Goal: Transaction & Acquisition: Purchase product/service

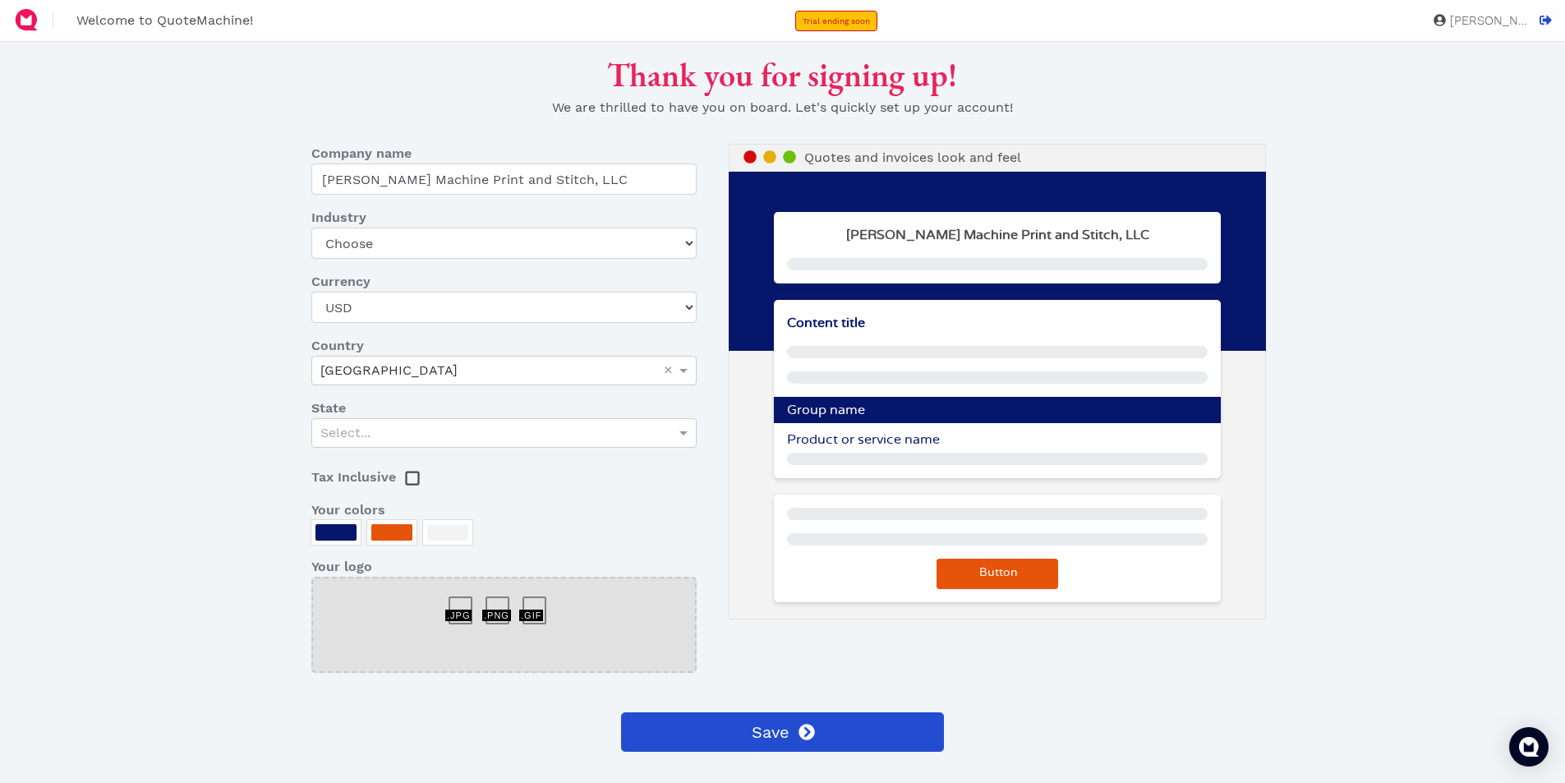
click at [340, 532] on div at bounding box center [335, 532] width 41 height 16
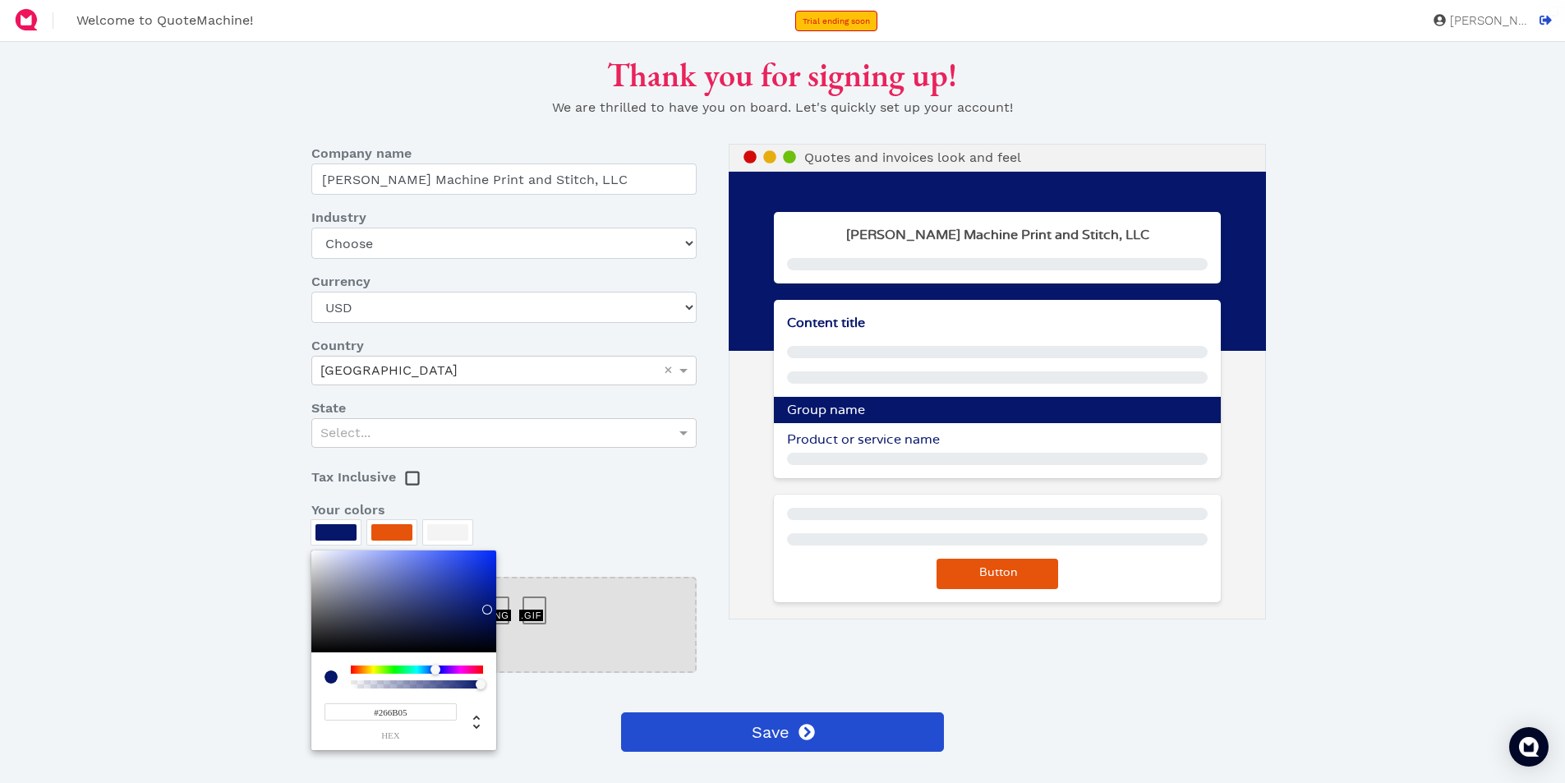
click at [388, 670] on div at bounding box center [417, 669] width 132 height 8
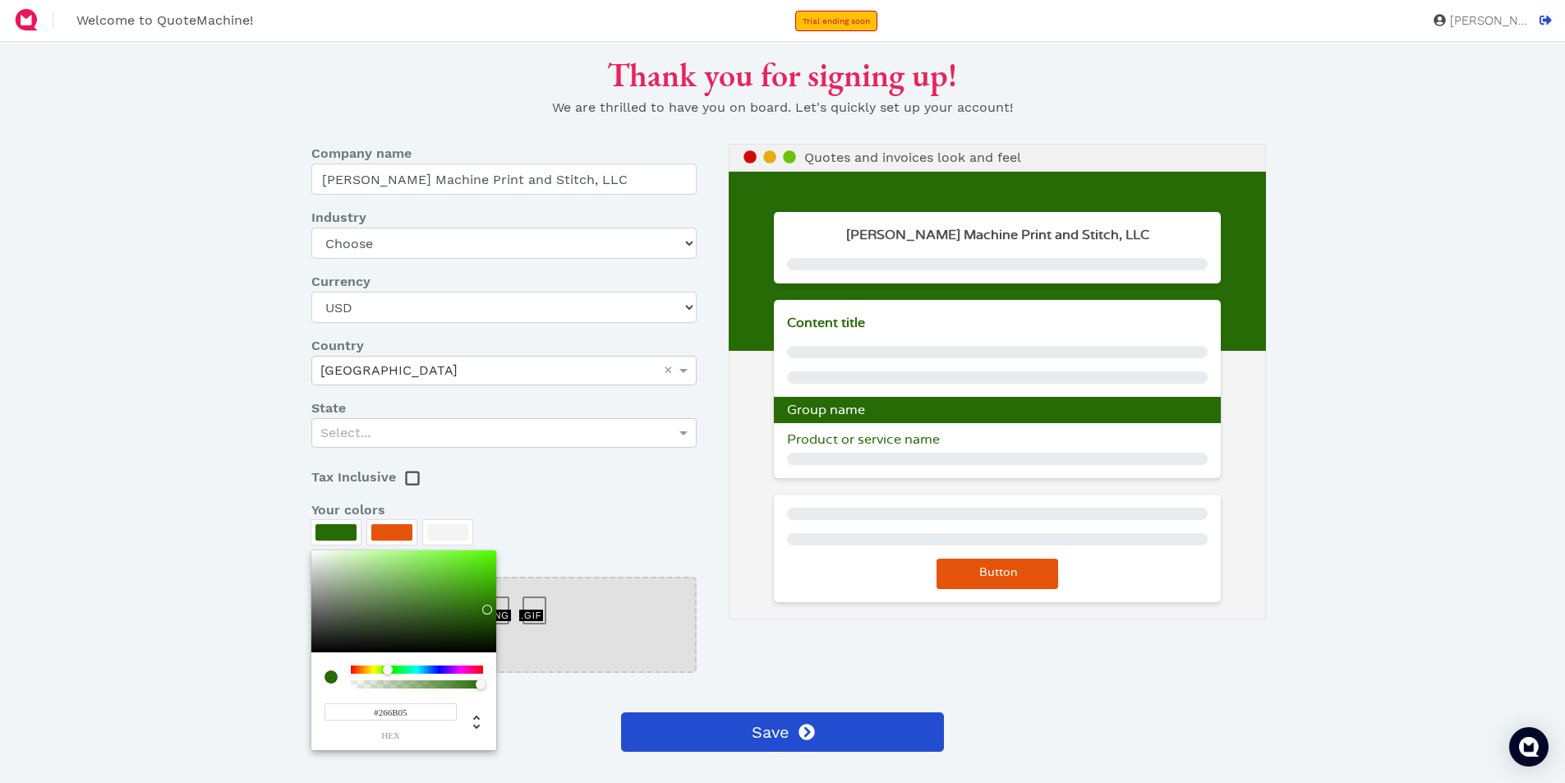
type input "#2D6115"
click at [457, 614] on div at bounding box center [403, 601] width 185 height 102
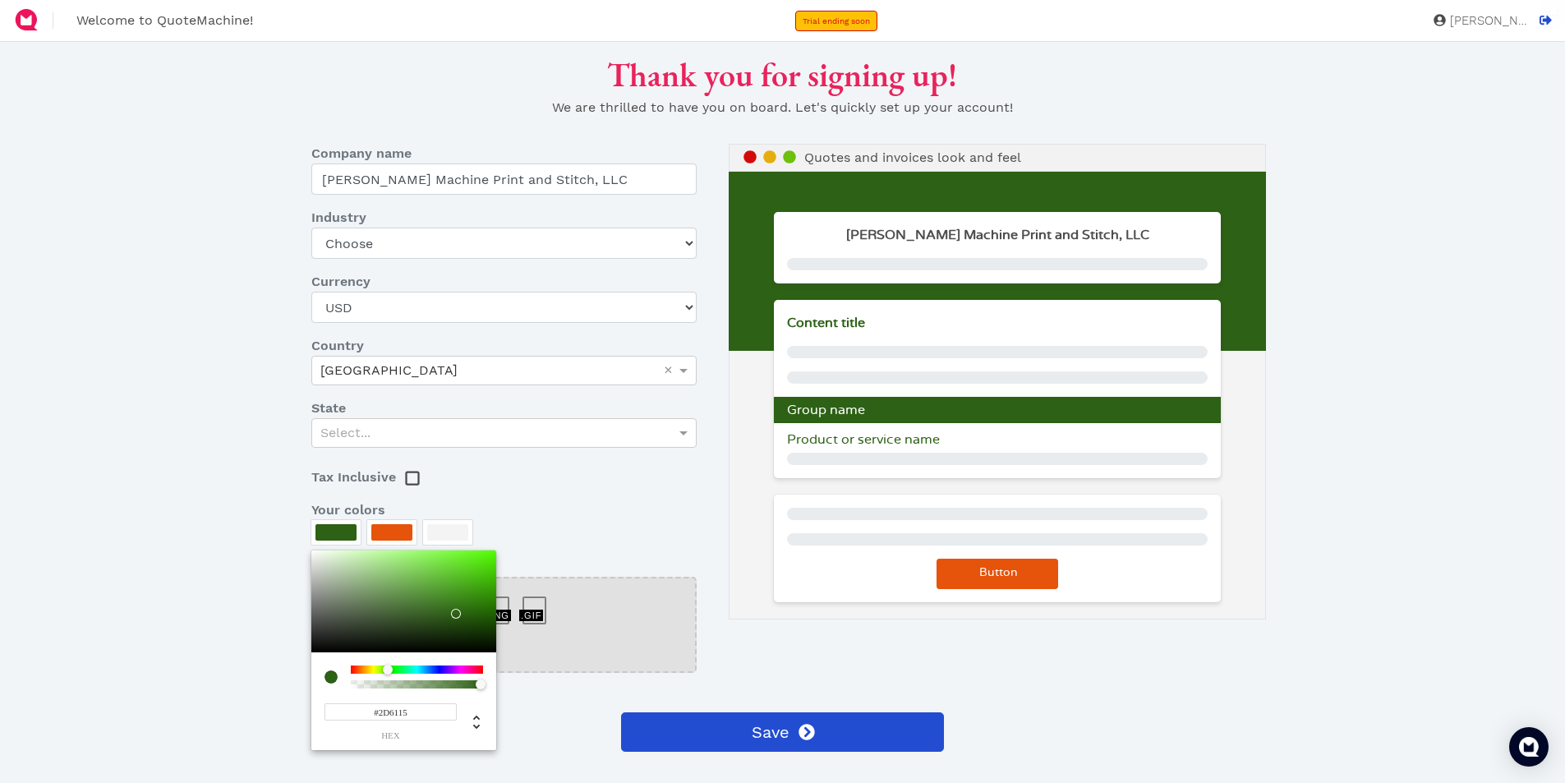
click at [399, 530] on div at bounding box center [782, 391] width 1565 height 783
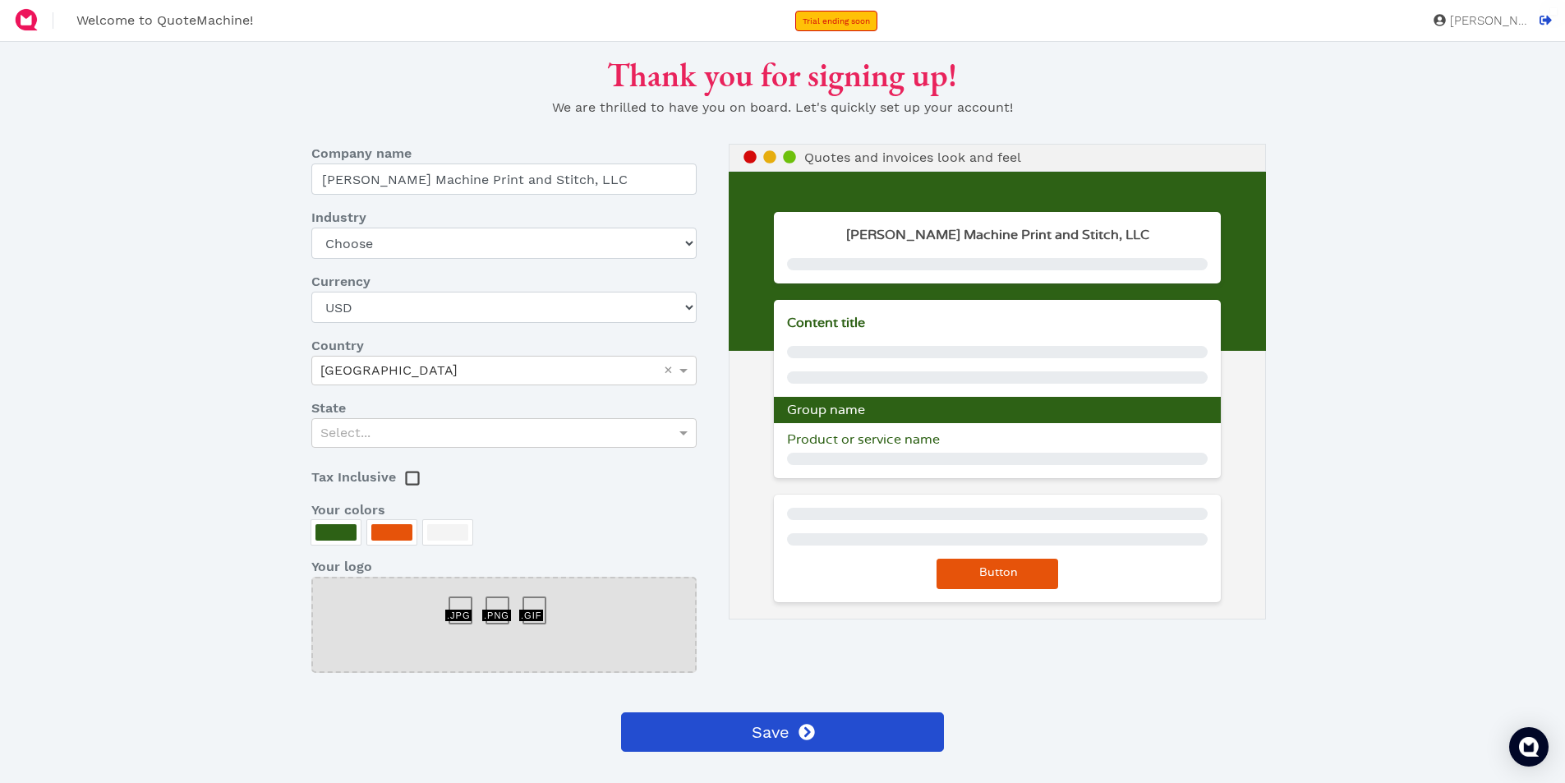
click at [399, 530] on div at bounding box center [391, 532] width 41 height 16
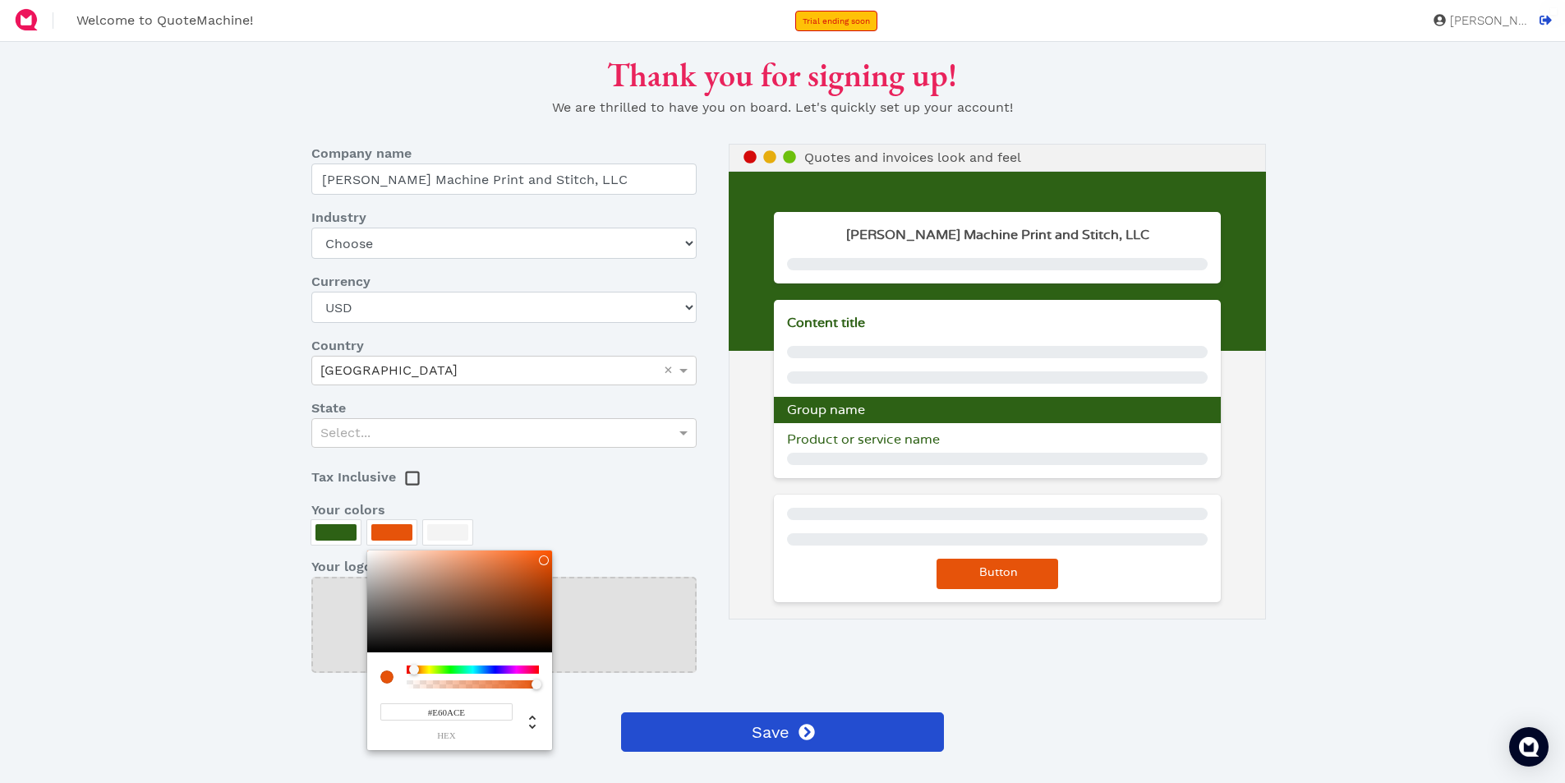
click at [519, 670] on div at bounding box center [473, 669] width 132 height 8
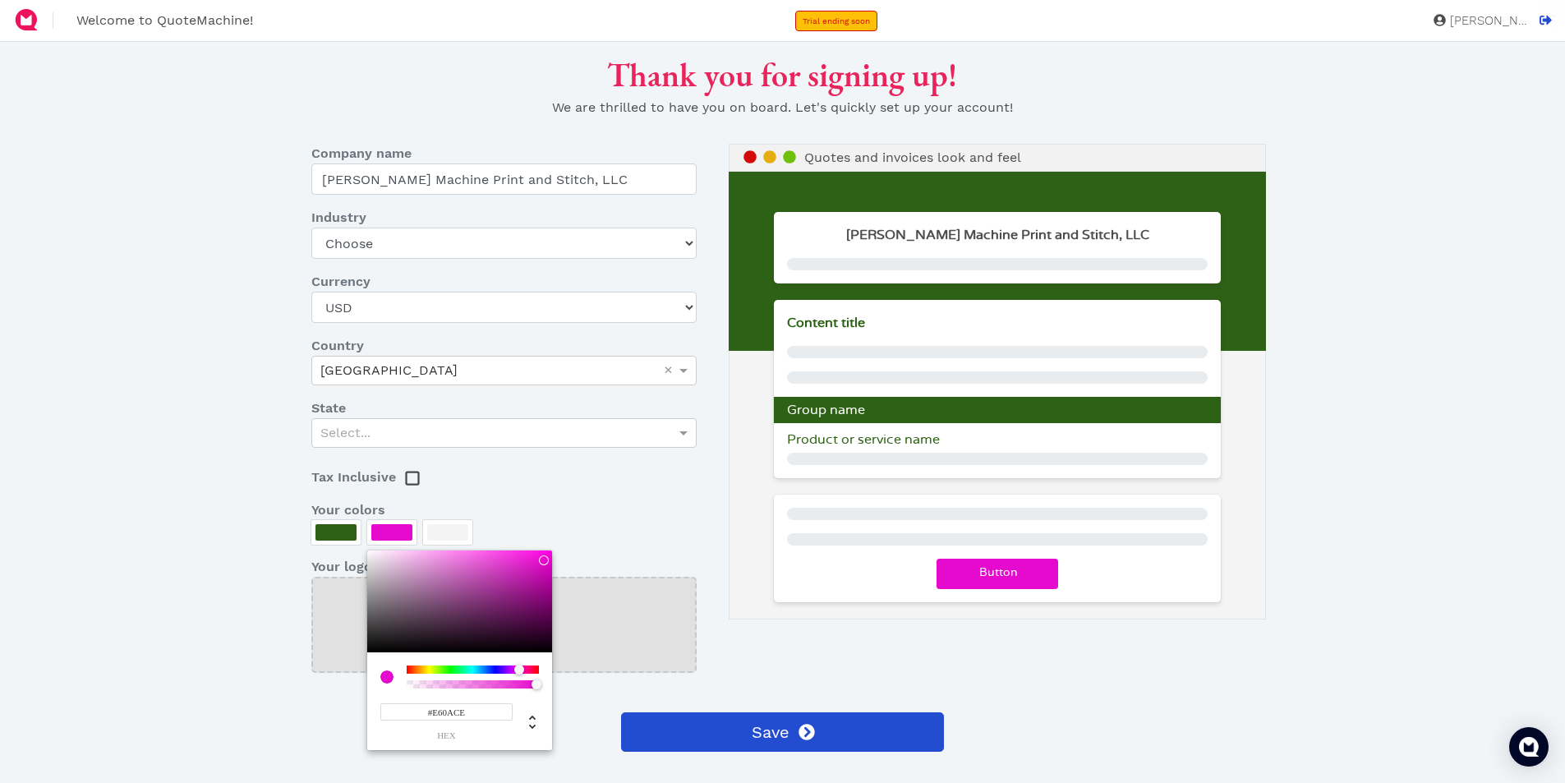
click at [519, 669] on div at bounding box center [519, 670] width 10 height 10
type input "#F5D5F2"
click at [391, 554] on div at bounding box center [459, 601] width 185 height 102
click at [453, 532] on div at bounding box center [782, 391] width 1565 height 783
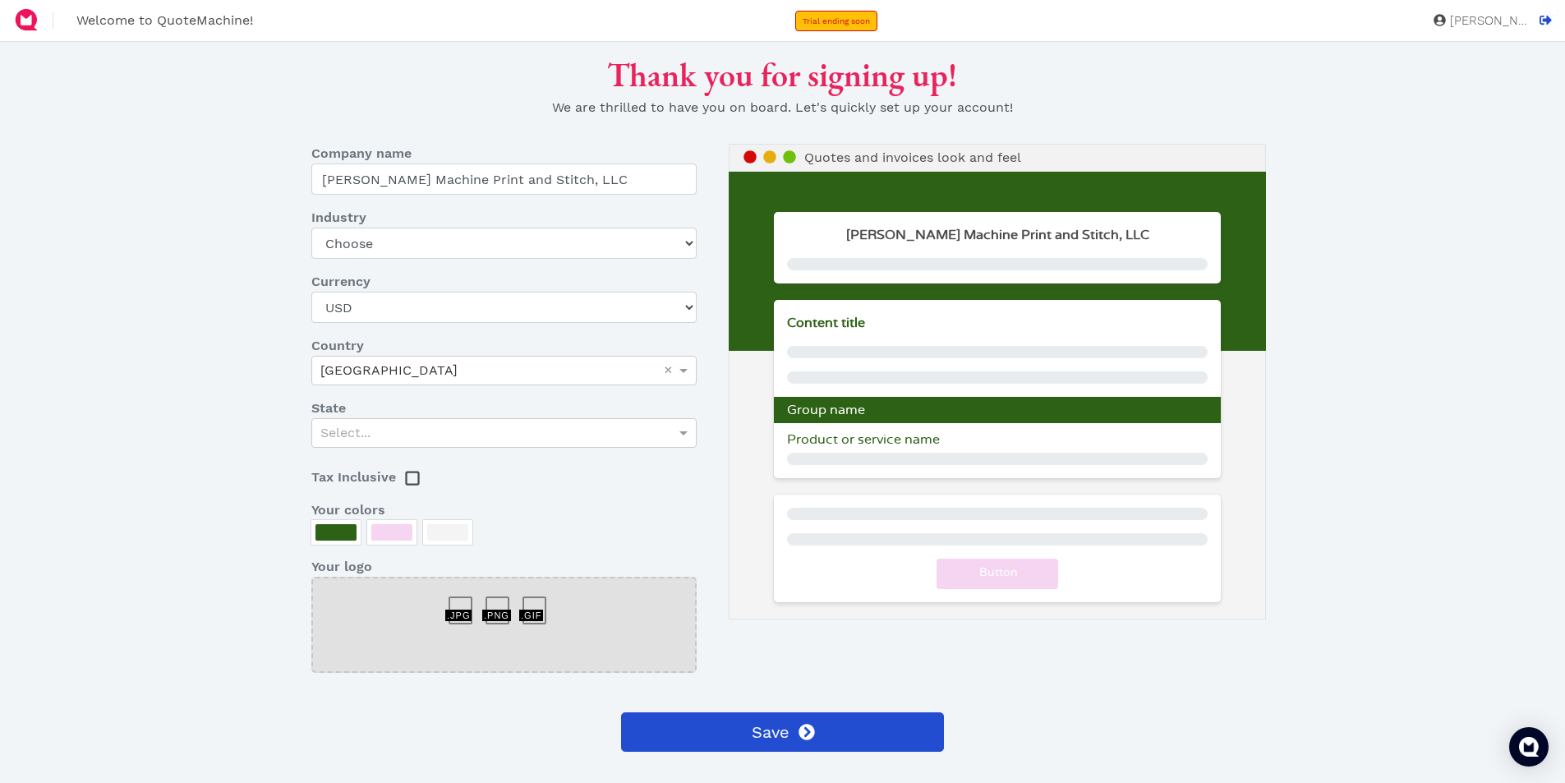
click at [453, 532] on div at bounding box center [447, 532] width 41 height 16
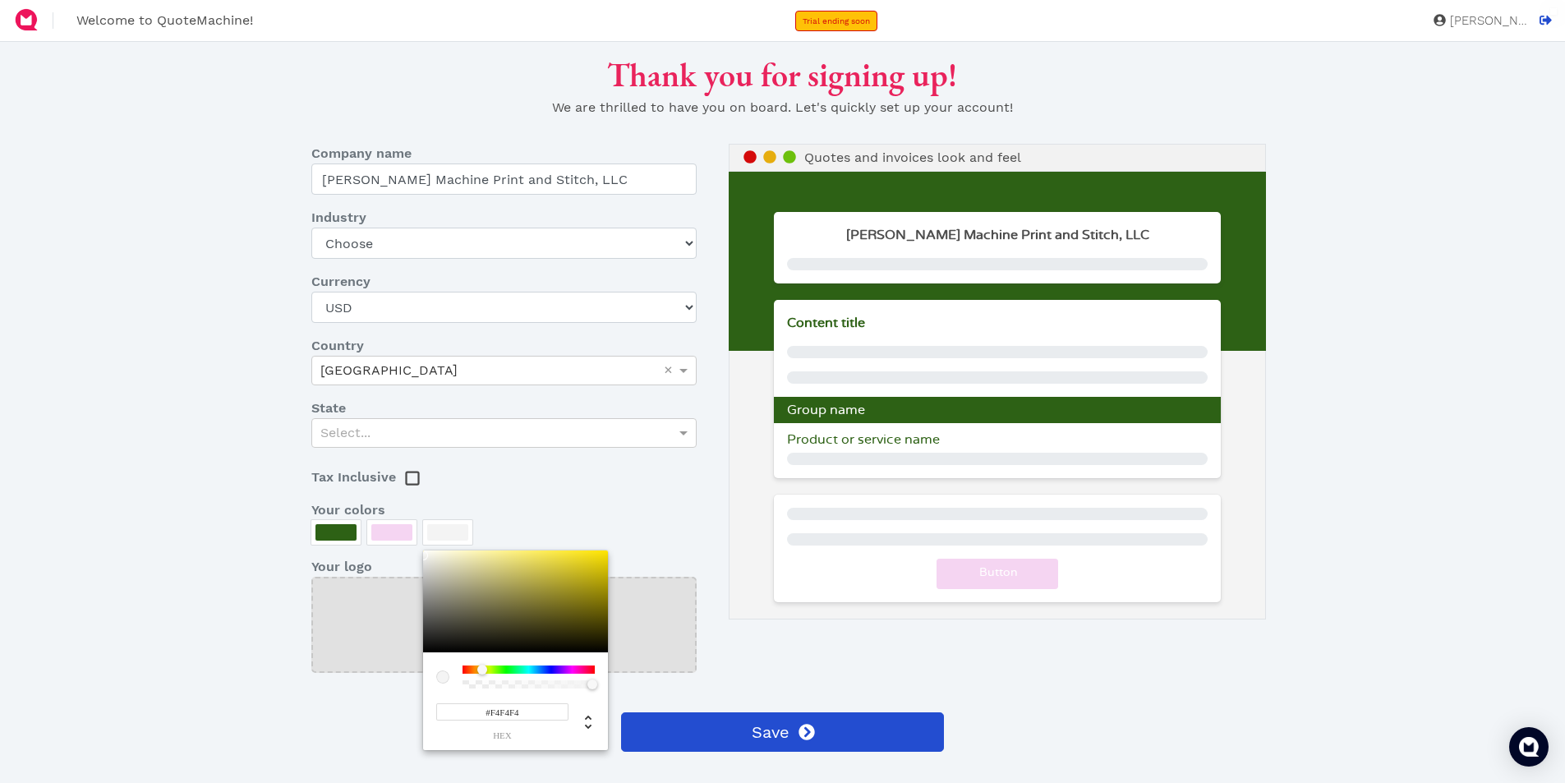
click at [482, 670] on div at bounding box center [528, 669] width 132 height 8
type input "#EFE591"
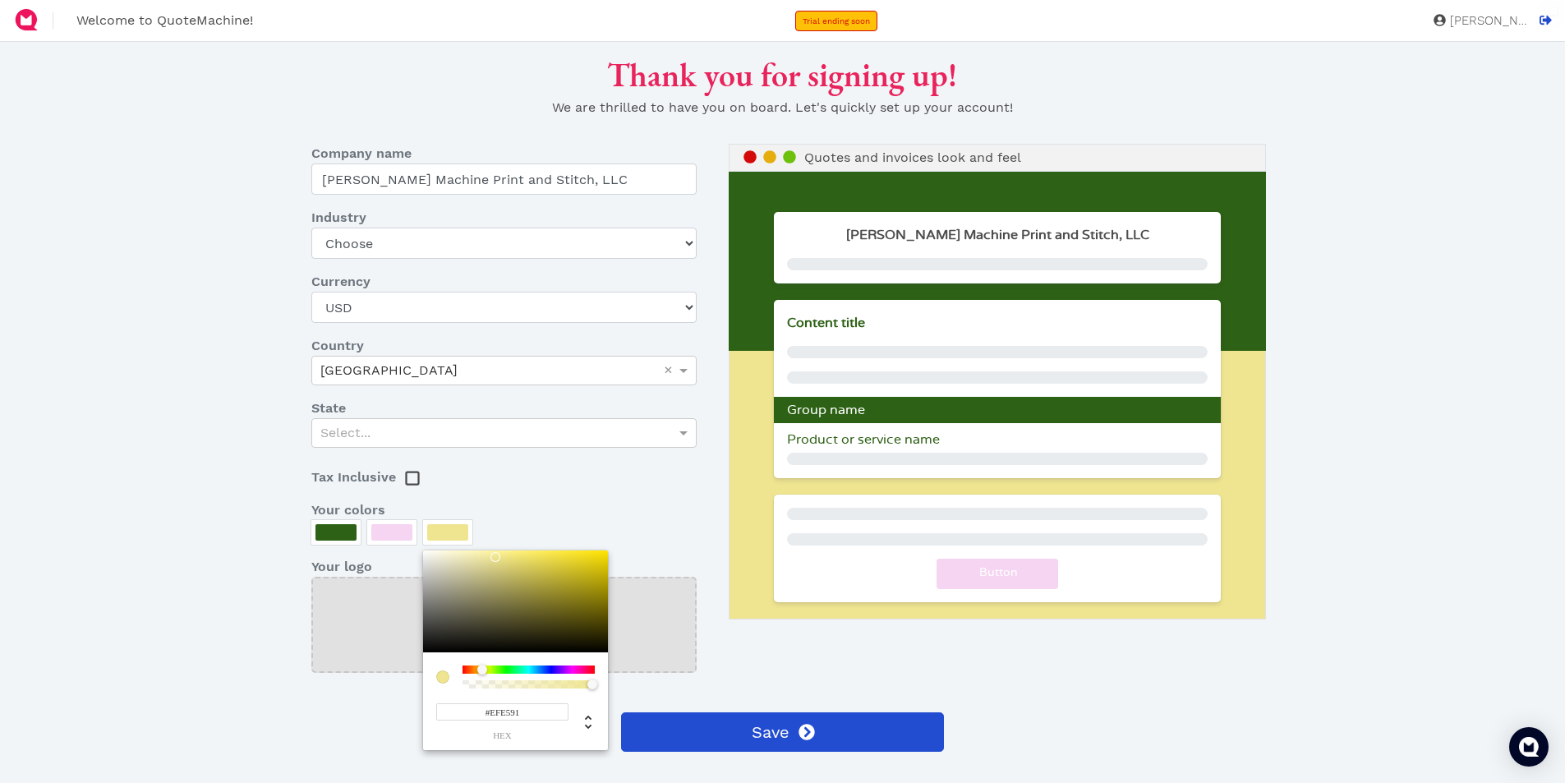
click at [495, 557] on div at bounding box center [515, 601] width 185 height 102
click at [528, 499] on div at bounding box center [782, 391] width 1565 height 783
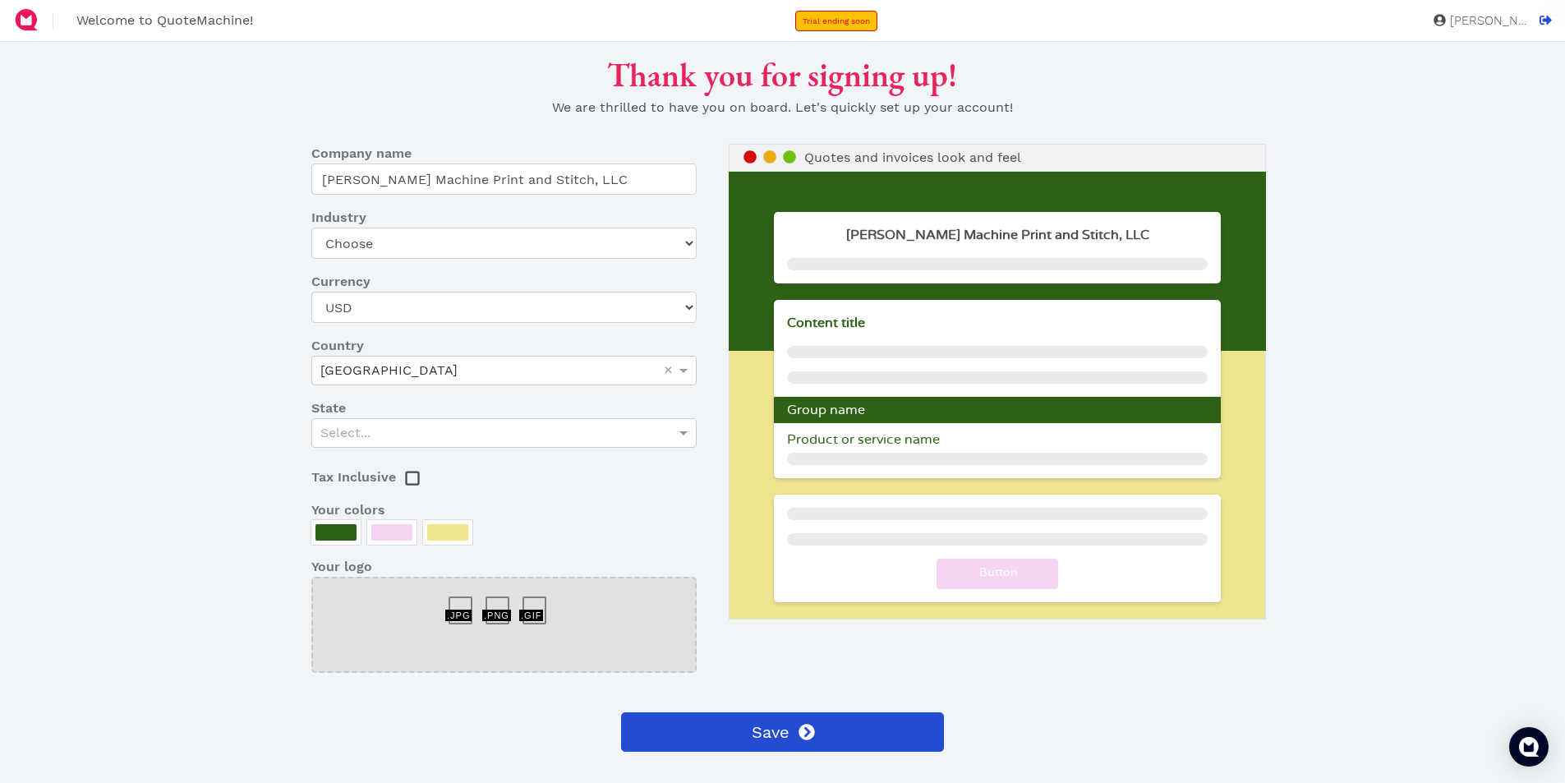
click at [498, 602] on div at bounding box center [503, 602] width 37 height 0
click at [504, 260] on dl "Company name Greene Machine Print and Stitch, LLC Industry Choose Art gallery B…" at bounding box center [514, 415] width 430 height 542
select select "custom-printing"
click at [311, 228] on select "Choose Art gallery Bike Books Construction (Not retail) Electronics Events Food…" at bounding box center [503, 243] width 385 height 31
click at [429, 437] on div "Select..." at bounding box center [504, 433] width 384 height 28
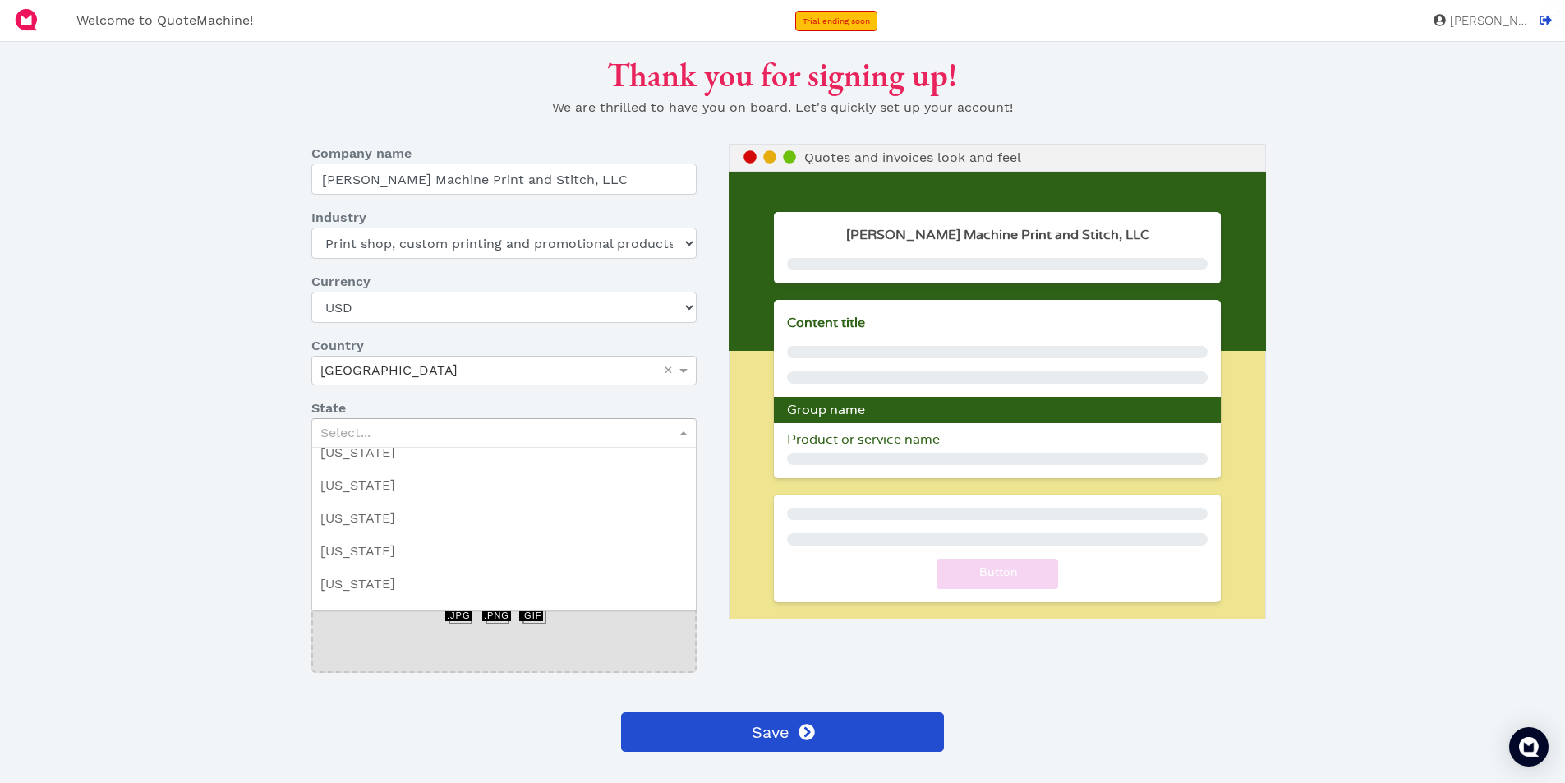
scroll to position [493, 0]
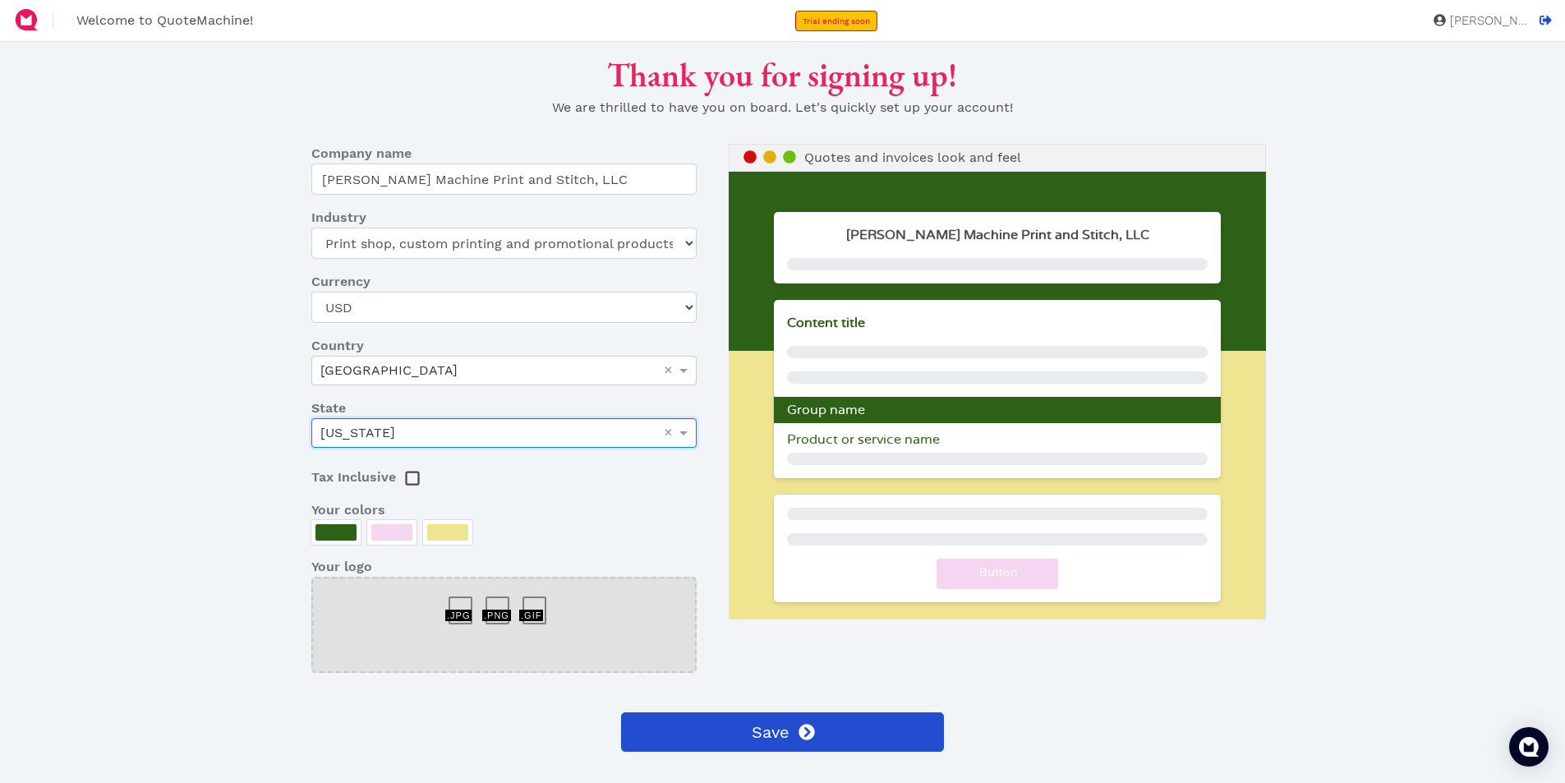
click at [413, 477] on rect at bounding box center [412, 478] width 12 height 12
click at [510, 602] on div at bounding box center [503, 625] width 385 height 96
click at [485, 609] on div at bounding box center [503, 625] width 385 height 96
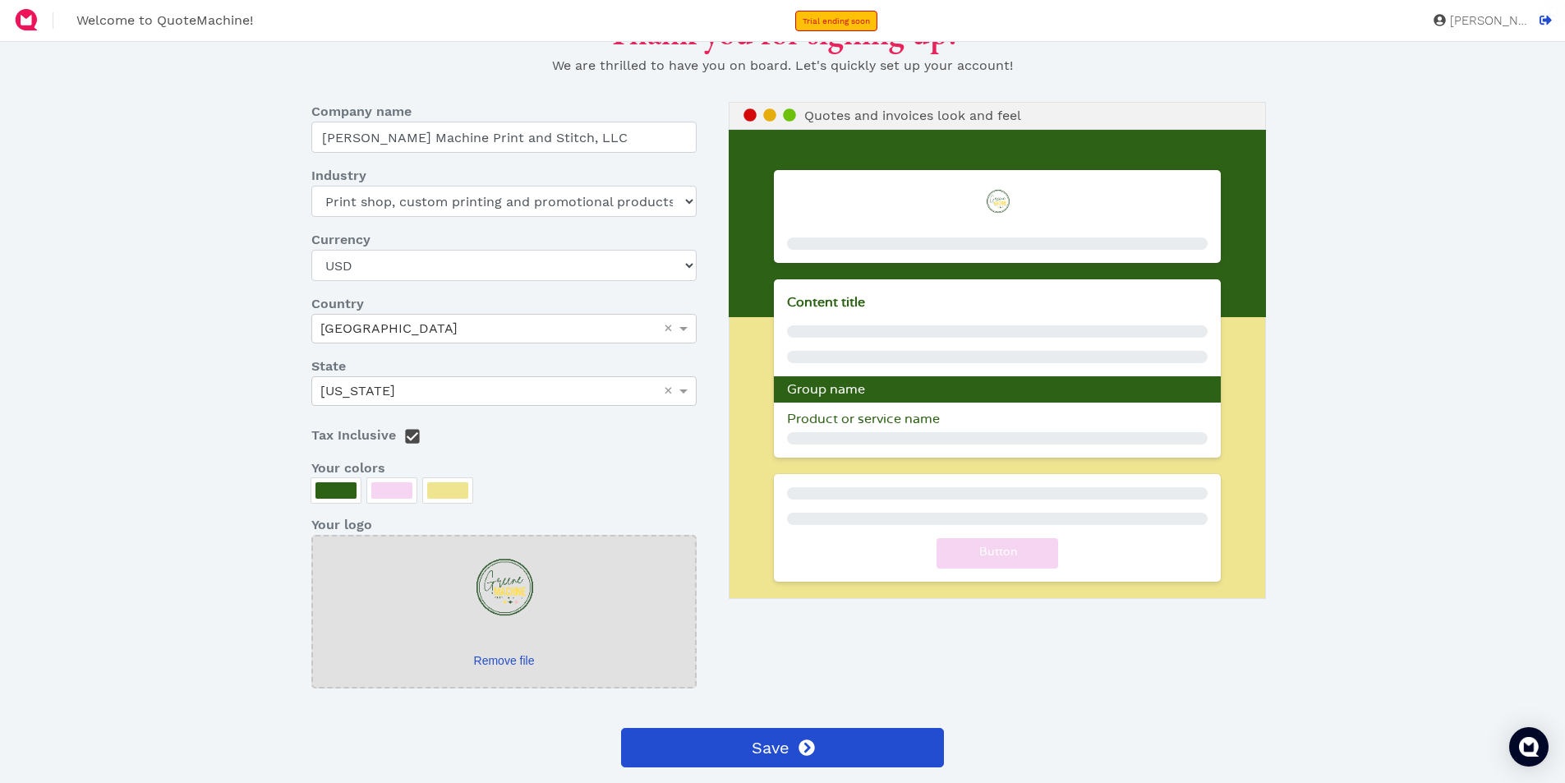
scroll to position [82, 0]
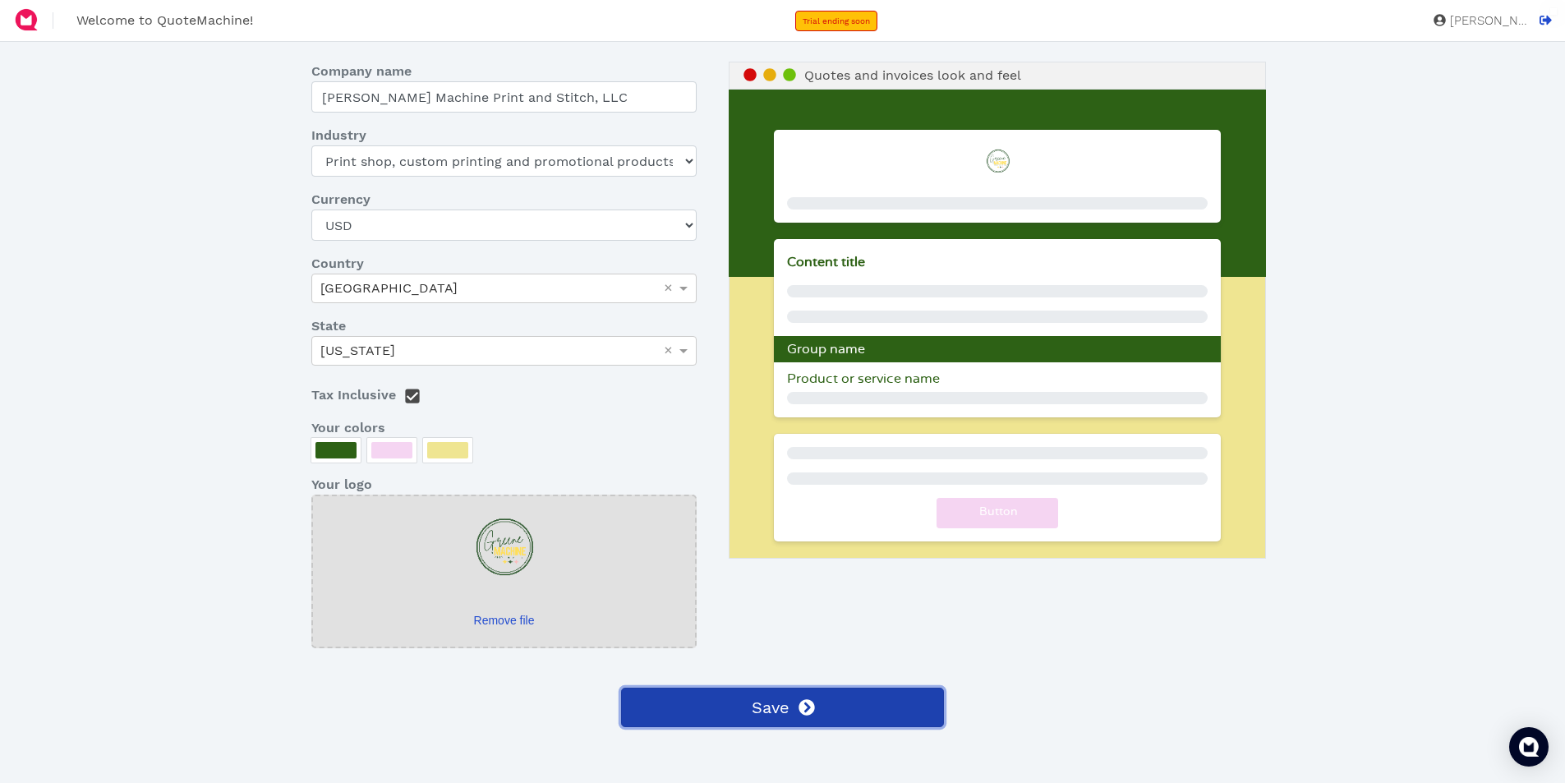
click at [734, 707] on button "Save" at bounding box center [782, 707] width 322 height 39
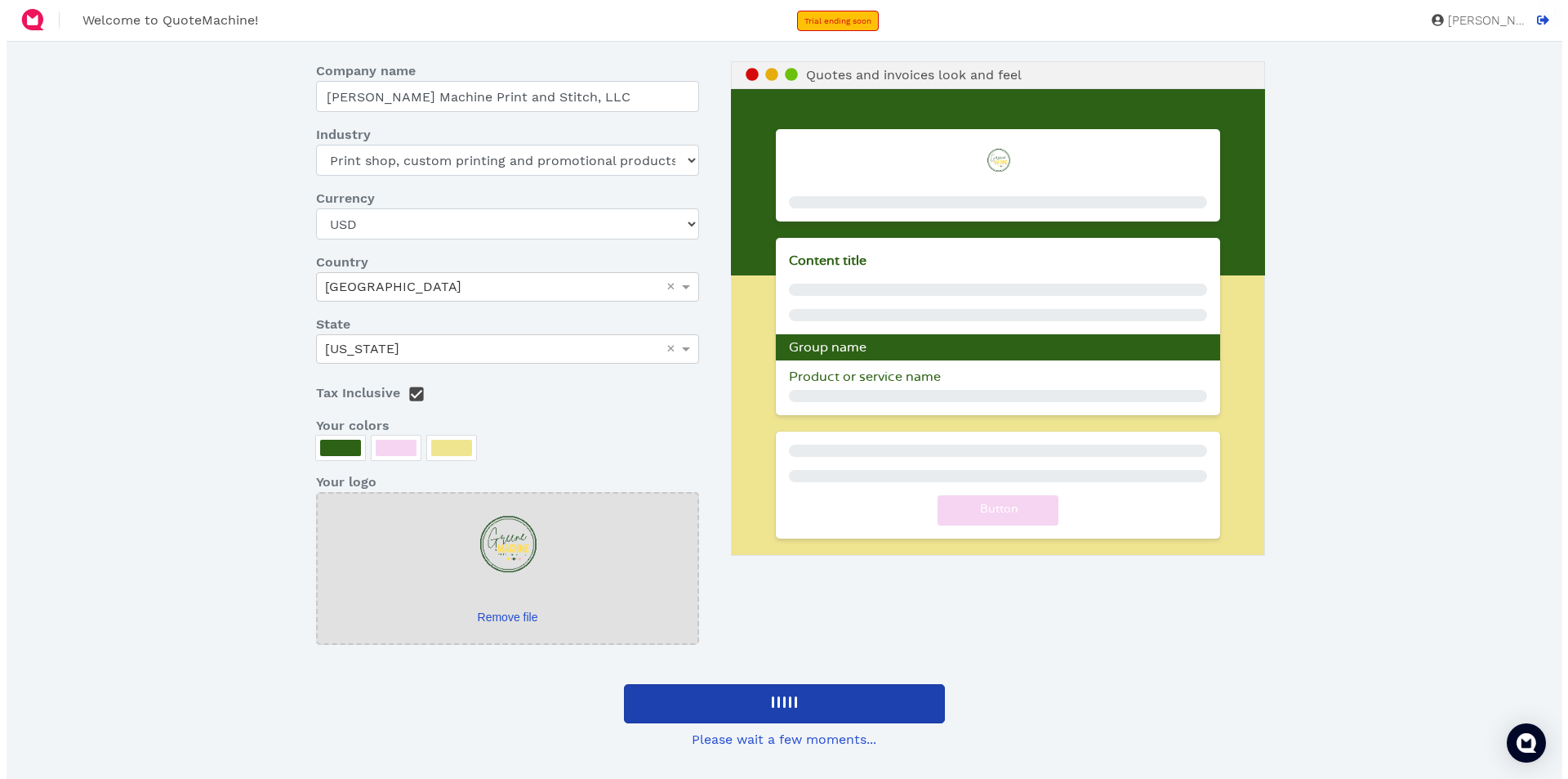
scroll to position [0, 0]
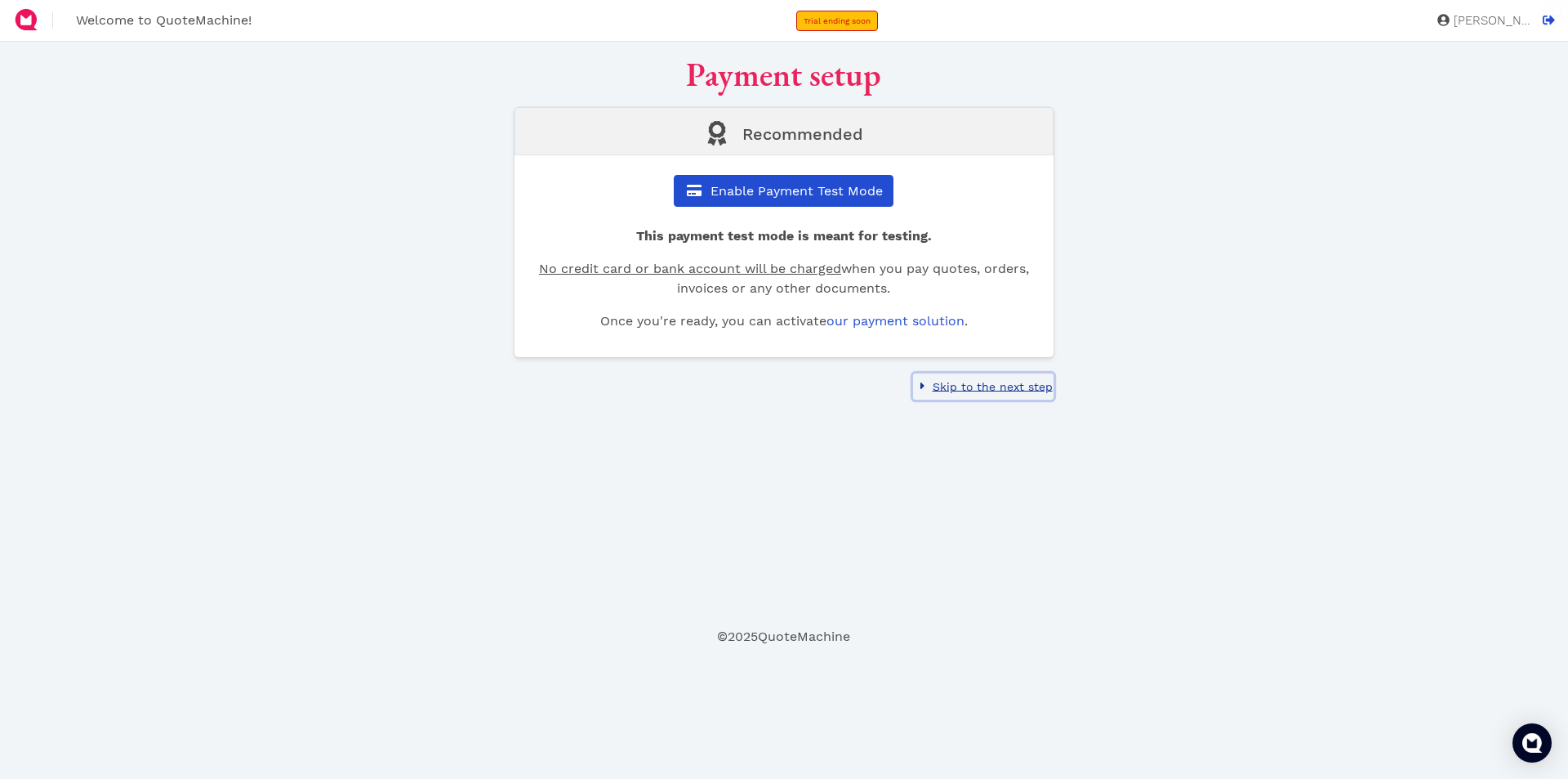
click at [1005, 382] on span "Skip to the next step" at bounding box center [991, 386] width 122 height 13
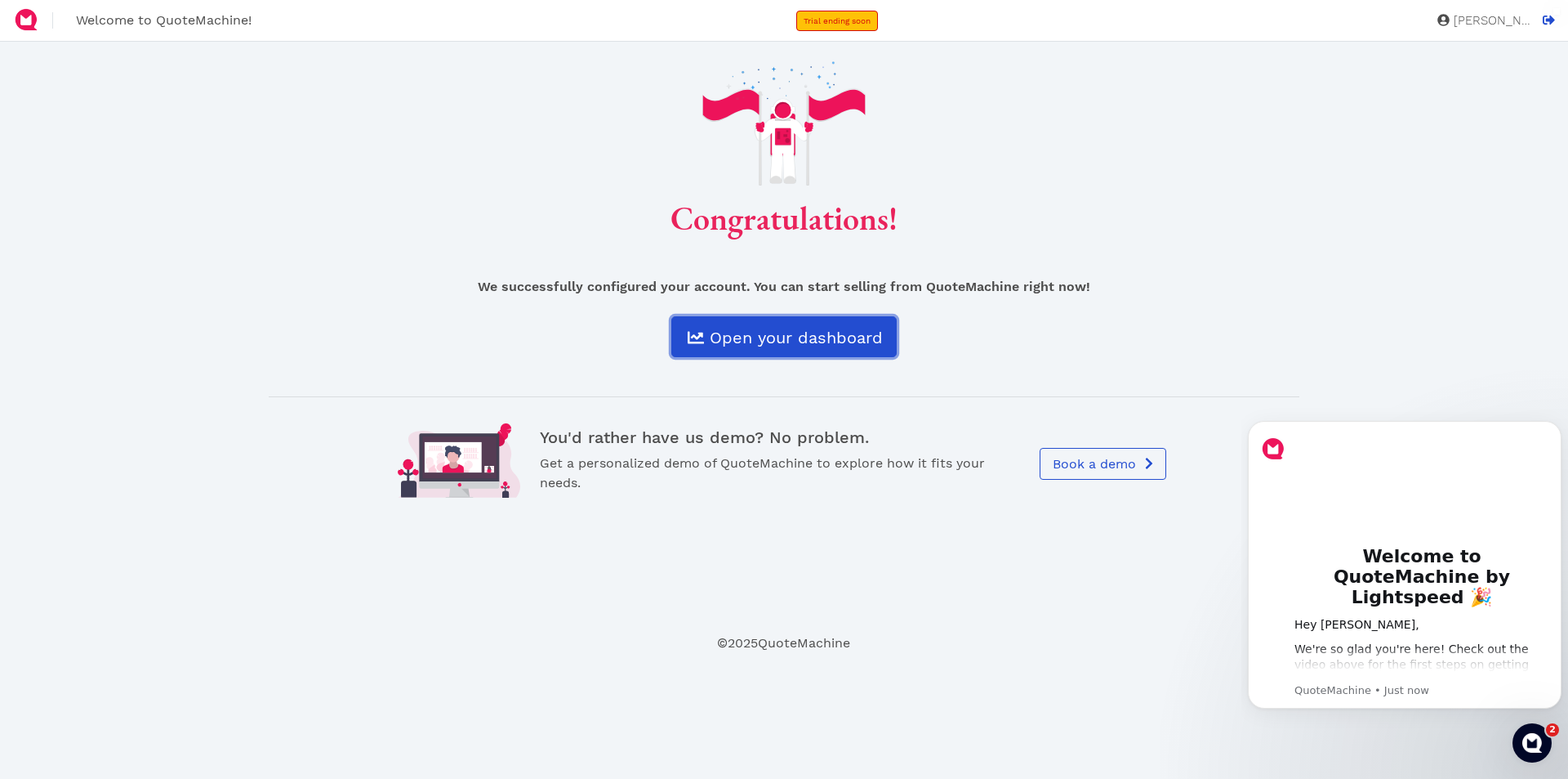
click at [838, 352] on link "Open your dashboard" at bounding box center [784, 336] width 226 height 41
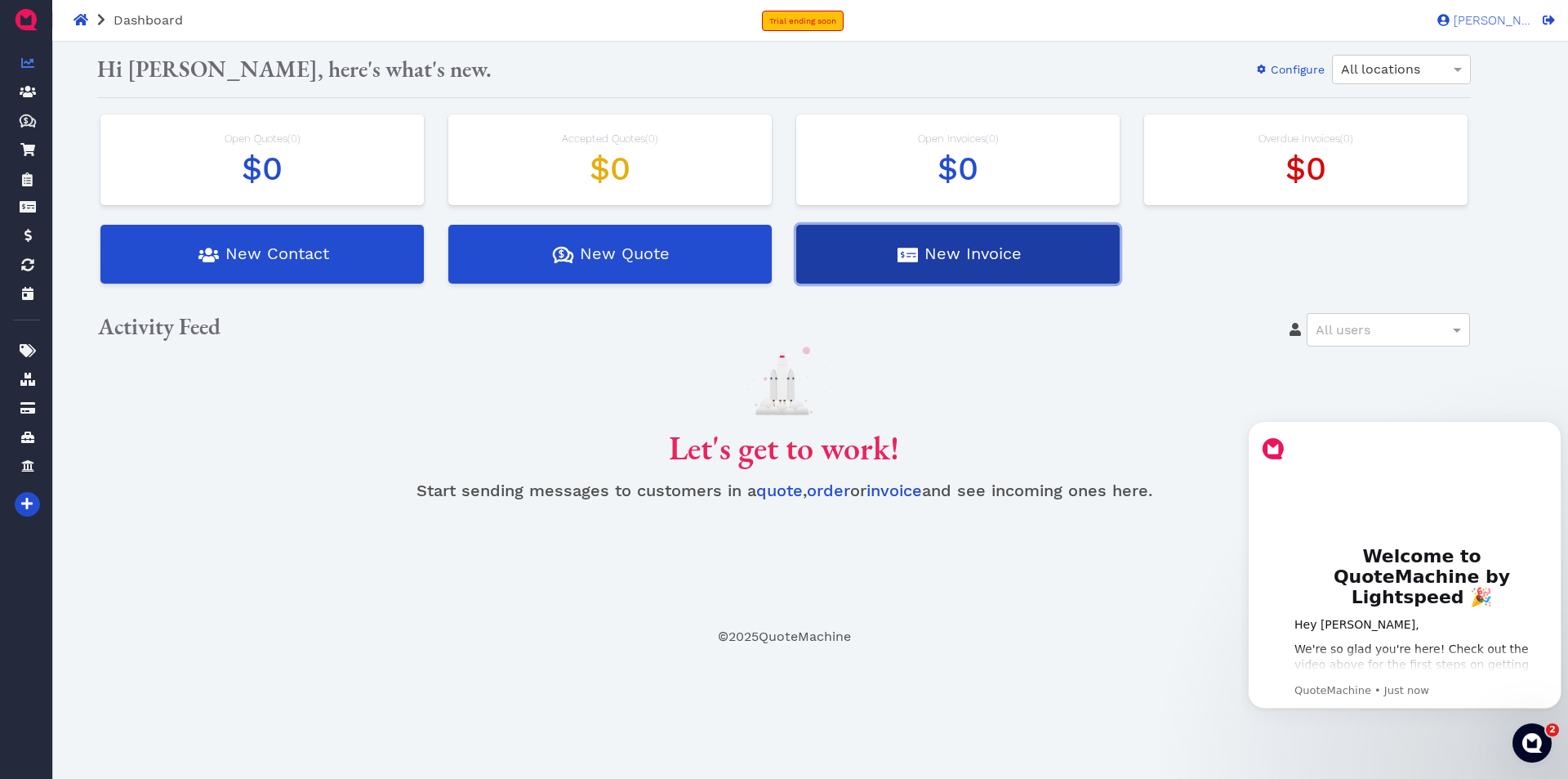
click at [941, 264] on button "New Invoice" at bounding box center [958, 254] width 323 height 59
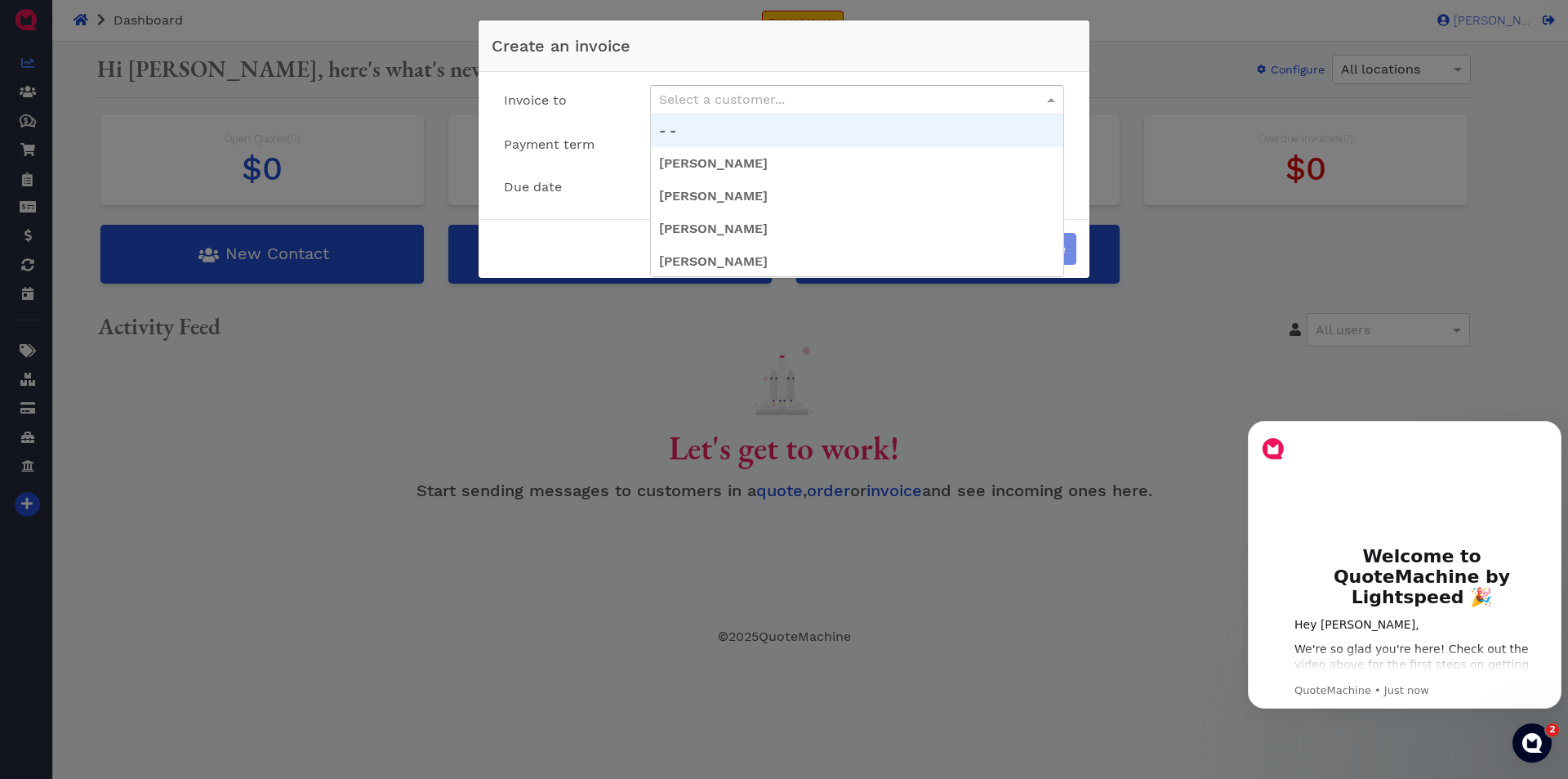
click at [829, 103] on div "Select a customer..." at bounding box center [857, 99] width 413 height 28
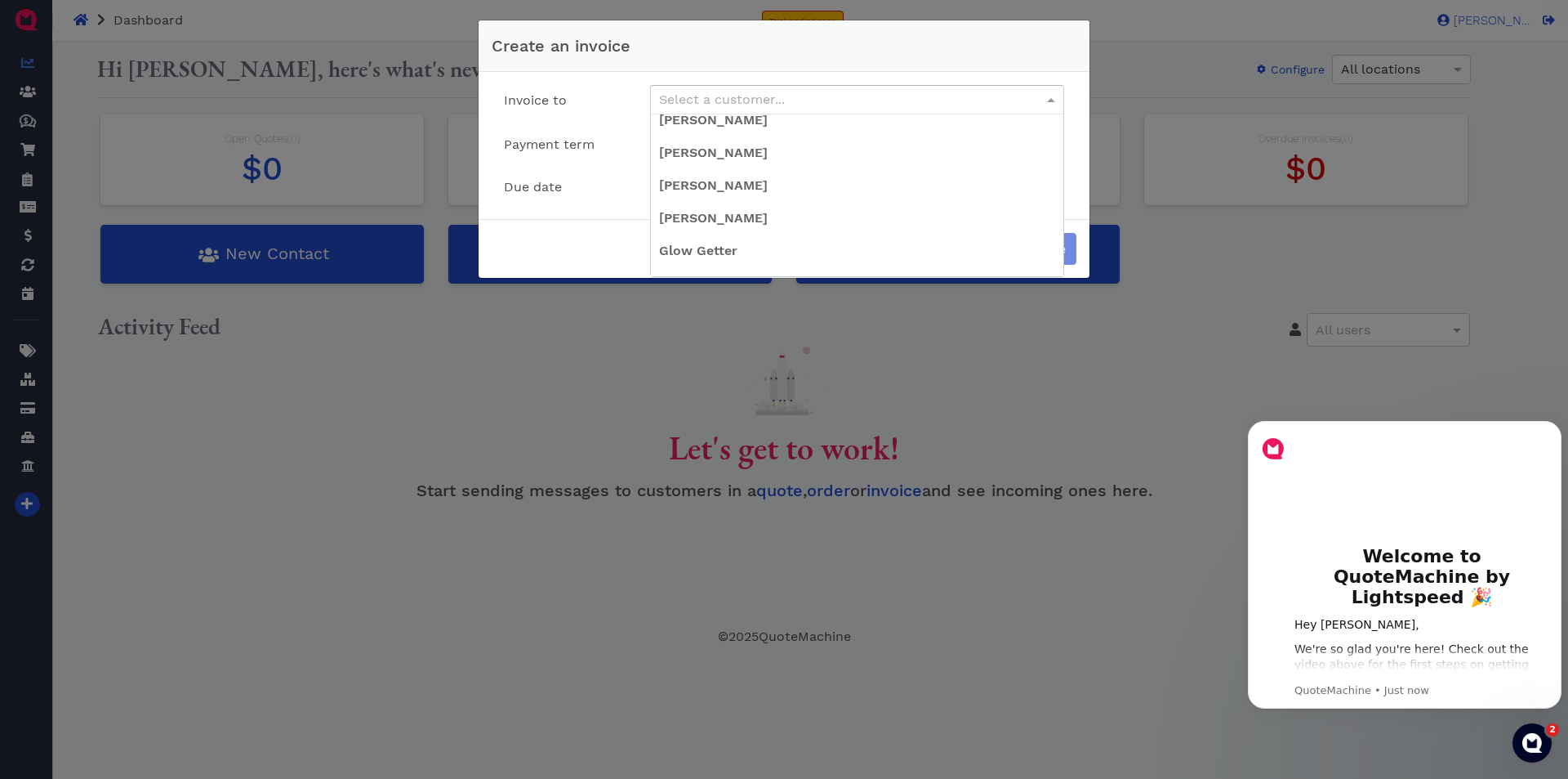
scroll to position [67, 0]
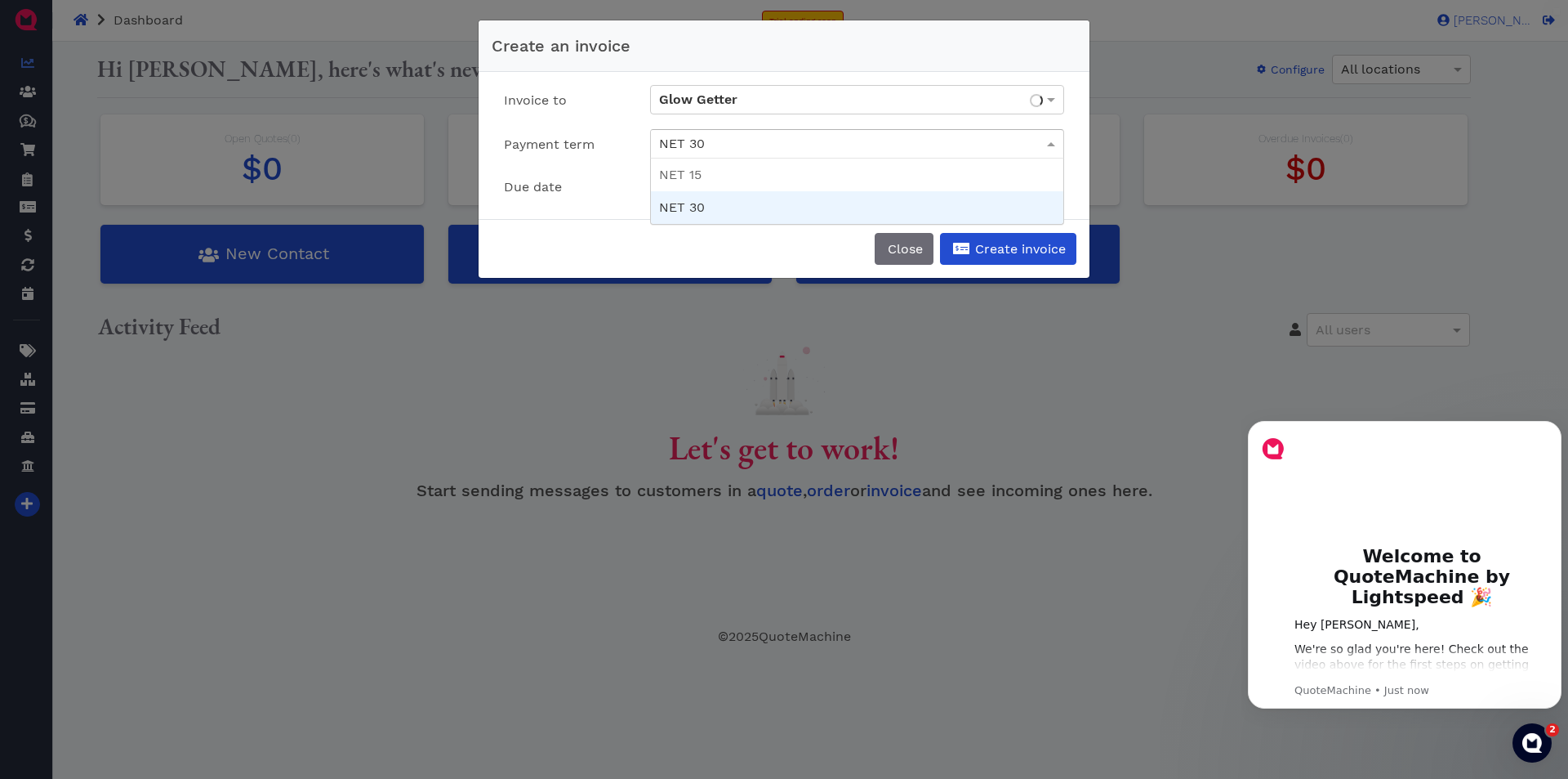
click at [730, 142] on div "NET 30" at bounding box center [857, 144] width 413 height 28
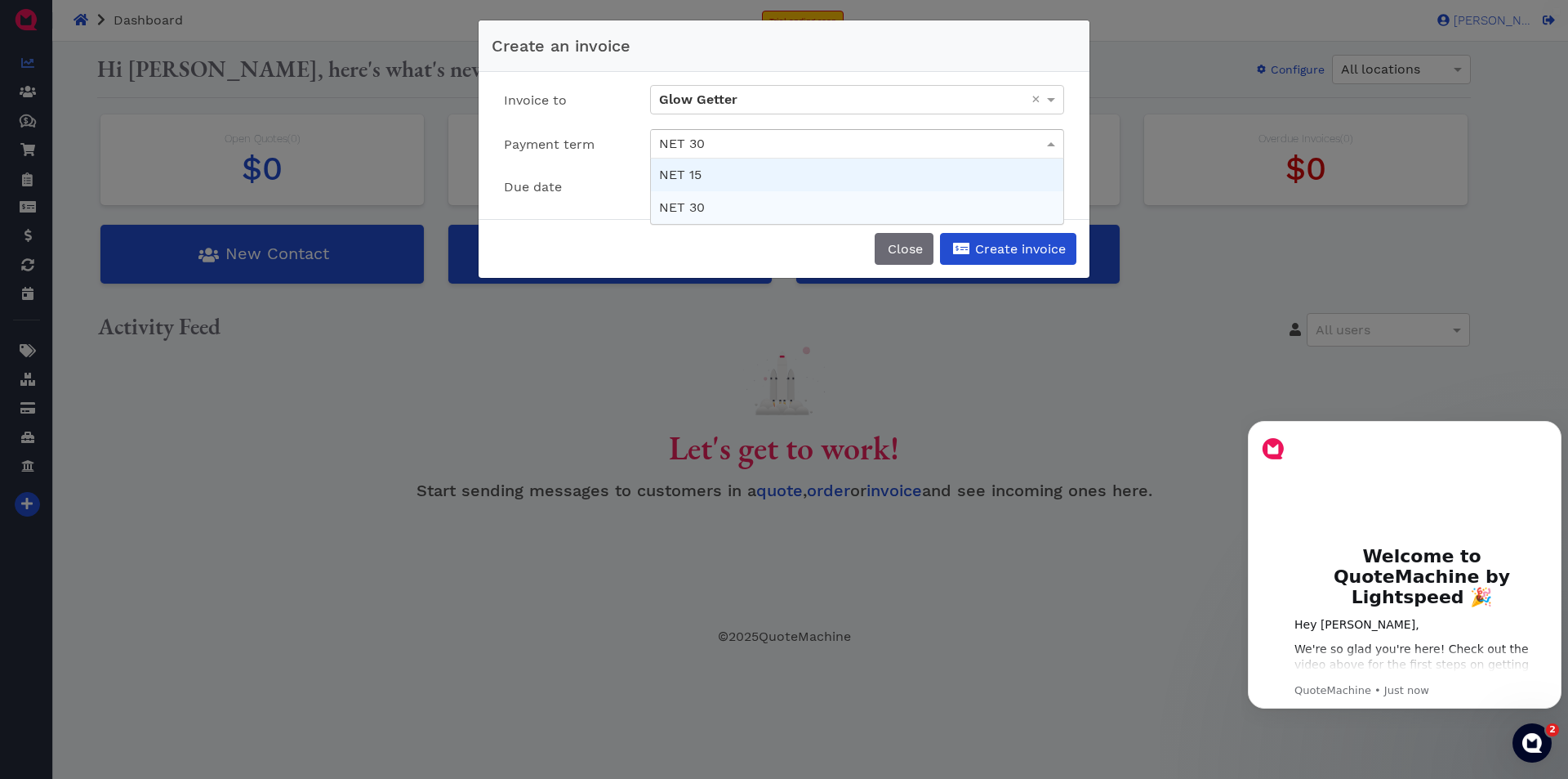
type input "[DATE]"
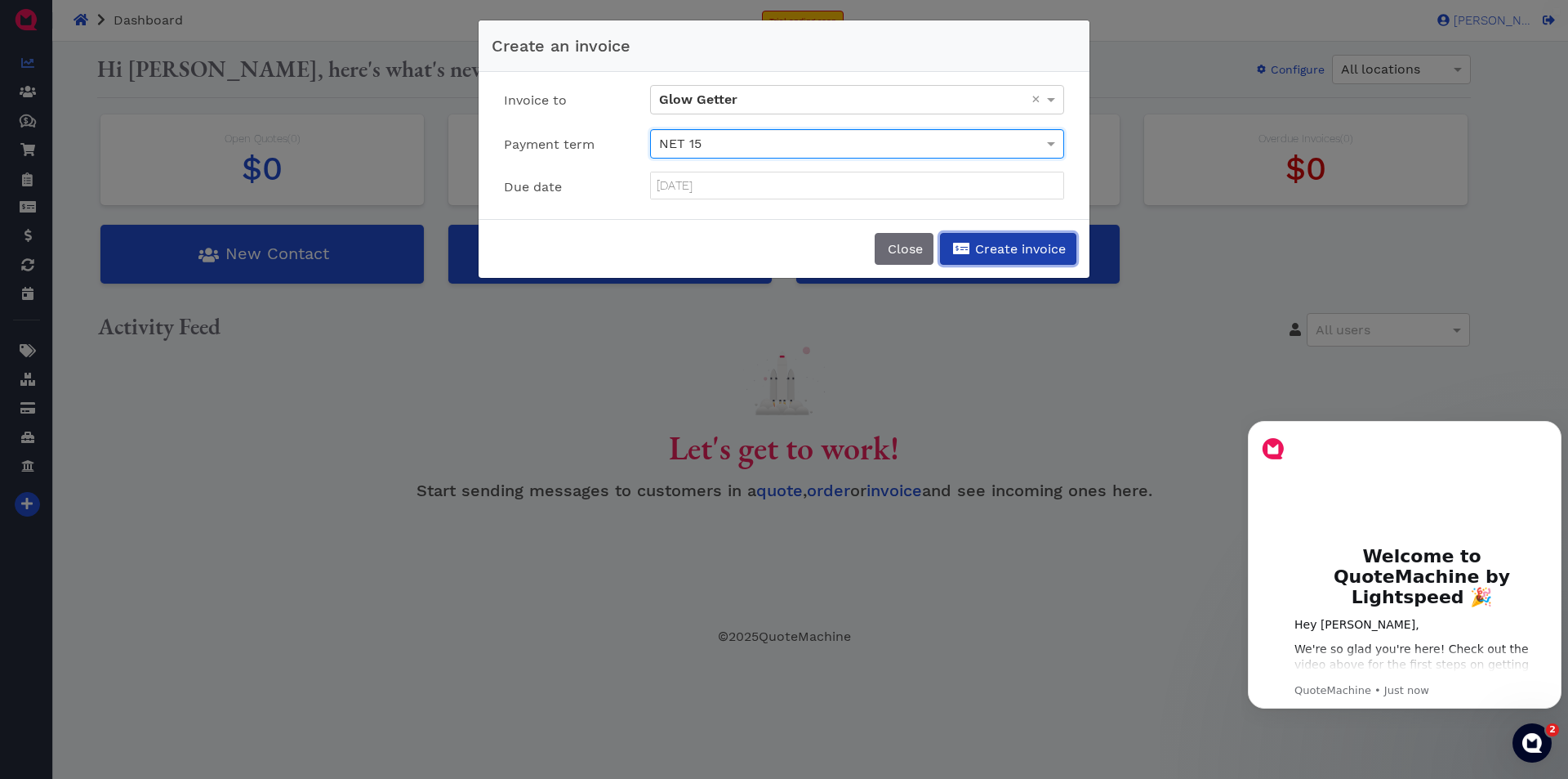
click at [1036, 249] on span "Create invoice" at bounding box center [1019, 249] width 93 height 16
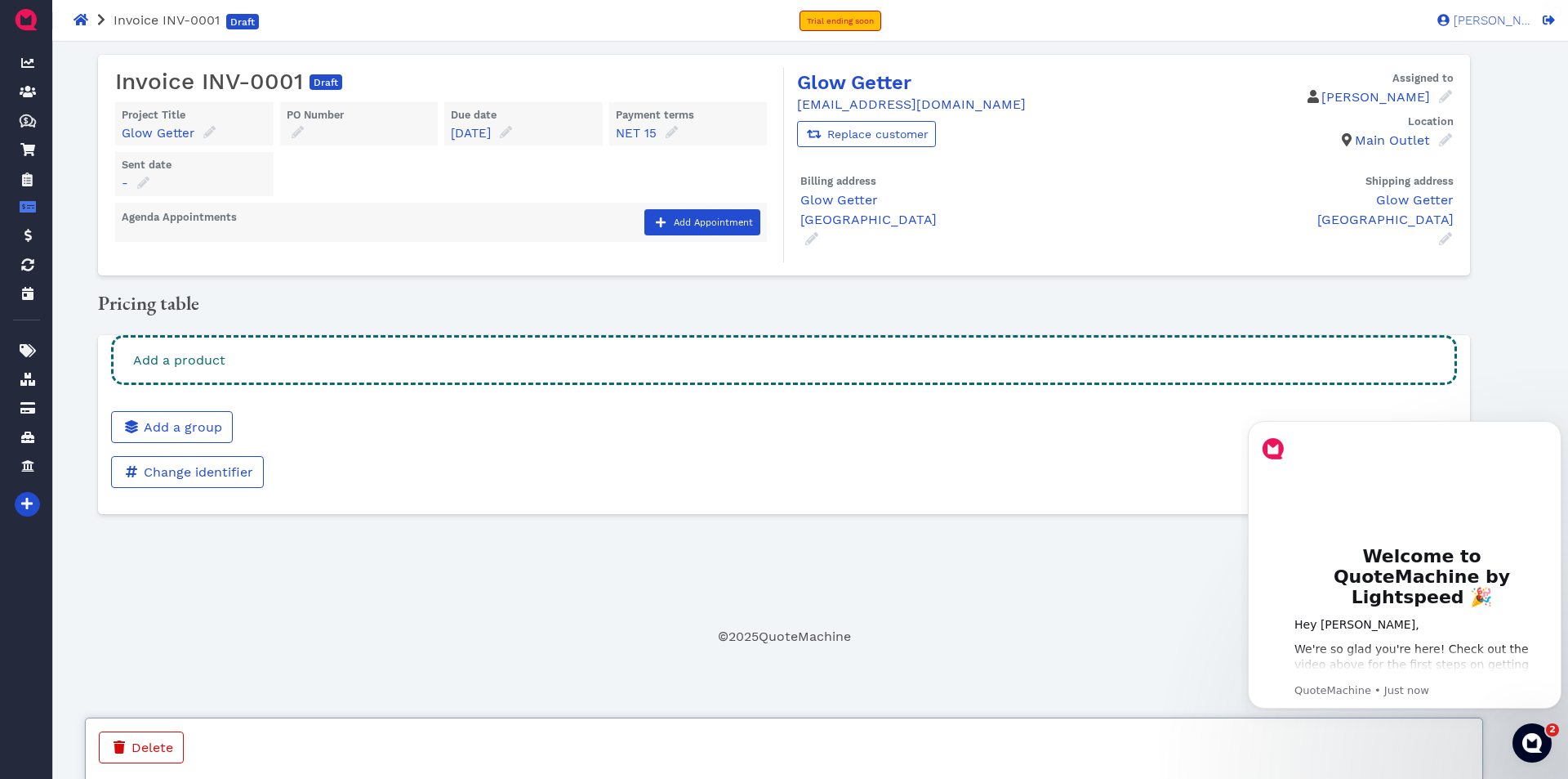
drag, startPoint x: 280, startPoint y: 362, endPoint x: 284, endPoint y: 369, distance: 8.1
click at [284, 369] on div "Add a product" at bounding box center [784, 360] width 1346 height 50
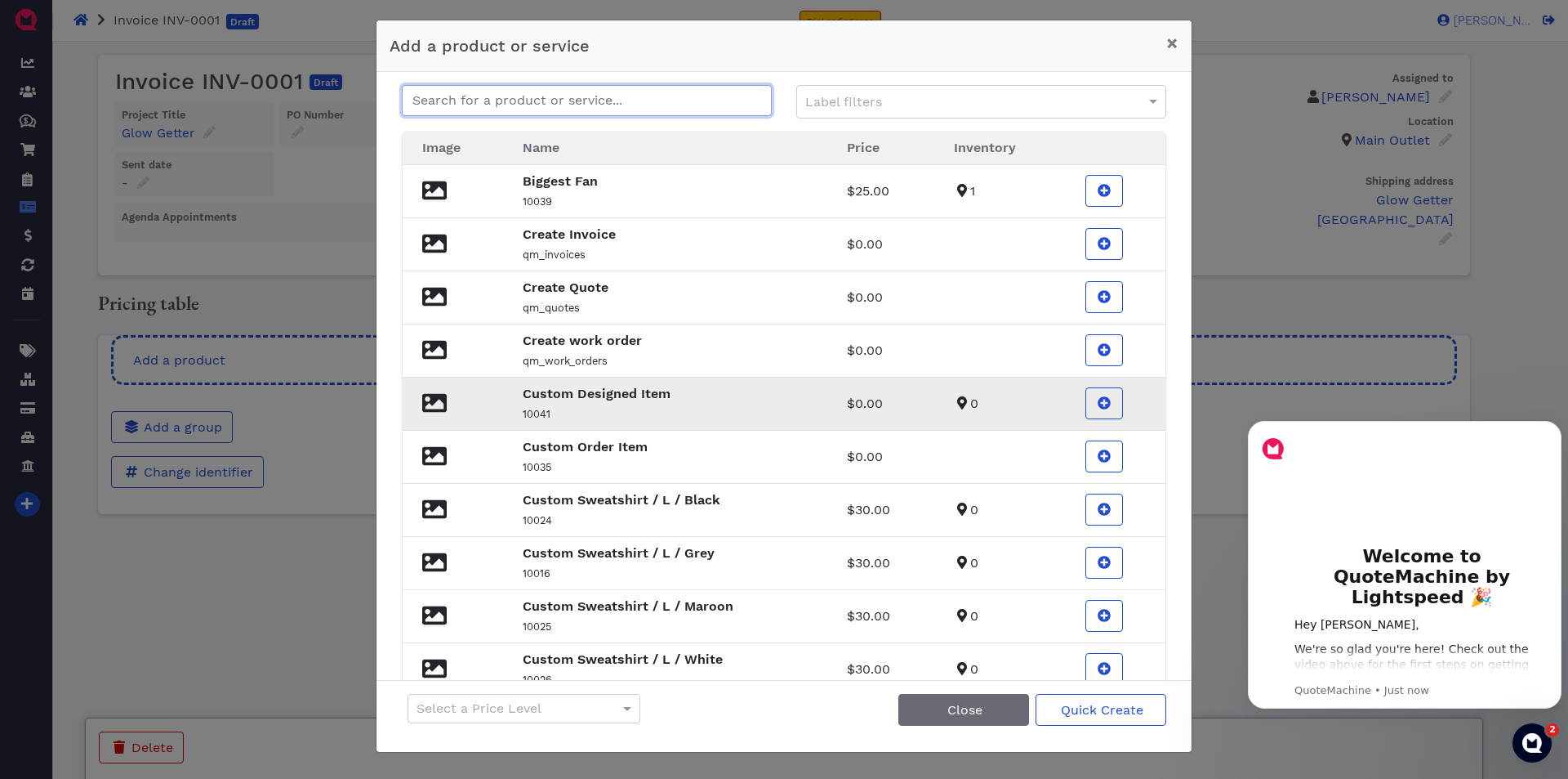
scroll to position [71, 0]
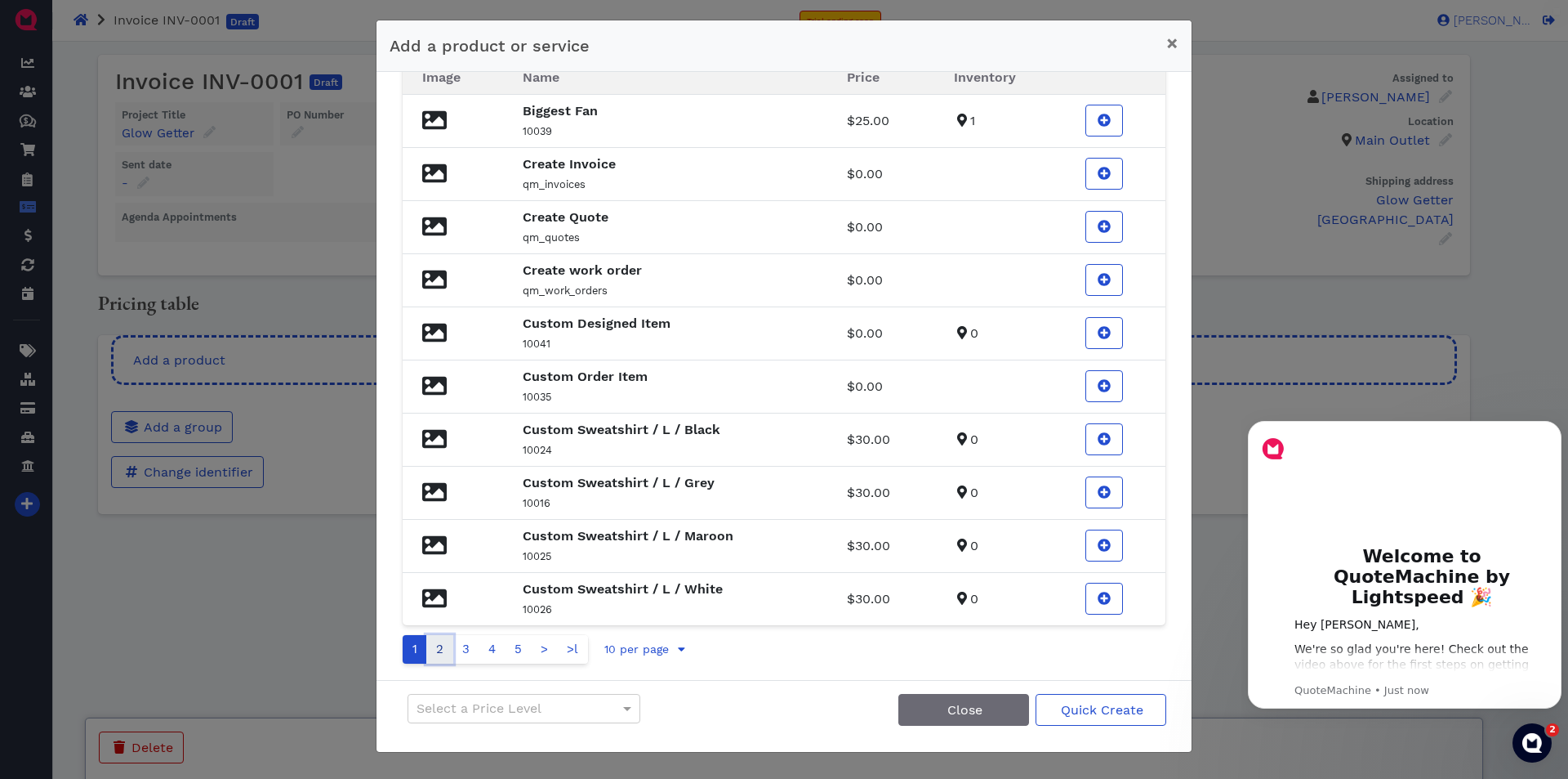
click at [443, 648] on link "2" at bounding box center [439, 649] width 27 height 29
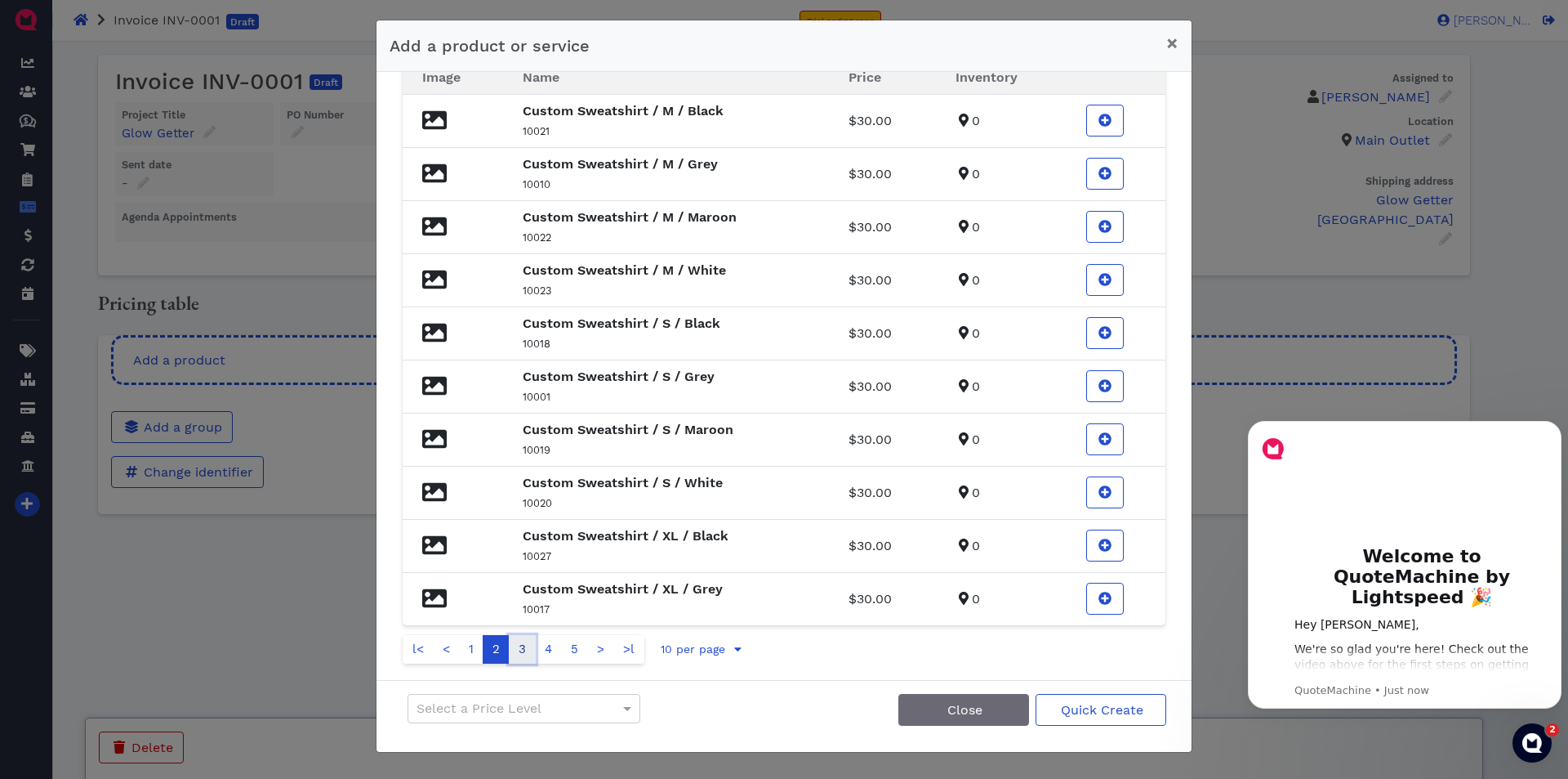
click at [528, 655] on link "3" at bounding box center [522, 649] width 27 height 29
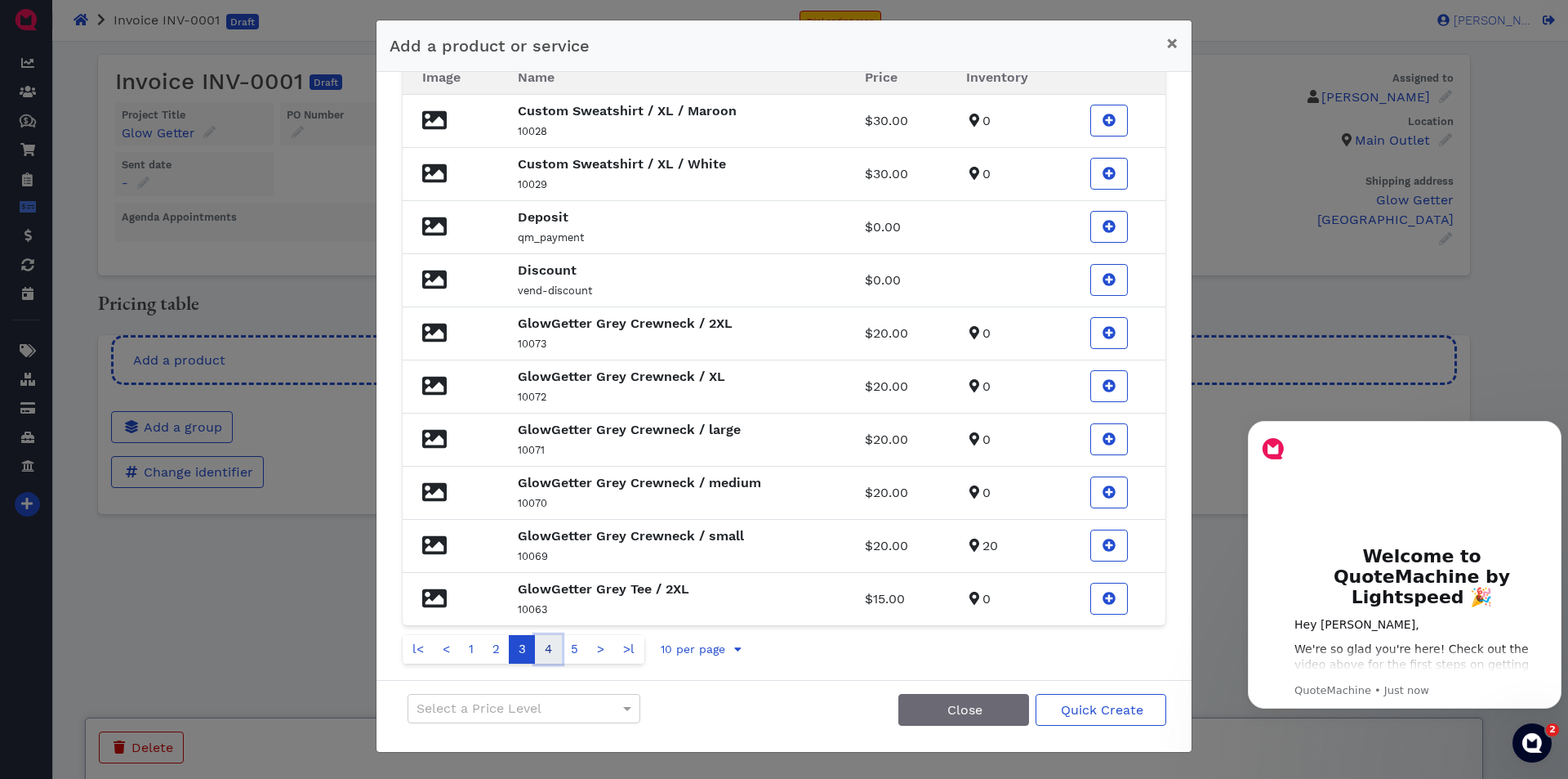
click at [548, 653] on link "4" at bounding box center [548, 649] width 27 height 29
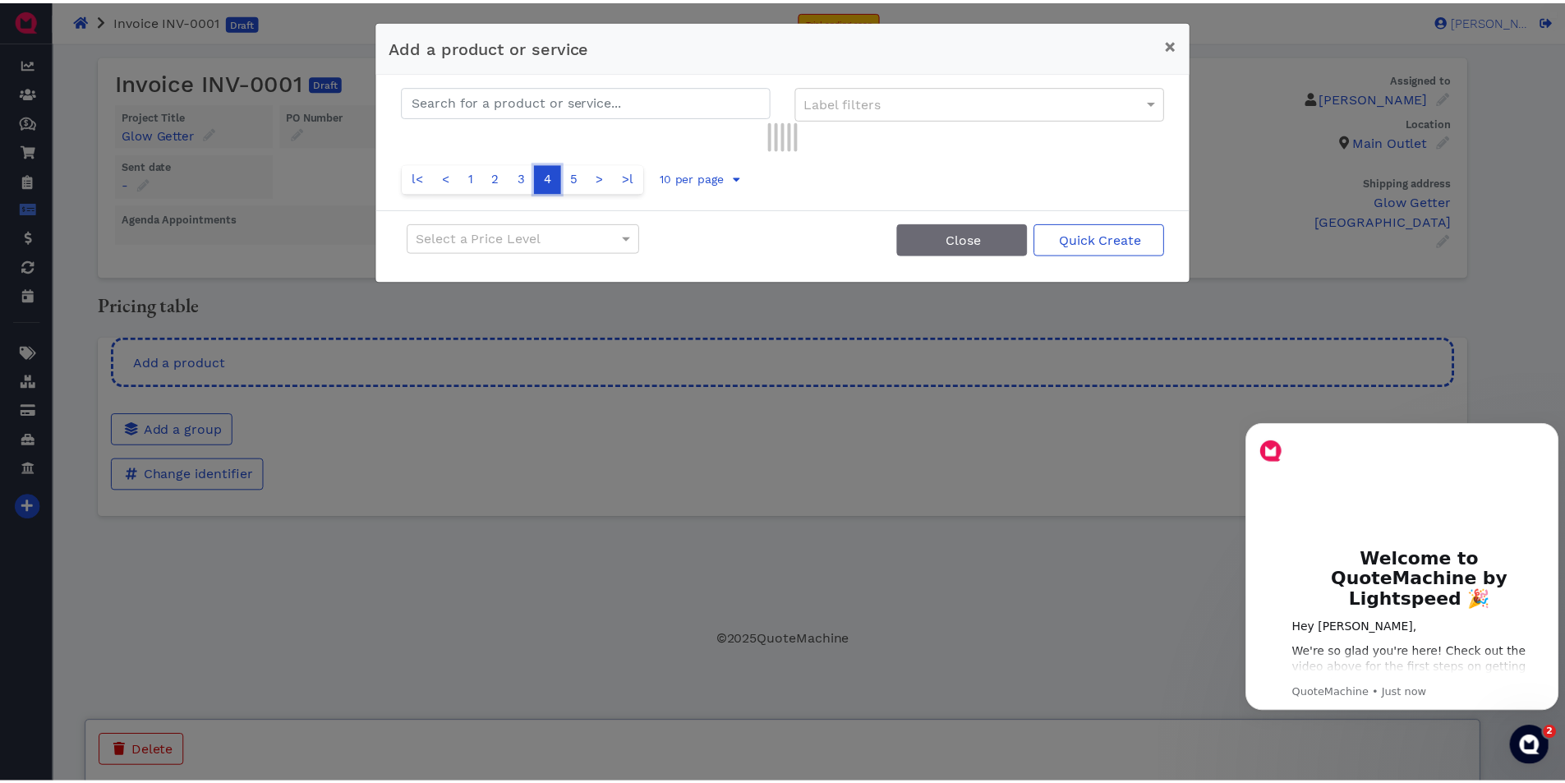
scroll to position [0, 0]
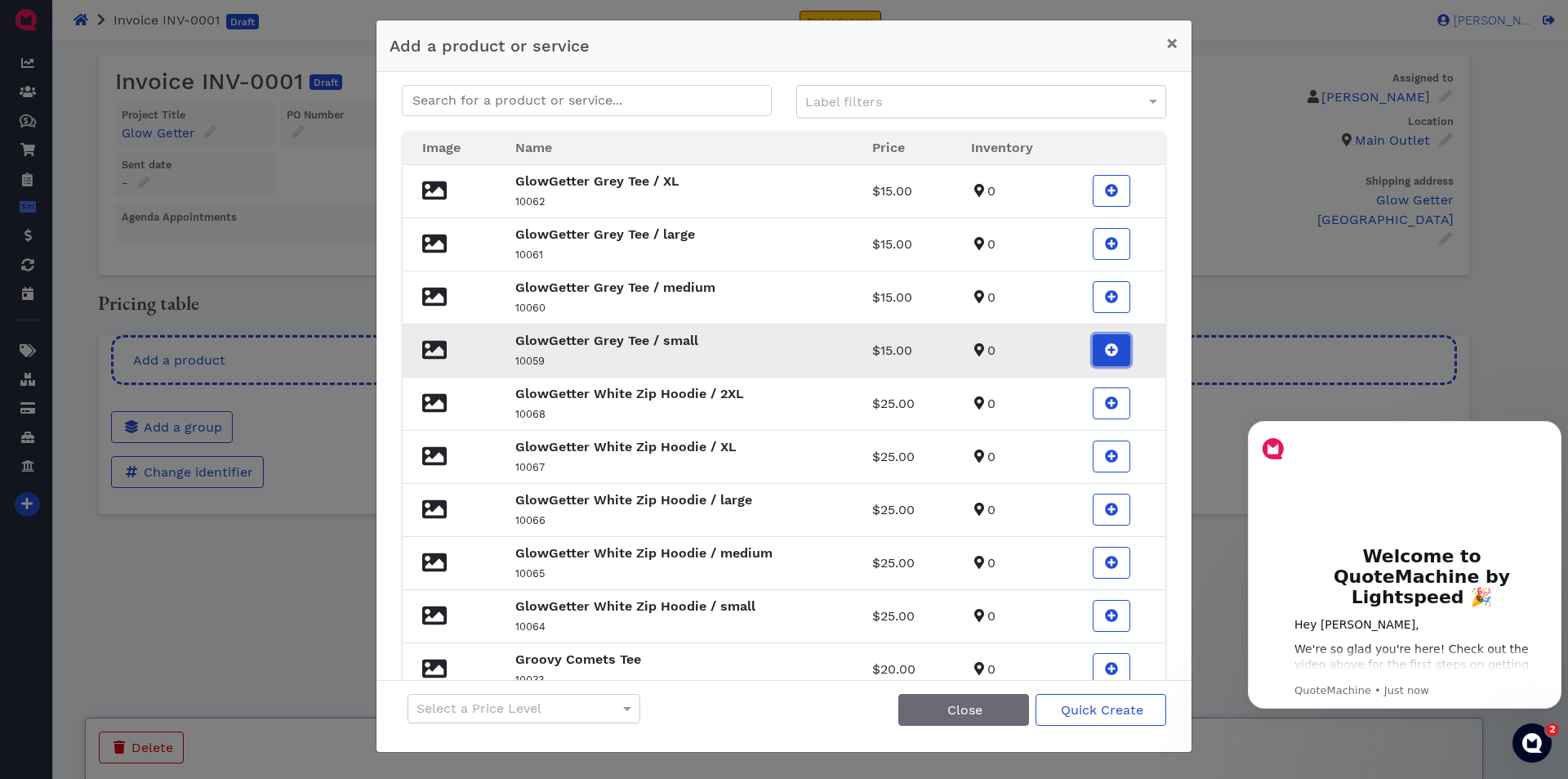
click at [1108, 345] on span at bounding box center [1112, 351] width 16 height 20
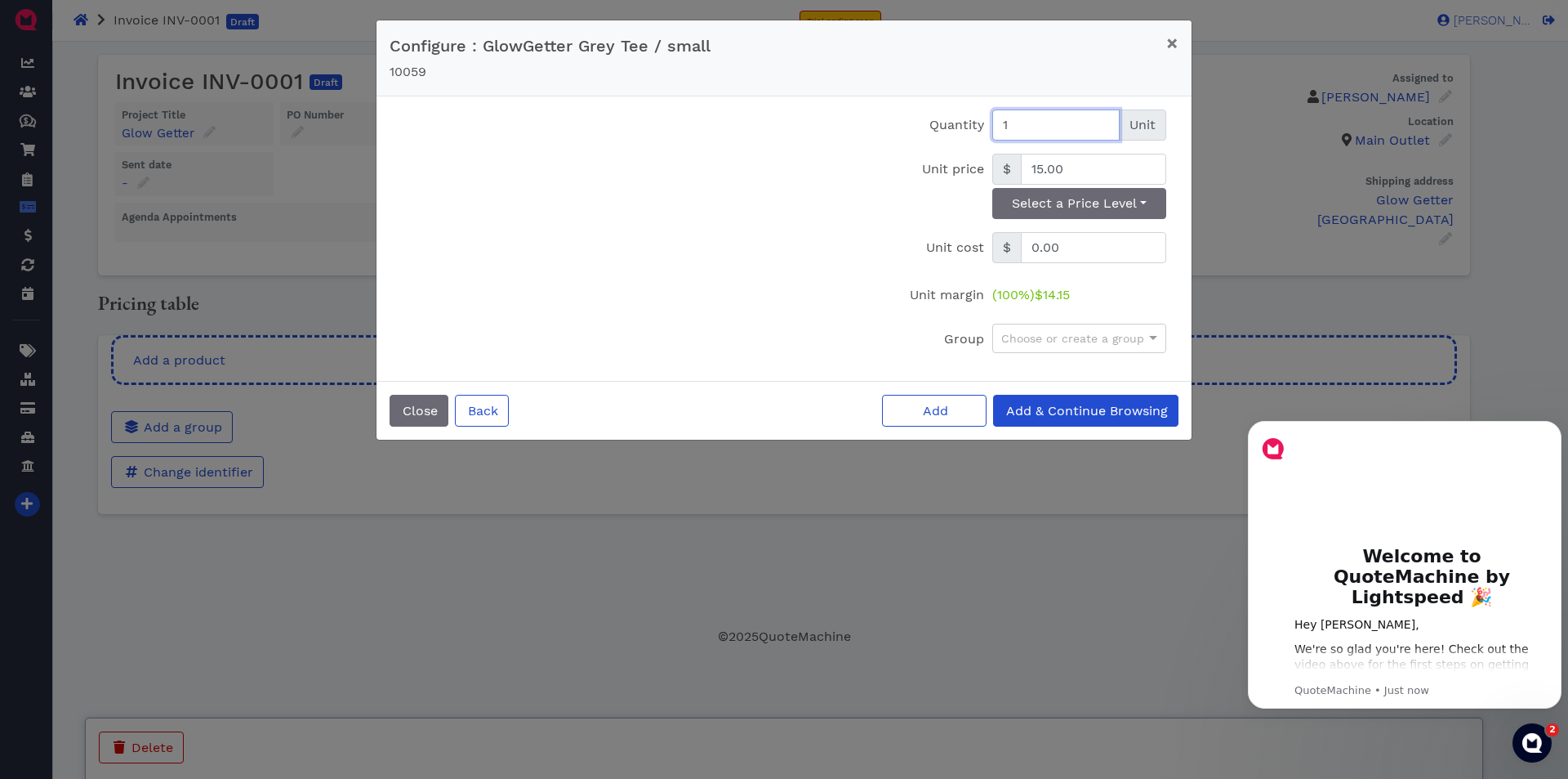
click at [1051, 121] on input "1" at bounding box center [1056, 124] width 127 height 31
type input "20"
click at [1147, 208] on button "Select a Price Level" at bounding box center [1079, 203] width 174 height 31
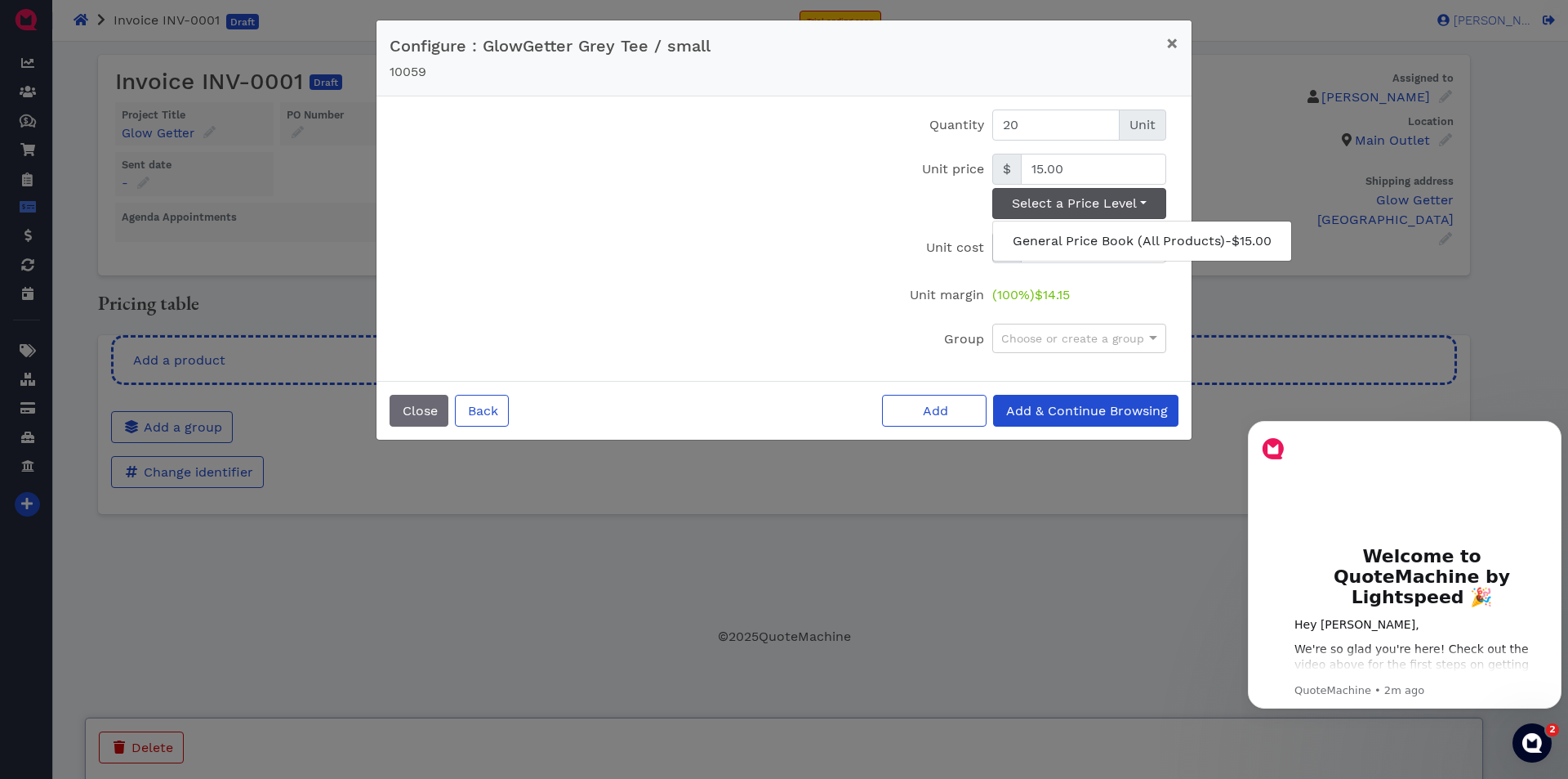
click at [876, 210] on label "Unit price" at bounding box center [923, 186] width 130 height 66
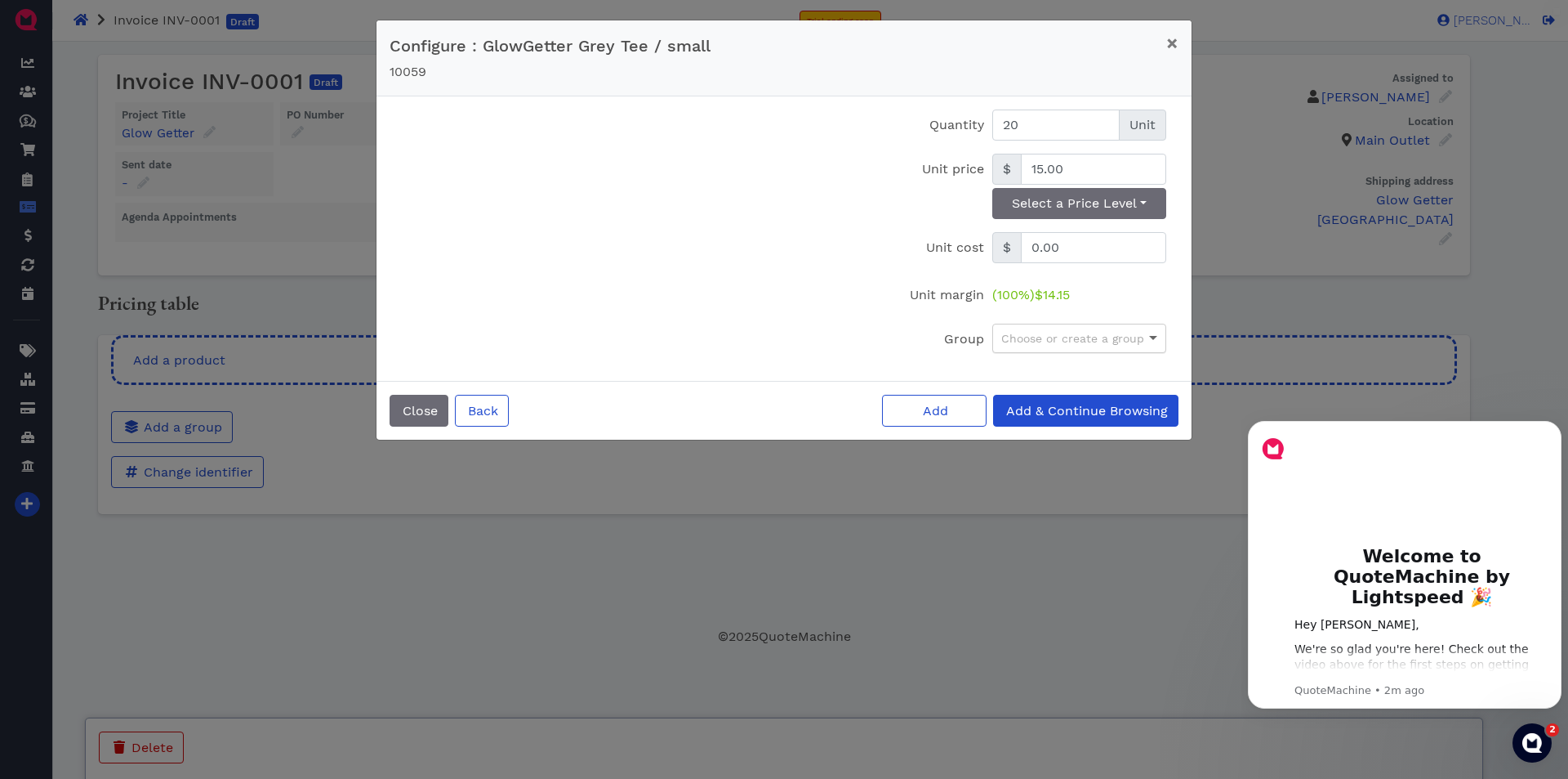
click at [1159, 336] on span at bounding box center [1155, 338] width 21 height 28
click at [1164, 302] on div "( 100% ) $14.15" at bounding box center [1079, 294] width 182 height 31
click at [1077, 409] on span "Add & Continue Browsing" at bounding box center [1086, 411] width 164 height 16
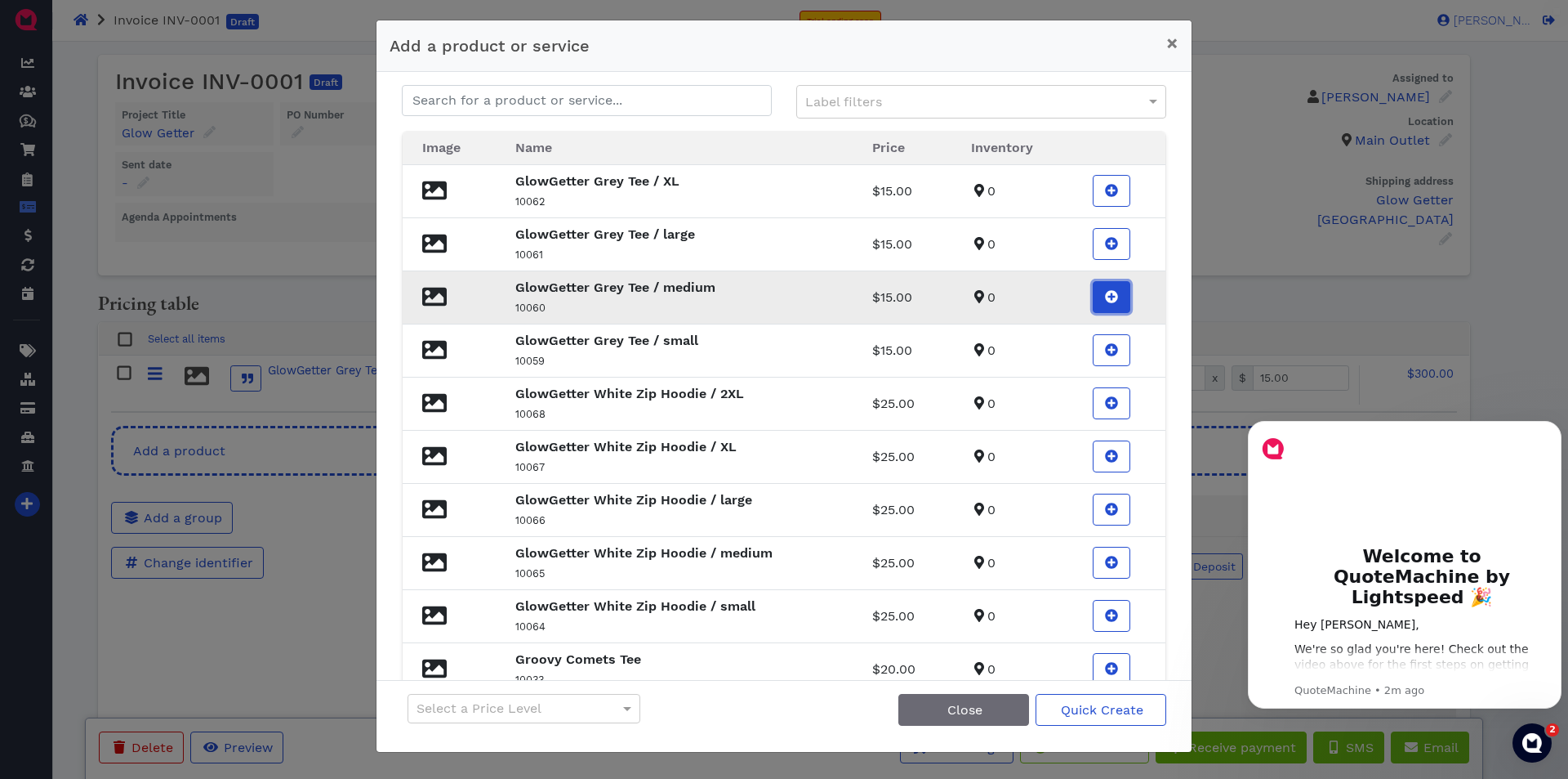
click at [1105, 296] on icon at bounding box center [1111, 296] width 13 height 13
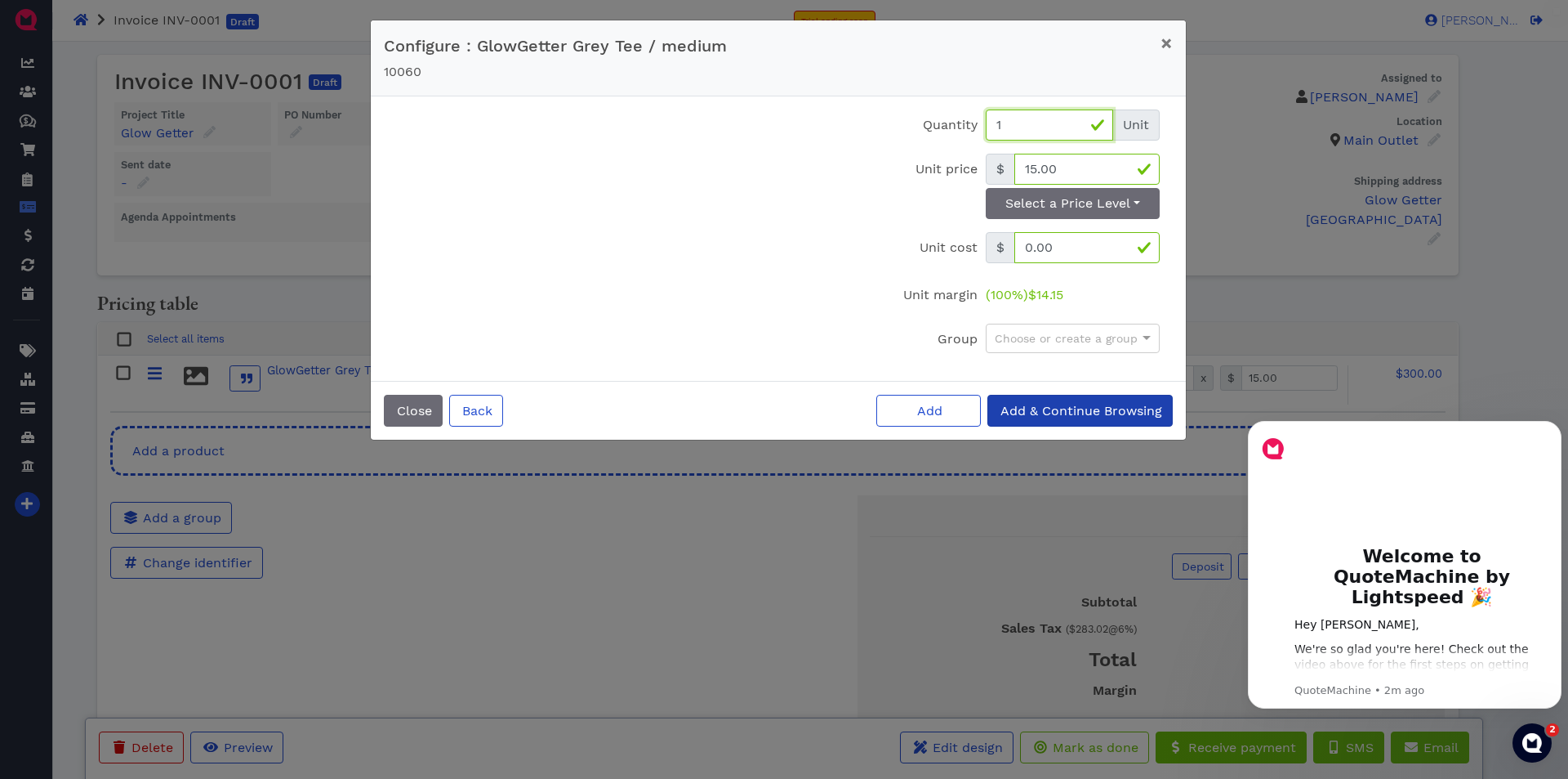
click at [1040, 119] on input "1" at bounding box center [1050, 124] width 127 height 31
type input "20"
click at [1114, 414] on span "Add & Continue Browsing" at bounding box center [1080, 411] width 164 height 16
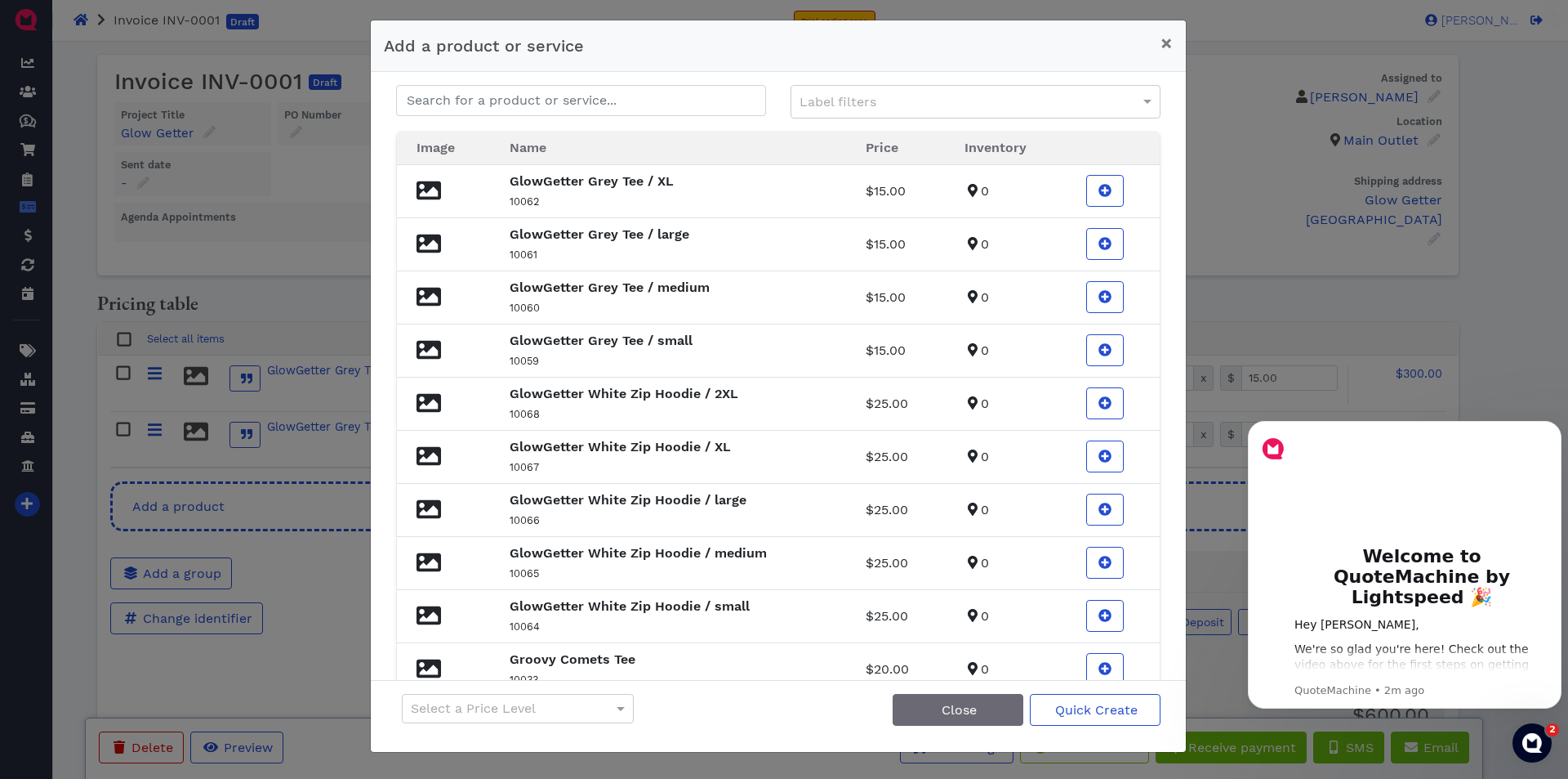
drag, startPoint x: 733, startPoint y: 46, endPoint x: 1107, endPoint y: 46, distance: 374.0
click at [1107, 46] on div "Add a product or service ×" at bounding box center [779, 47] width 815 height 52
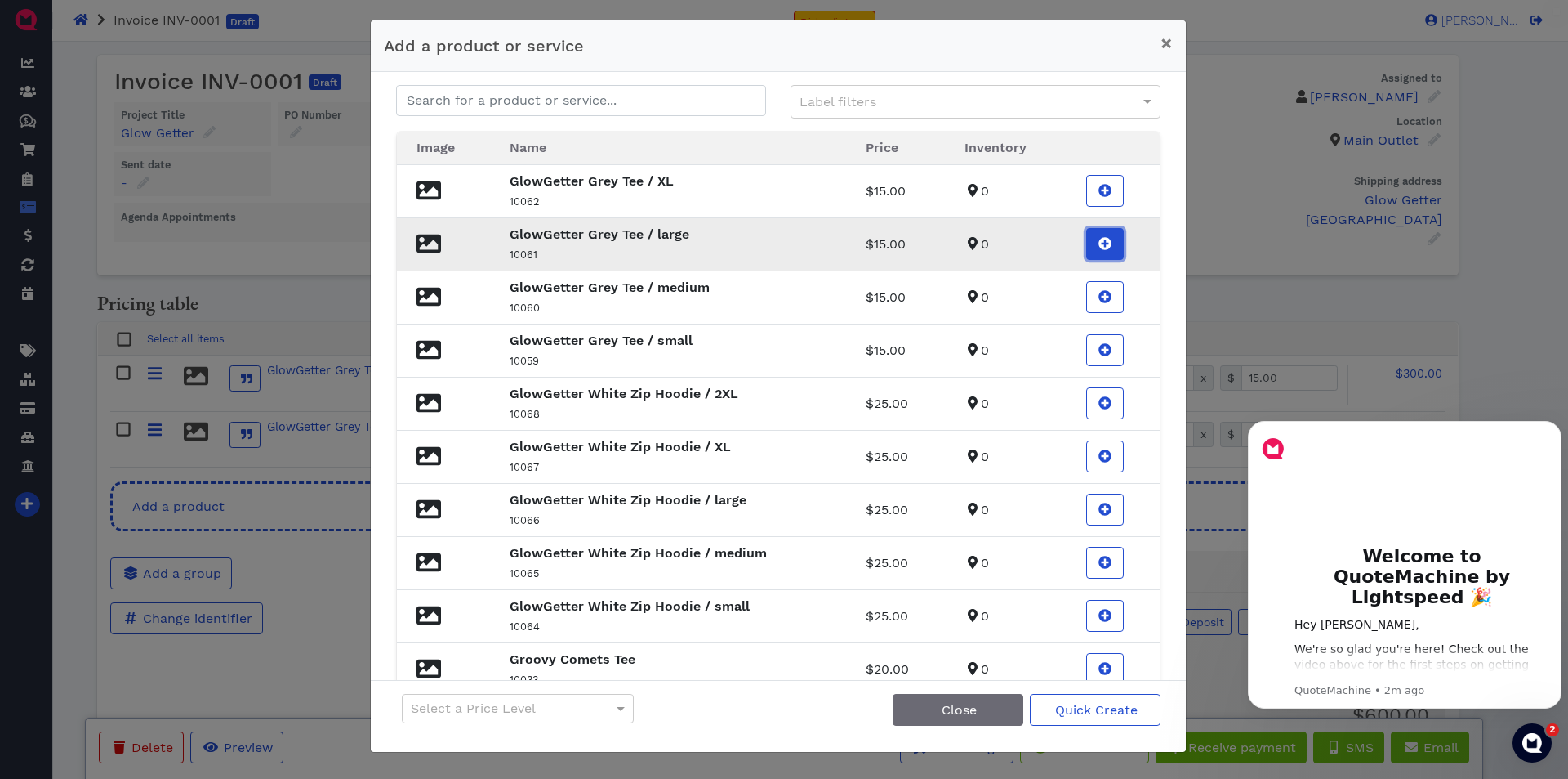
click at [1100, 239] on icon at bounding box center [1106, 244] width 13 height 13
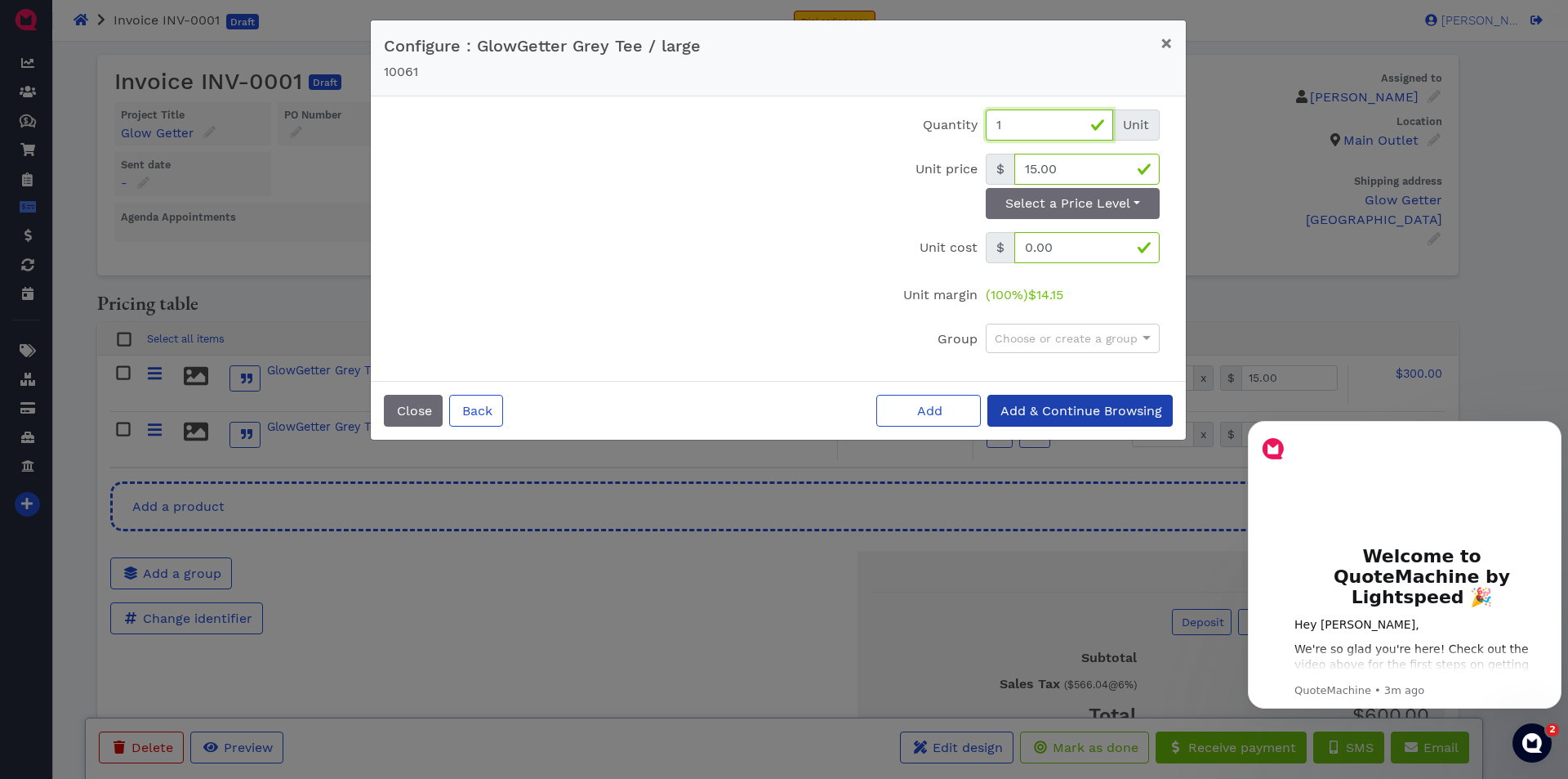
click at [1041, 126] on input "1" at bounding box center [1050, 124] width 127 height 31
type input "20"
click at [933, 410] on span "Add" at bounding box center [929, 411] width 28 height 16
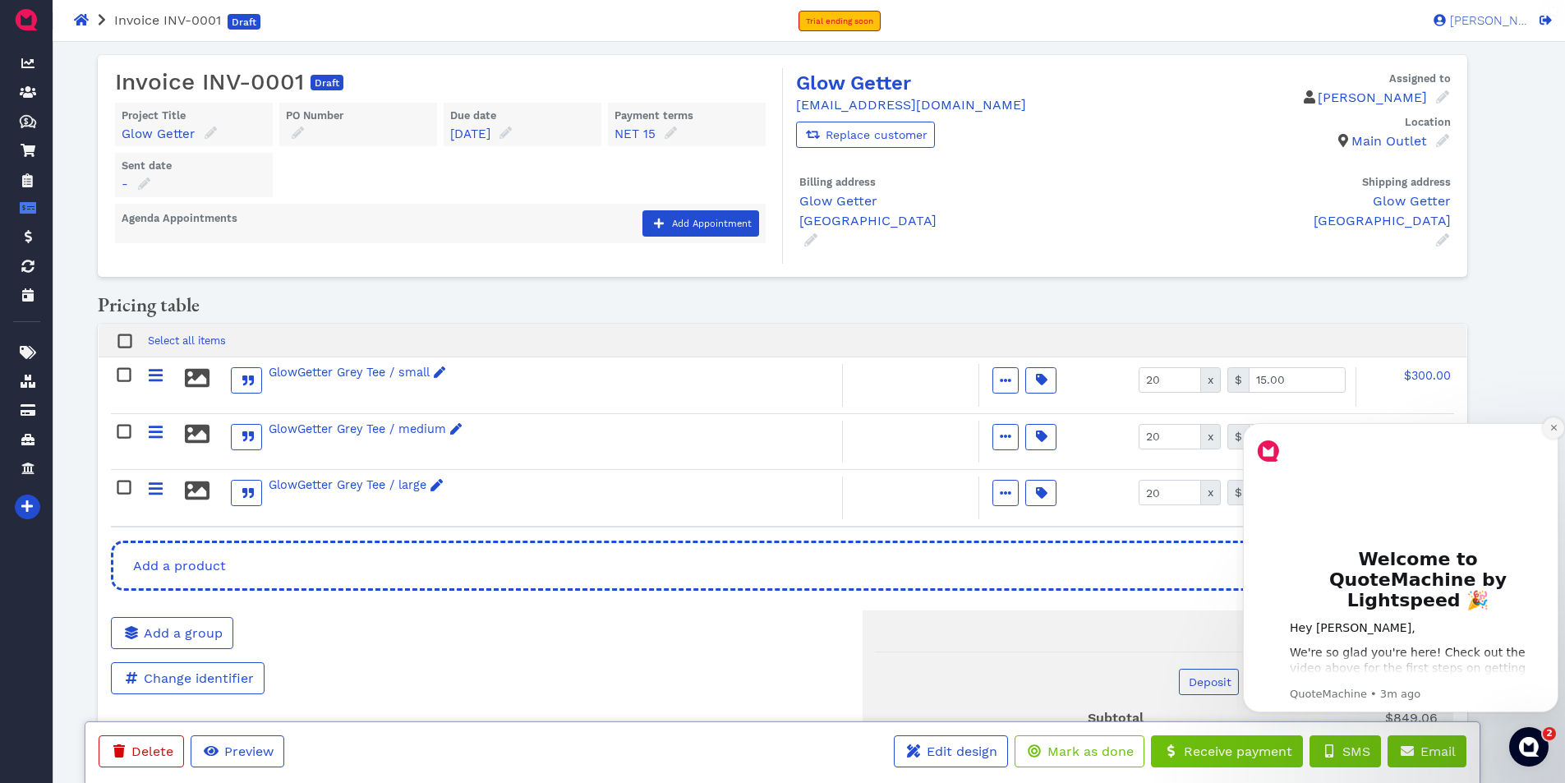
click at [1549, 428] on icon "Dismiss notification" at bounding box center [1553, 427] width 9 height 9
click at [1552, 429] on icon "Dismiss notification" at bounding box center [1553, 428] width 6 height 6
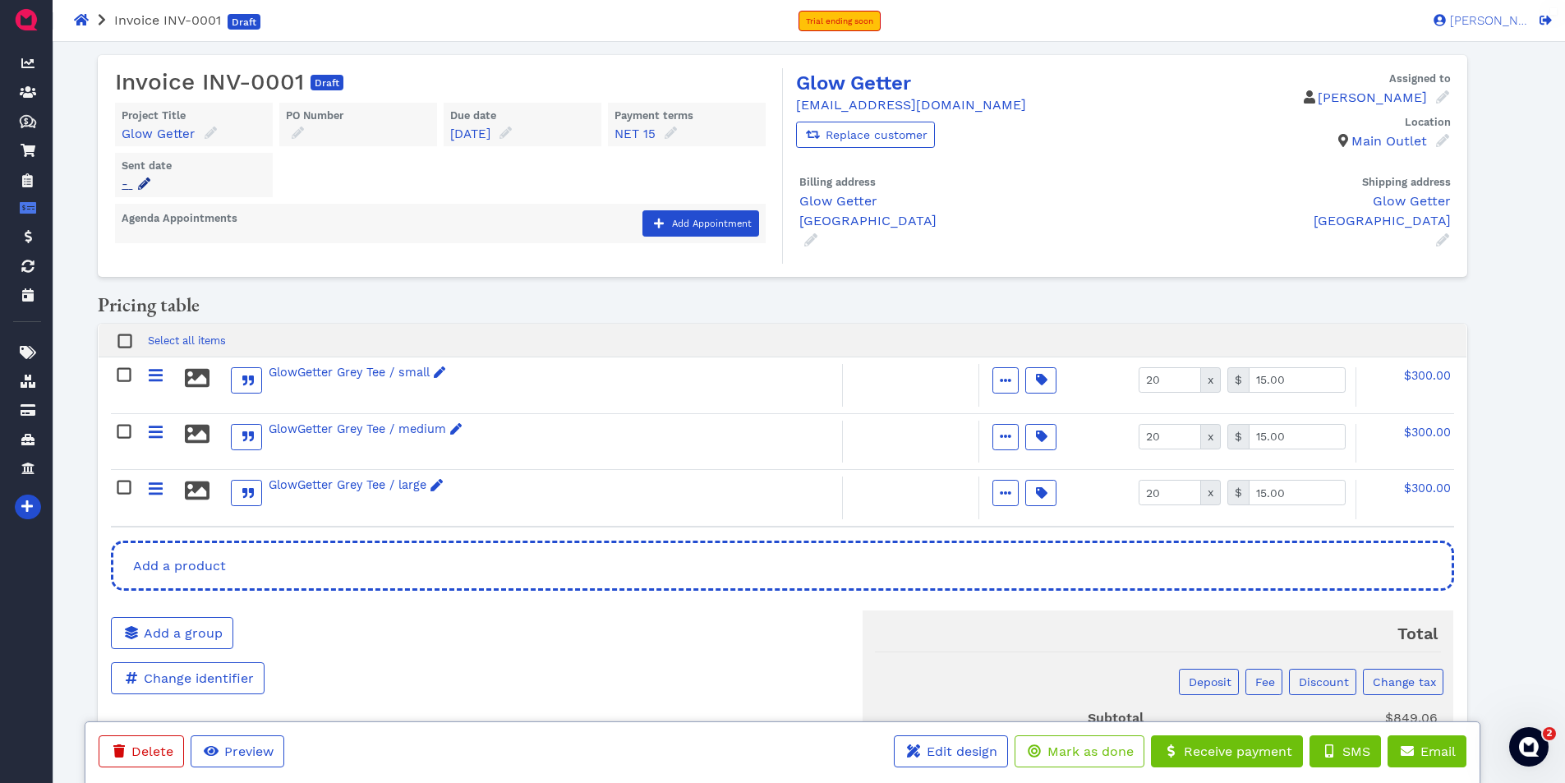
click at [136, 182] on span at bounding box center [144, 184] width 16 height 19
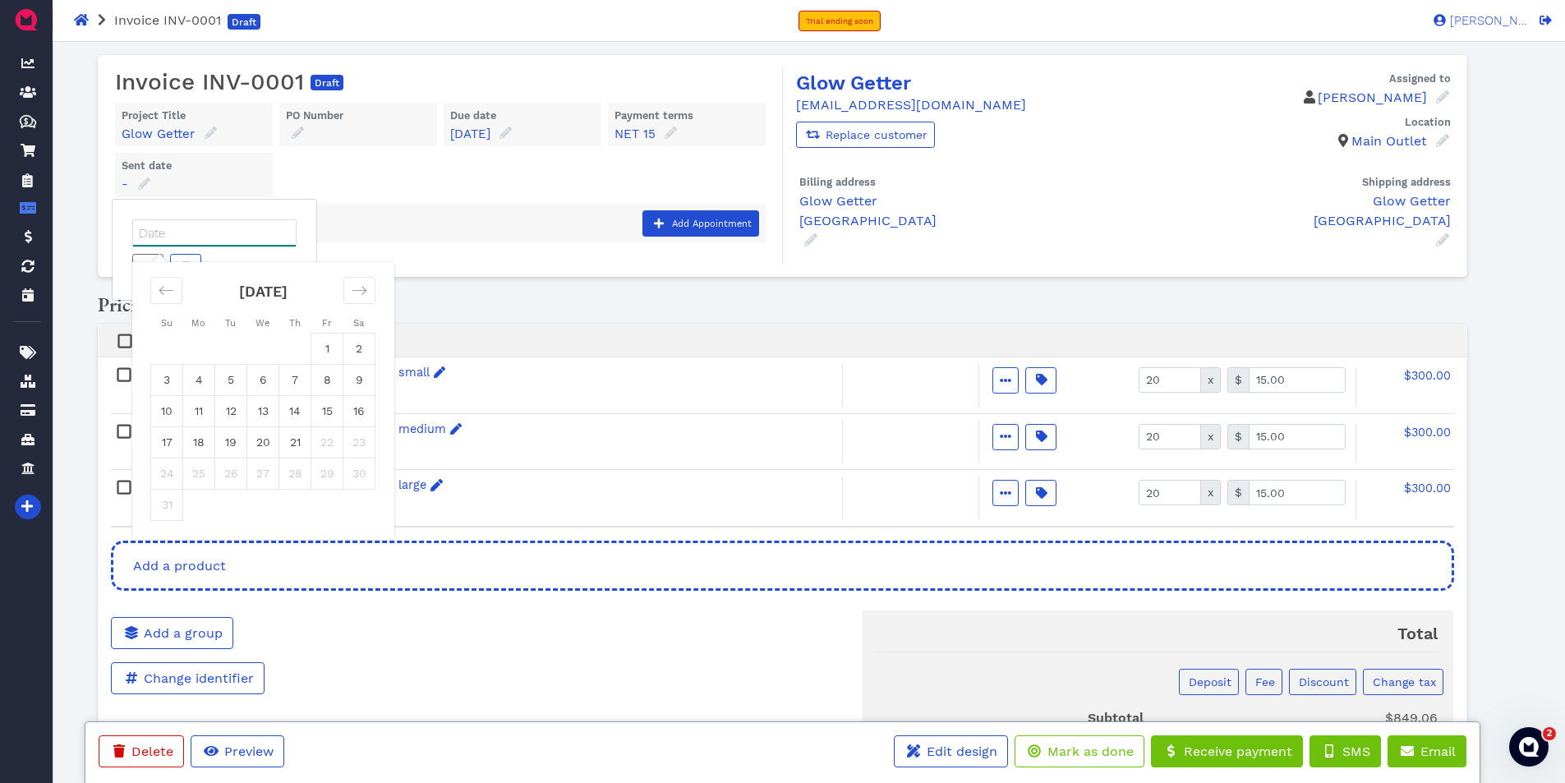
click at [159, 227] on input "Date" at bounding box center [214, 233] width 163 height 26
click at [300, 451] on td "21" at bounding box center [295, 441] width 32 height 31
type input "[DATE]"
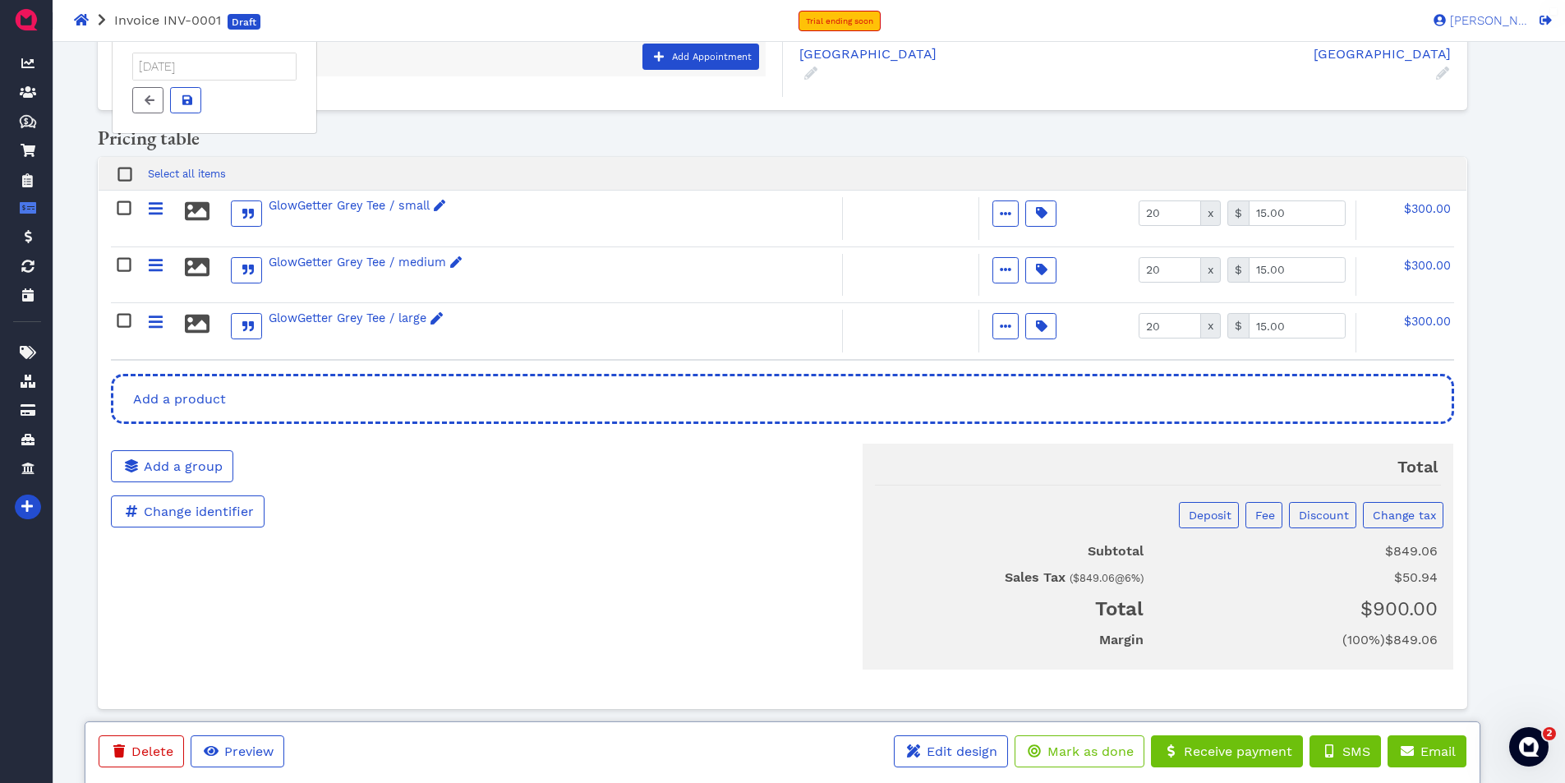
scroll to position [168, 0]
click at [1304, 209] on input "15.00" at bounding box center [1297, 211] width 97 height 25
type input "13.00"
click at [1291, 270] on input "15.00" at bounding box center [1297, 267] width 97 height 25
type input "13.00"
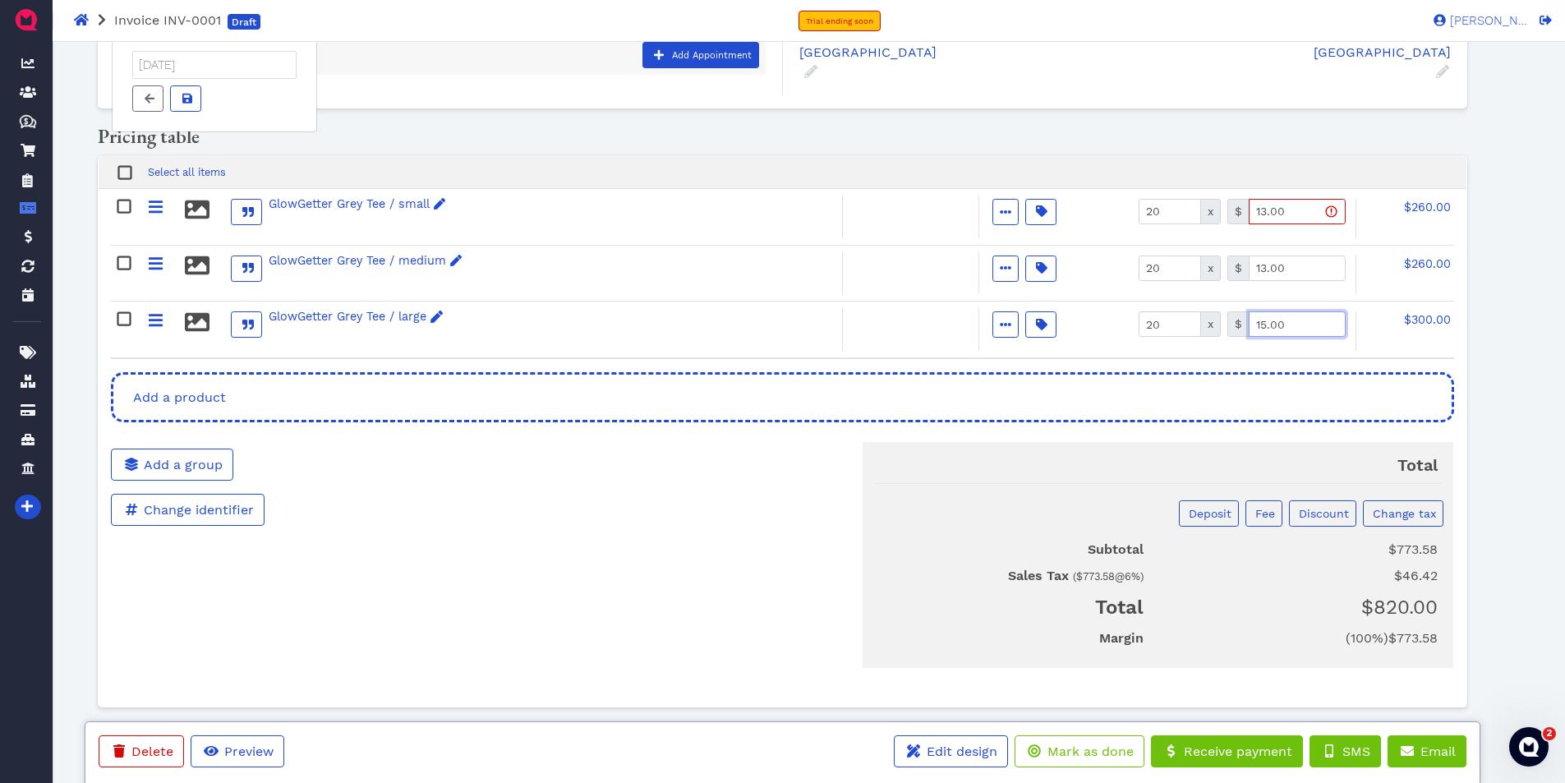
click at [1314, 318] on input "15.00" at bounding box center [1297, 323] width 97 height 25
type input "13.00"
click at [1396, 333] on div "$260.00" at bounding box center [1404, 330] width 99 height 39
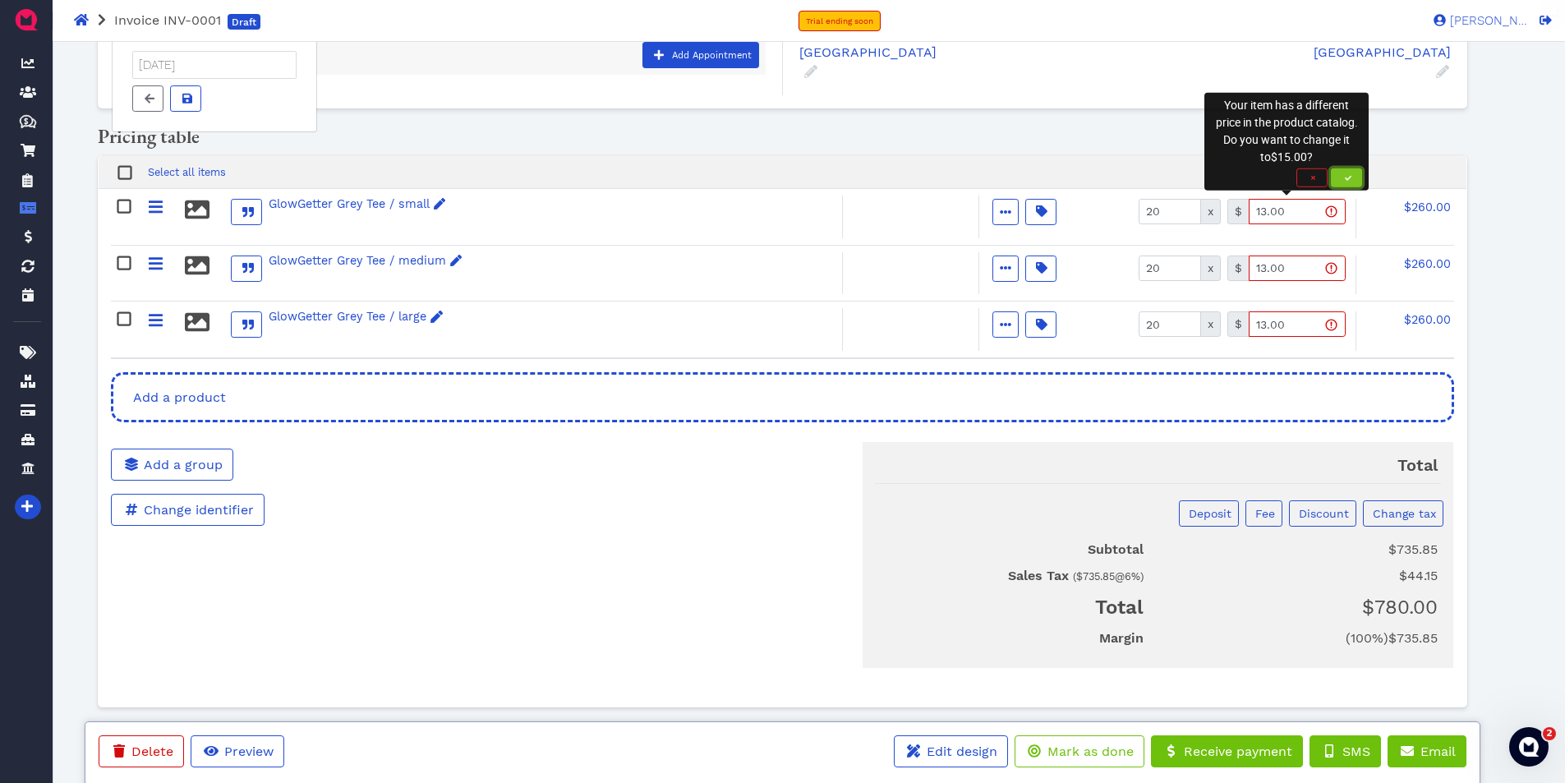
click at [1350, 175] on icon "button" at bounding box center [1348, 177] width 7 height 7
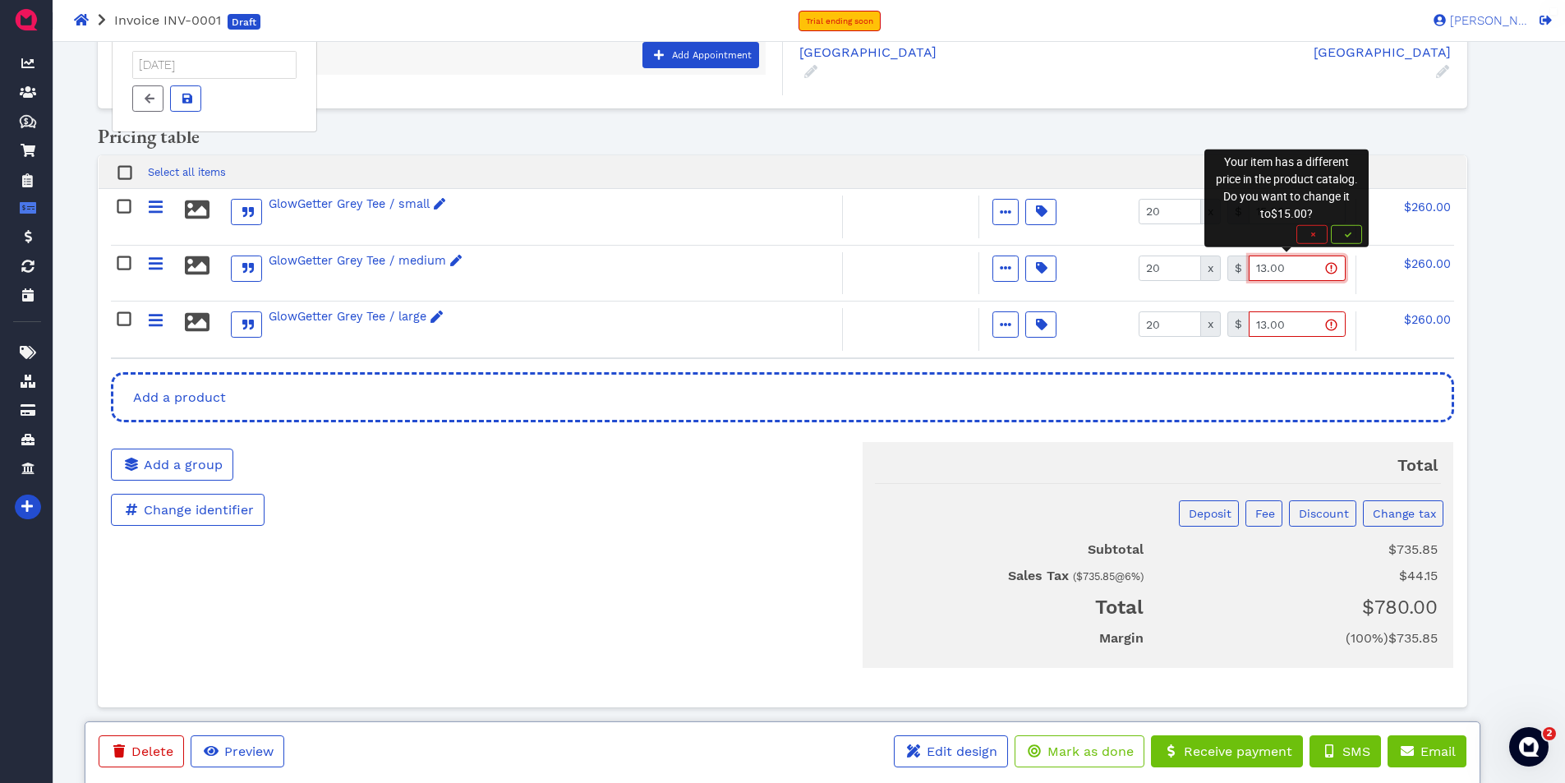
click at [1333, 269] on input "13.00" at bounding box center [1297, 267] width 97 height 25
click at [1341, 232] on span "button" at bounding box center [1346, 234] width 16 height 10
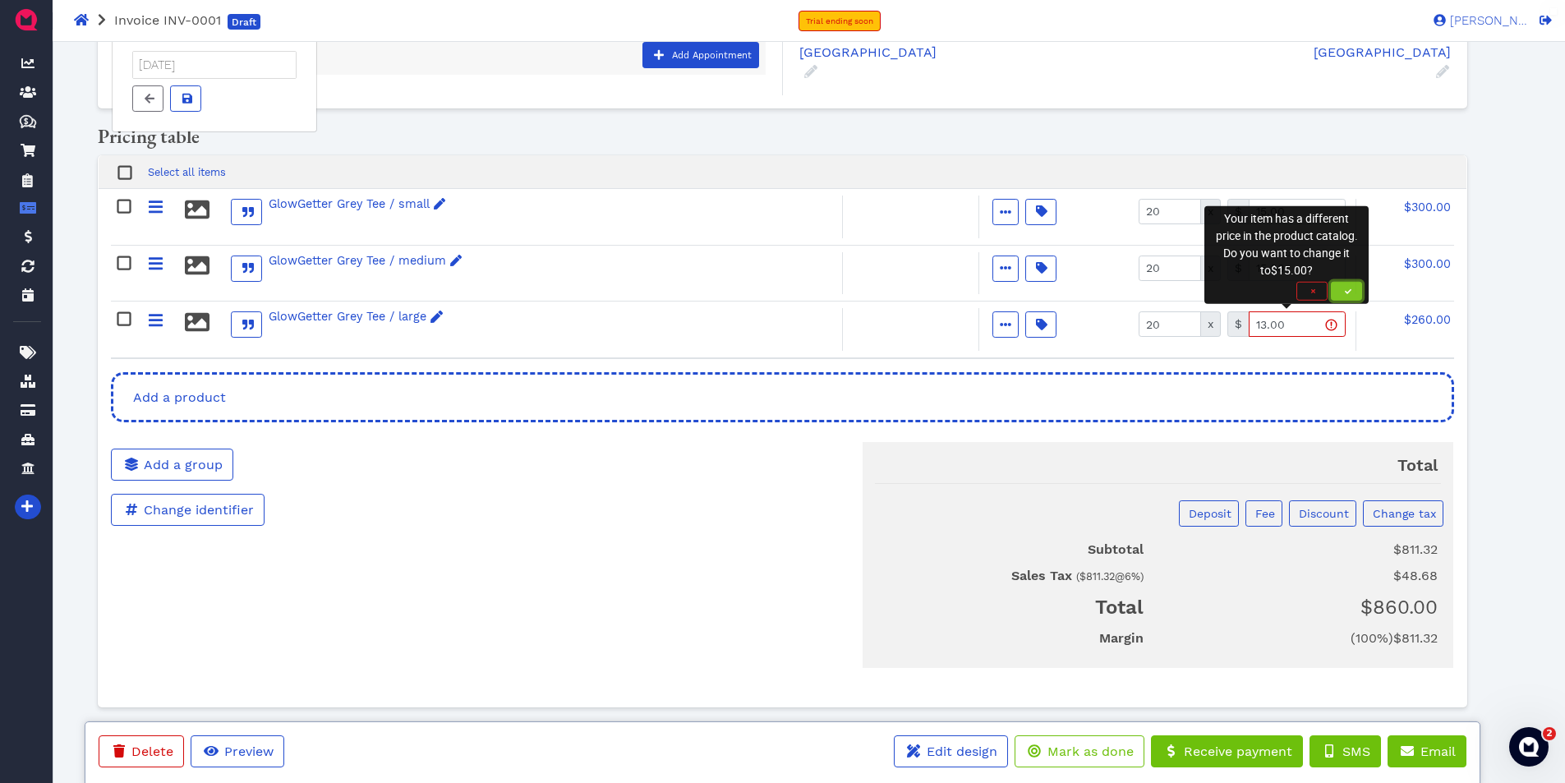
click at [1342, 287] on span "button" at bounding box center [1346, 291] width 16 height 10
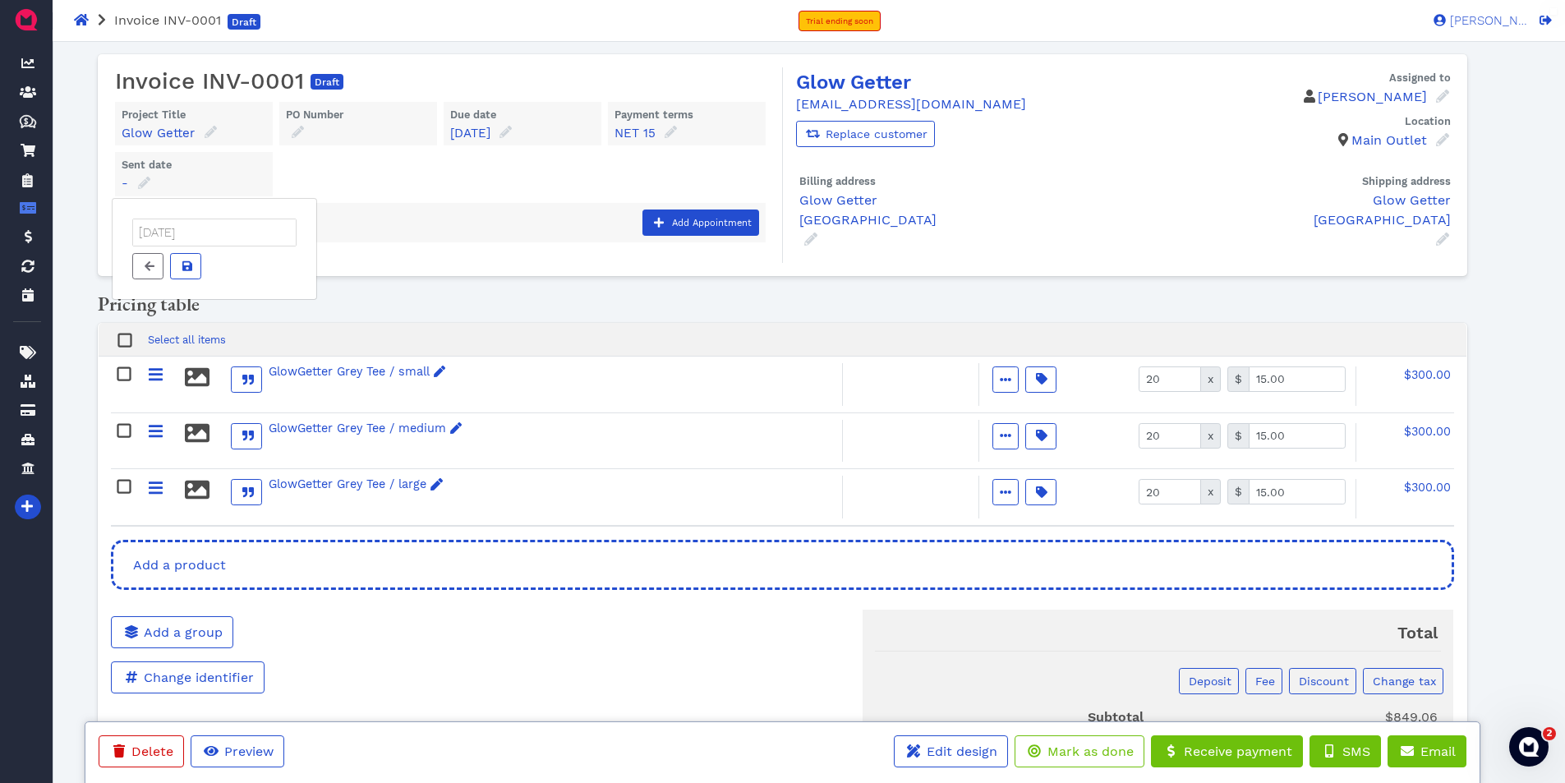
scroll to position [0, 0]
click at [398, 230] on div "Agenda Appointments Add Appointment" at bounding box center [440, 223] width 637 height 26
click at [177, 262] on span at bounding box center [185, 267] width 16 height 17
click at [1444, 98] on icon at bounding box center [1442, 96] width 13 height 13
click at [1370, 148] on span at bounding box center [1379, 145] width 21 height 28
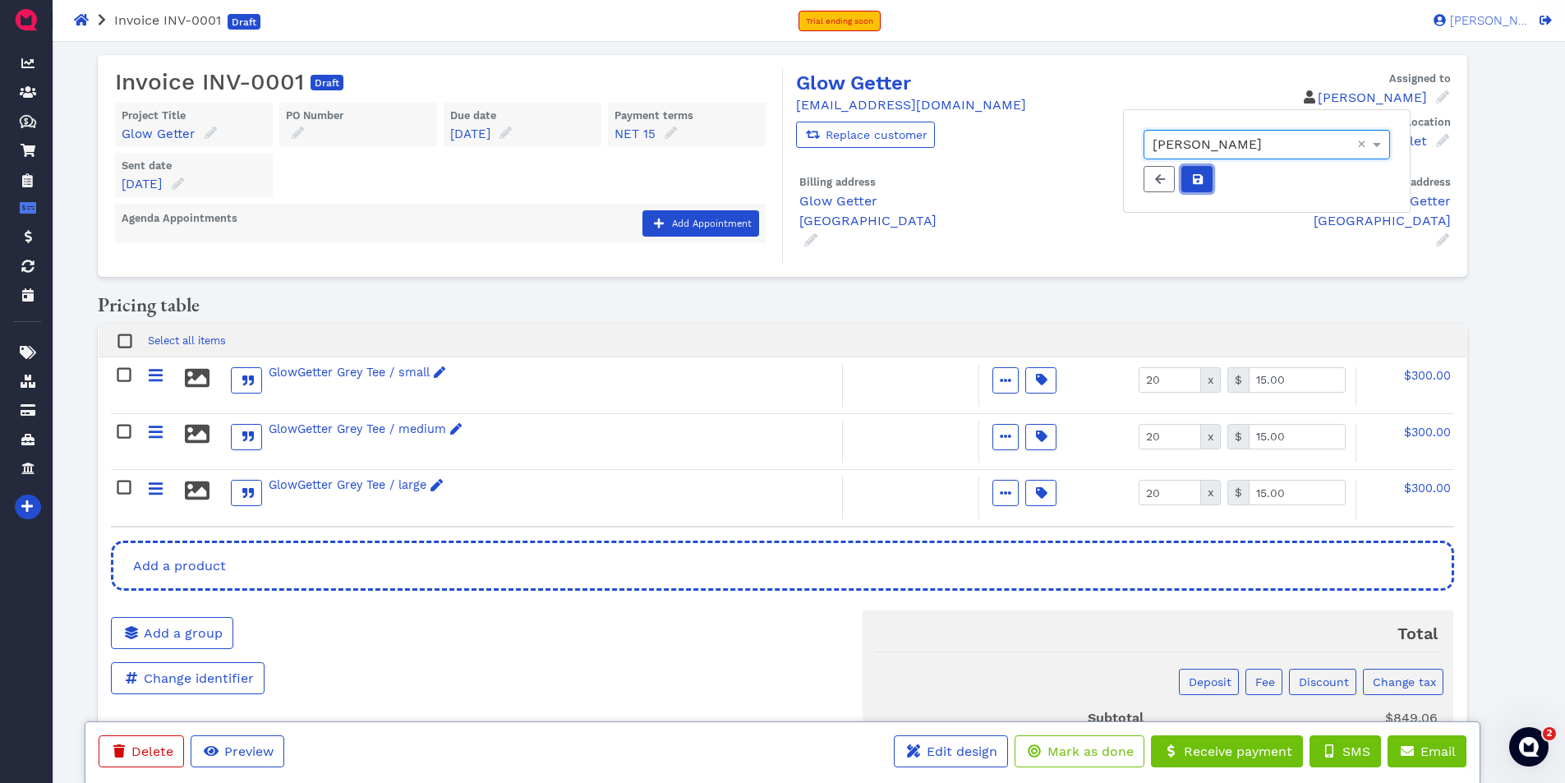
click at [1195, 175] on icon at bounding box center [1198, 179] width 10 height 10
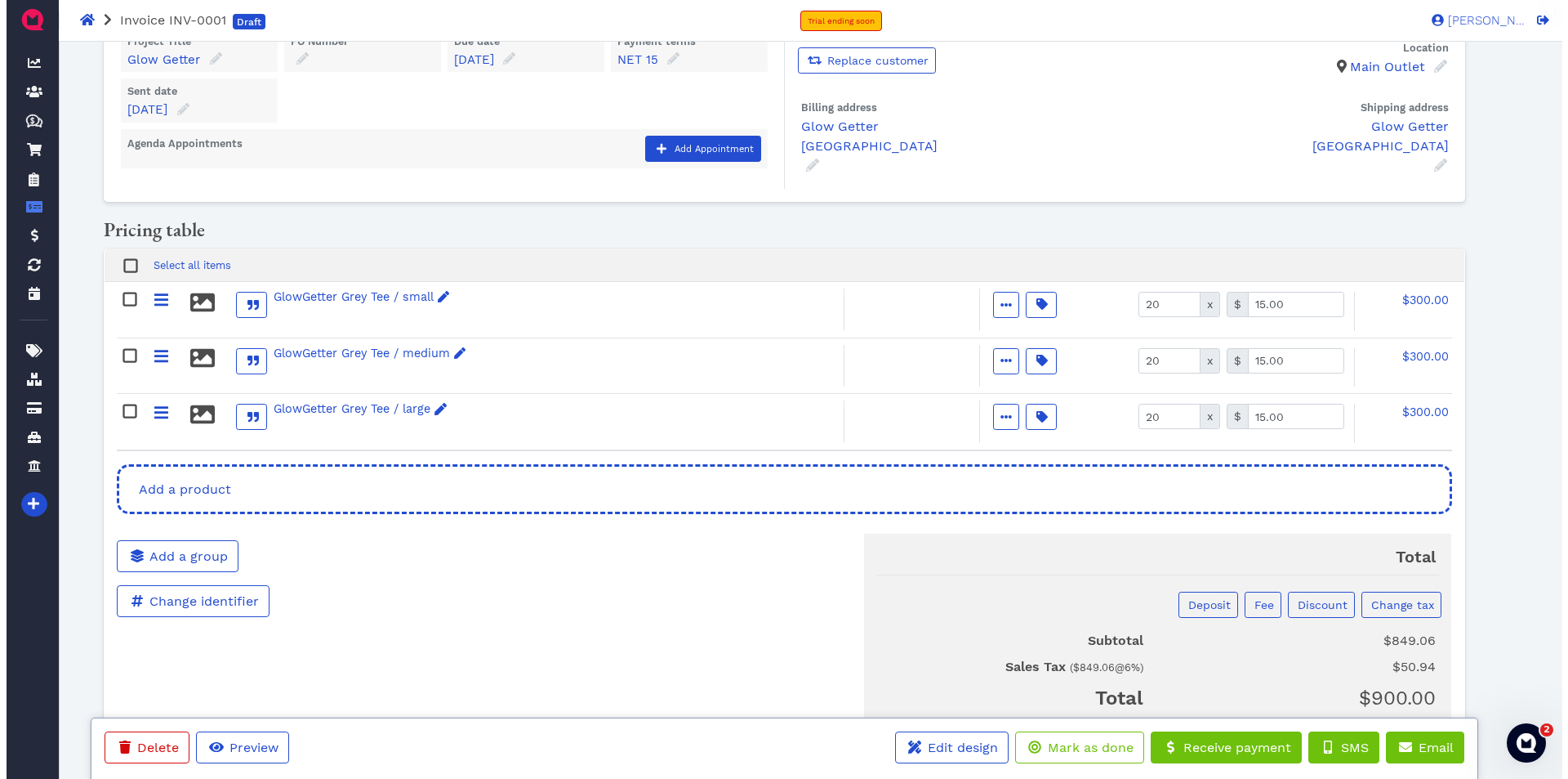
scroll to position [167, 0]
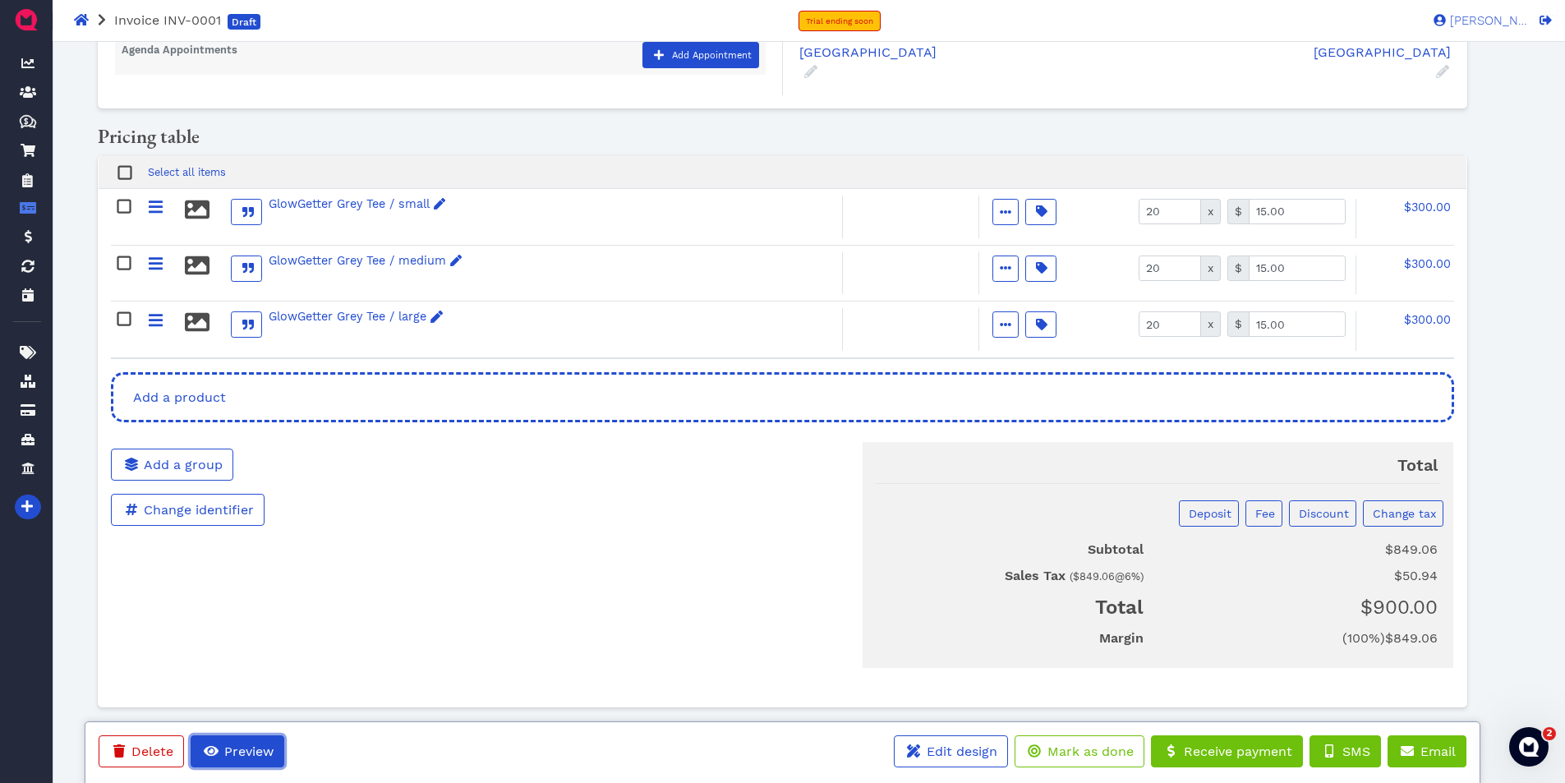
click at [261, 750] on span "Preview" at bounding box center [248, 751] width 52 height 16
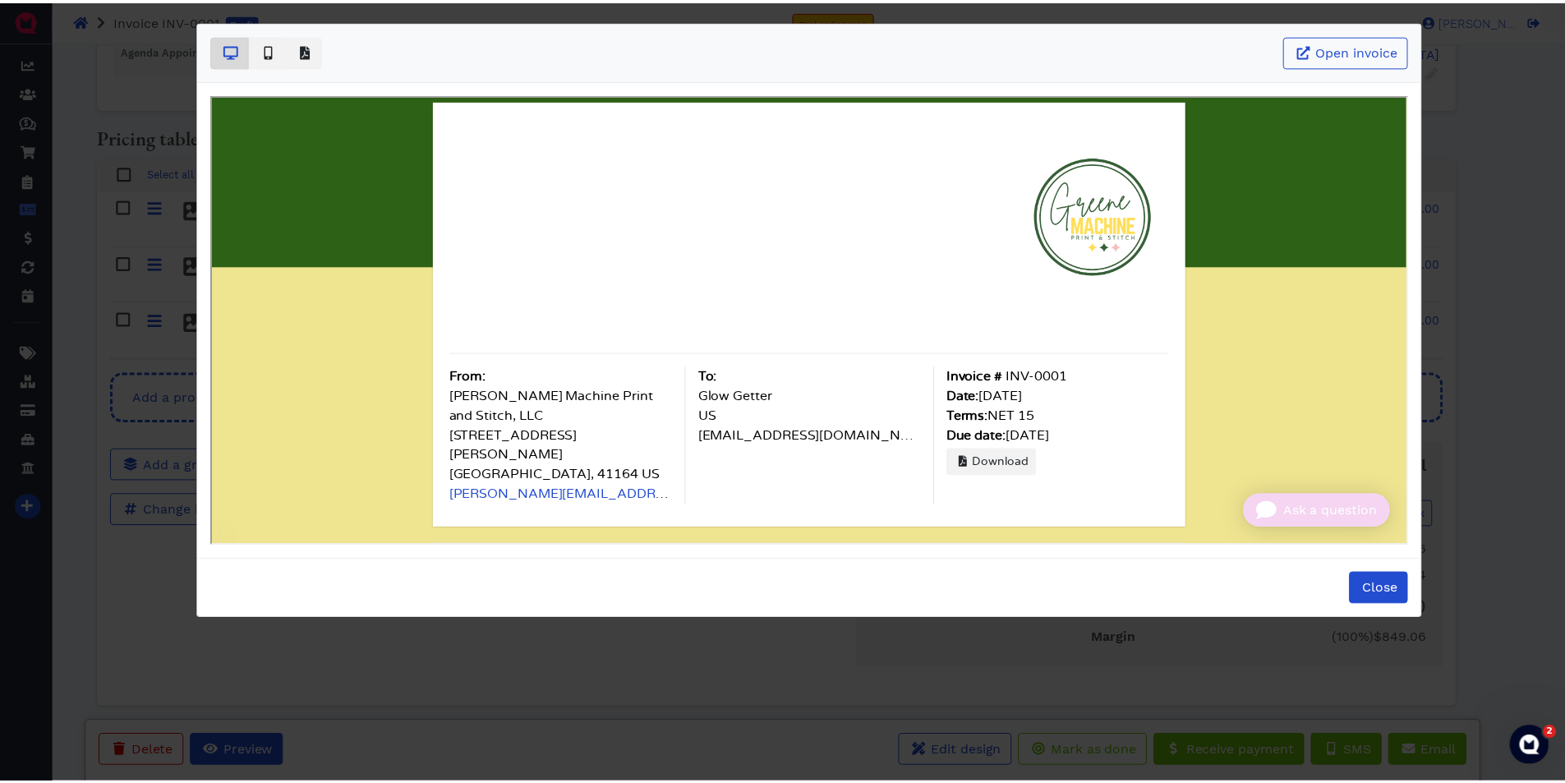
scroll to position [0, 0]
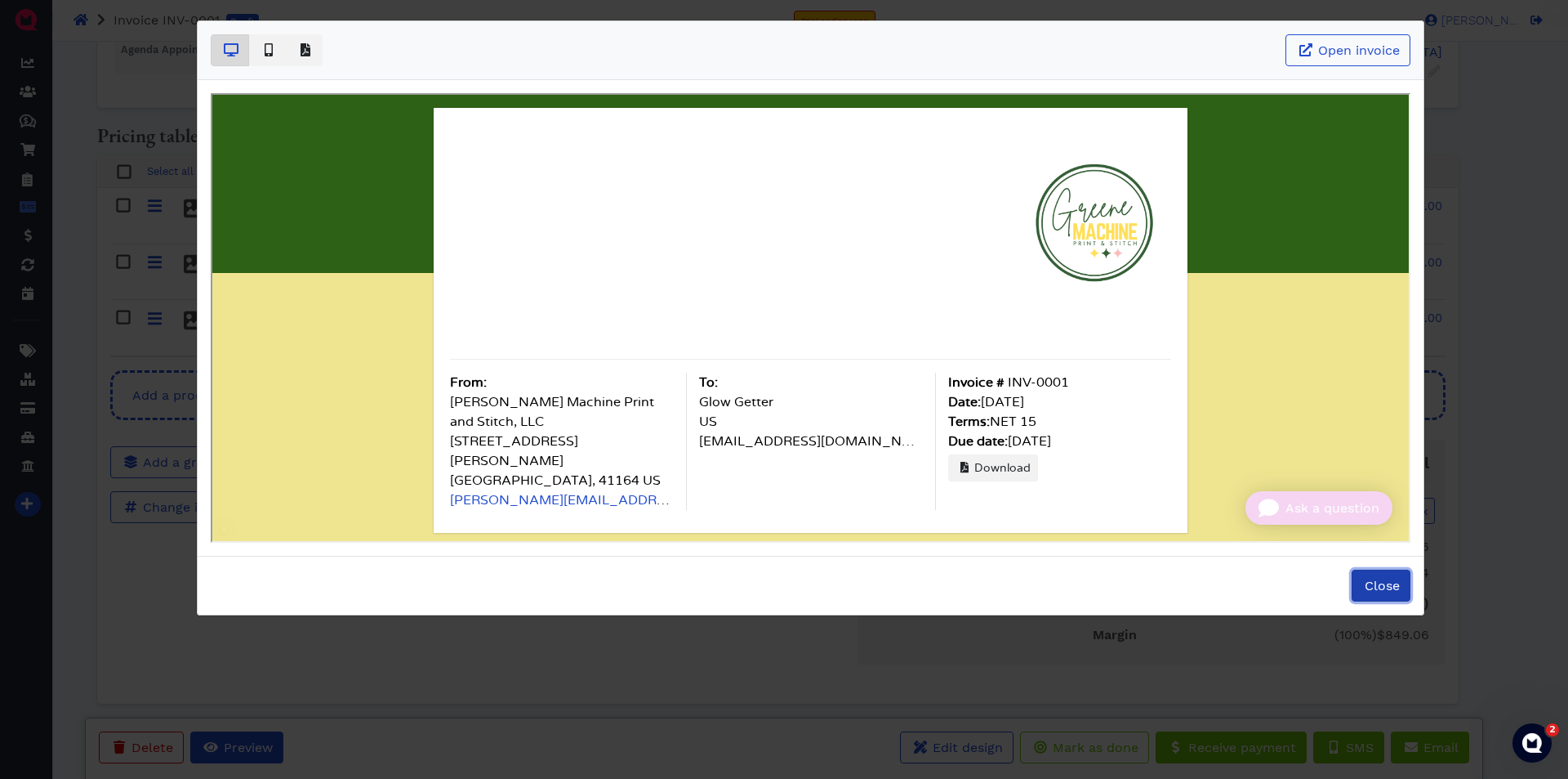
click at [1398, 577] on button "Close" at bounding box center [1381, 586] width 59 height 32
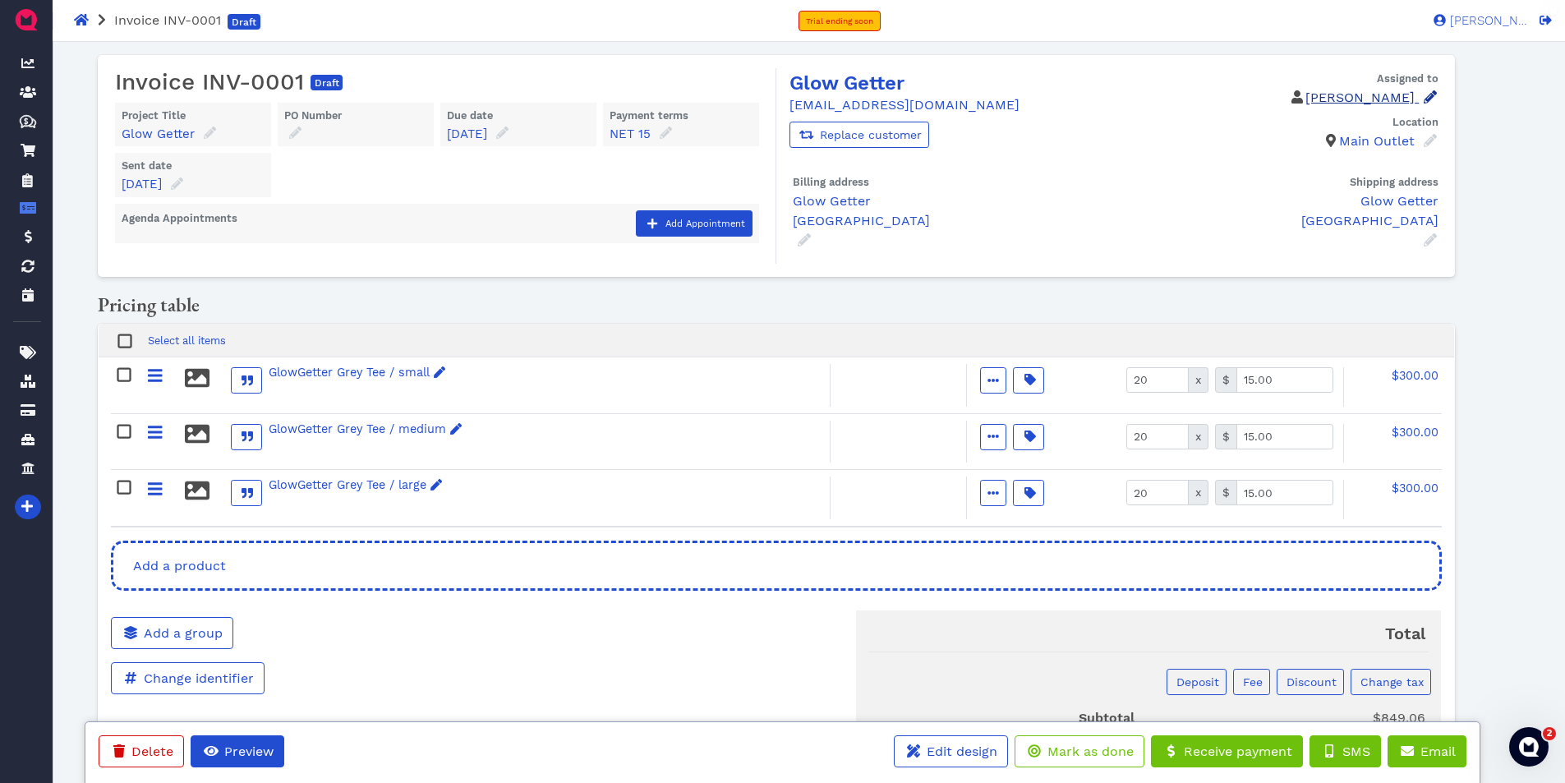
click at [1428, 95] on icon at bounding box center [1430, 96] width 13 height 13
click at [1367, 148] on span at bounding box center [1370, 145] width 21 height 28
click at [1187, 182] on icon at bounding box center [1190, 179] width 10 height 10
click at [251, 755] on span "Preview" at bounding box center [248, 751] width 52 height 16
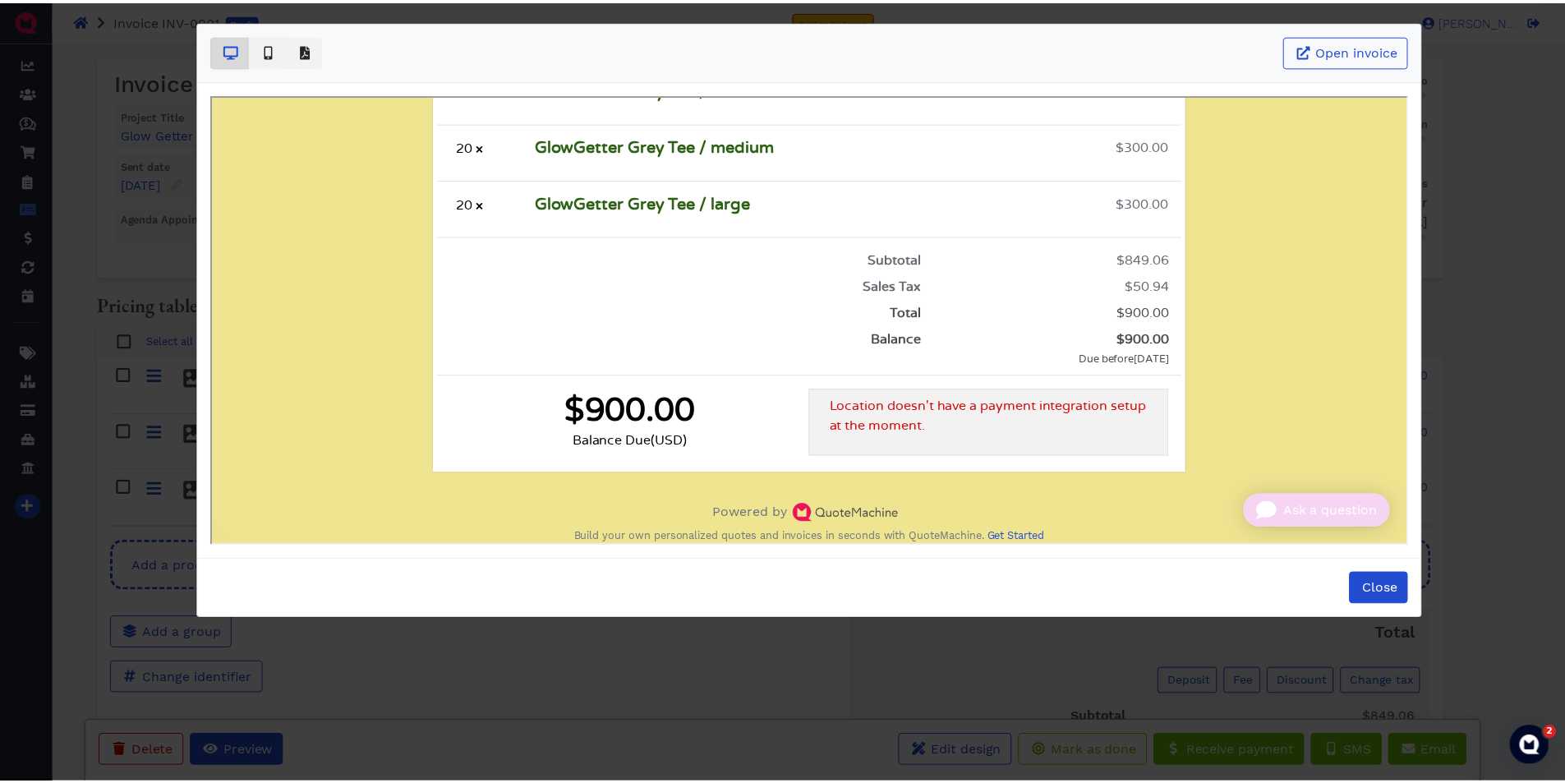
scroll to position [541, 0]
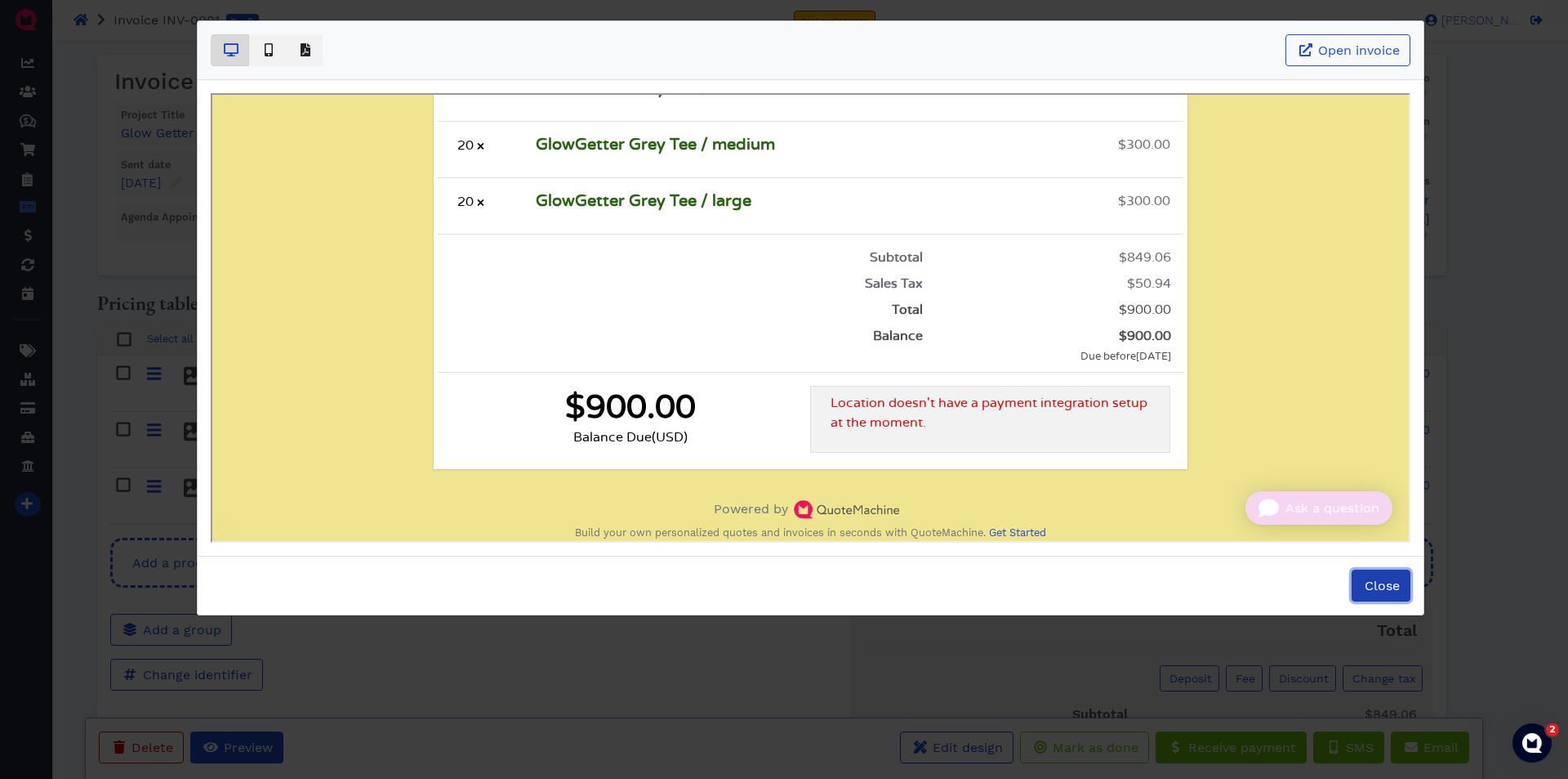
click at [1367, 584] on span "Close" at bounding box center [1381, 586] width 38 height 16
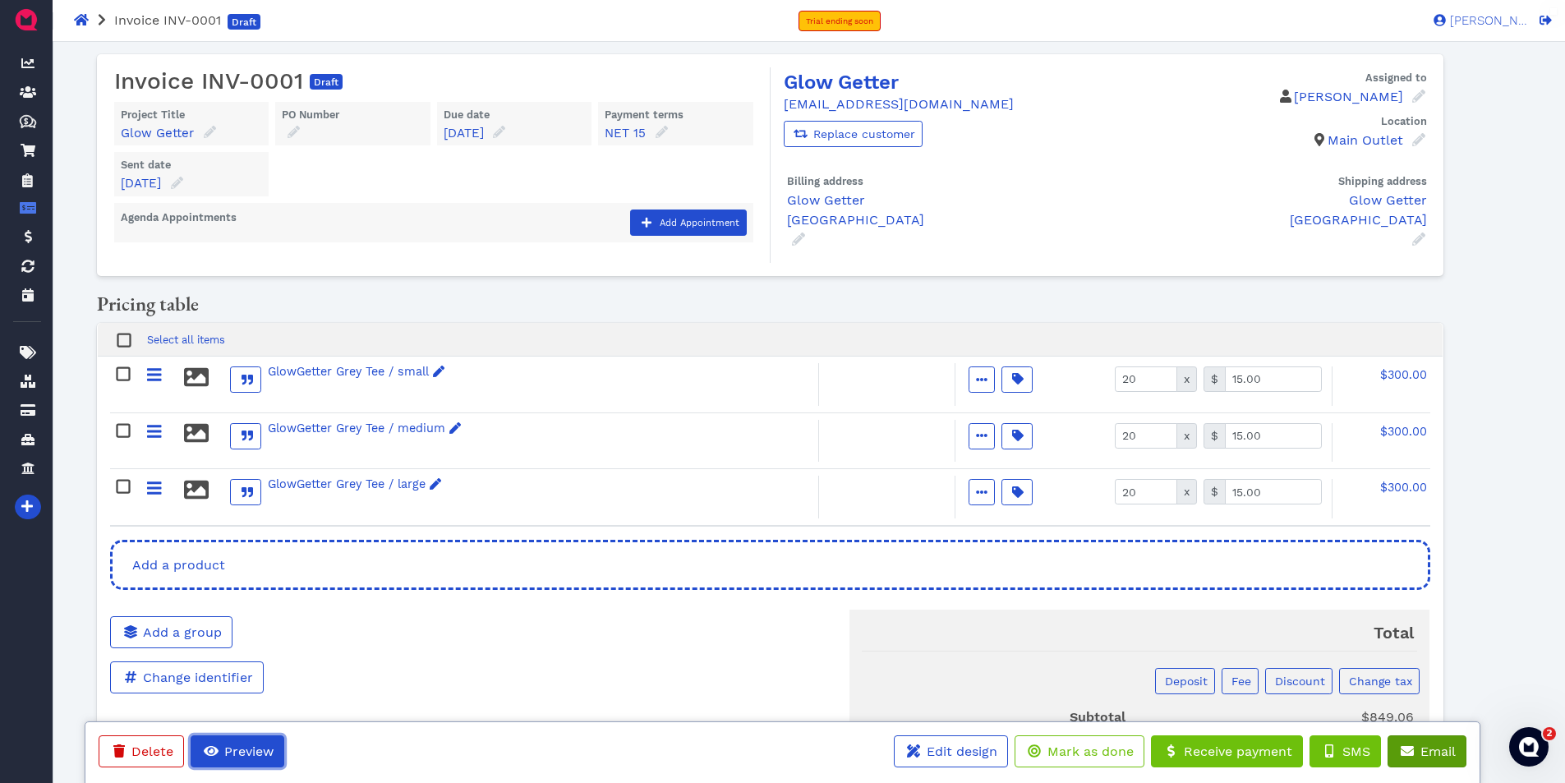
scroll to position [0, 0]
click at [1429, 756] on span "Email" at bounding box center [1437, 751] width 38 height 16
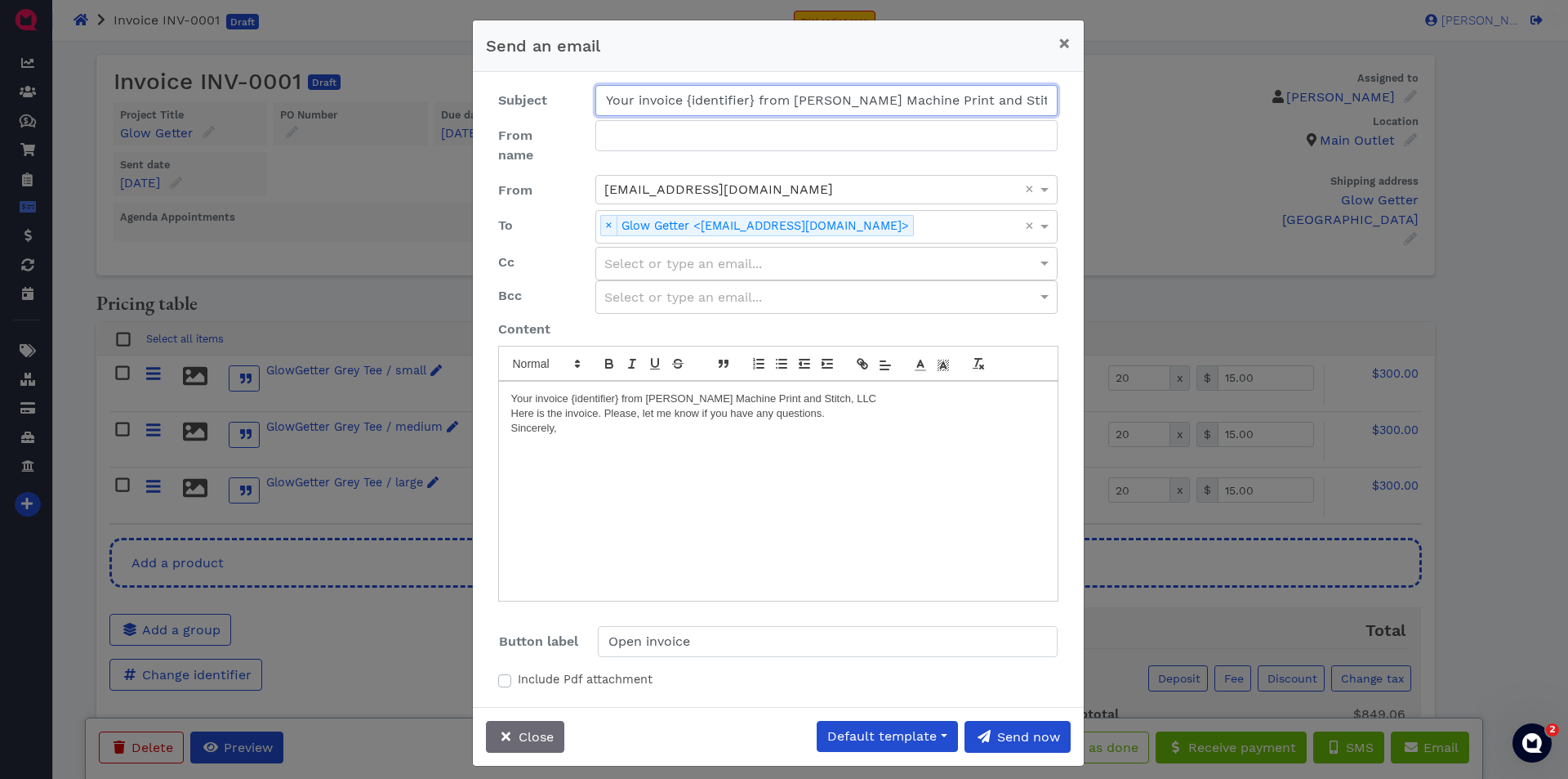
drag, startPoint x: 681, startPoint y: 99, endPoint x: 756, endPoint y: 99, distance: 75.0
click at [756, 99] on input "Your invoice {identifier} from Greene Machine Print and Stitch, LLC" at bounding box center [827, 99] width 463 height 31
click at [739, 129] on input "From name" at bounding box center [827, 135] width 463 height 31
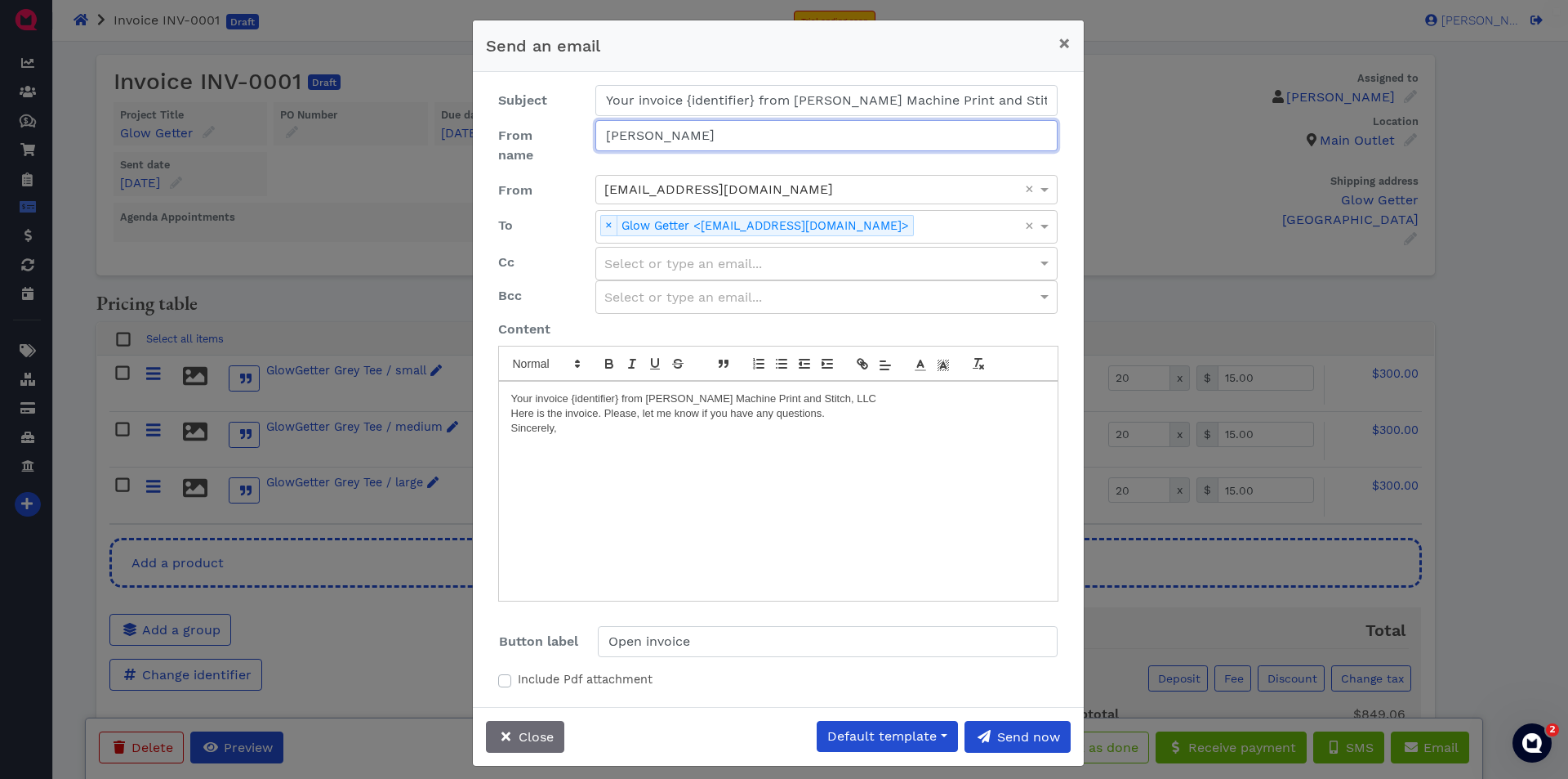
type input "Melissa Blanch"
click at [619, 391] on p "Your invoice {identifier} from Greene Machine Print and Stitch, LLC" at bounding box center [778, 398] width 534 height 15
click at [568, 421] on p "Sincerely," at bounding box center [778, 428] width 534 height 15
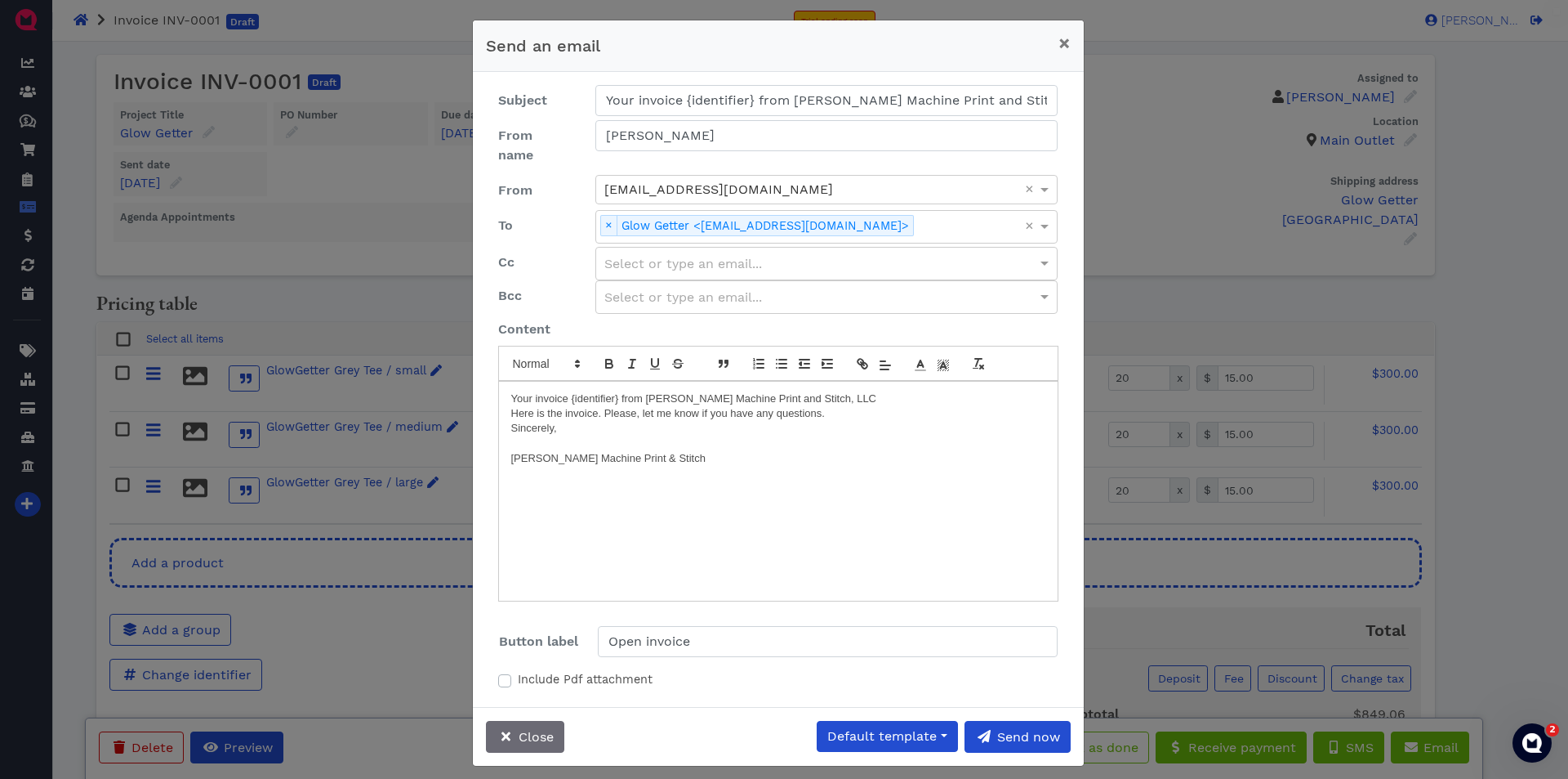
click at [518, 671] on label "Include Pdf attachment" at bounding box center [586, 680] width 135 height 18
click at [510, 671] on input "Include Pdf attachment" at bounding box center [504, 679] width 13 height 16
checkbox input "true"
drag, startPoint x: 684, startPoint y: 98, endPoint x: 758, endPoint y: 98, distance: 74.0
click at [758, 98] on input "Your invoice {identifier} from Greene Machine Print and Stitch, LLC" at bounding box center [827, 99] width 463 height 31
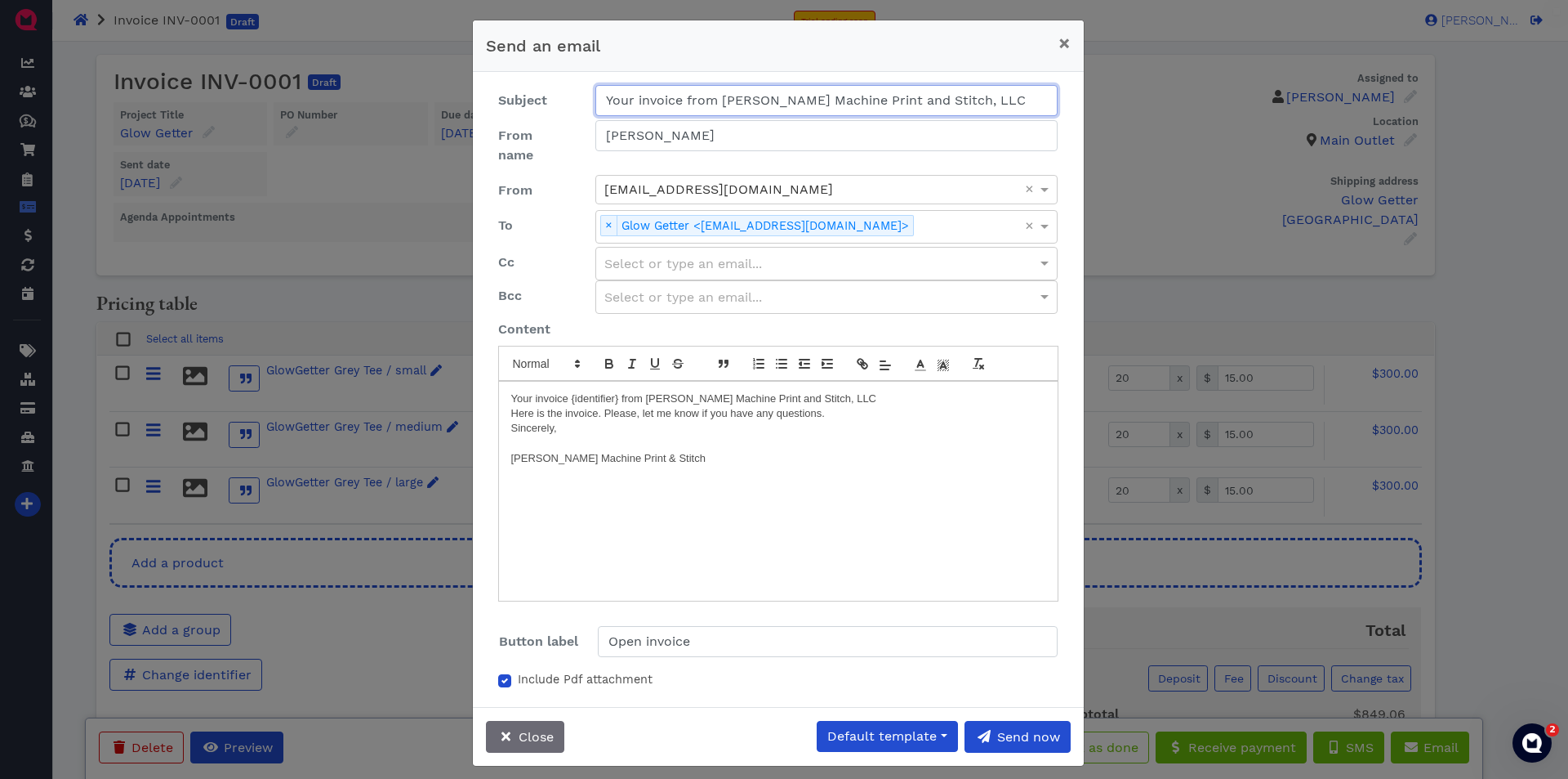
type input "Your invoice from Greene Machine Print and Stitch, LLC"
drag, startPoint x: 570, startPoint y: 378, endPoint x: 623, endPoint y: 376, distance: 53.0
click at [623, 391] on p "Your invoice {identifier} from Greene Machine Print and Stitch, LLC" at bounding box center [778, 398] width 534 height 15
click at [784, 391] on p "Your invoice from Greene Machine Print and Stitch, LLC" at bounding box center [778, 398] width 534 height 15
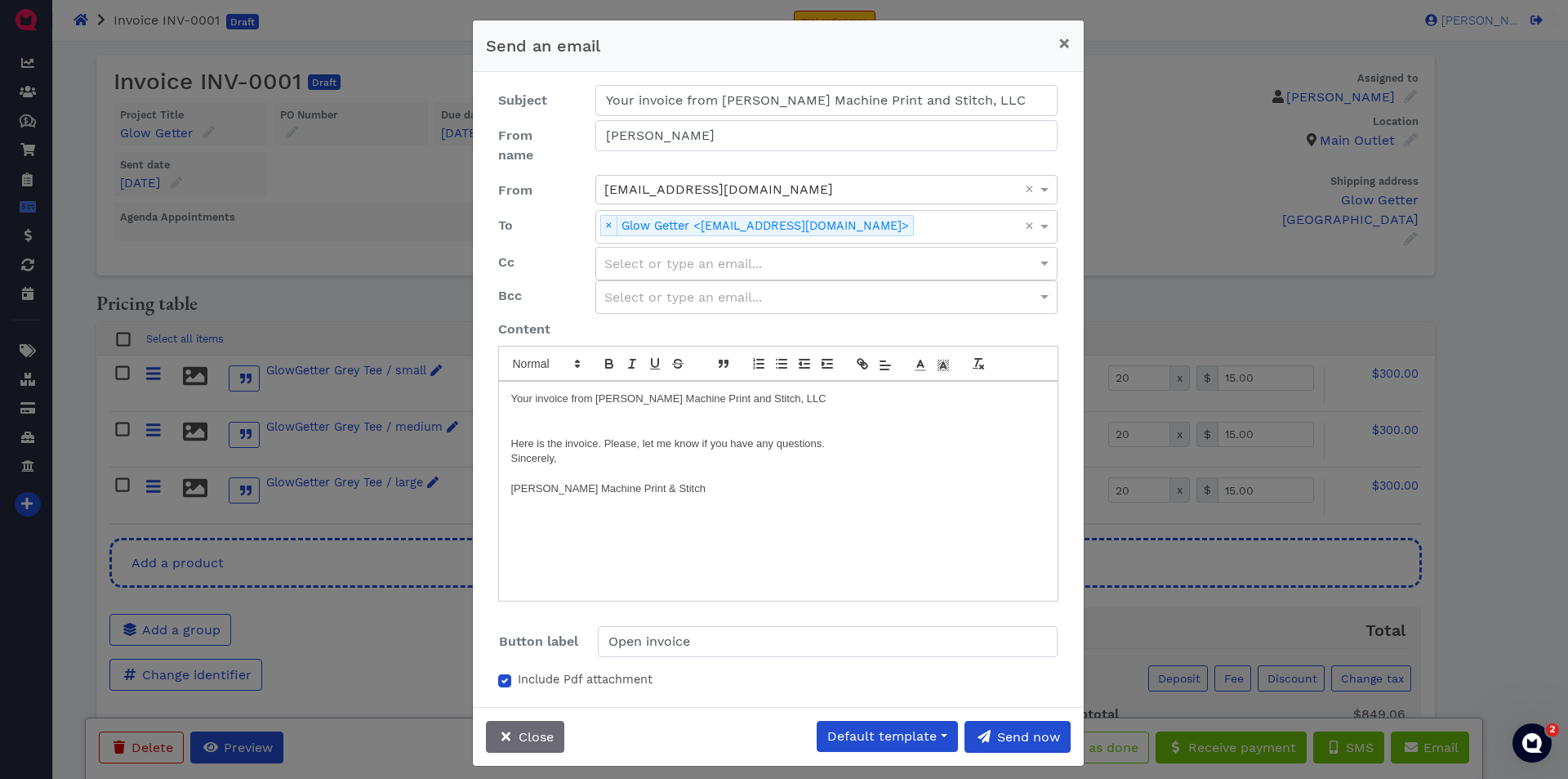
click at [656, 482] on p "Greene Machine Print & Stitch" at bounding box center [778, 488] width 534 height 15
click at [1009, 729] on span "Send now" at bounding box center [1028, 737] width 66 height 16
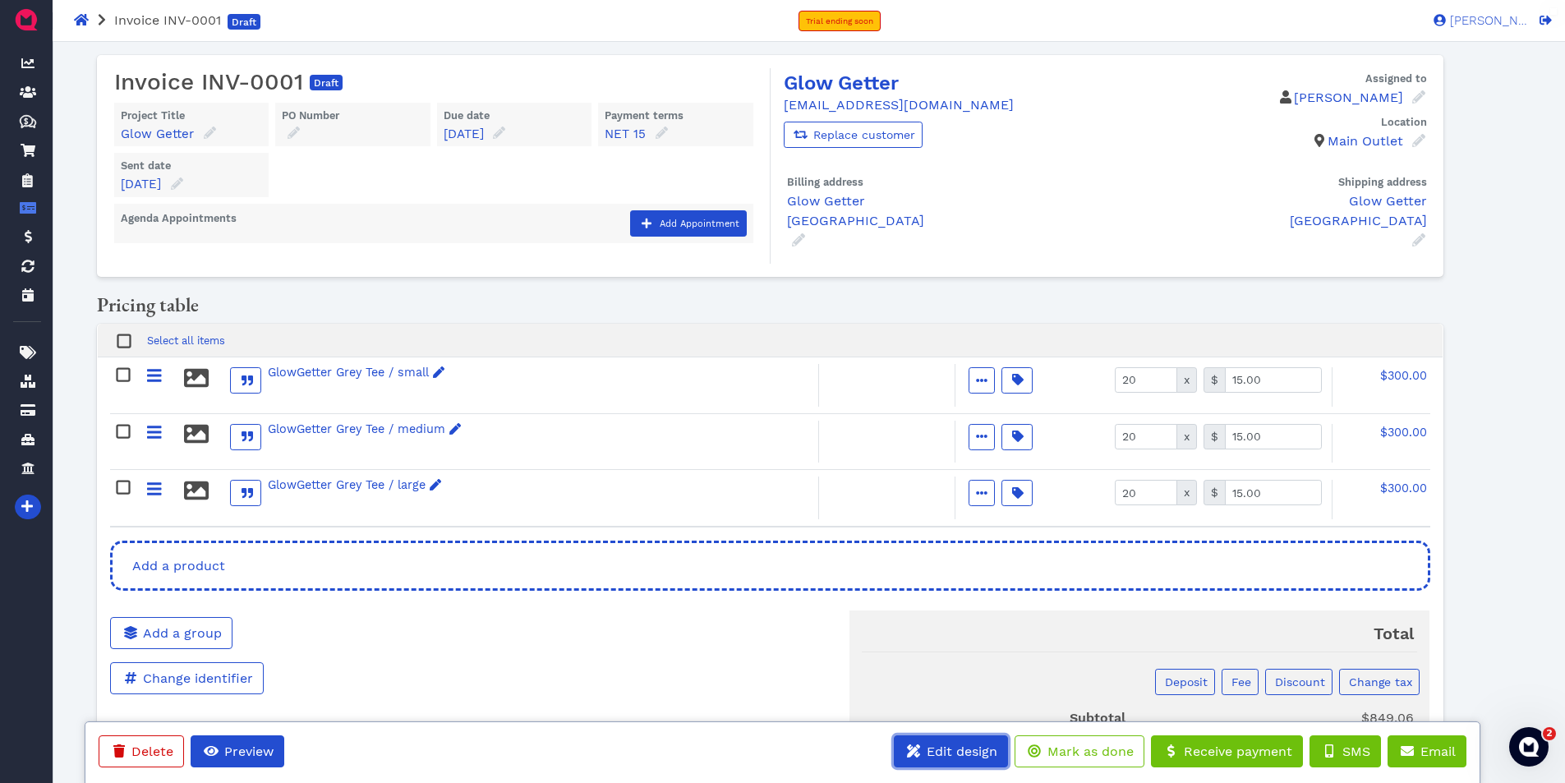
click at [969, 759] on button "Edit design" at bounding box center [951, 751] width 114 height 32
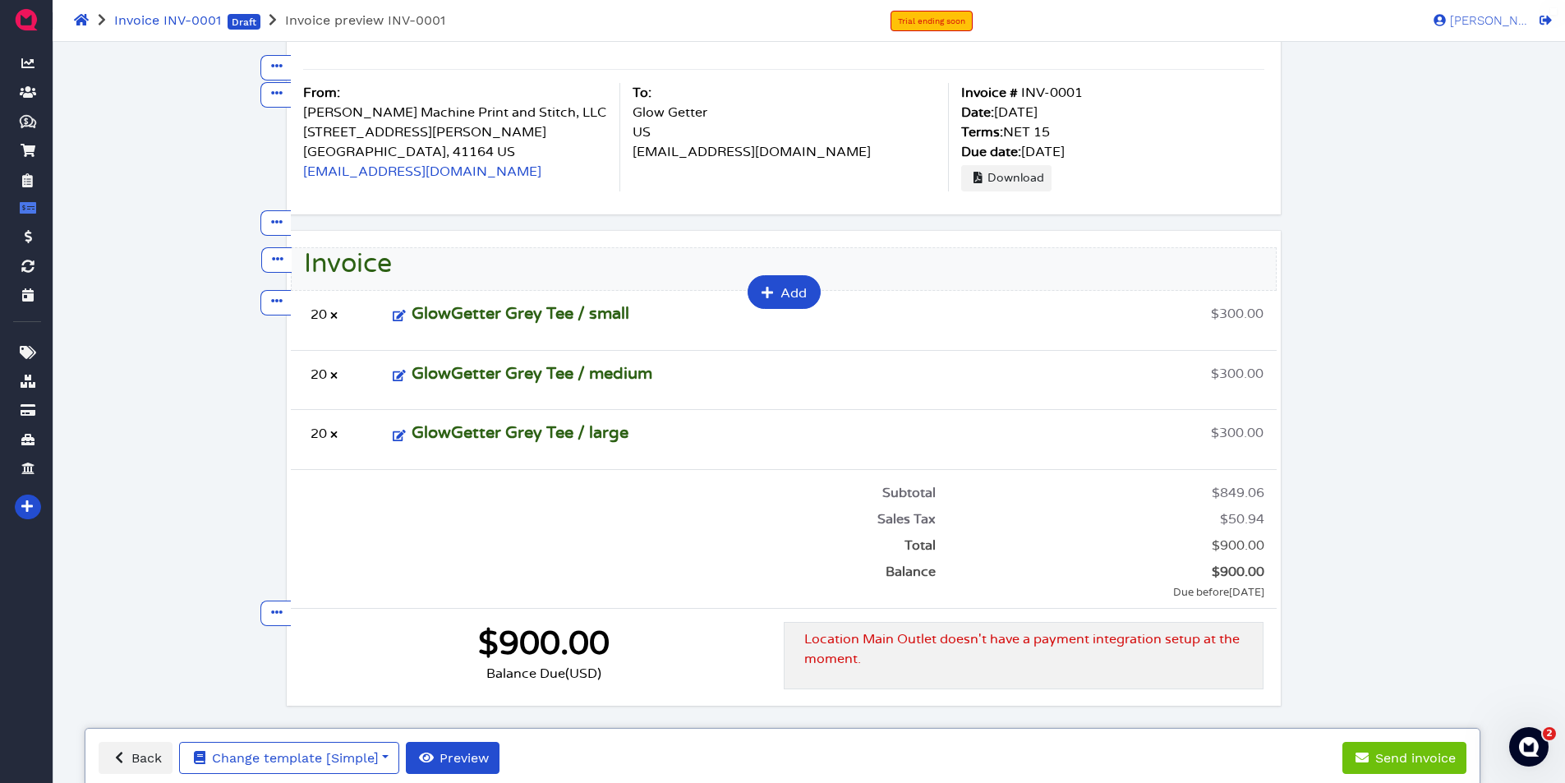
scroll to position [379, 0]
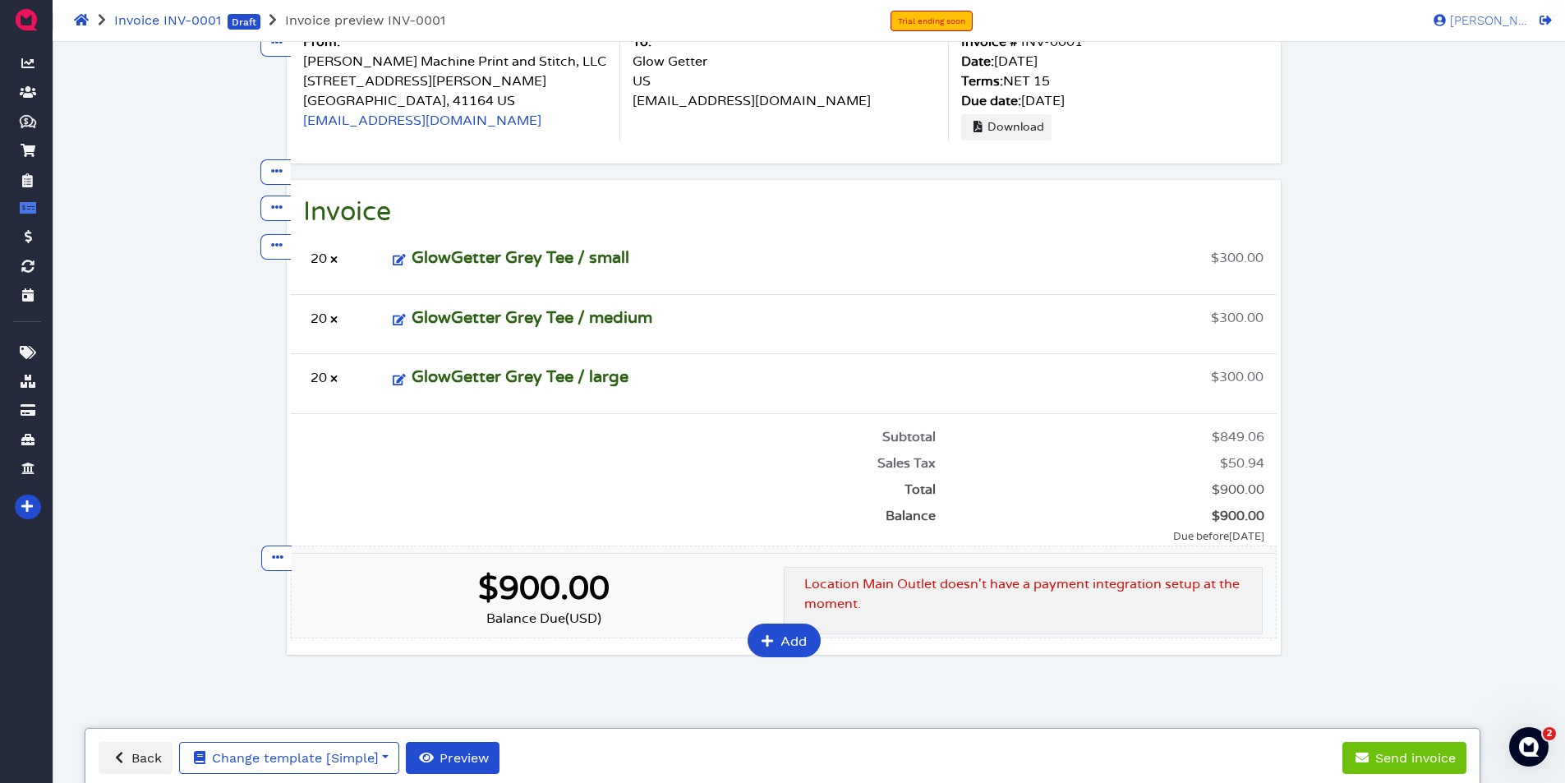
click at [959, 596] on p "Location Main Outlet doesn't have a payment integration setup at the moment." at bounding box center [1026, 593] width 445 height 39
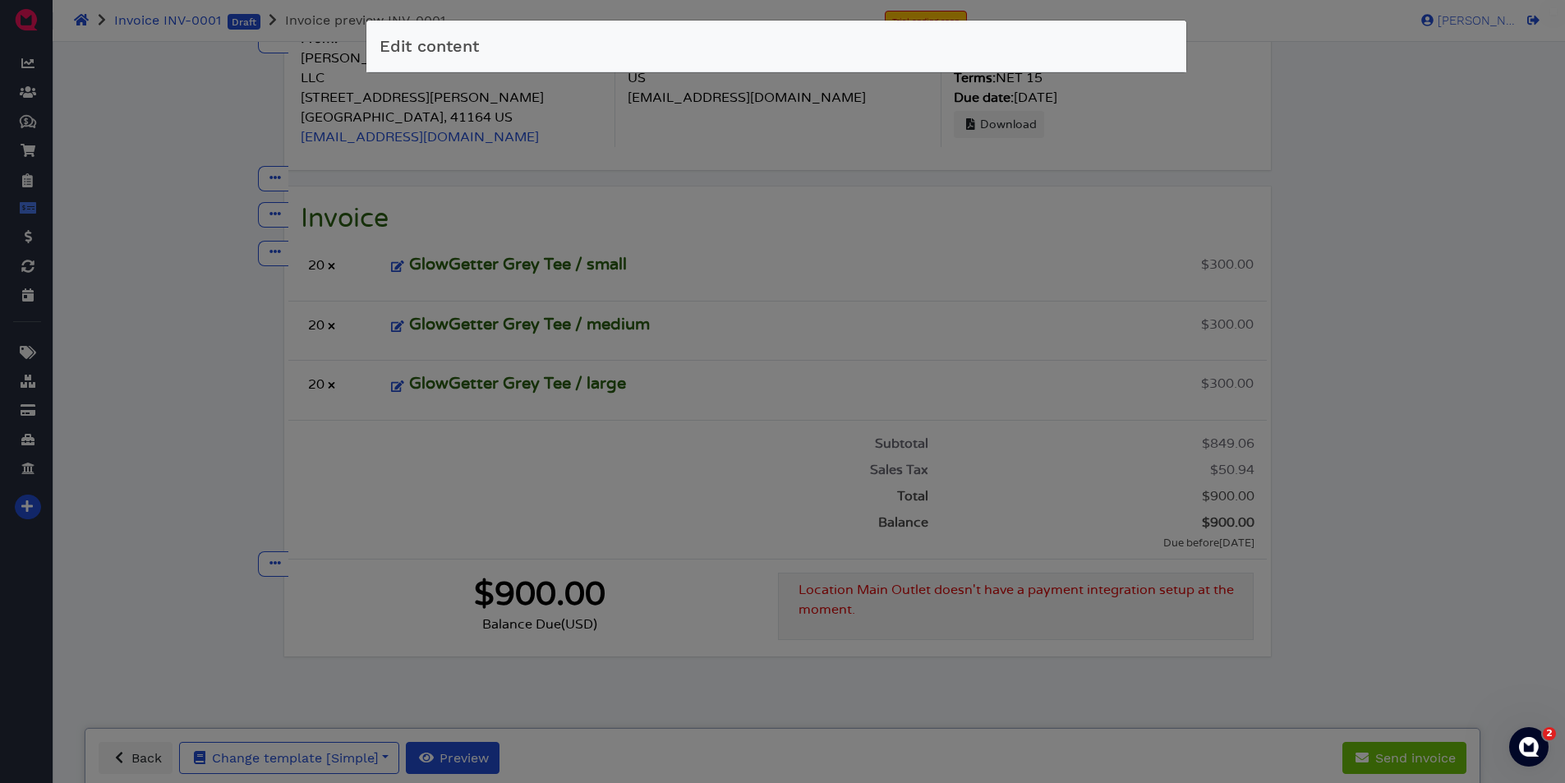
scroll to position [374, 0]
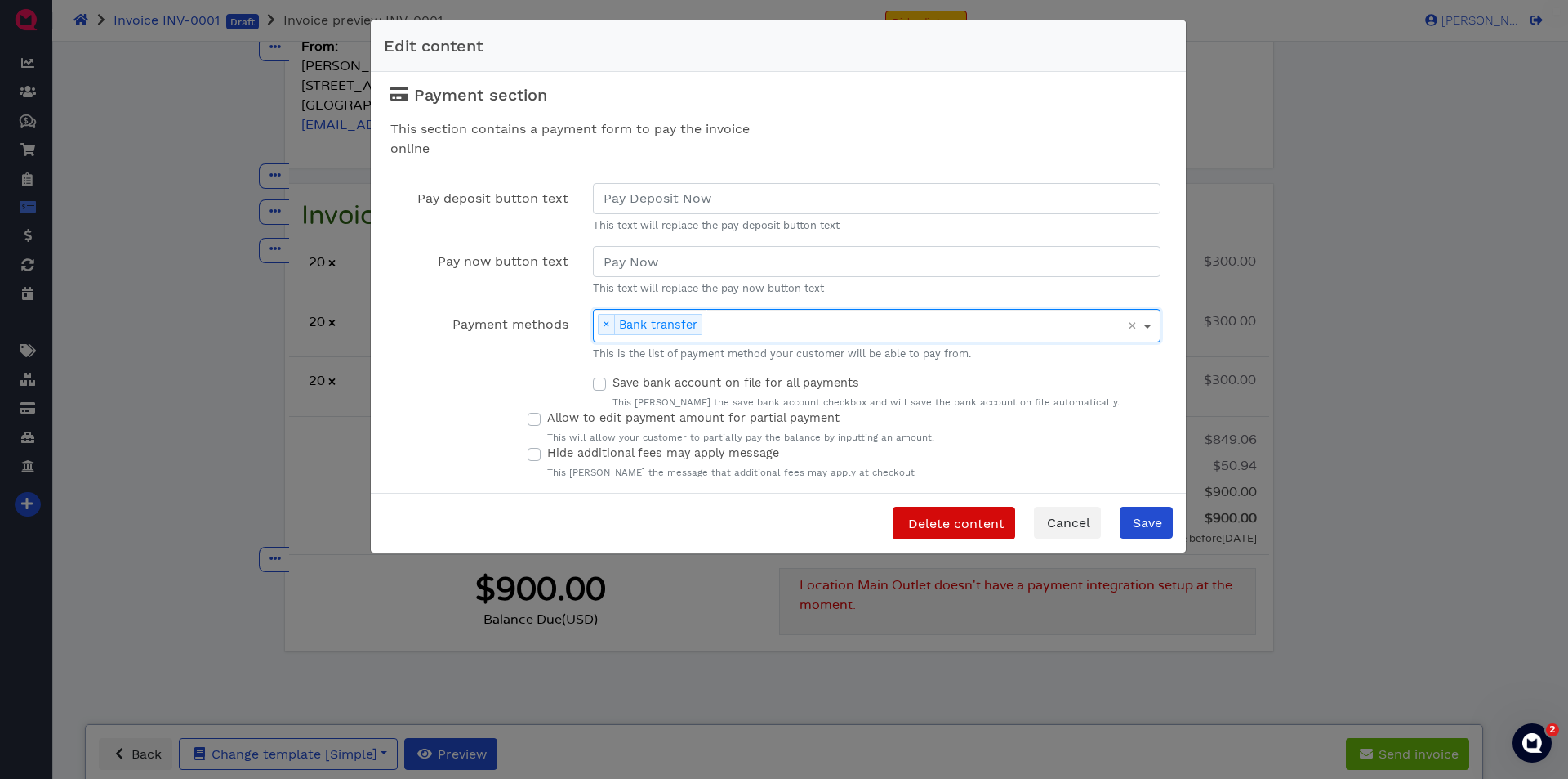
click at [1149, 335] on span at bounding box center [1149, 325] width 21 height 32
click at [1150, 321] on span at bounding box center [1149, 325] width 21 height 32
click at [1067, 516] on span "Cancel" at bounding box center [1068, 523] width 46 height 16
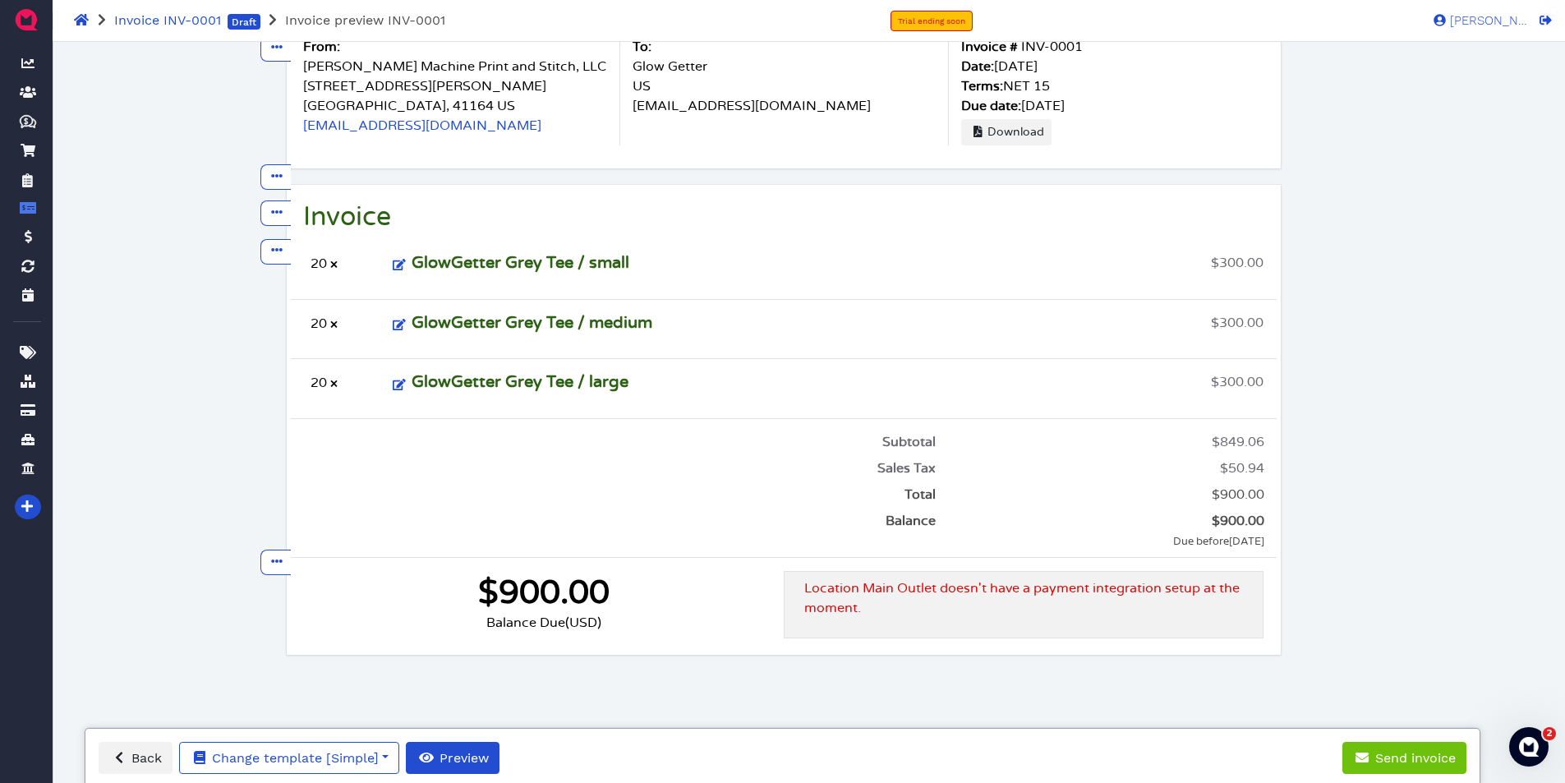
click at [402, 756] on div "Back Change template [Simple] Simple Preview" at bounding box center [299, 758] width 401 height 32
click at [395, 757] on button "Change template [Simple]" at bounding box center [289, 758] width 220 height 32
click at [416, 709] on div "Move down Edit Add content after... Remove Move up Move down Edit Add content a…" at bounding box center [769, 202] width 1397 height 1042
click at [152, 755] on span "Back" at bounding box center [145, 758] width 33 height 16
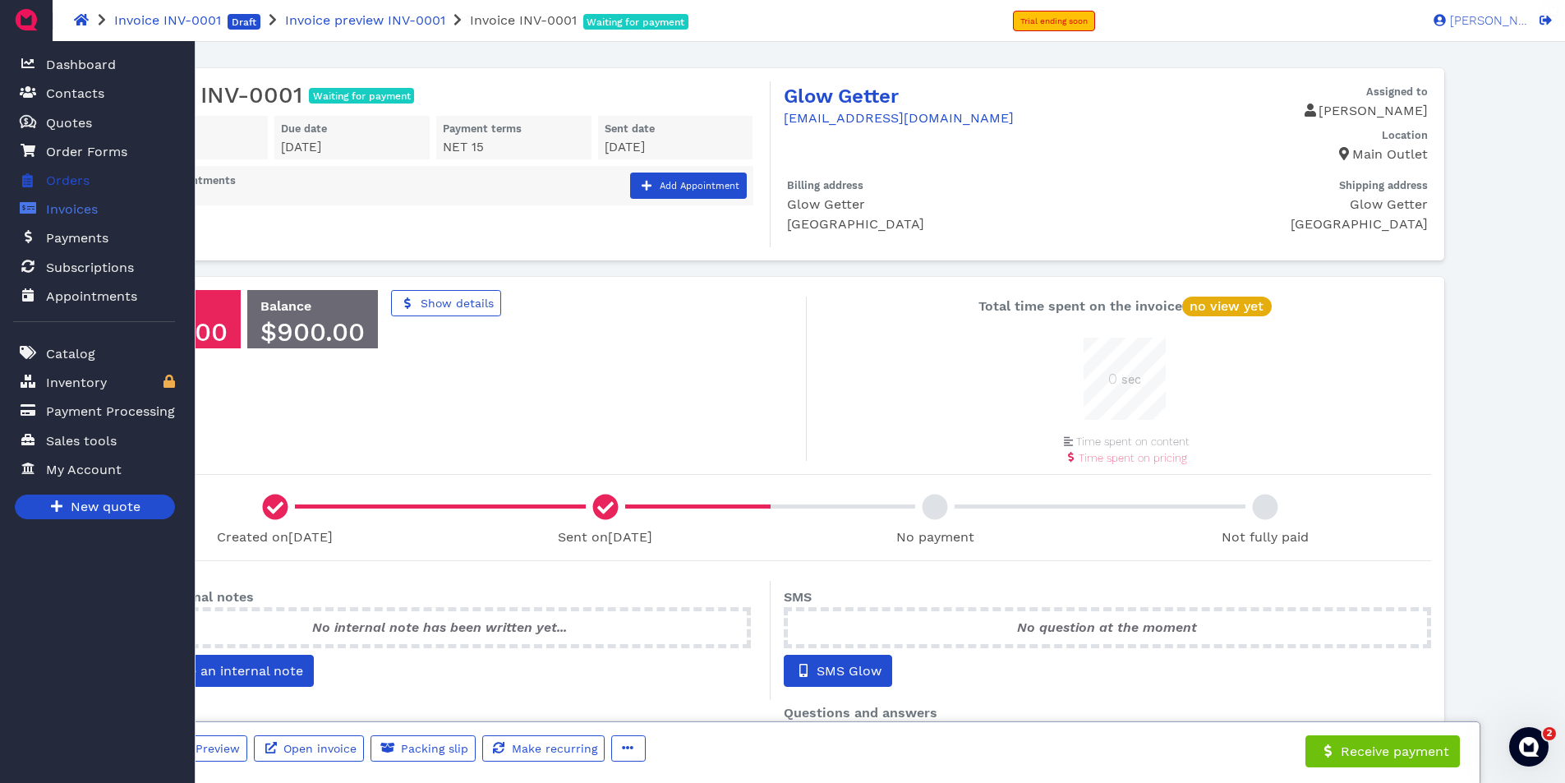
click at [63, 177] on span "Orders" at bounding box center [68, 181] width 44 height 20
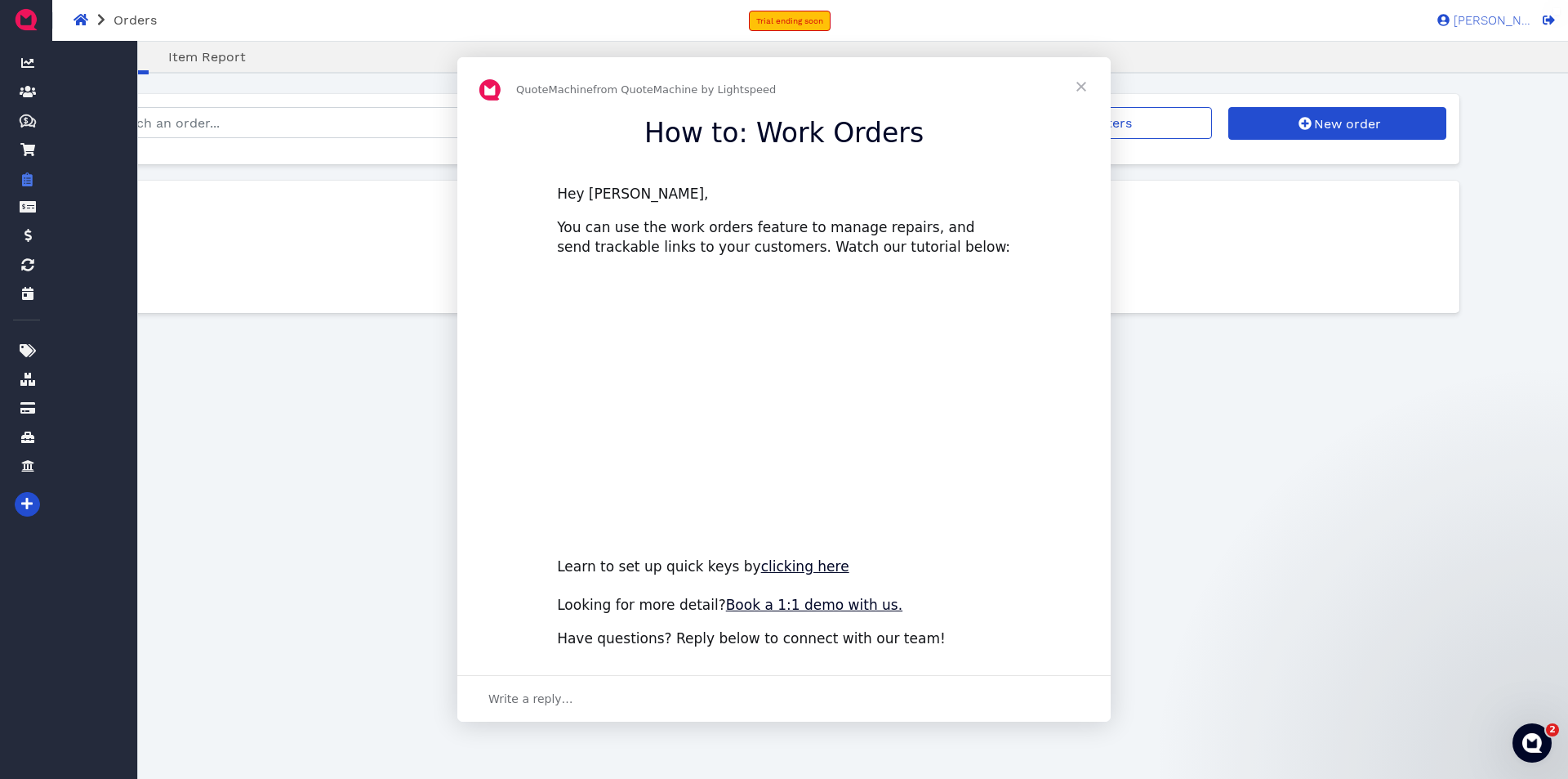
click at [64, 152] on div "Intercom messenger" at bounding box center [784, 389] width 1568 height 779
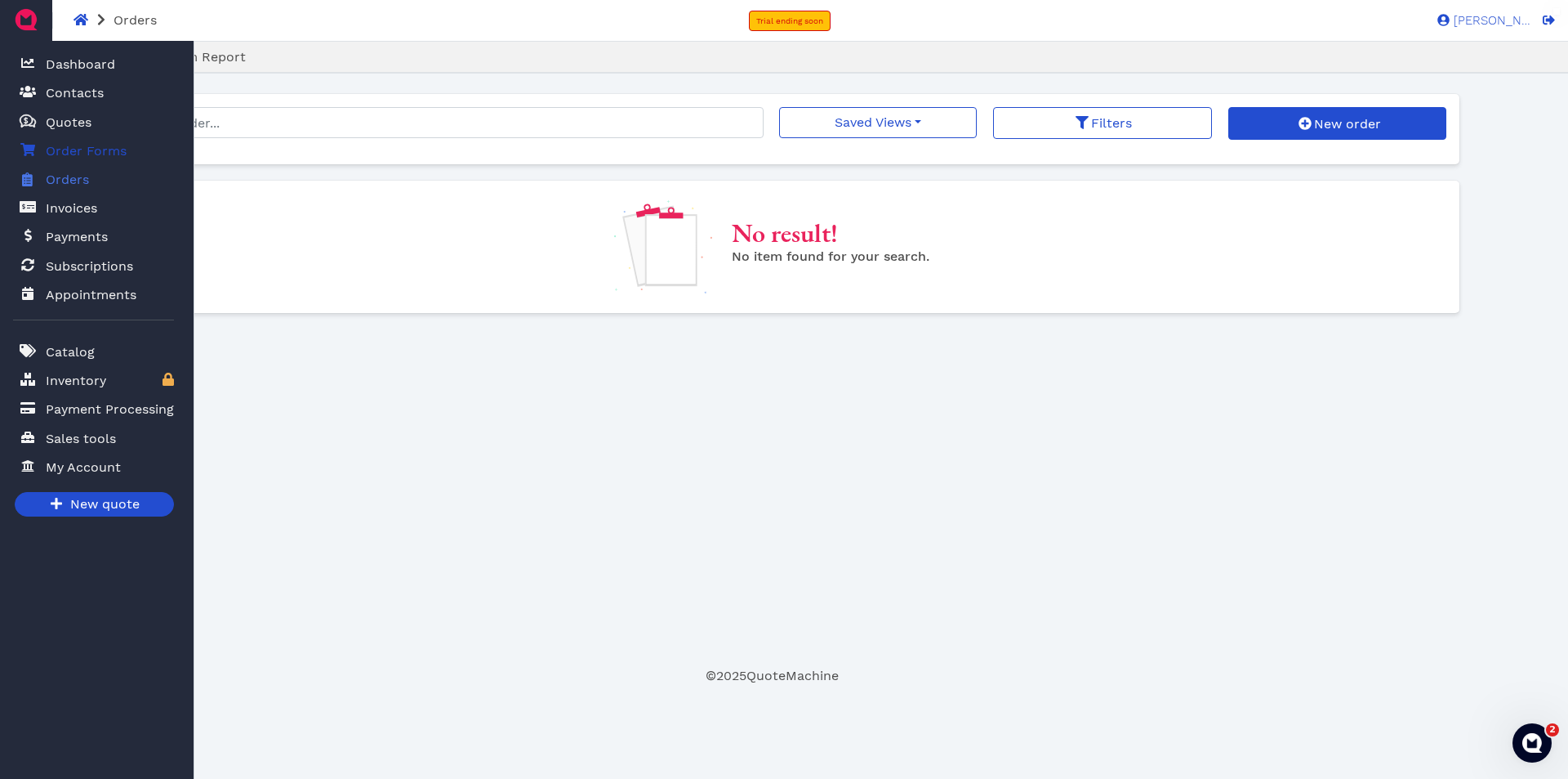
click at [90, 153] on span "Order Forms" at bounding box center [86, 151] width 81 height 20
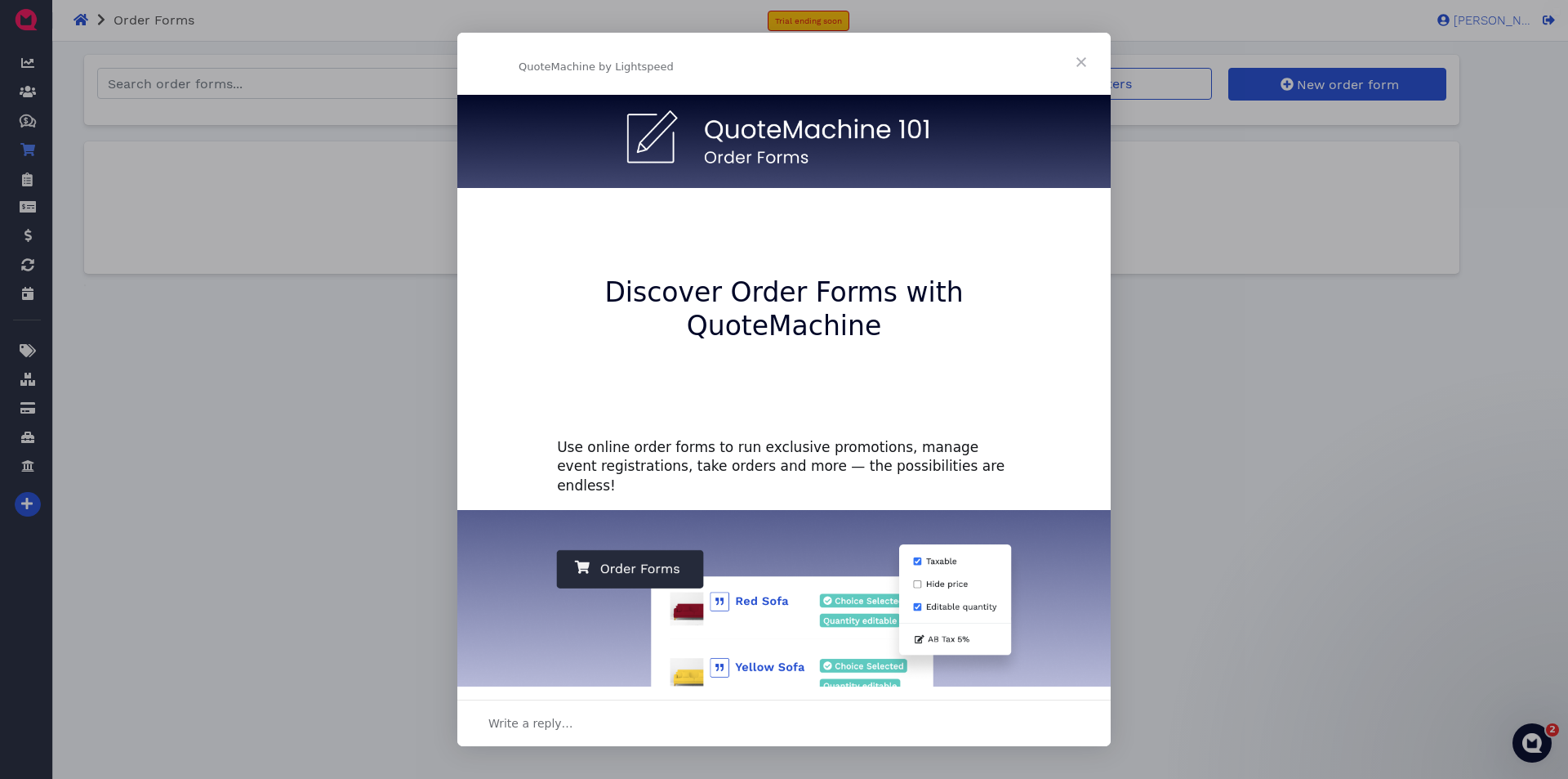
click at [1085, 58] on span "Close" at bounding box center [1081, 62] width 59 height 59
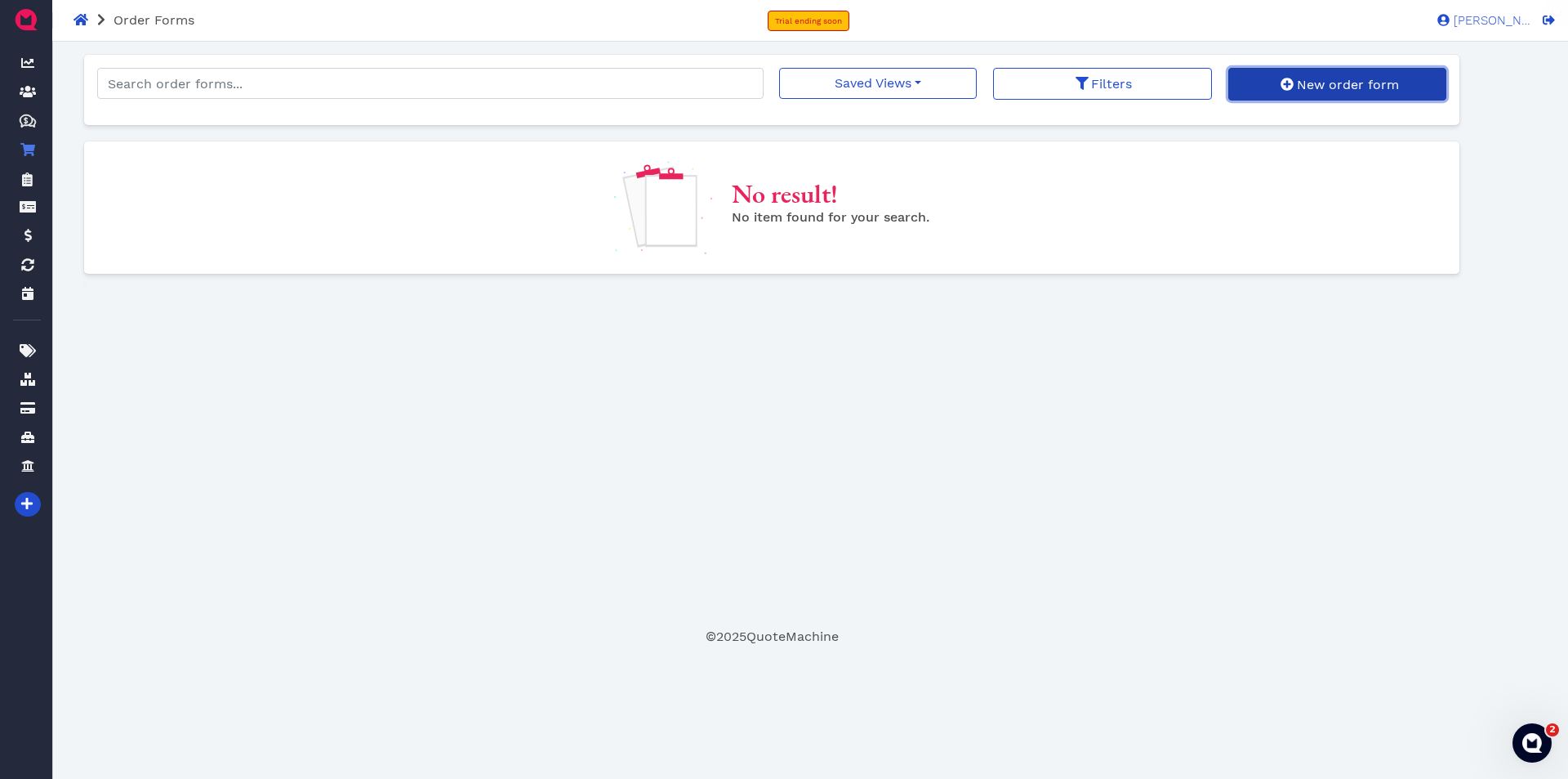
click at [1307, 83] on span "New order form" at bounding box center [1346, 85] width 104 height 16
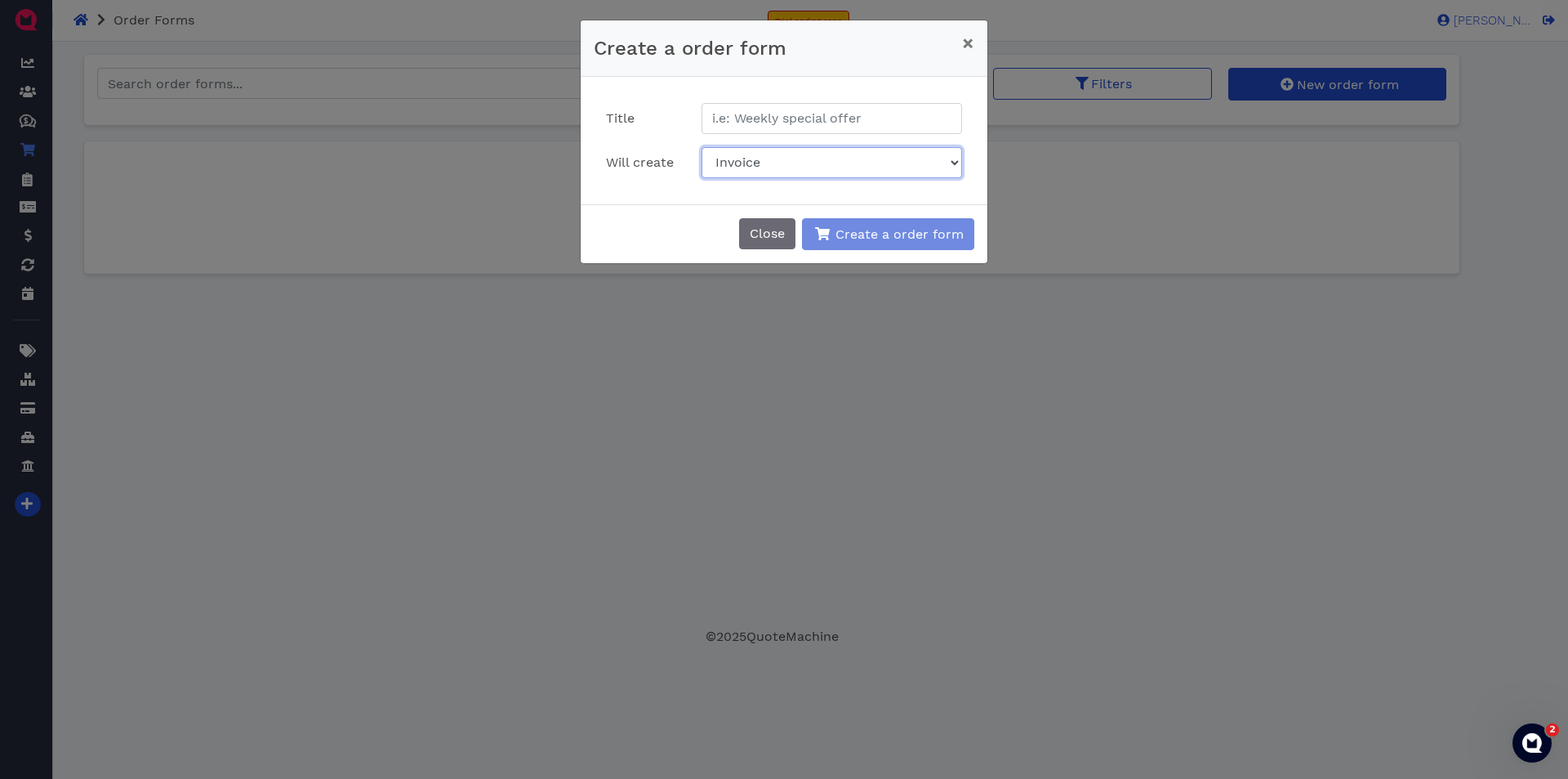
click at [952, 169] on select "Invoice Quote Credit memo (deposit)" at bounding box center [832, 162] width 261 height 31
click at [1056, 177] on div "Create a order form × Close Title Will create Invoice Quote Credit memo (deposi…" at bounding box center [784, 389] width 1568 height 779
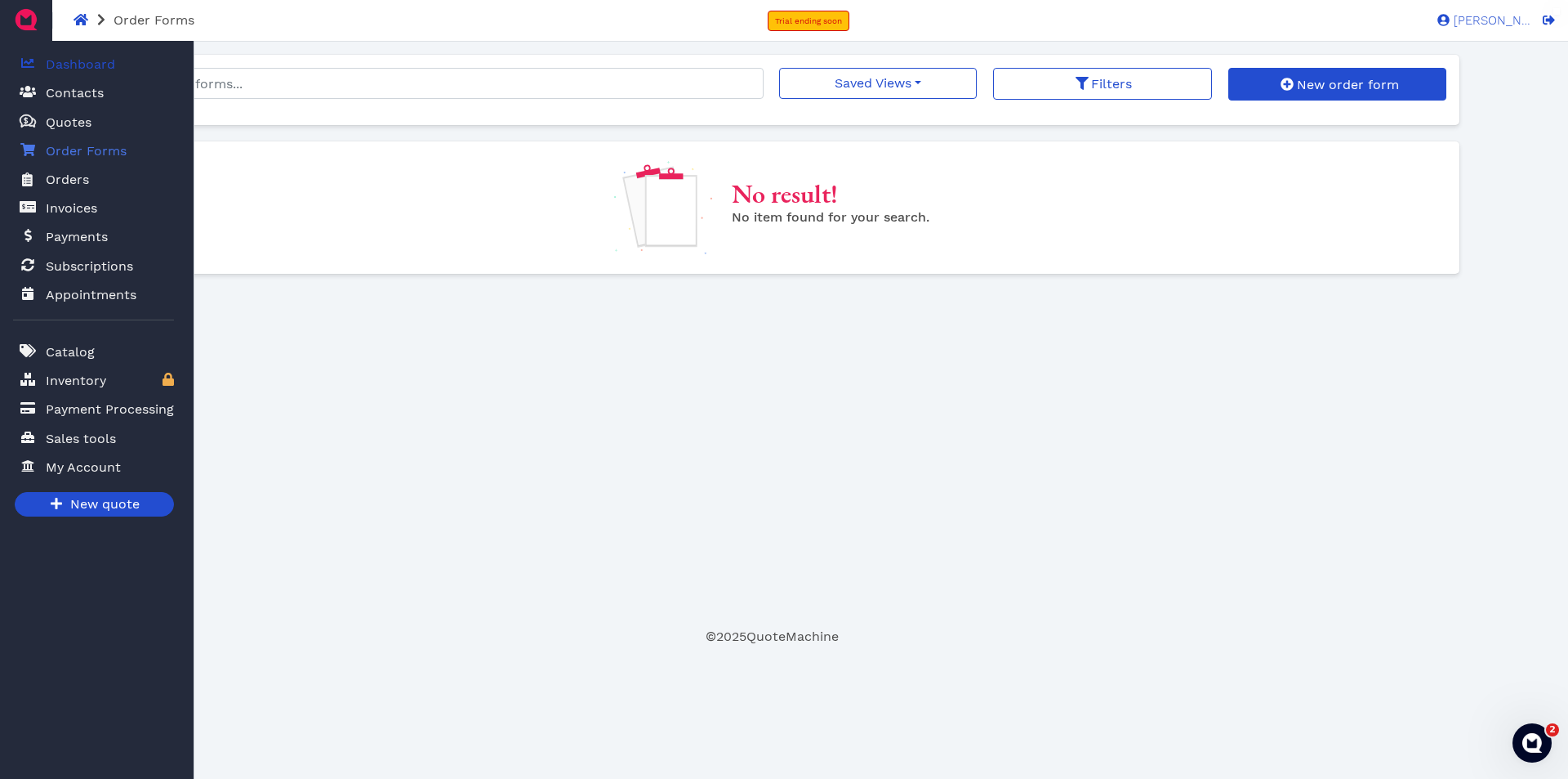
click at [48, 65] on span "Dashboard" at bounding box center [81, 65] width 70 height 20
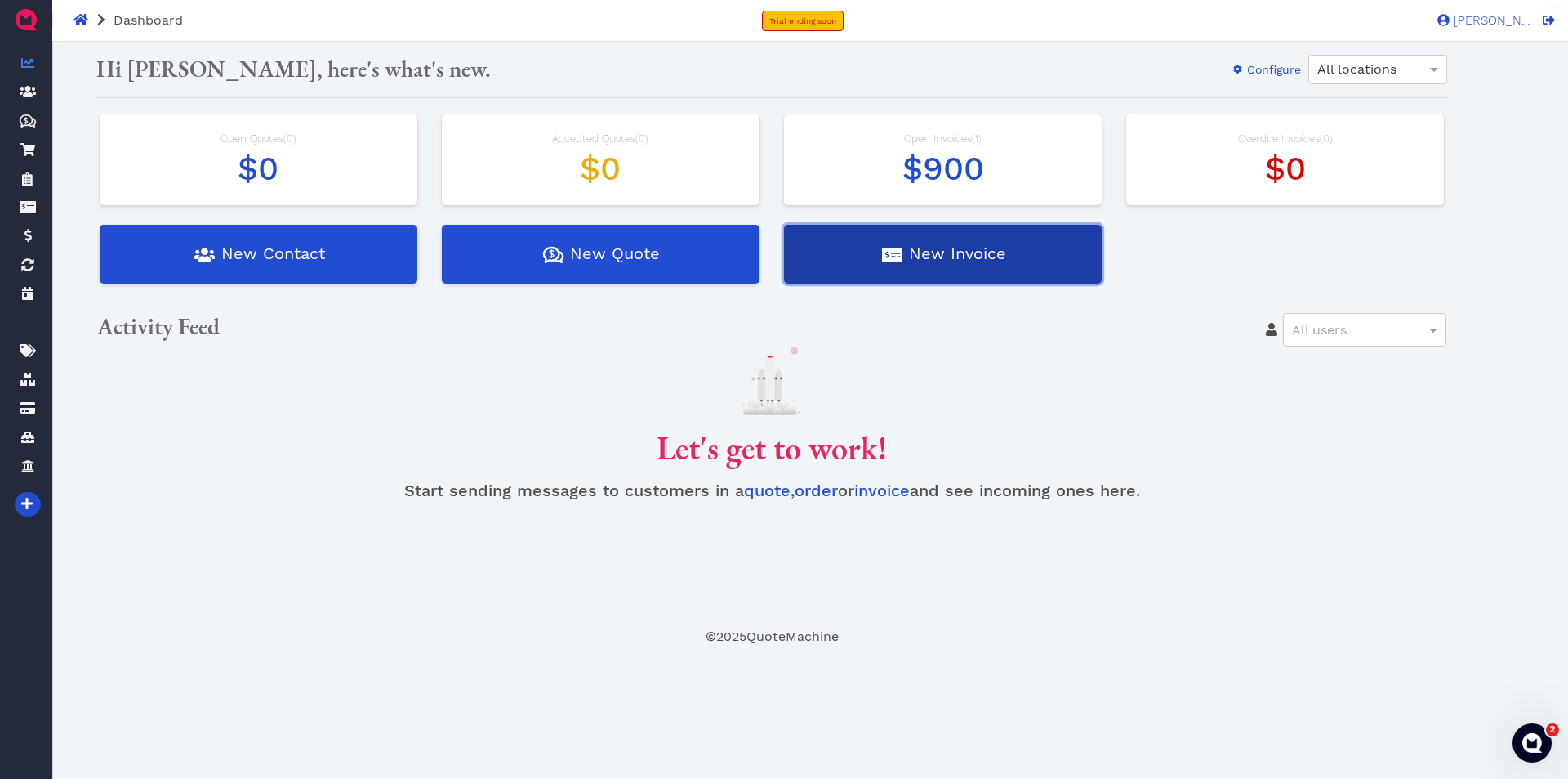
click at [987, 256] on button "New Invoice" at bounding box center [944, 254] width 318 height 59
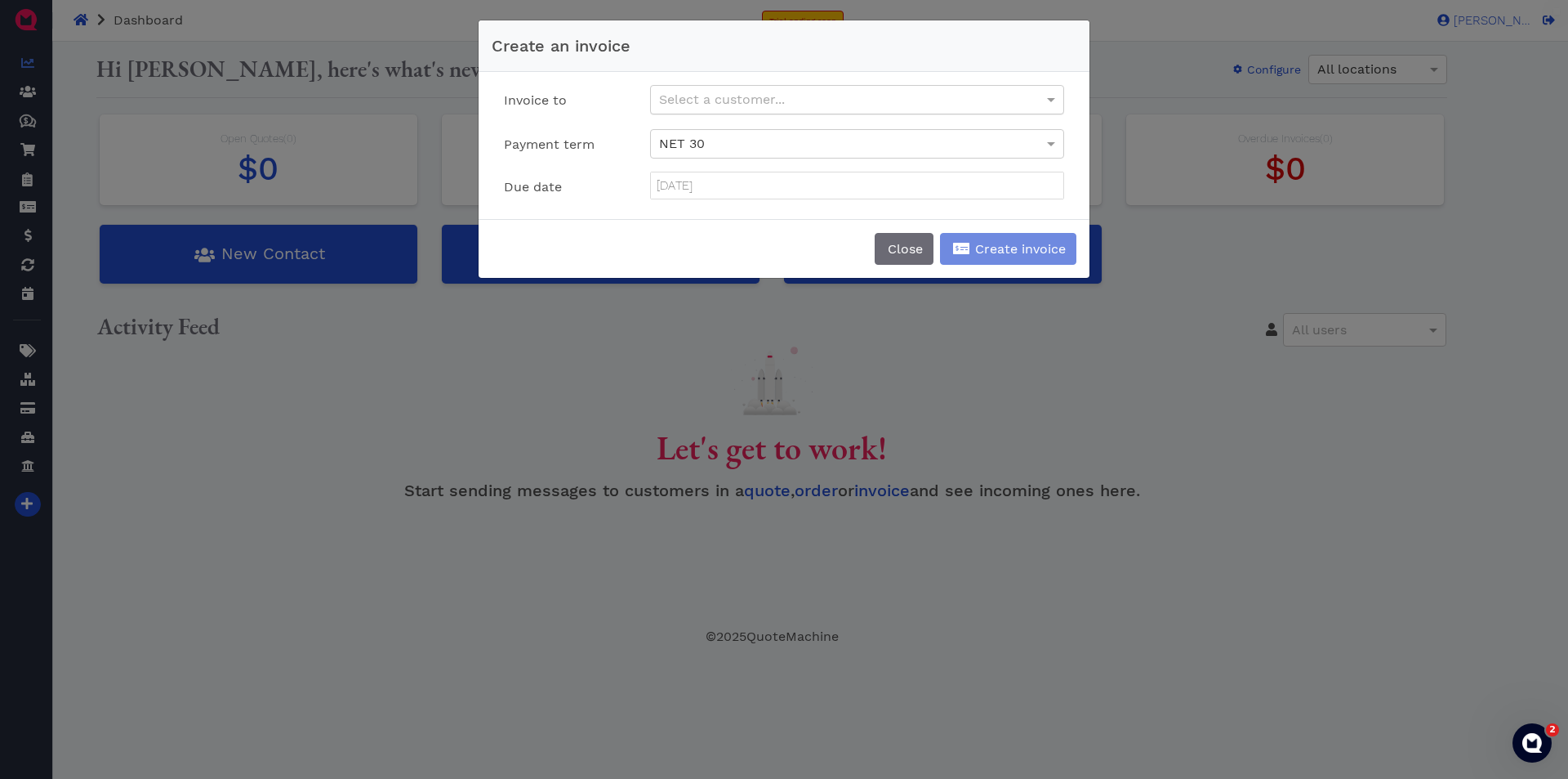
click at [835, 86] on div "Select a customer..." at bounding box center [857, 99] width 413 height 28
type input "[GEOGRAPHIC_DATA]"
click at [1076, 158] on div "NET 30" at bounding box center [857, 147] width 438 height 36
click at [679, 95] on div "Select a customer..." at bounding box center [857, 99] width 413 height 28
click at [907, 258] on button "Close" at bounding box center [904, 249] width 59 height 32
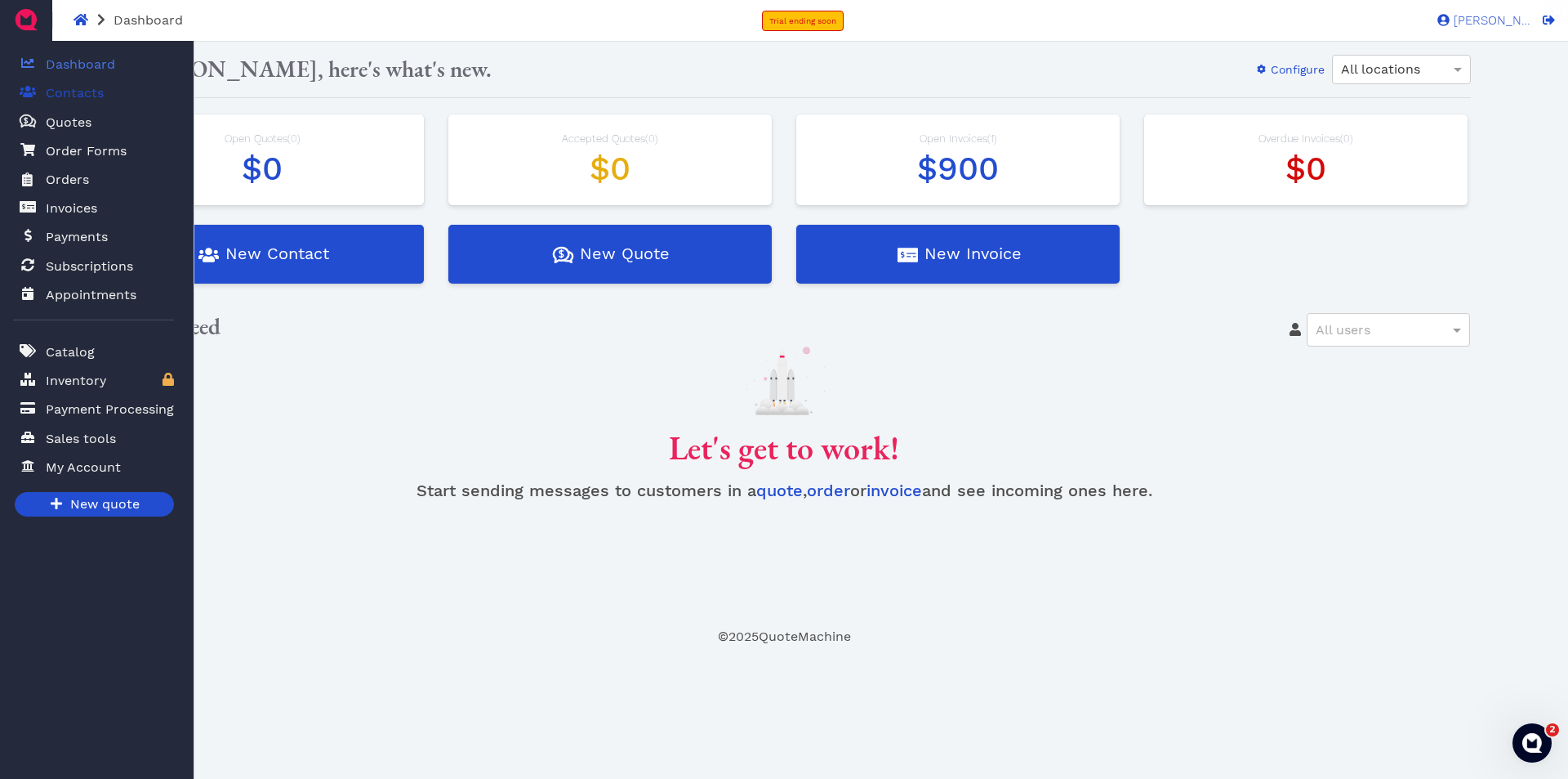
click at [77, 97] on span "Contacts" at bounding box center [75, 94] width 58 height 20
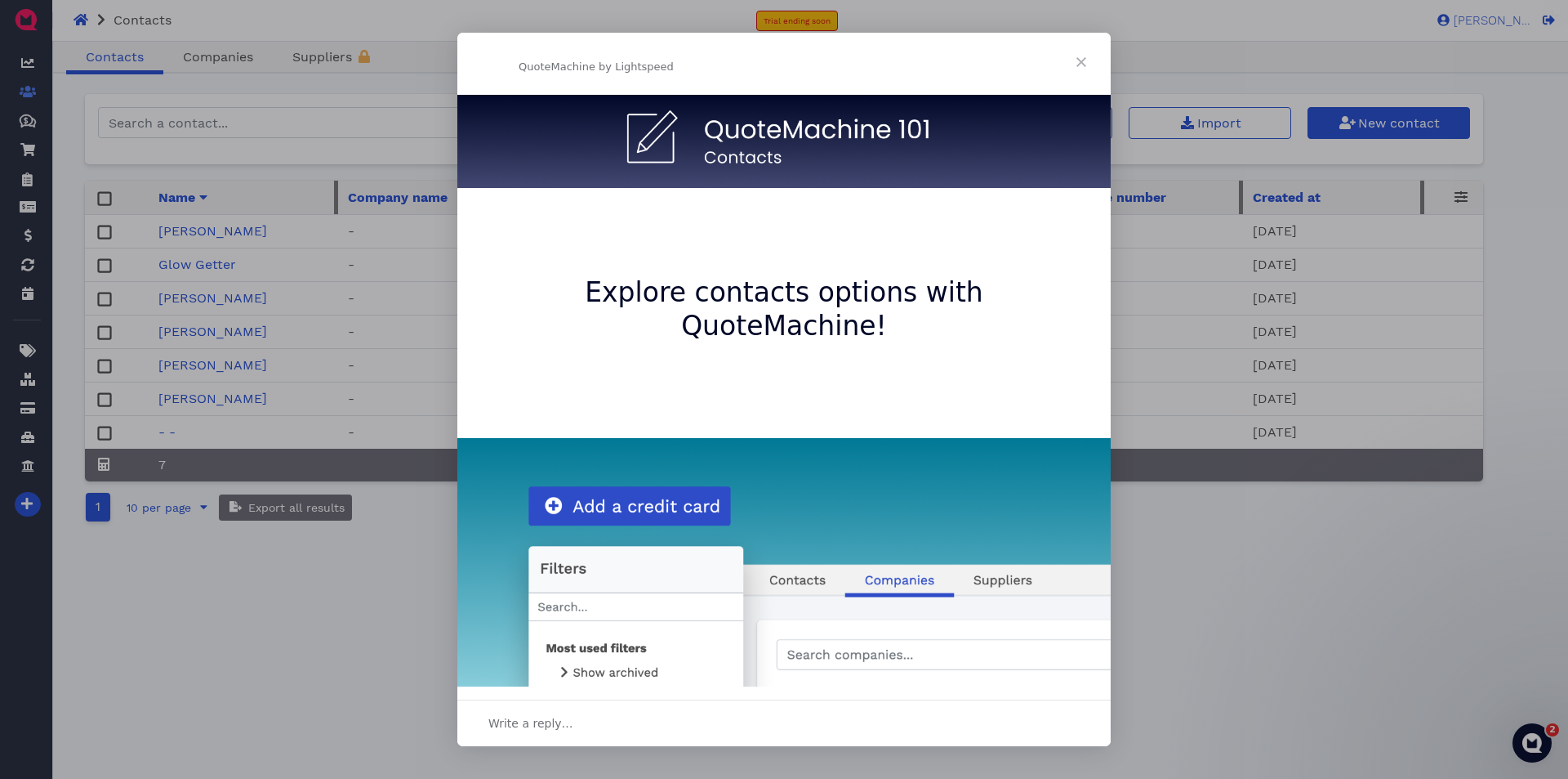
click at [1081, 73] on span "Close" at bounding box center [1081, 62] width 59 height 59
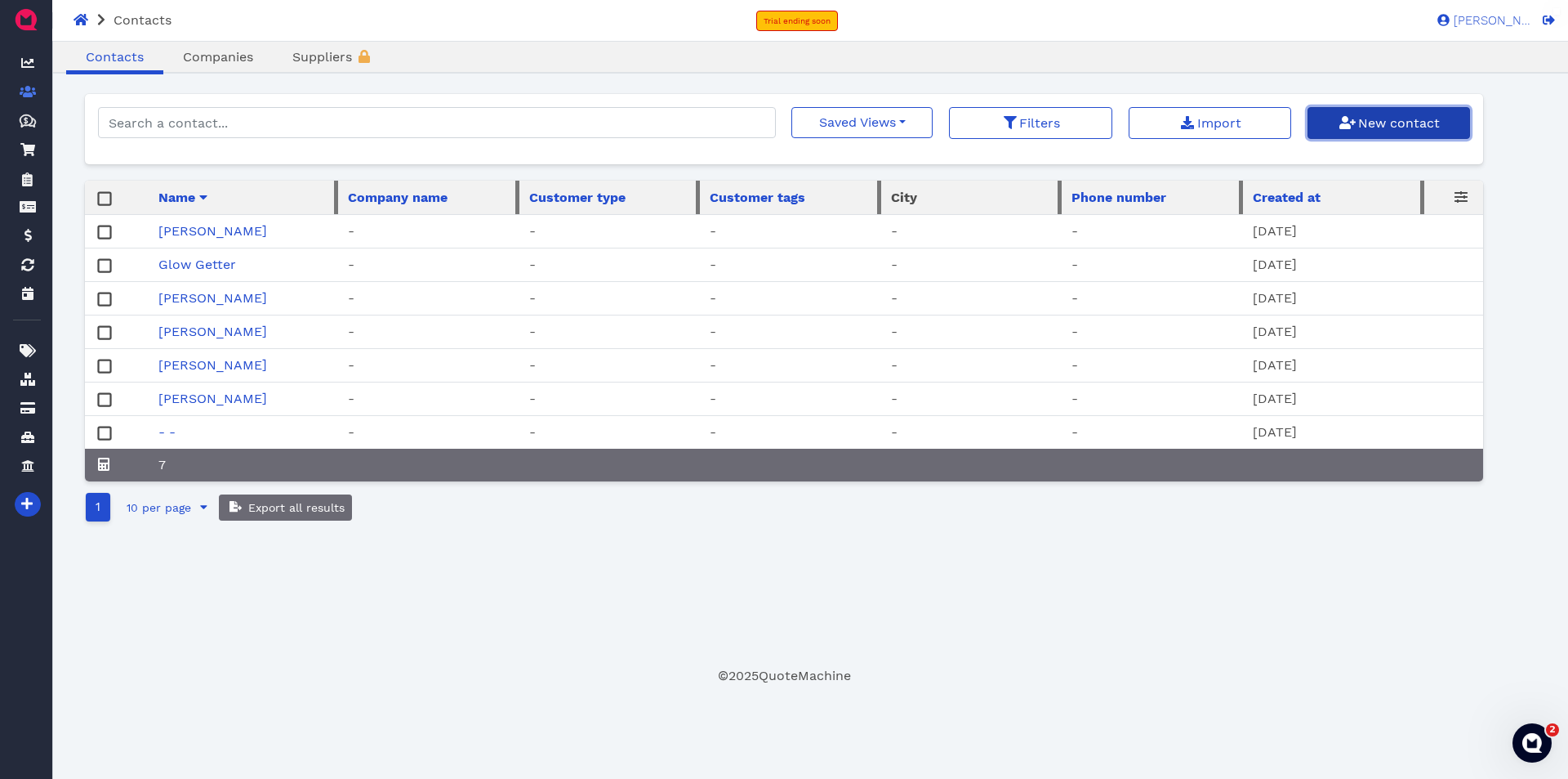
click at [1389, 129] on span "New contact" at bounding box center [1398, 123] width 85 height 16
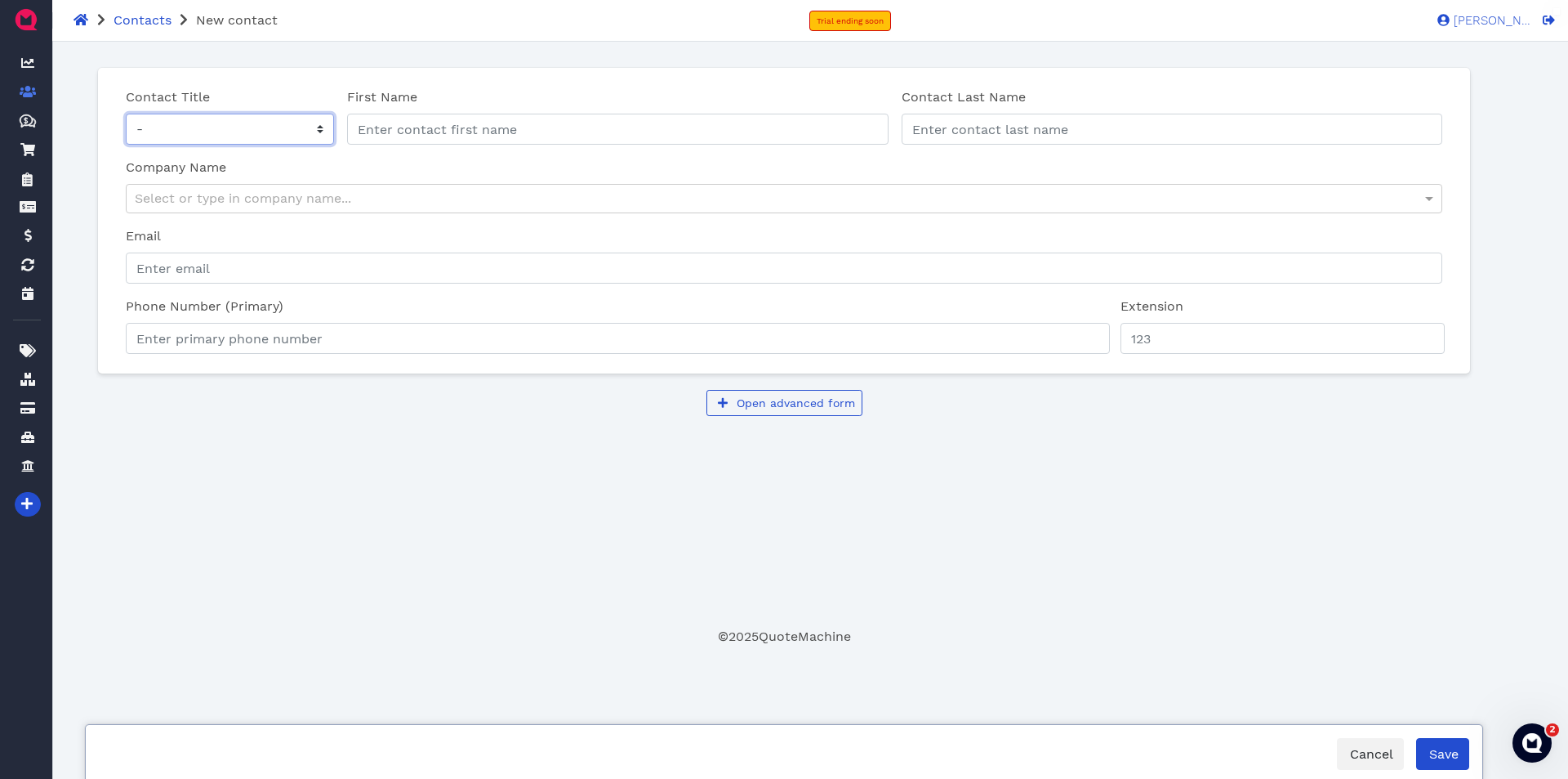
click at [231, 133] on select "- Mr Ms" at bounding box center [230, 128] width 208 height 31
click at [468, 133] on input "First Name" at bounding box center [617, 128] width 541 height 31
click at [348, 196] on div "Select or type in company name..." at bounding box center [784, 199] width 1315 height 28
type input "[GEOGRAPHIC_DATA]"
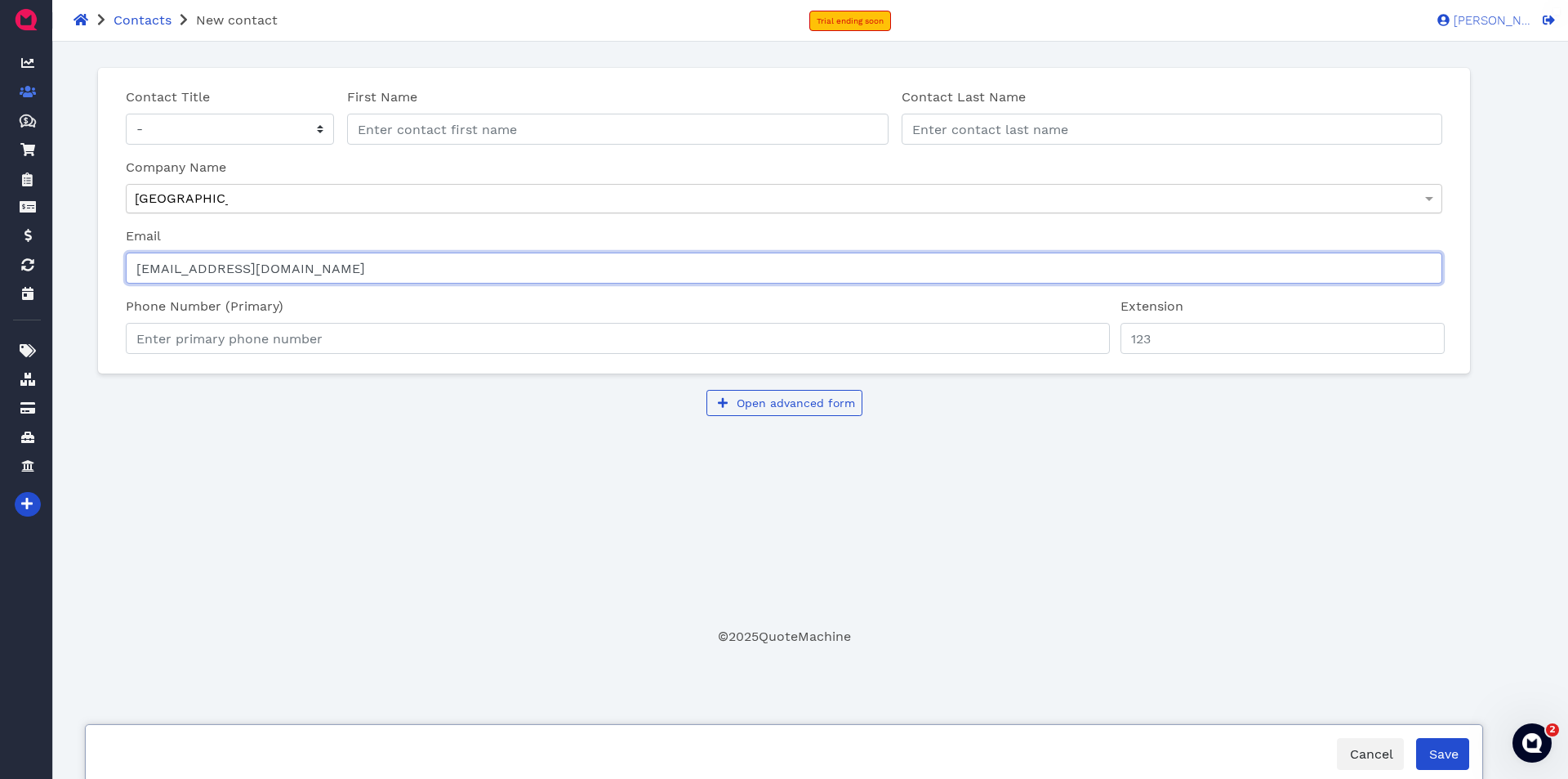
type input "[EMAIL_ADDRESS][DOMAIN_NAME]"
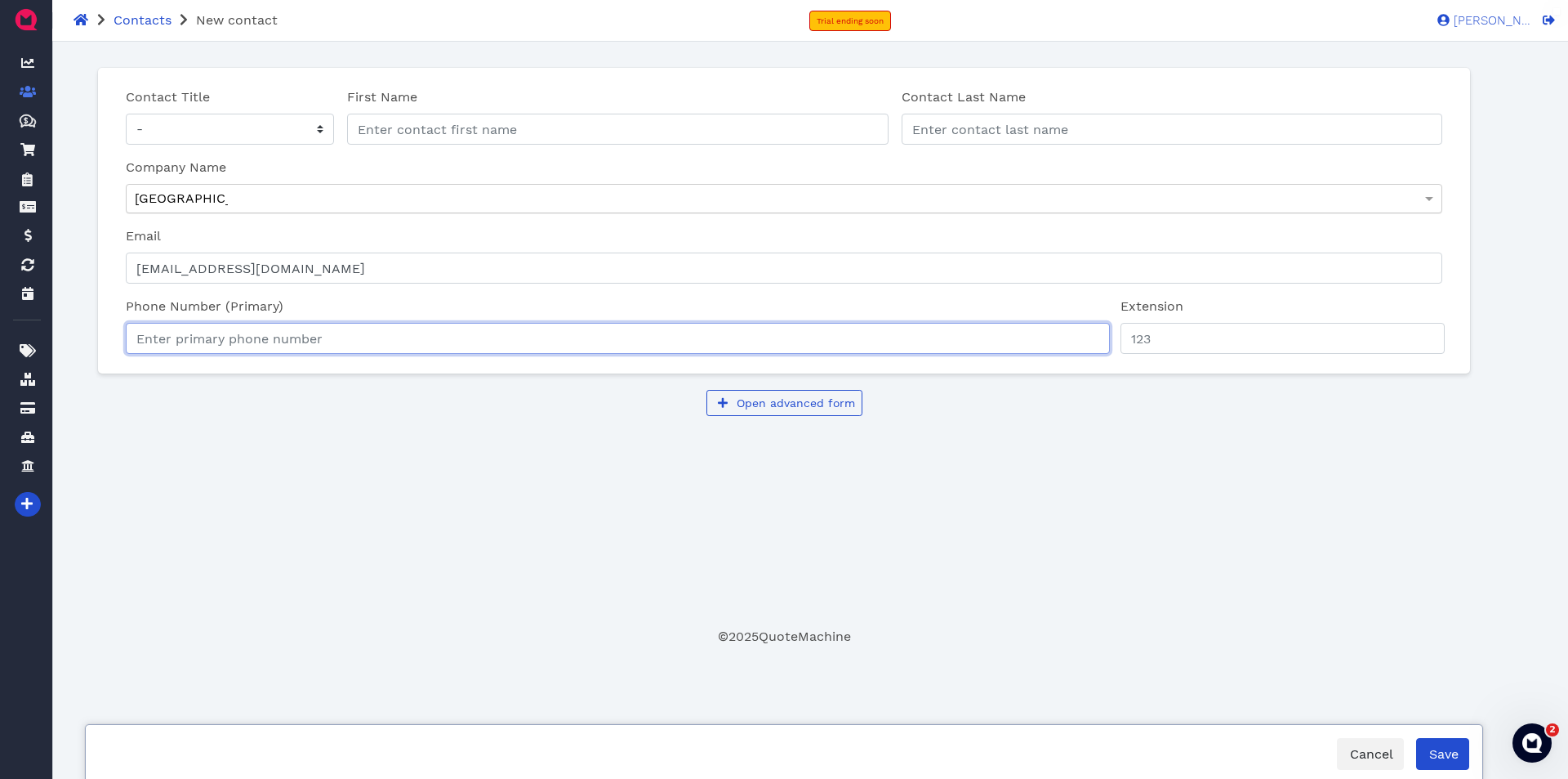
click at [435, 330] on input "Phone Number (Primary)" at bounding box center [618, 337] width 984 height 31
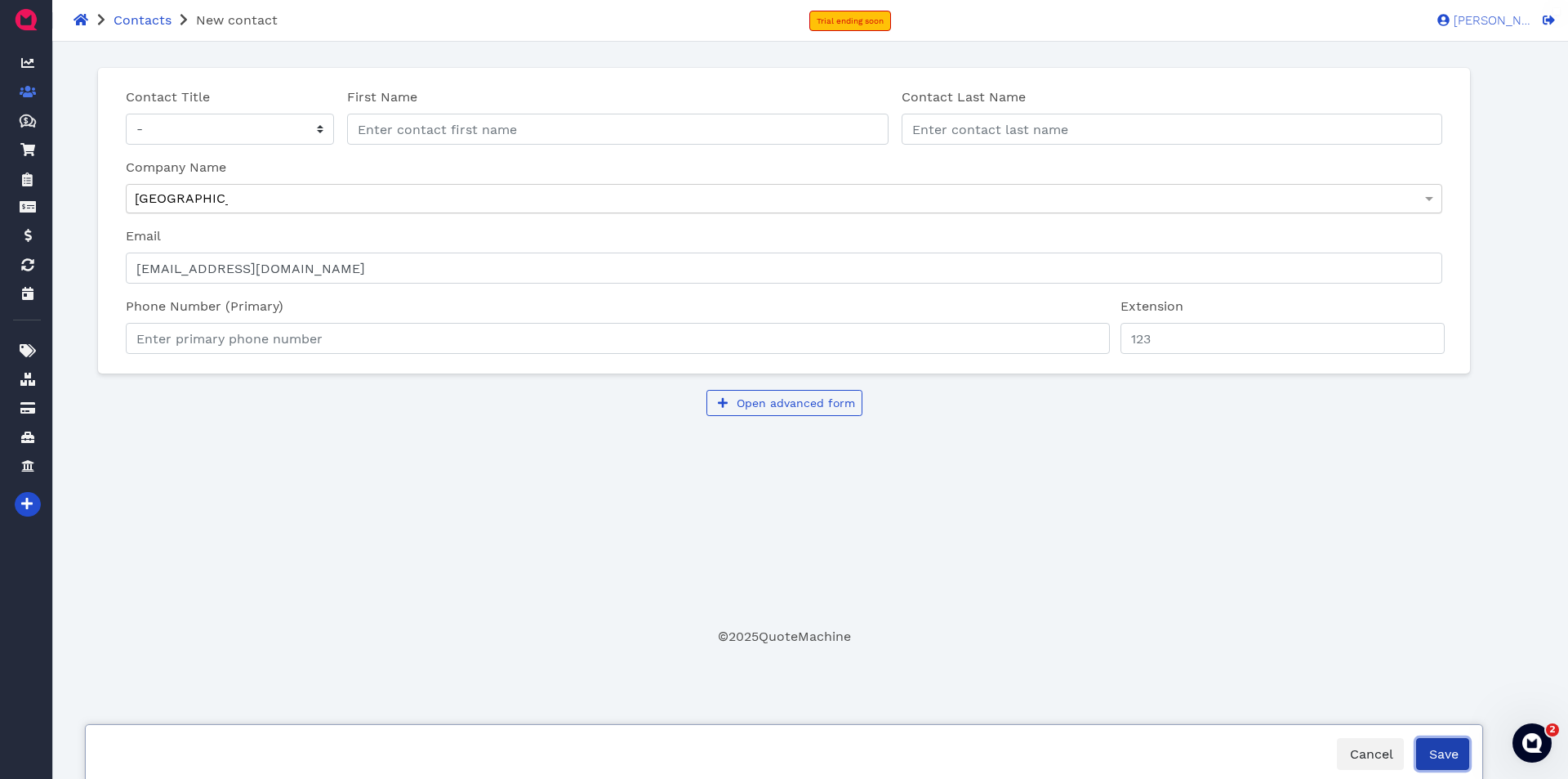
click at [1431, 751] on span "Save" at bounding box center [1443, 754] width 32 height 16
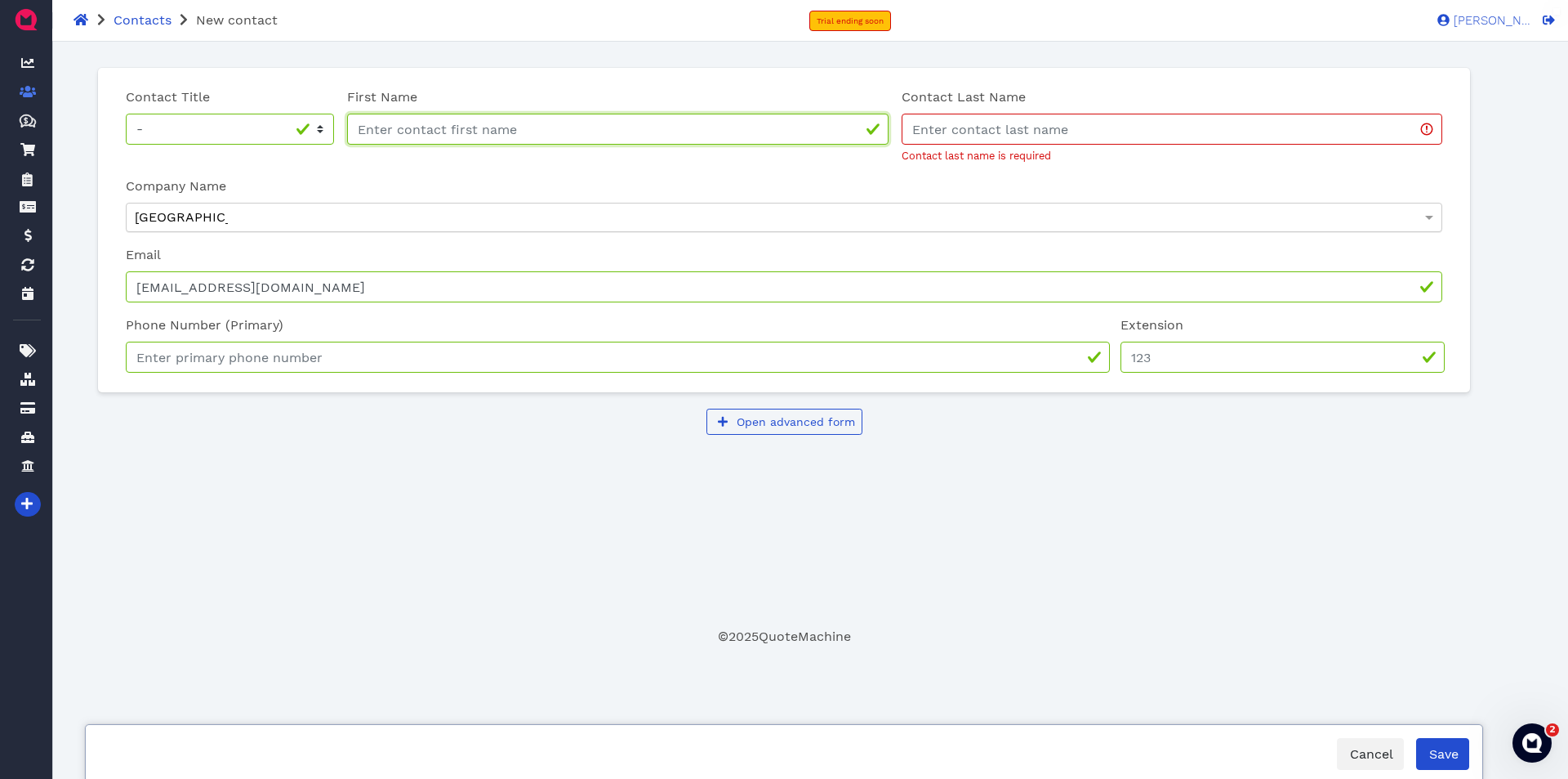
click at [479, 127] on input "First Name" at bounding box center [617, 128] width 541 height 31
click at [1007, 130] on input "Contact Last Name" at bounding box center [1172, 128] width 541 height 31
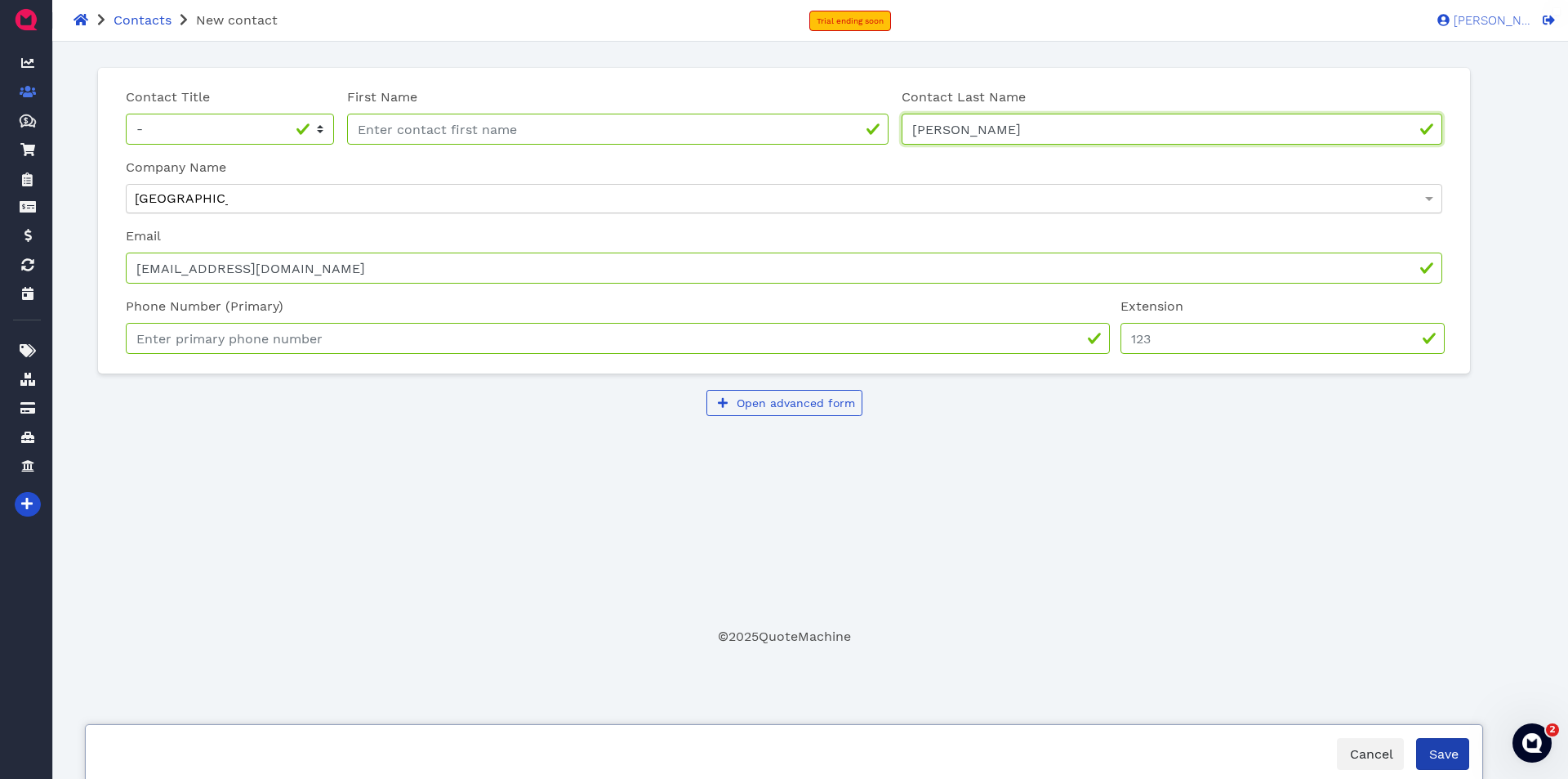
type input "[PERSON_NAME]"
click at [1444, 756] on span "Save" at bounding box center [1443, 754] width 32 height 16
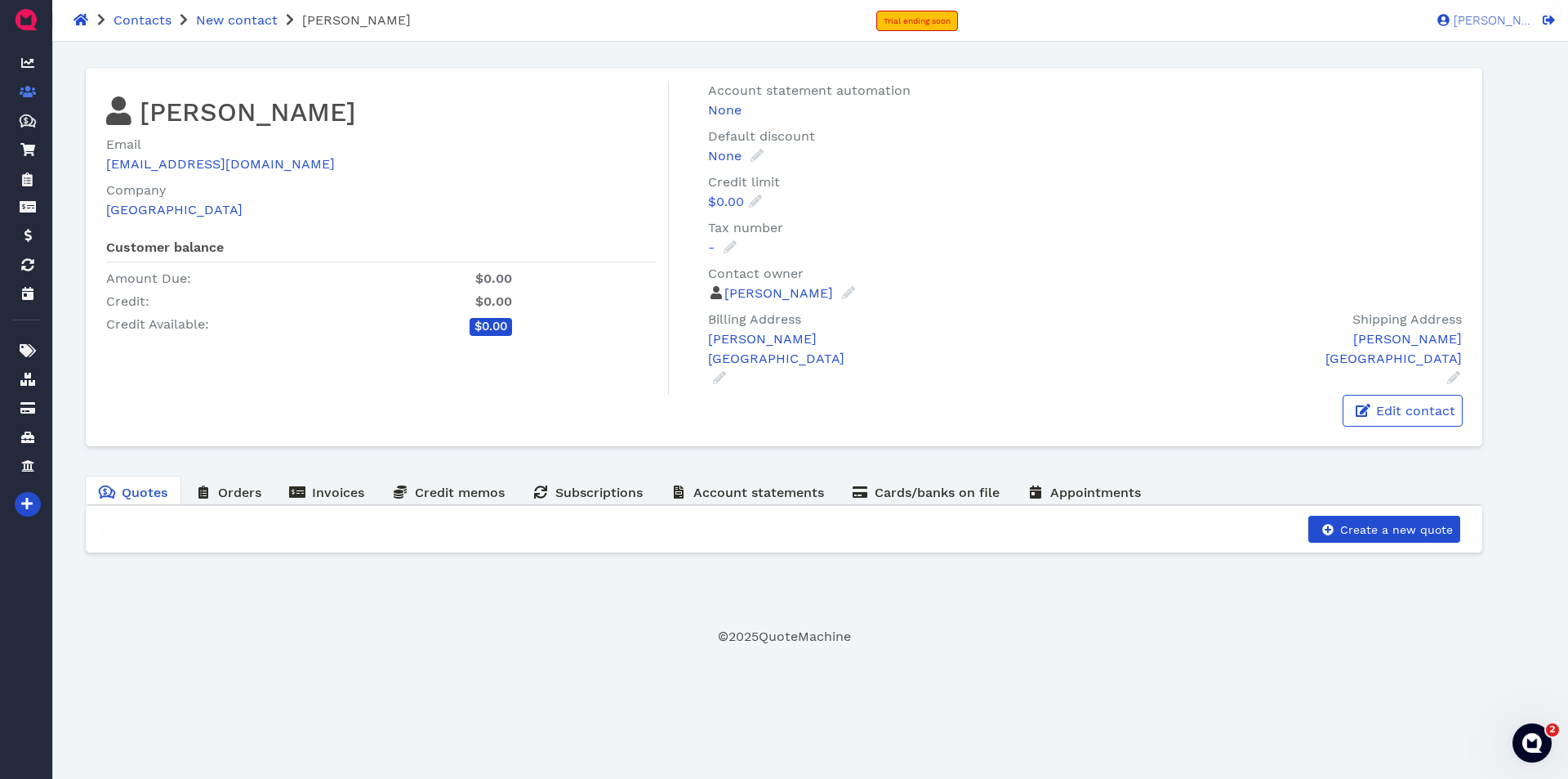
click at [1361, 478] on ul "Quotes Created with Sketch. $ Quotes Orders Invoices Credit memos Subscriptions…" at bounding box center [784, 490] width 1398 height 30
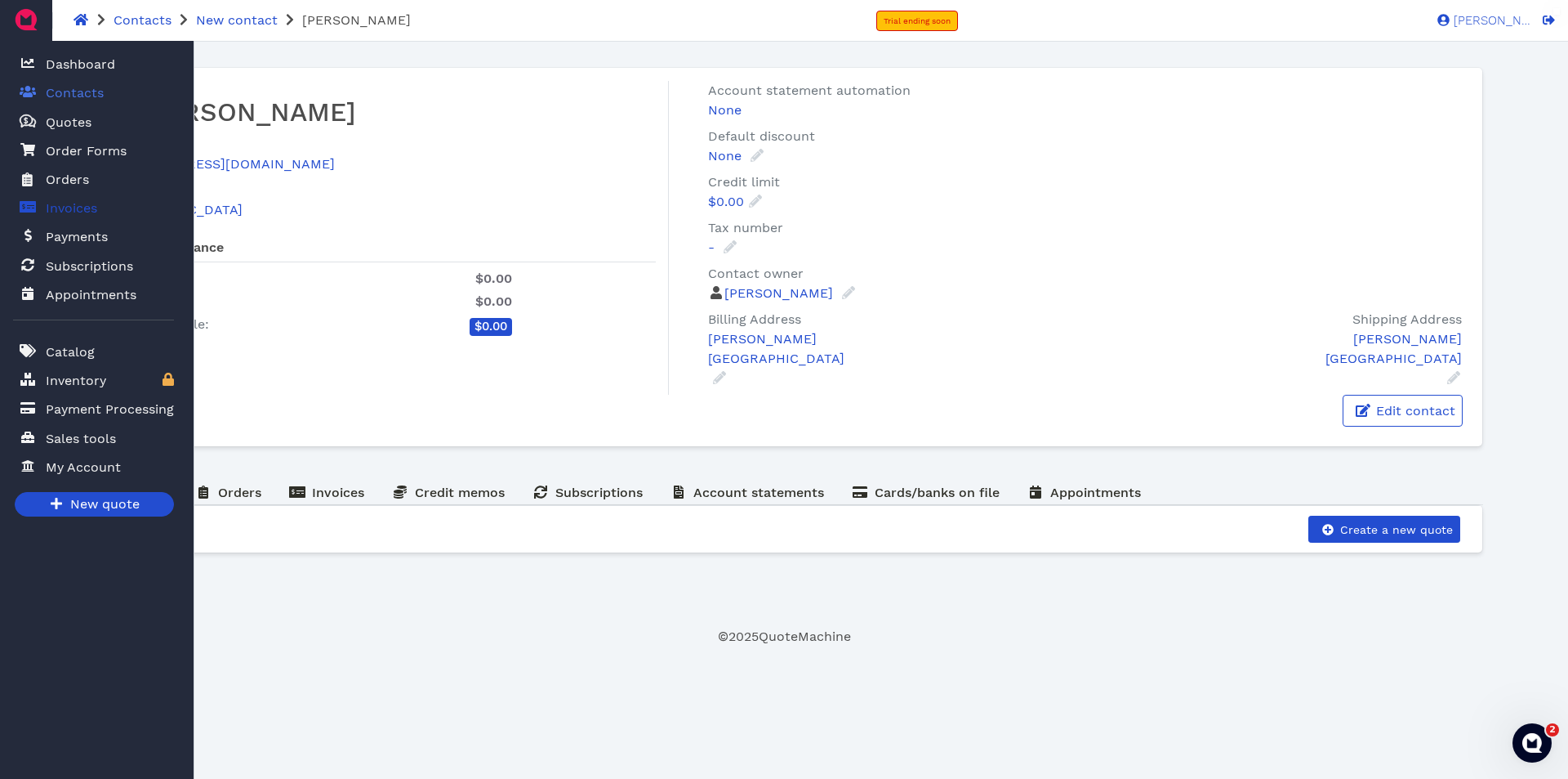
click at [68, 205] on span "Invoices" at bounding box center [72, 209] width 52 height 20
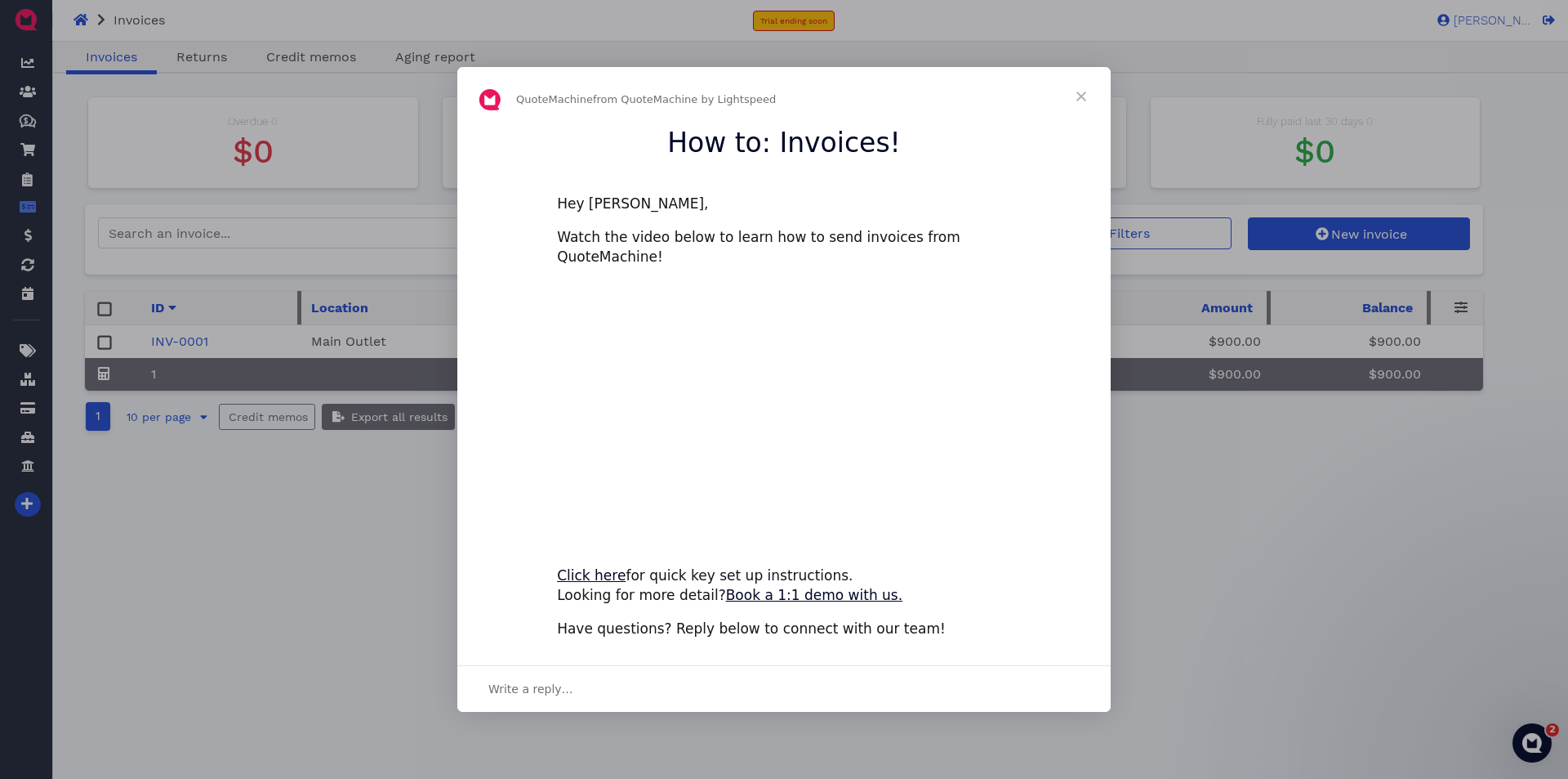
click at [1078, 94] on span "Close" at bounding box center [1081, 96] width 59 height 59
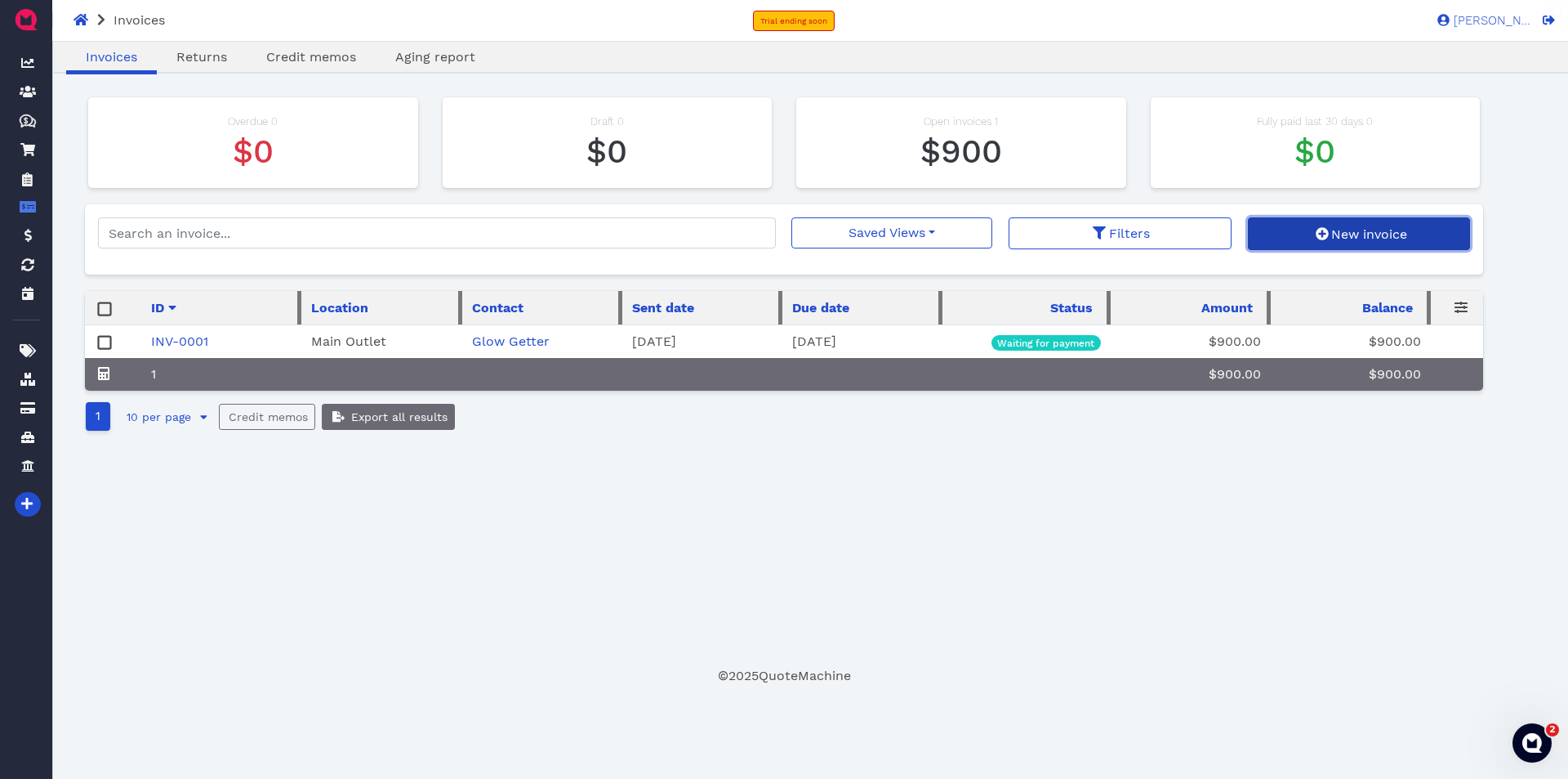
click at [1366, 239] on span "New invoice" at bounding box center [1368, 235] width 79 height 16
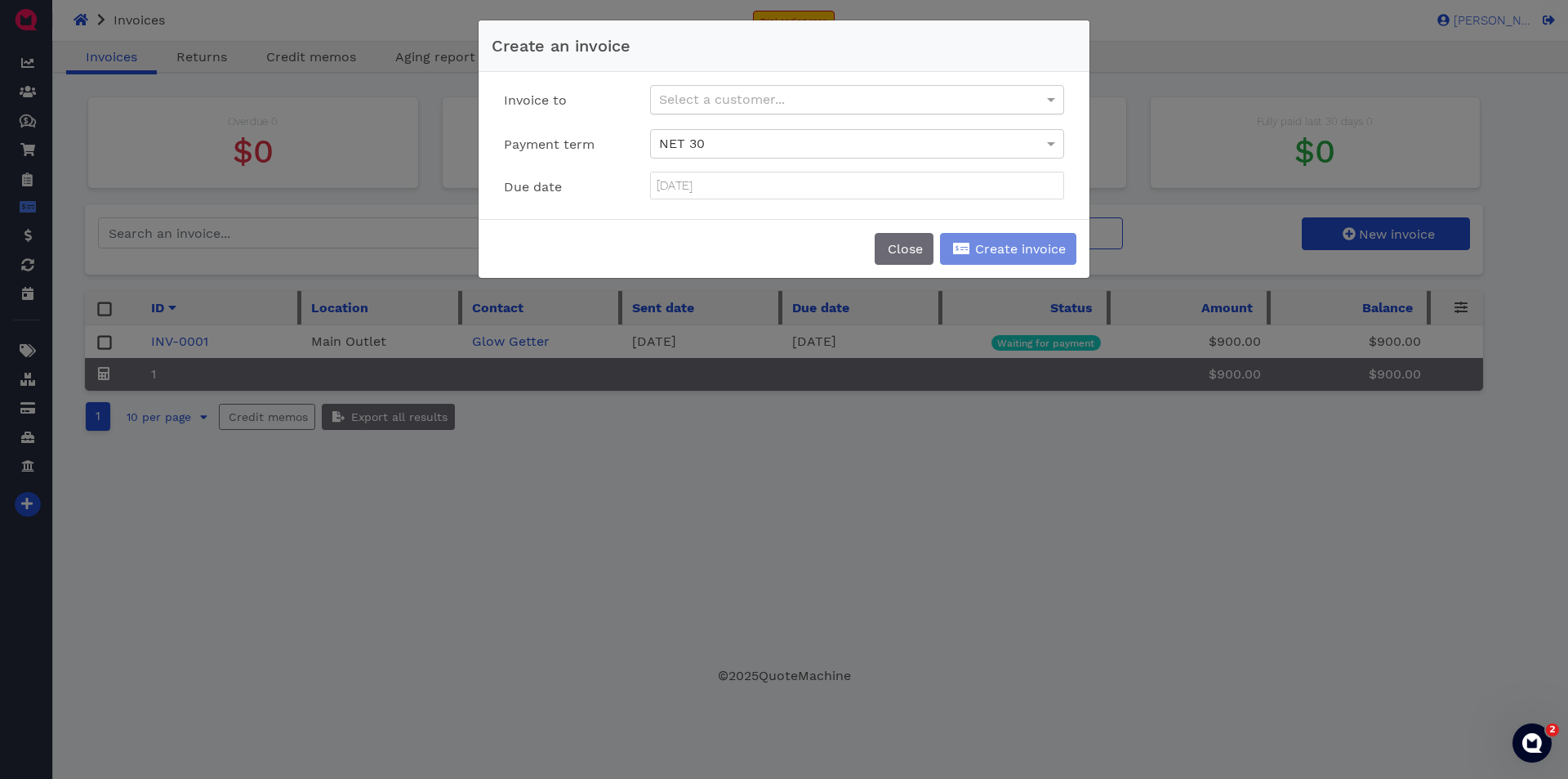
click at [702, 99] on div "Select a customer..." at bounding box center [857, 99] width 413 height 28
click at [784, 141] on div "NET 30" at bounding box center [857, 144] width 413 height 28
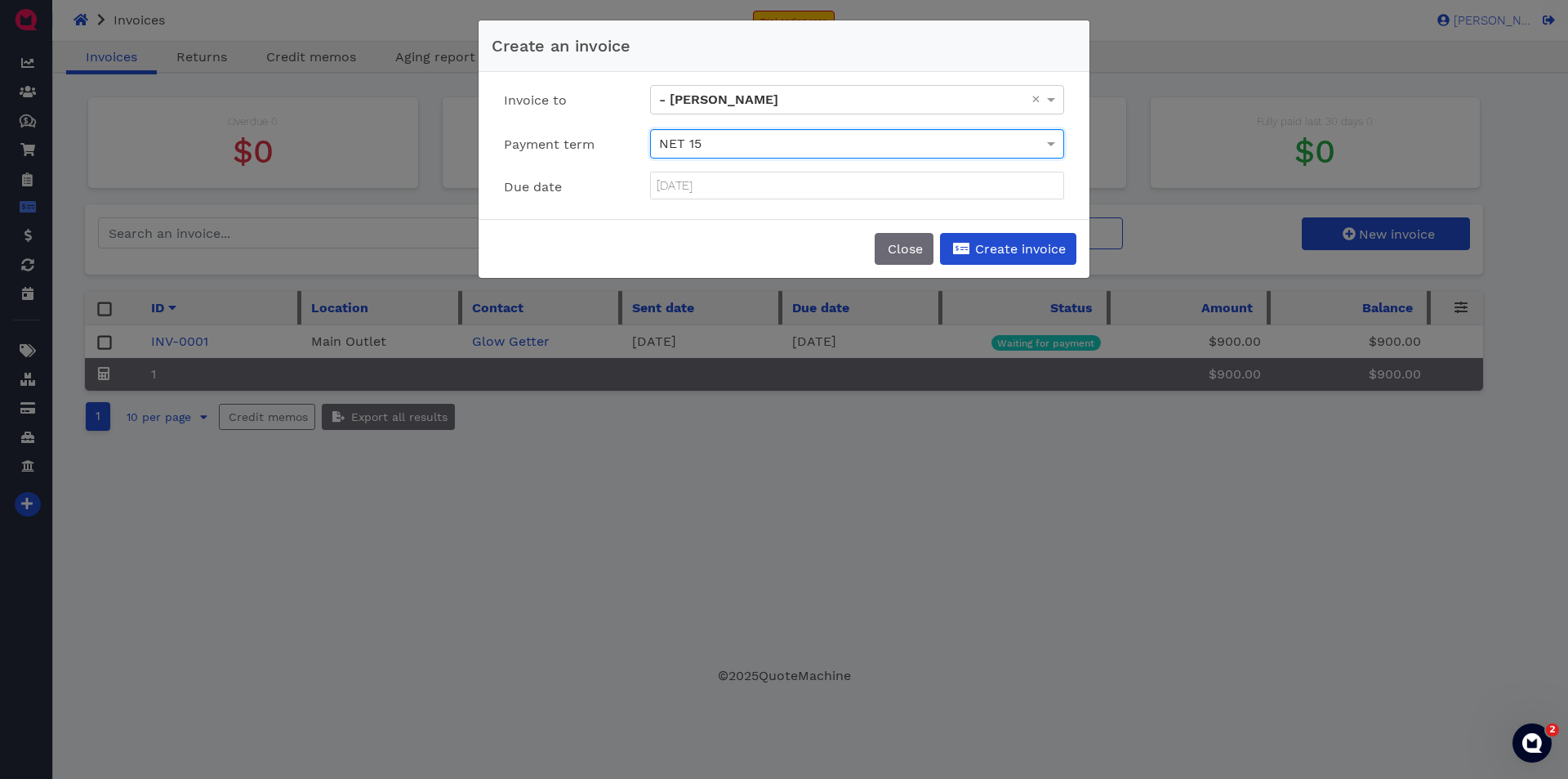
type input "[DATE]"
click at [1036, 241] on button "Create invoice" at bounding box center [1008, 249] width 136 height 32
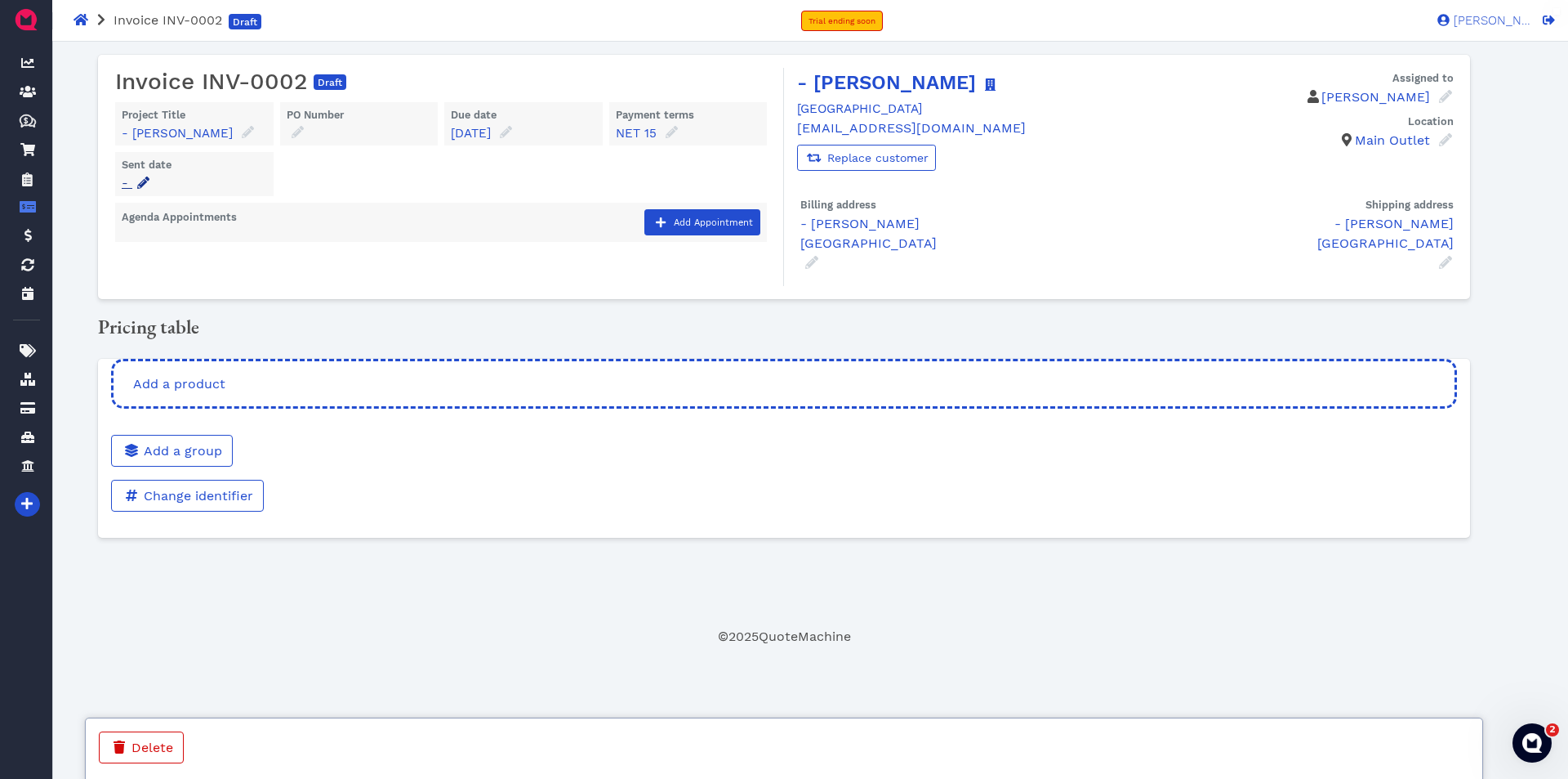
click at [151, 187] on span at bounding box center [143, 183] width 16 height 19
click at [167, 241] on input "Date" at bounding box center [214, 232] width 162 height 26
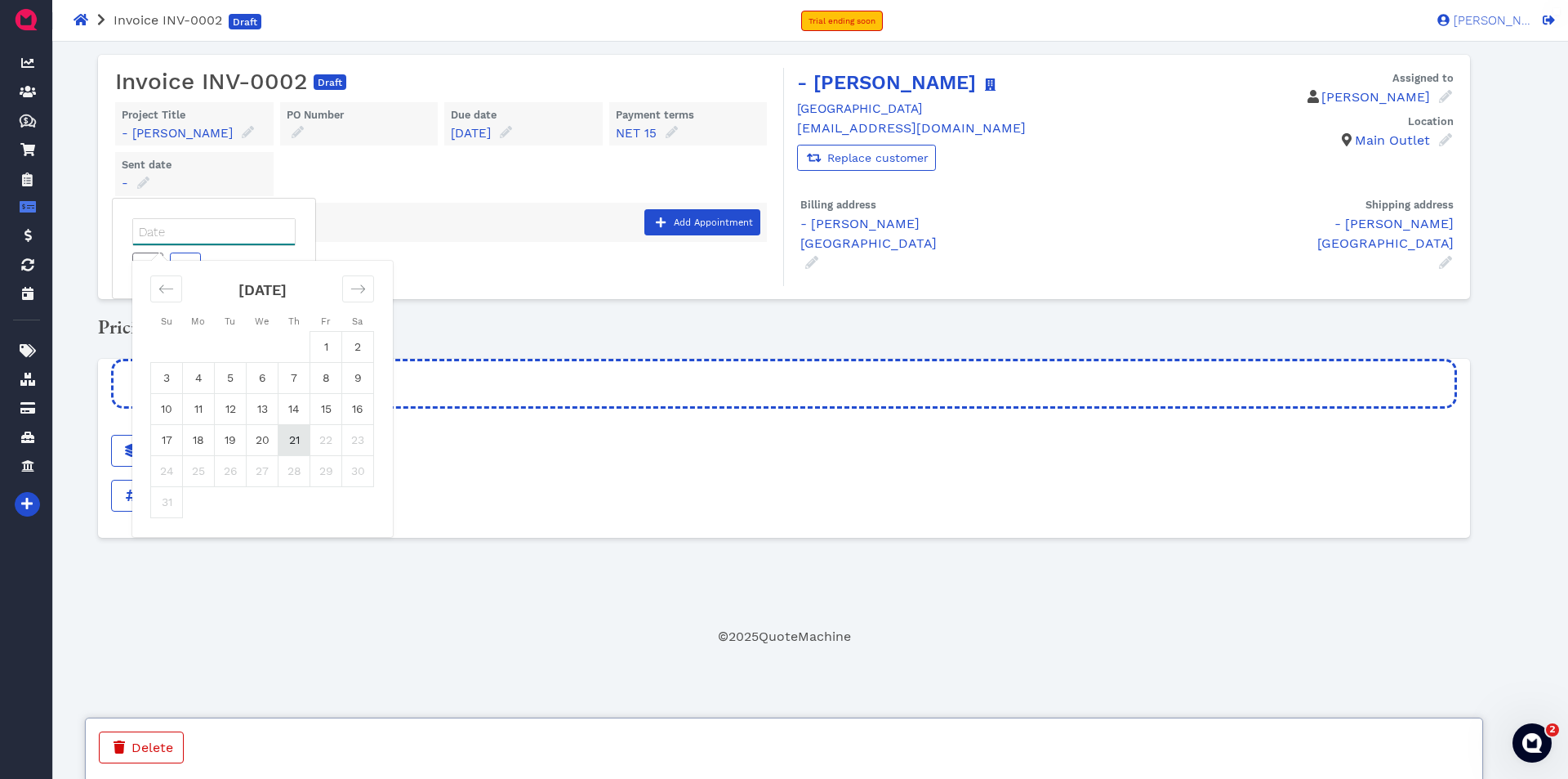
click at [301, 447] on td "21" at bounding box center [294, 439] width 32 height 31
type input "[DATE]"
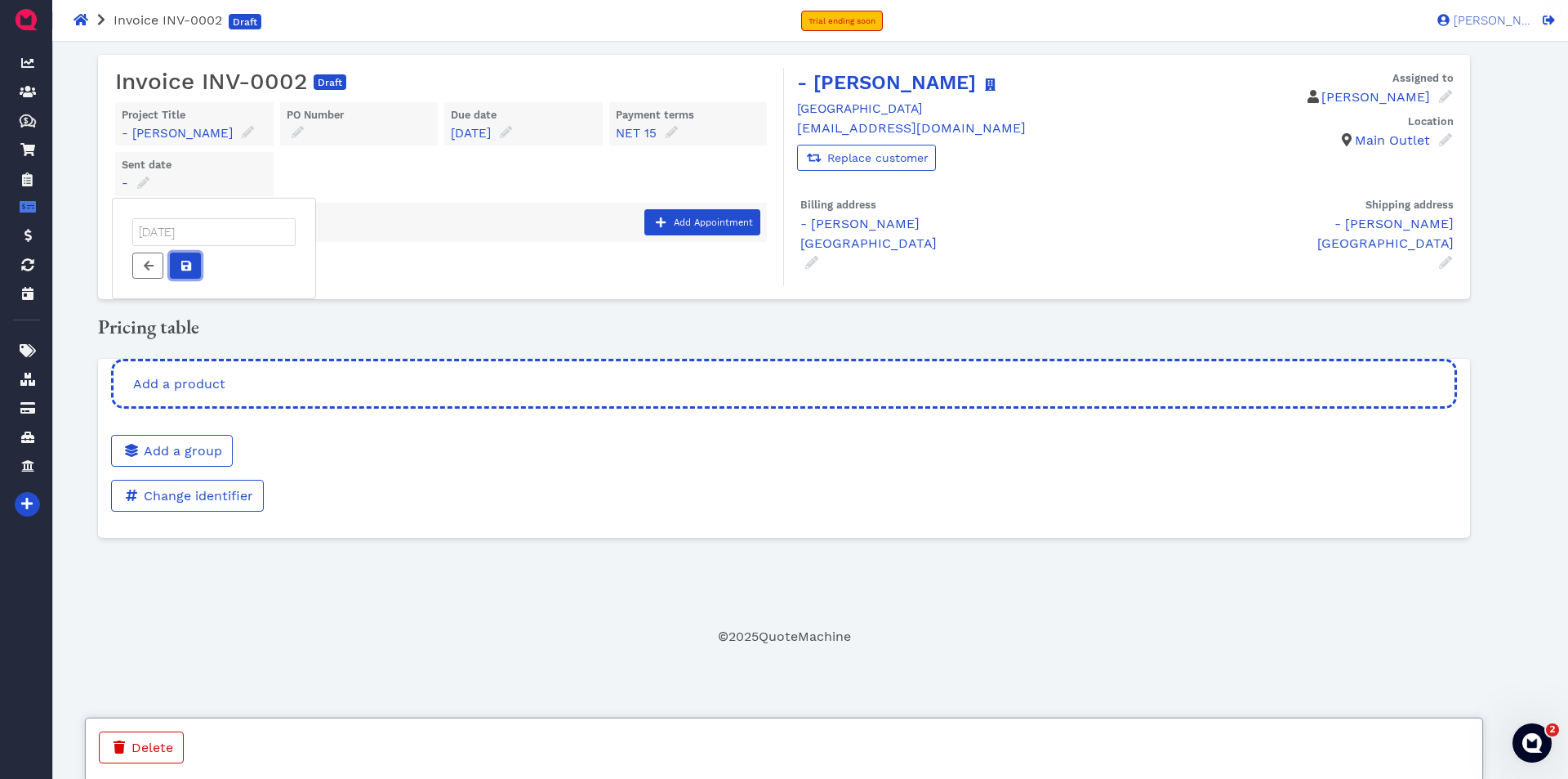
click at [195, 268] on button "Assigned to" at bounding box center [185, 266] width 31 height 26
click at [307, 373] on div "Add a product" at bounding box center [784, 384] width 1346 height 50
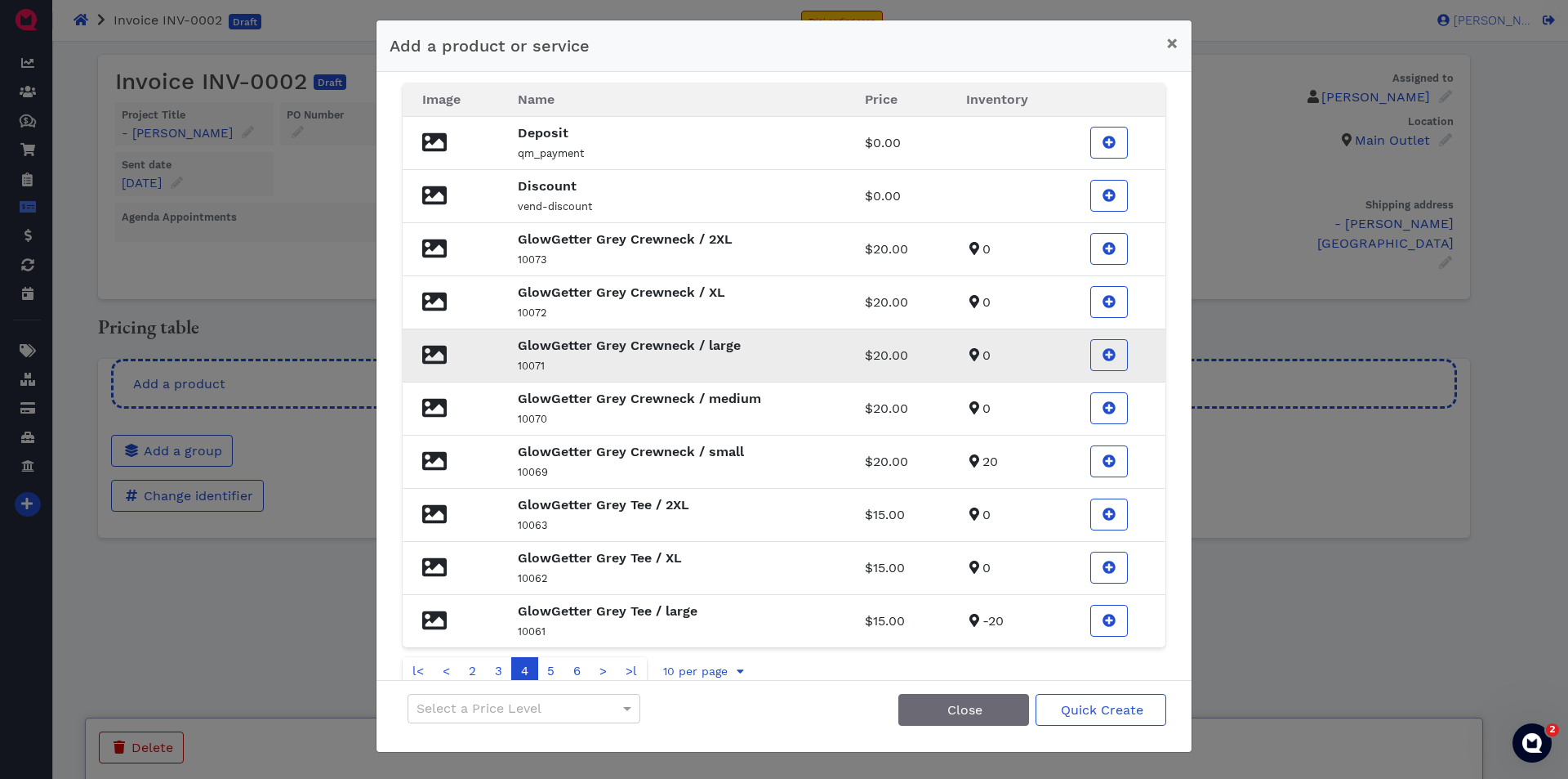
scroll to position [71, 0]
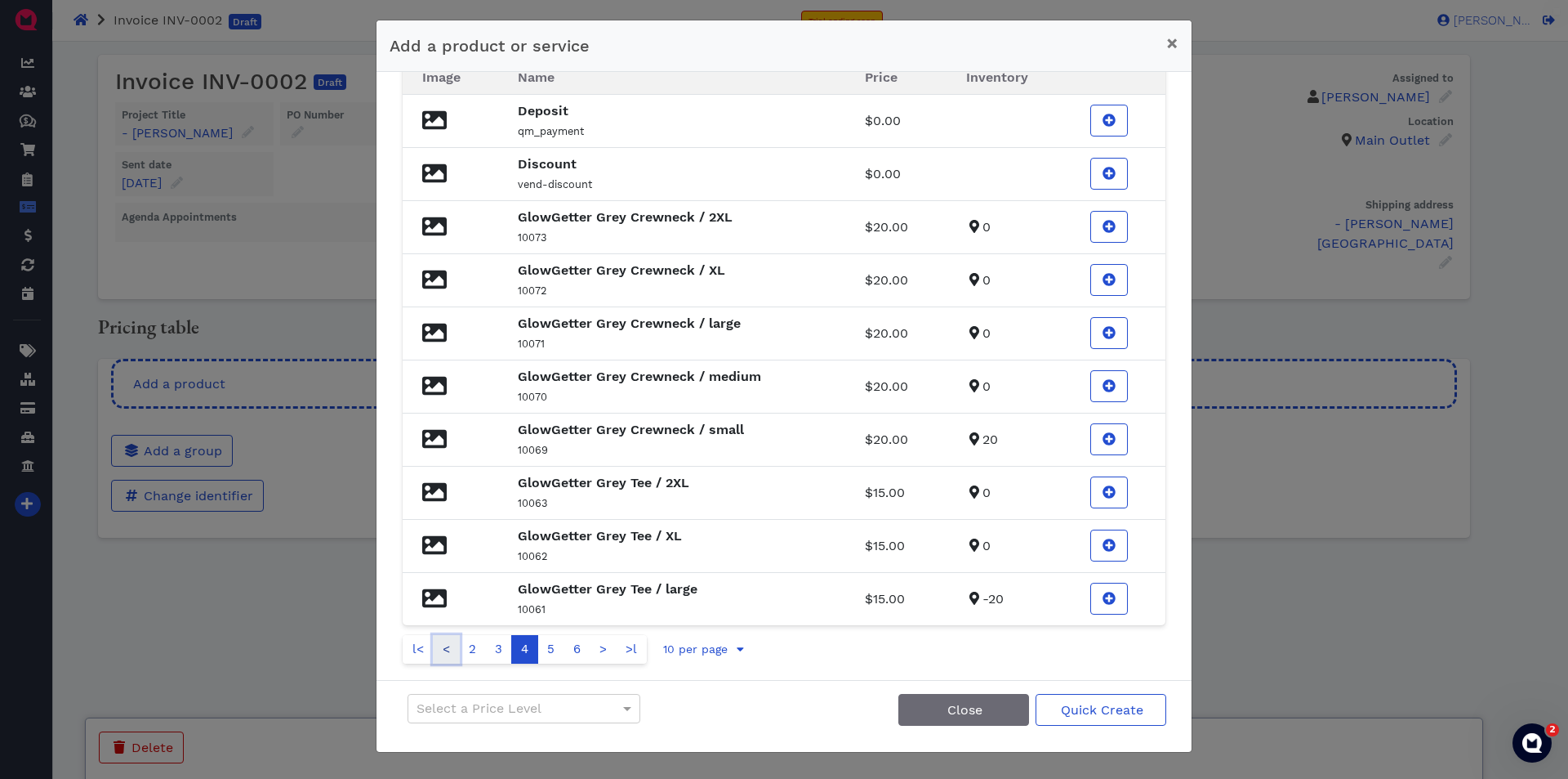
click at [450, 652] on link "<" at bounding box center [445, 649] width 27 height 29
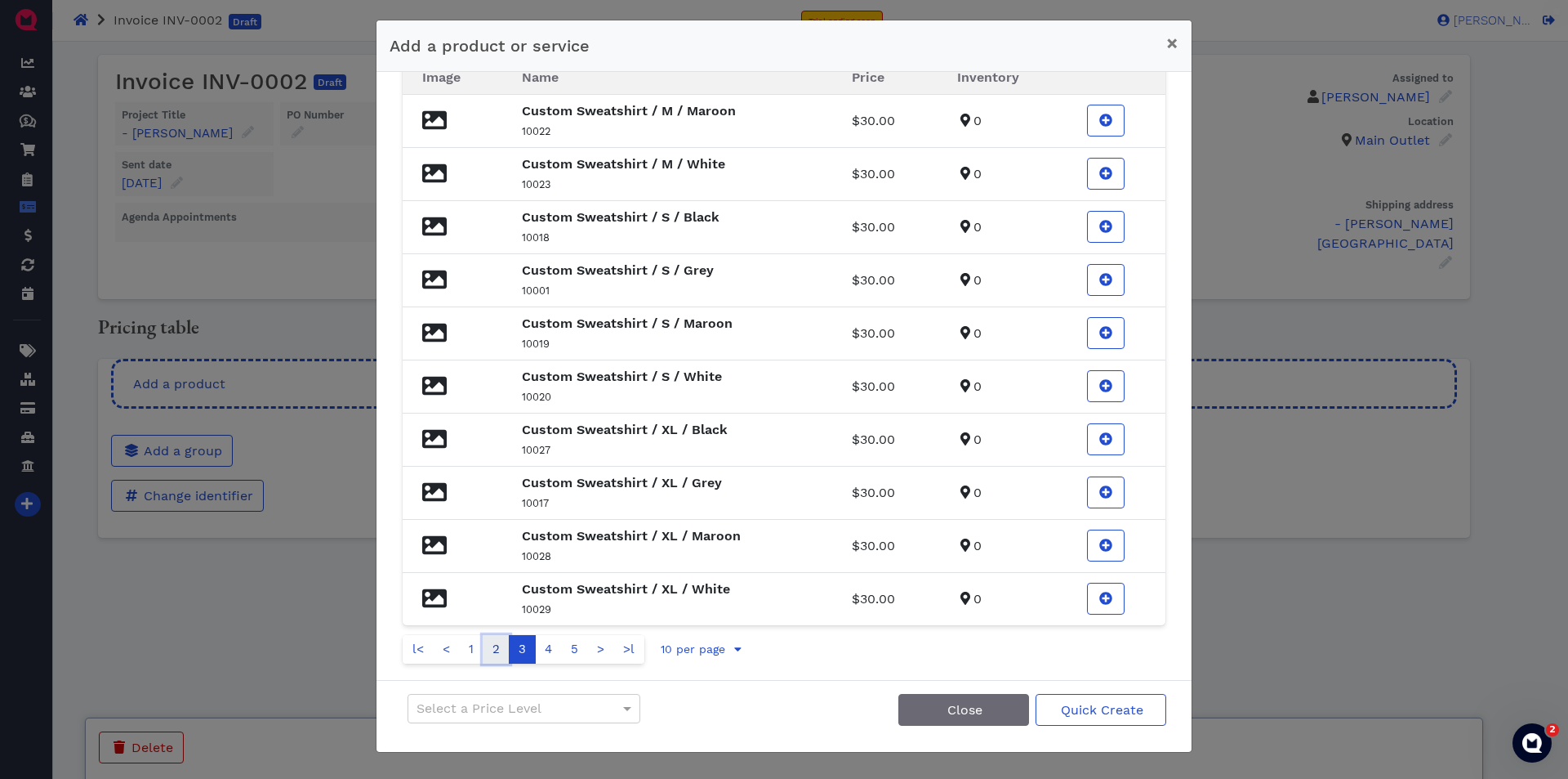
click at [489, 650] on link "2" at bounding box center [495, 649] width 27 height 29
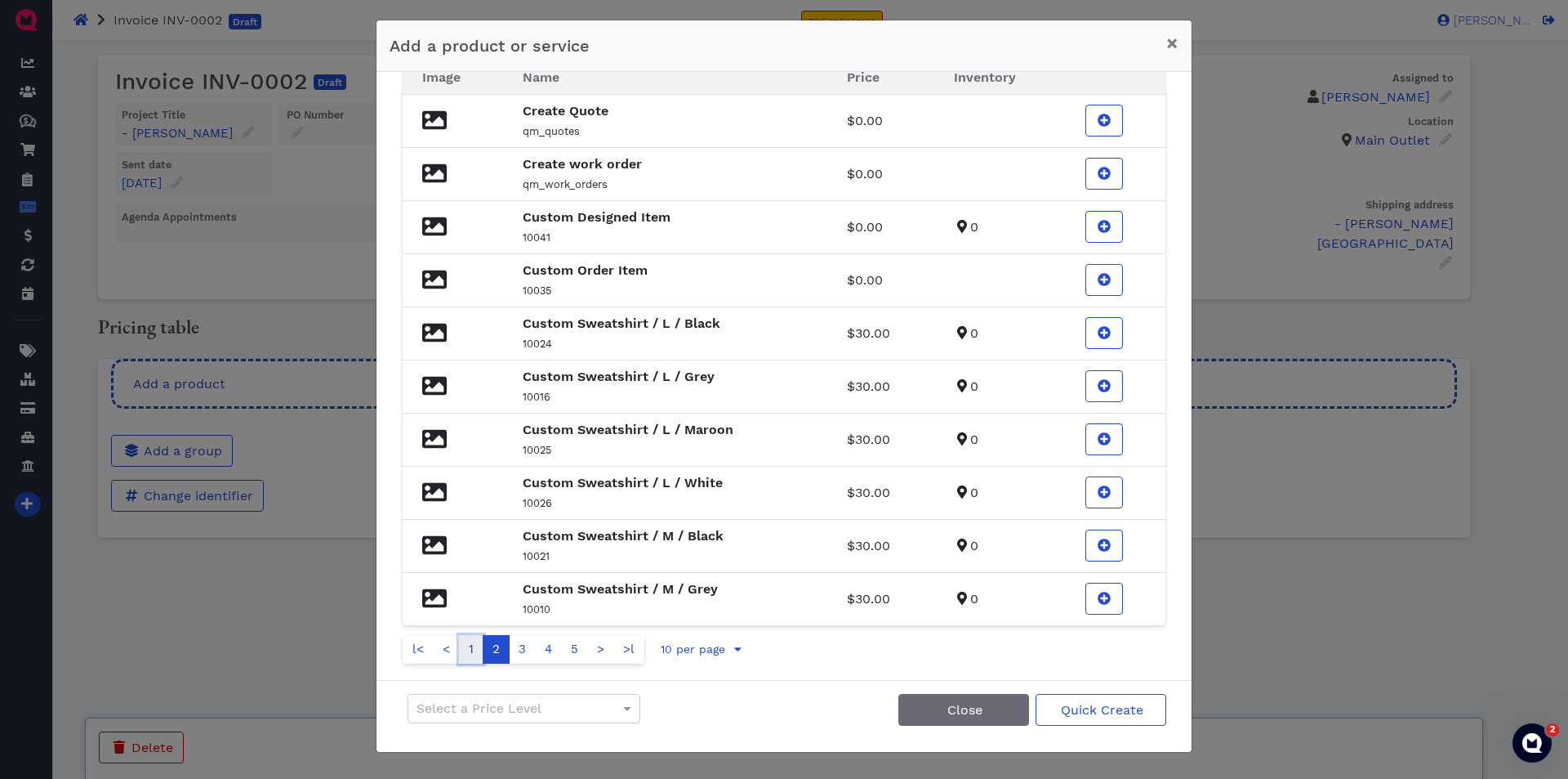
click at [461, 638] on link "1" at bounding box center [471, 649] width 25 height 29
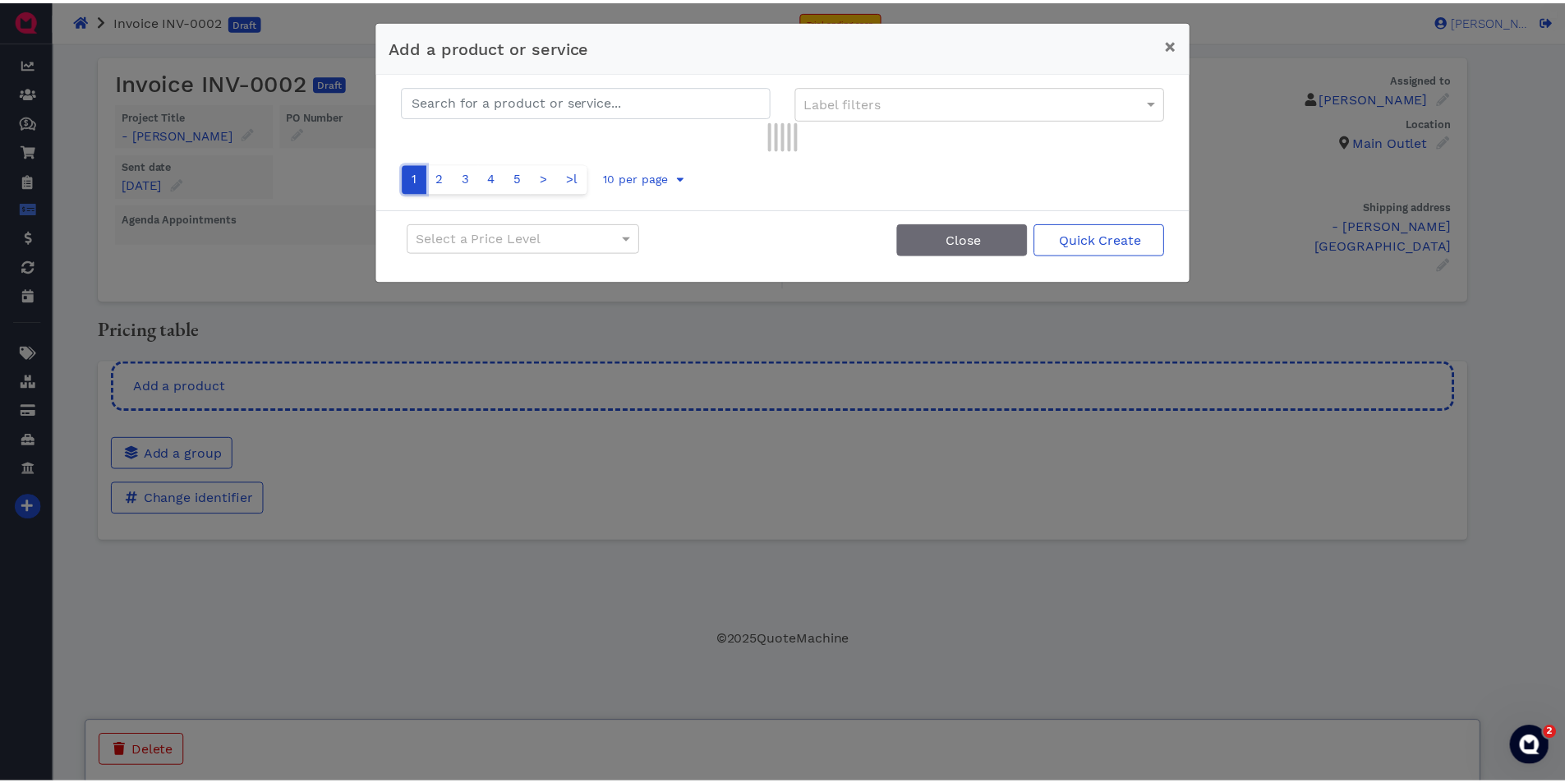
scroll to position [0, 0]
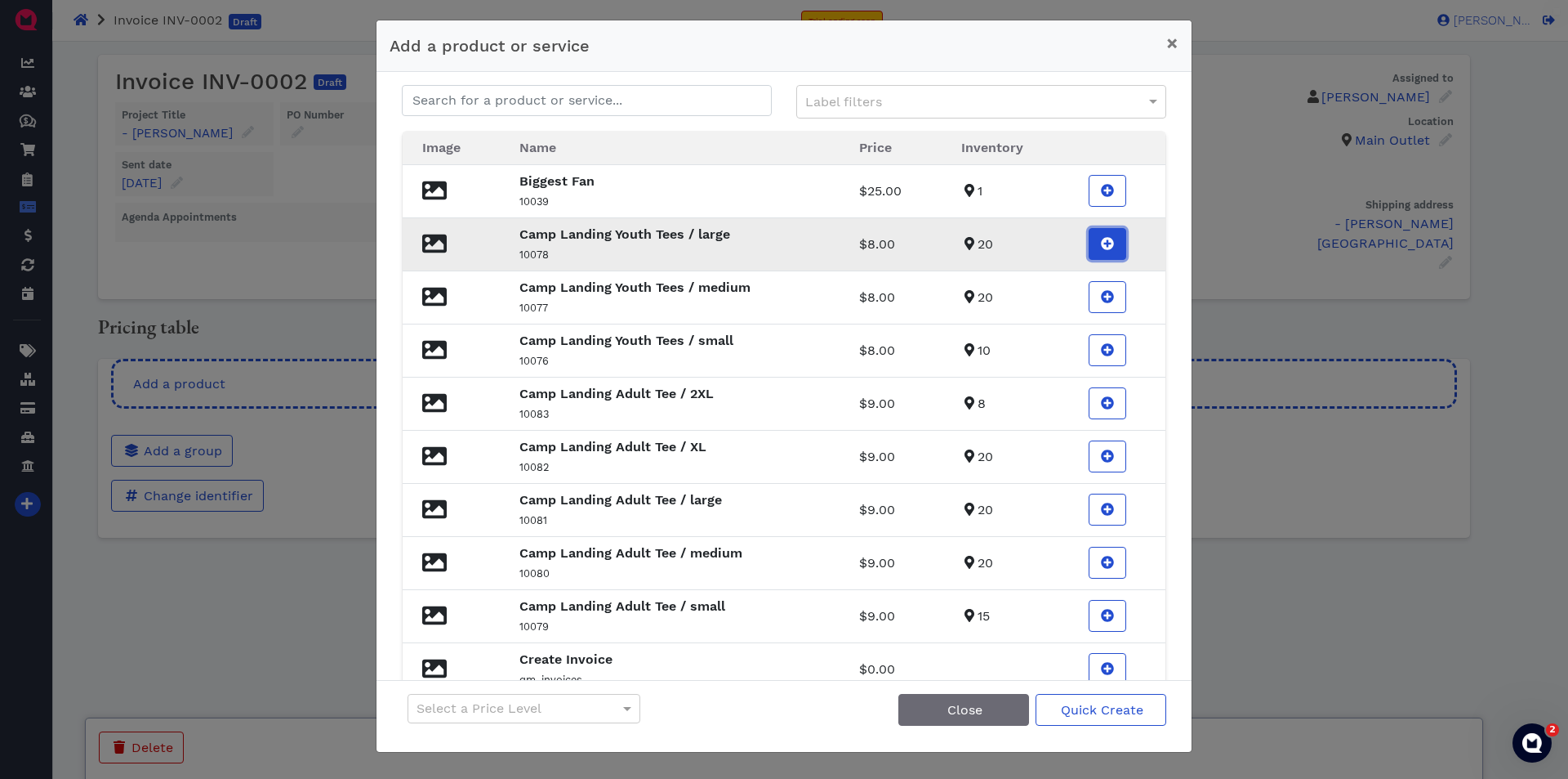
click at [1101, 242] on icon at bounding box center [1107, 244] width 13 height 13
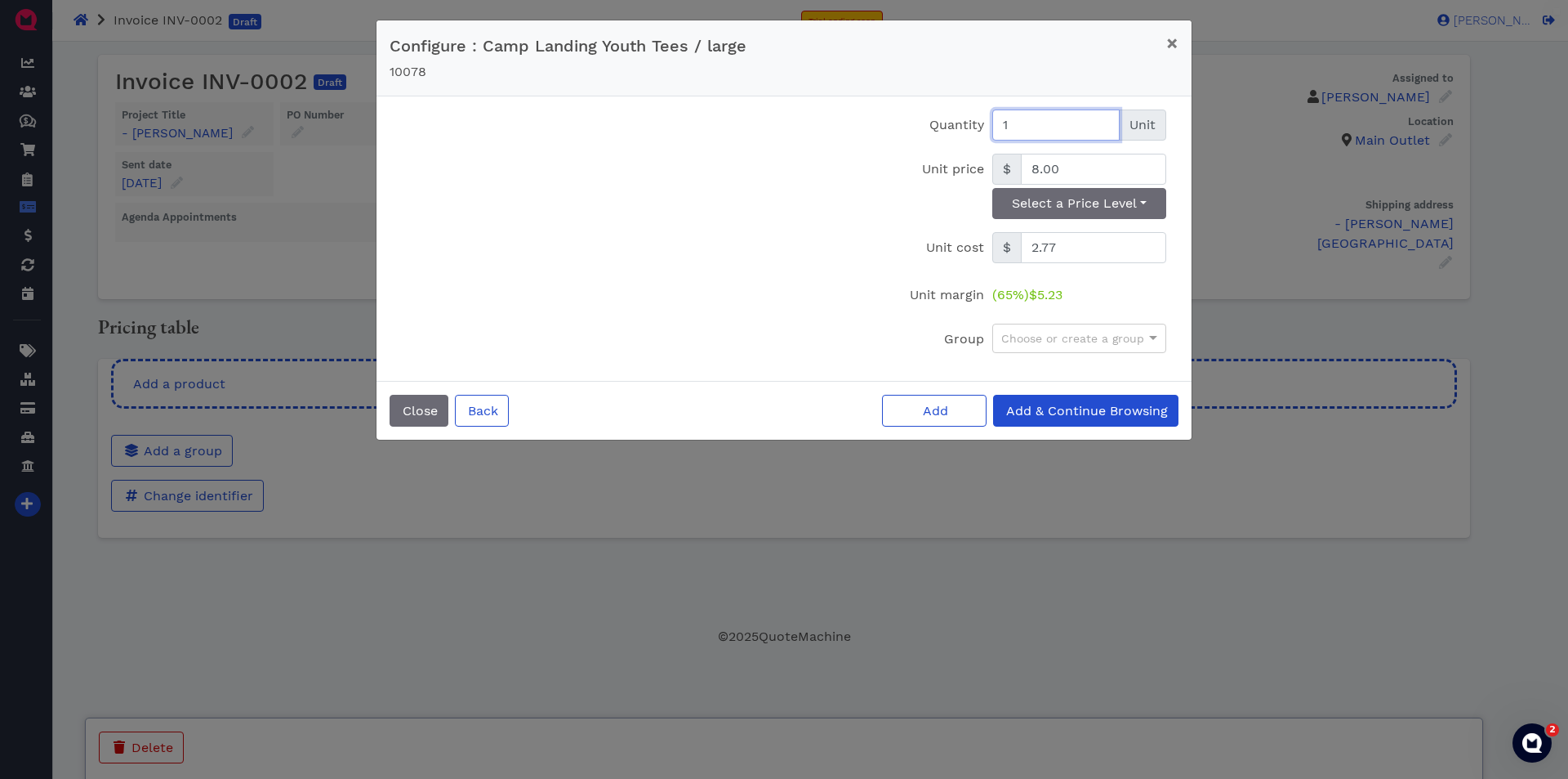
click at [1024, 126] on input "1" at bounding box center [1056, 124] width 127 height 31
type input "20"
click at [1077, 403] on span "Add & Continue Browsing" at bounding box center [1086, 411] width 164 height 16
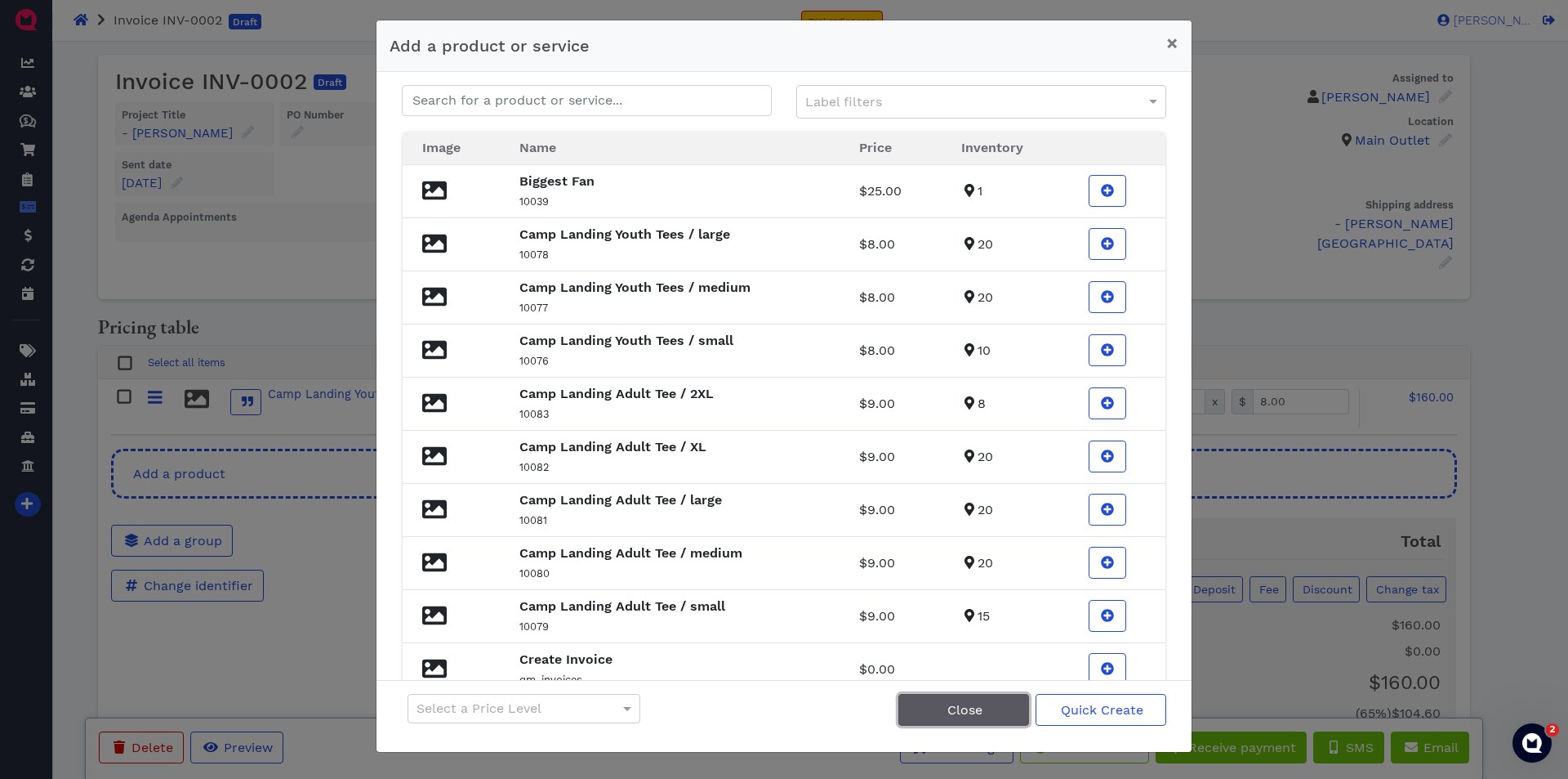
click at [1007, 702] on button "Close" at bounding box center [963, 709] width 130 height 32
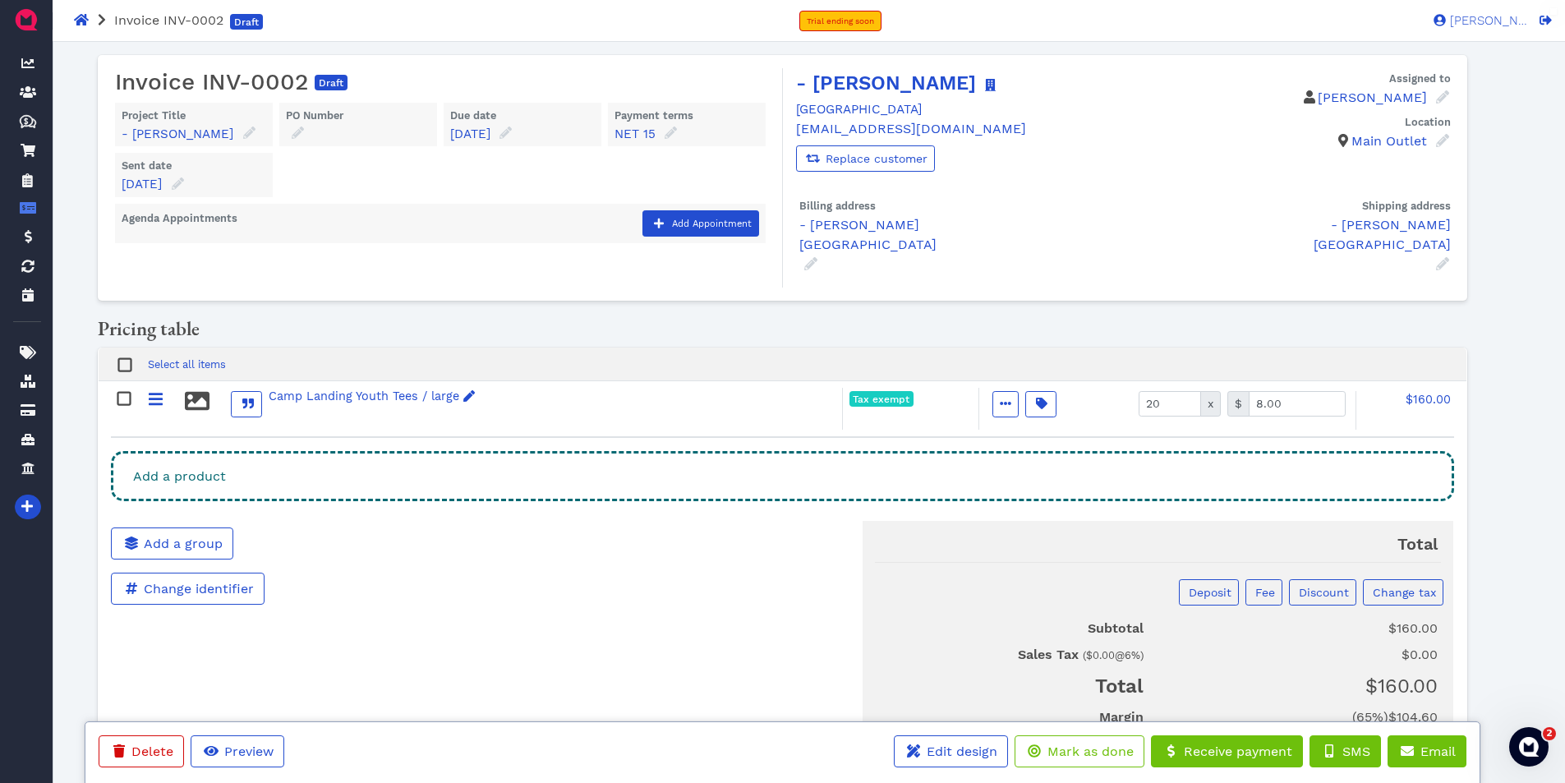
click at [407, 451] on div "Add a product" at bounding box center [782, 476] width 1342 height 50
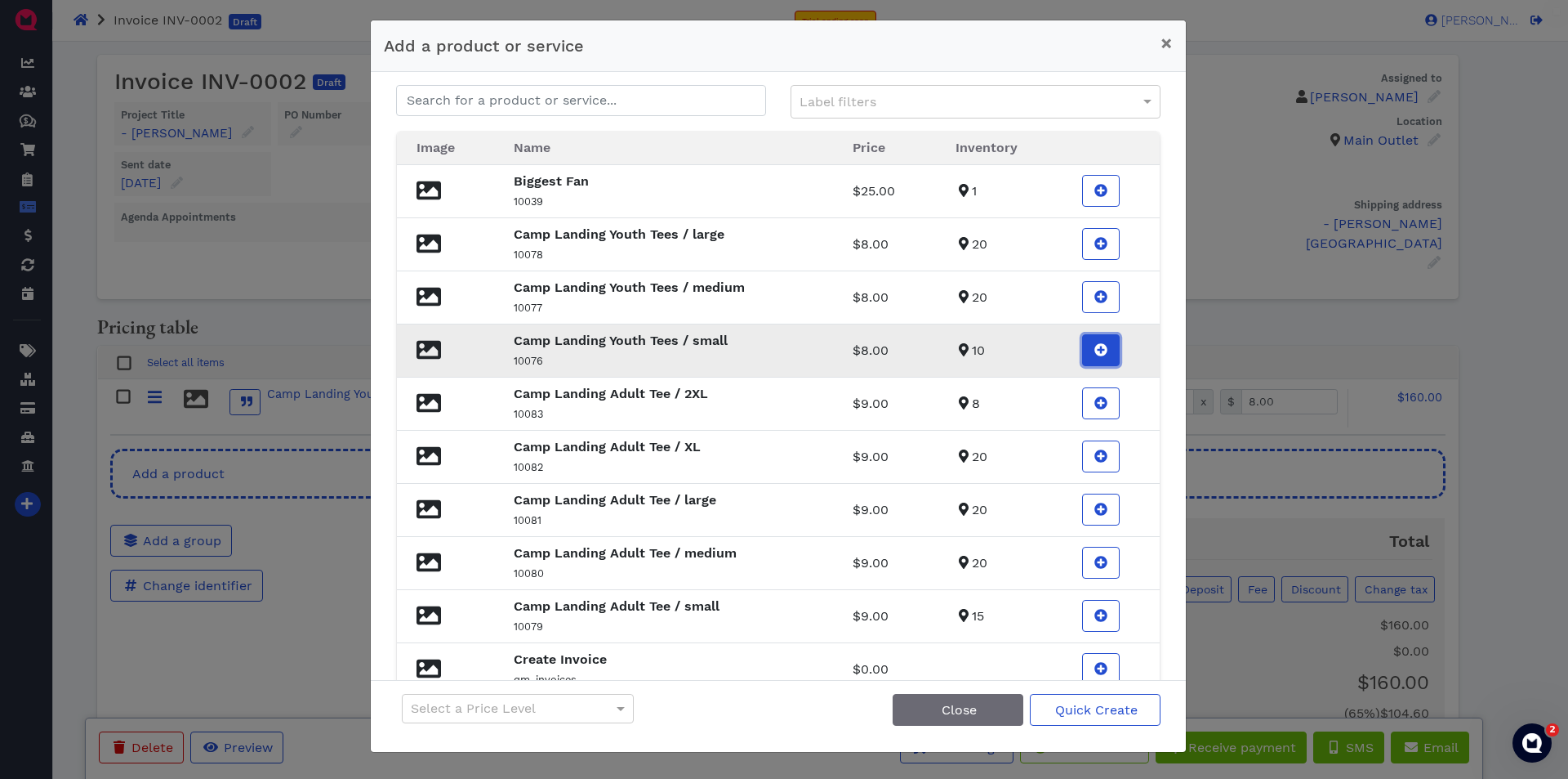
click at [1095, 350] on icon at bounding box center [1101, 349] width 13 height 13
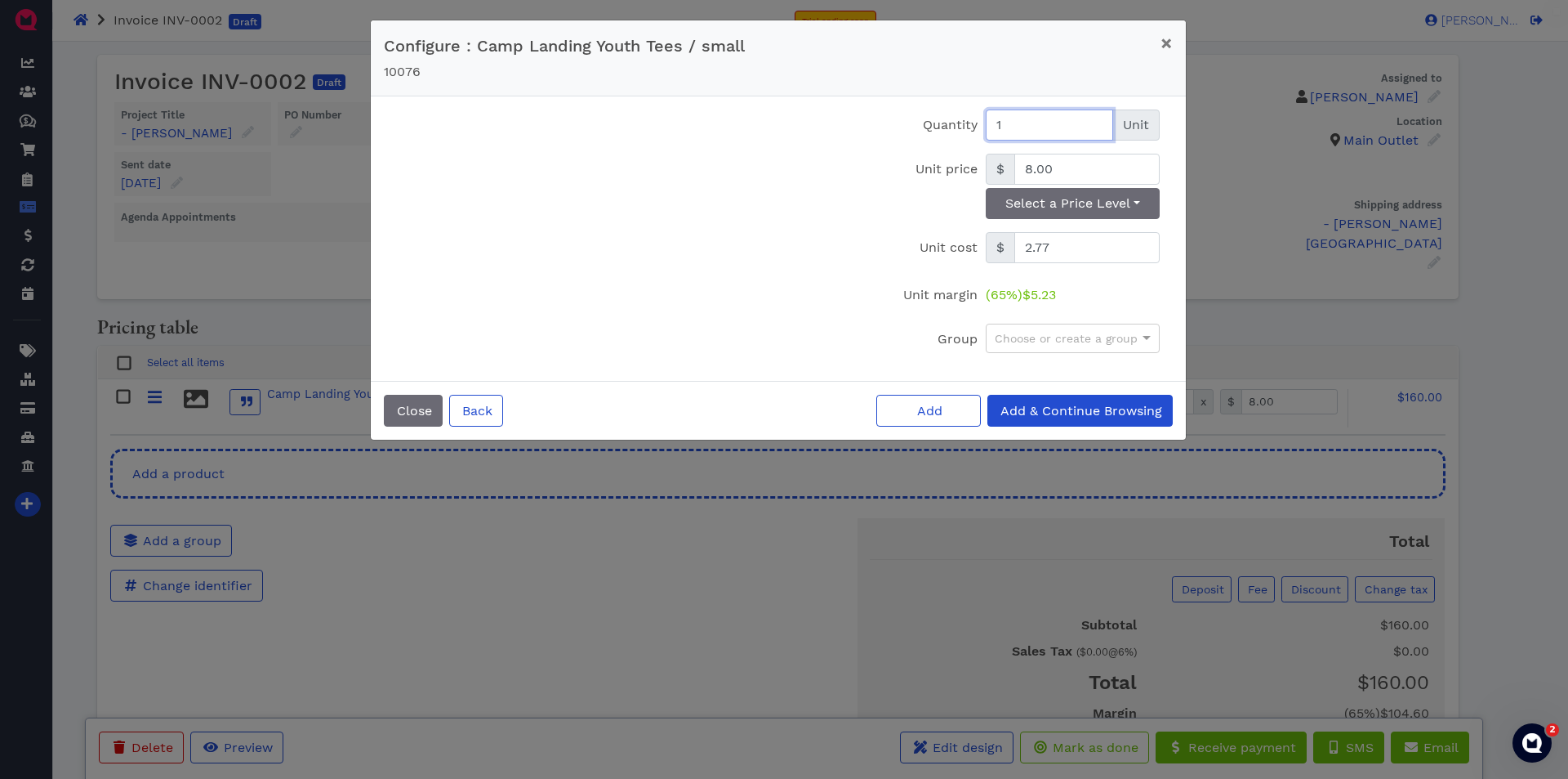
click at [1050, 125] on input "1" at bounding box center [1050, 124] width 127 height 31
type input "10"
click at [1096, 417] on span "Add & Continue Browsing" at bounding box center [1080, 411] width 164 height 16
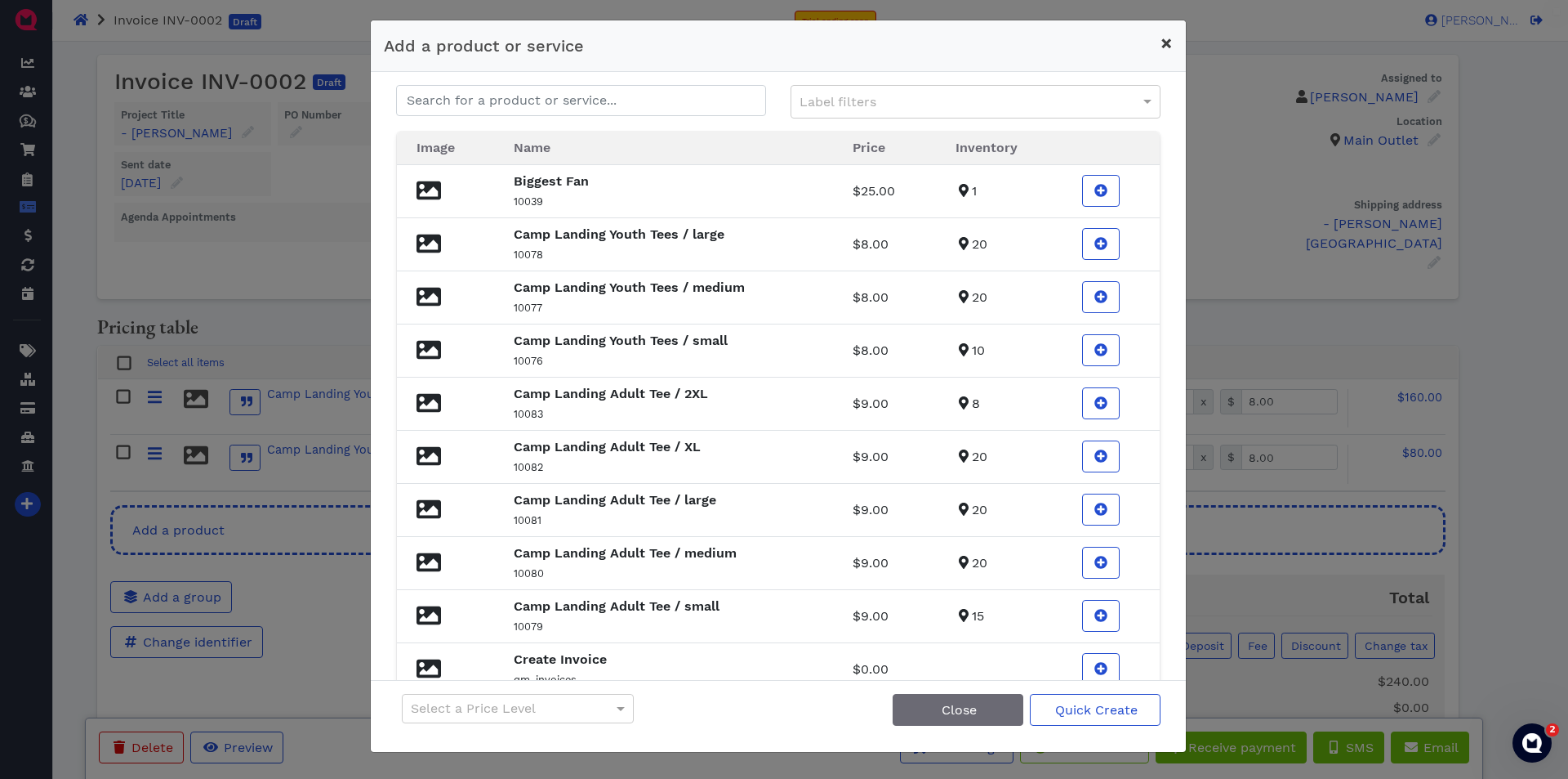
drag, startPoint x: 973, startPoint y: 31, endPoint x: 1161, endPoint y: 31, distance: 188.0
click at [1161, 31] on div "Add a product or service ×" at bounding box center [779, 47] width 815 height 52
click at [1172, 42] on span "×" at bounding box center [1166, 43] width 12 height 23
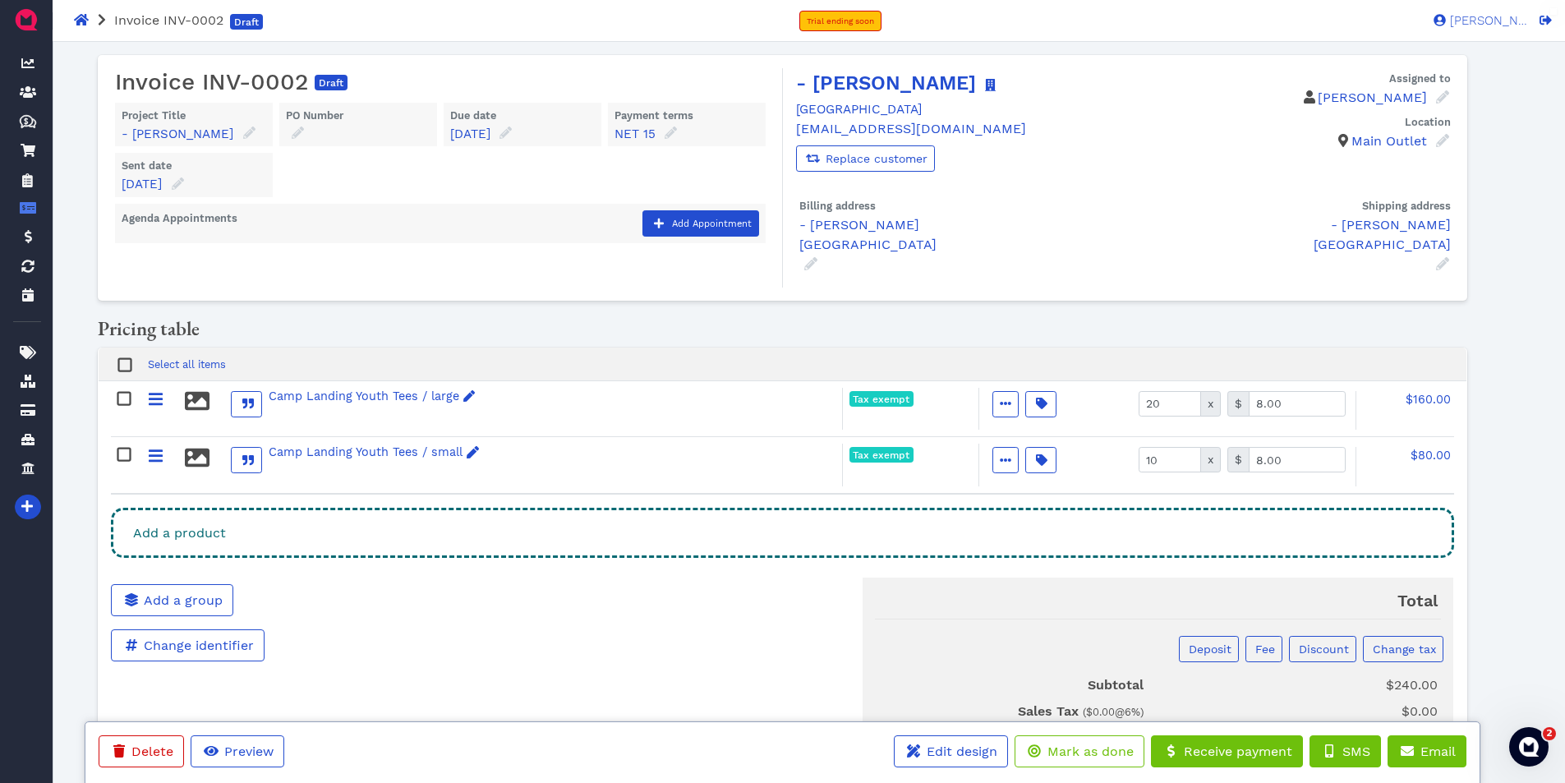
click at [562, 516] on div "Add a product" at bounding box center [782, 533] width 1342 height 50
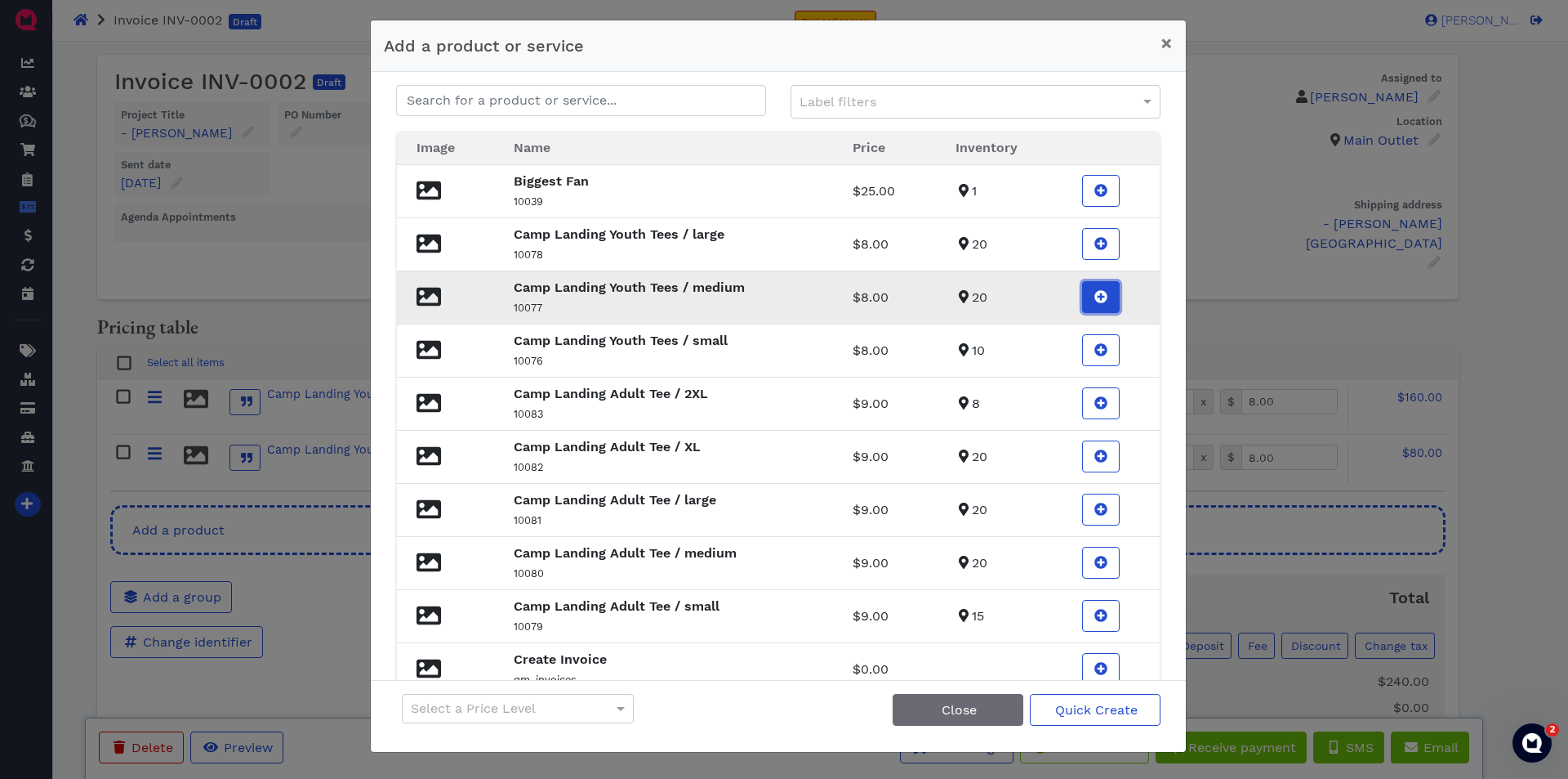
click at [1096, 297] on icon at bounding box center [1102, 296] width 13 height 13
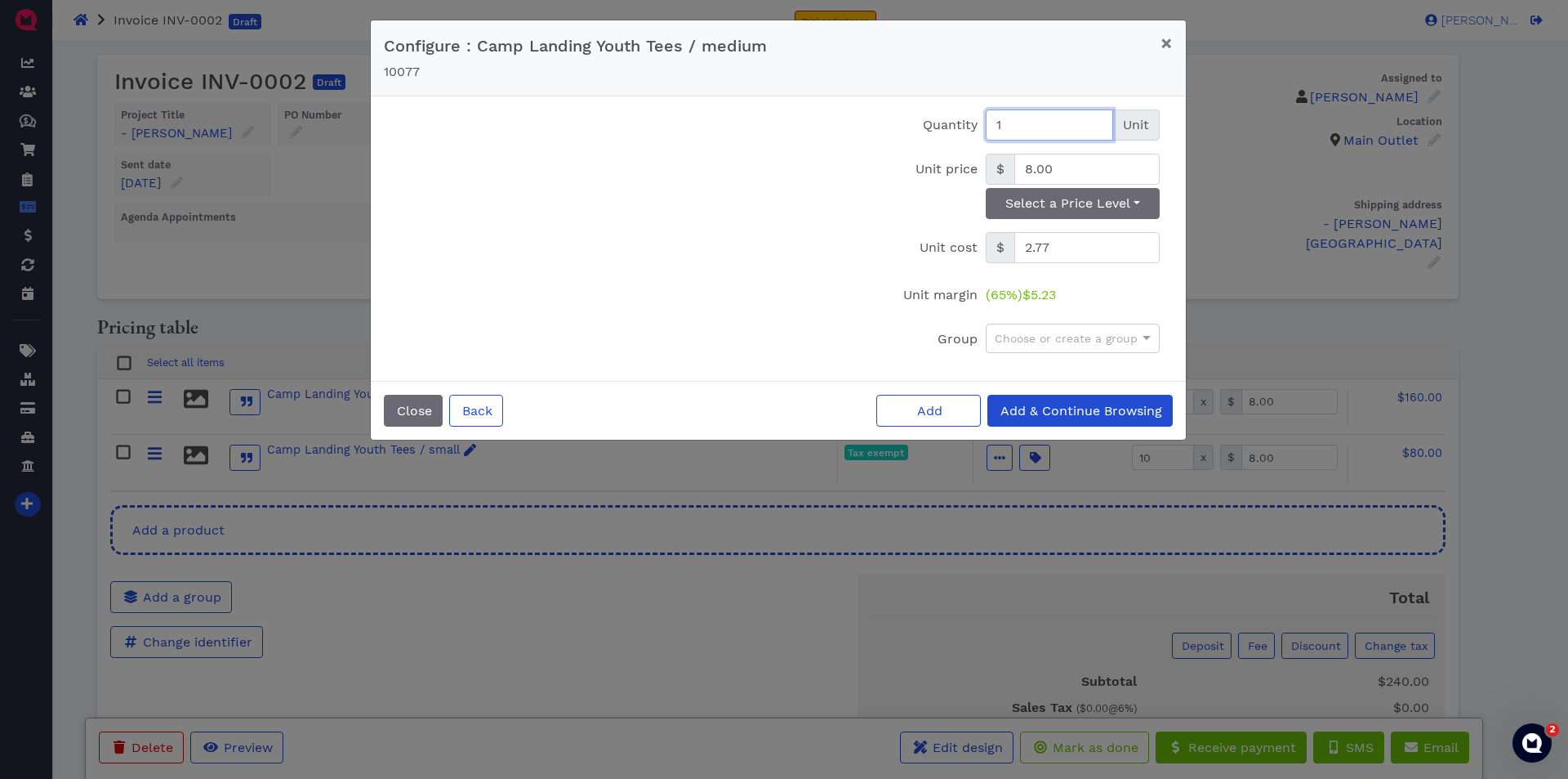
click at [1056, 124] on input "1" at bounding box center [1050, 124] width 127 height 31
type input "20"
click at [1081, 413] on span "Add & Continue Browsing" at bounding box center [1080, 411] width 164 height 16
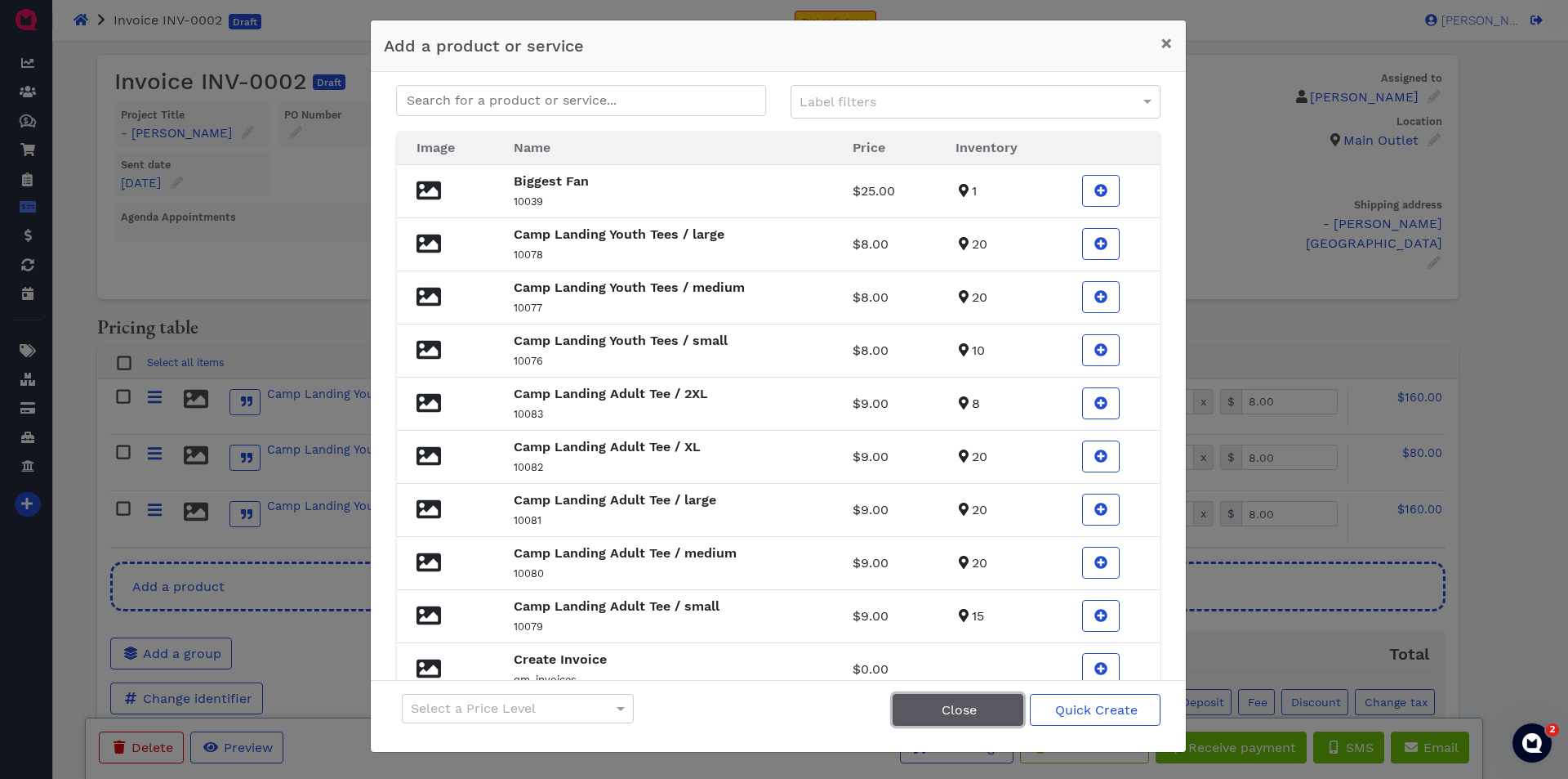
click at [984, 708] on button "Close" at bounding box center [958, 709] width 130 height 32
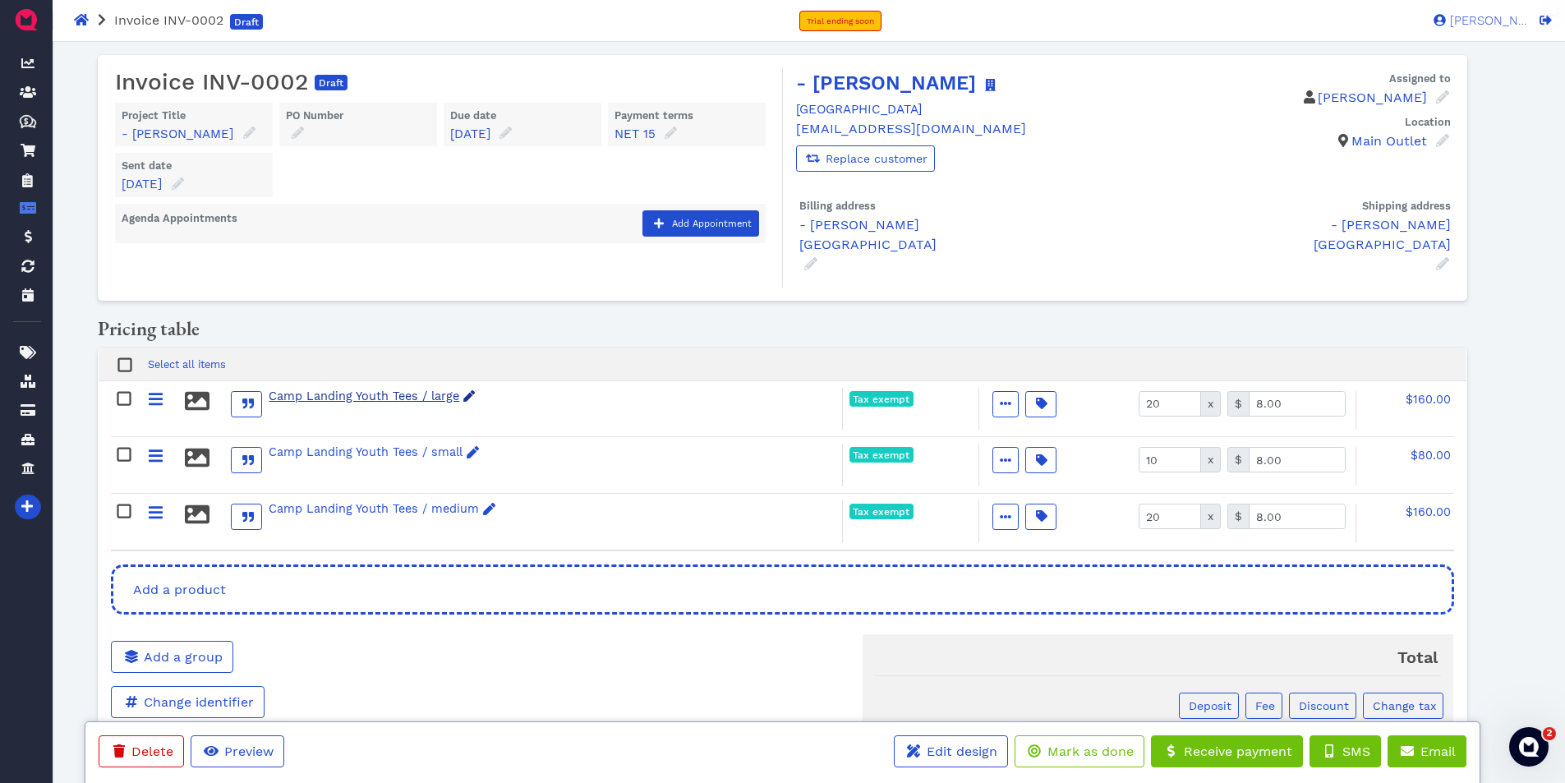
click at [407, 388] on div "Camp Landing Youth Tees / large" at bounding box center [372, 397] width 207 height 18
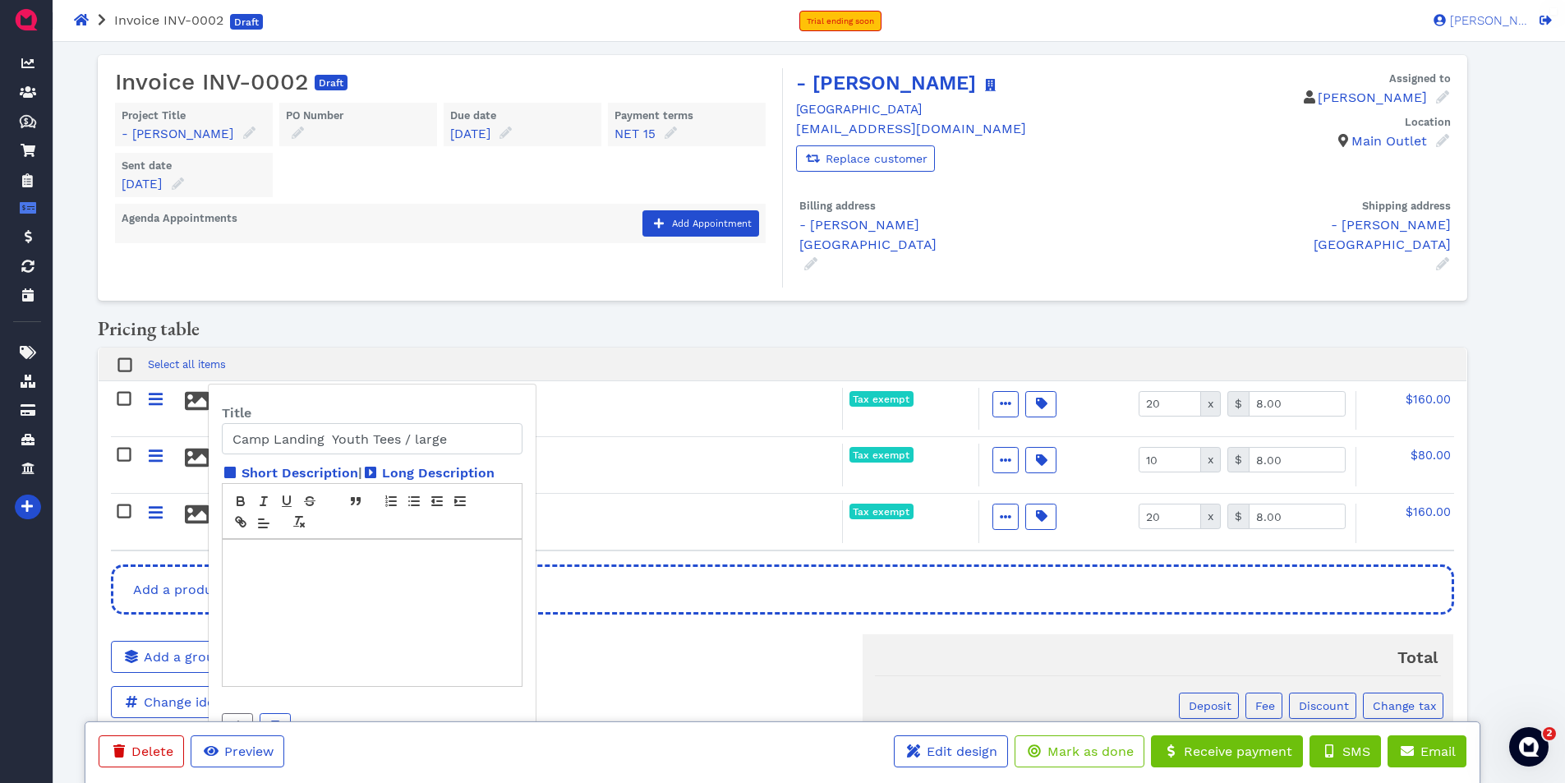
click at [578, 388] on div "Camp Landing Youth Tees / large" at bounding box center [477, 409] width 727 height 43
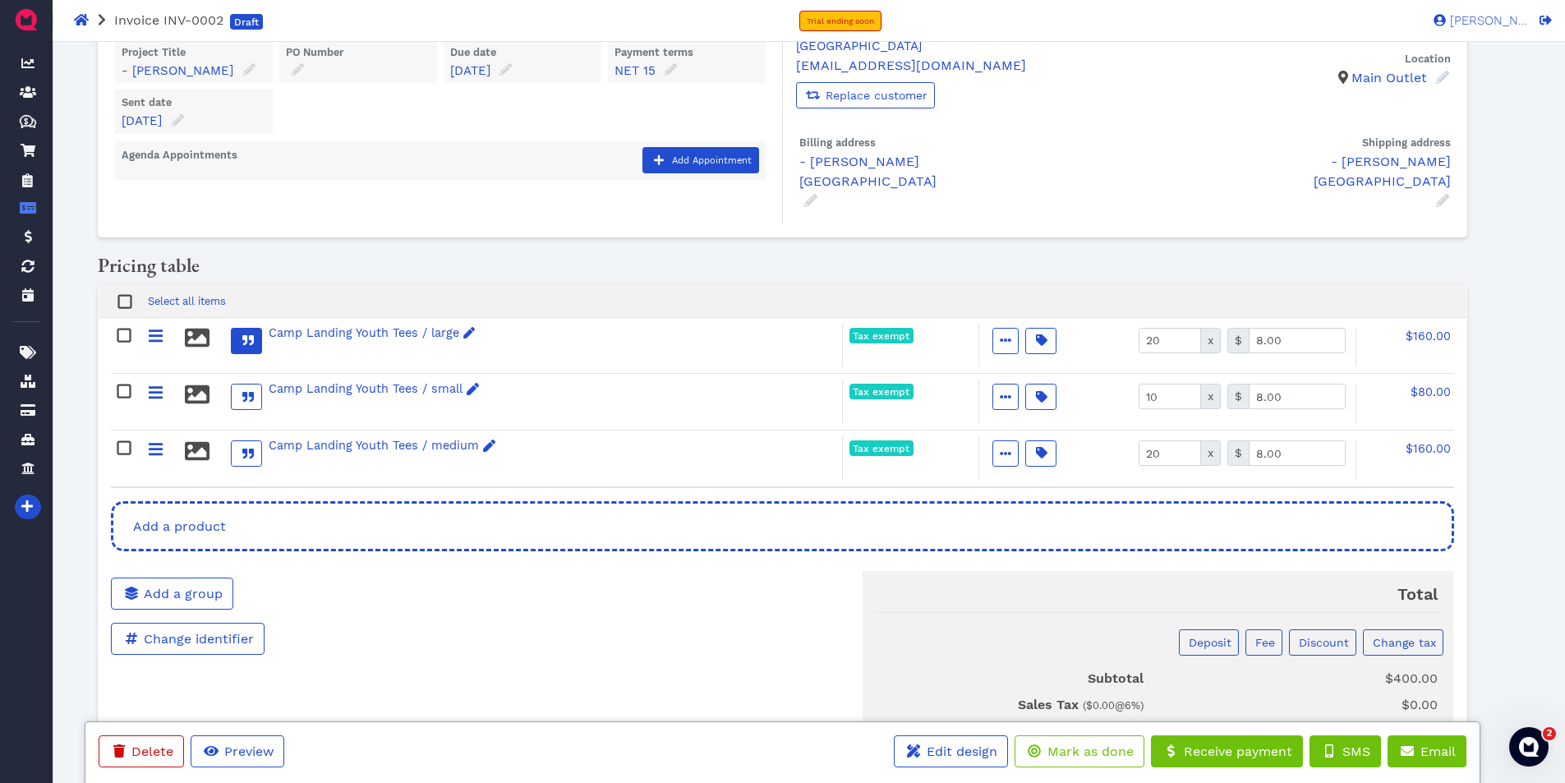
scroll to position [82, 0]
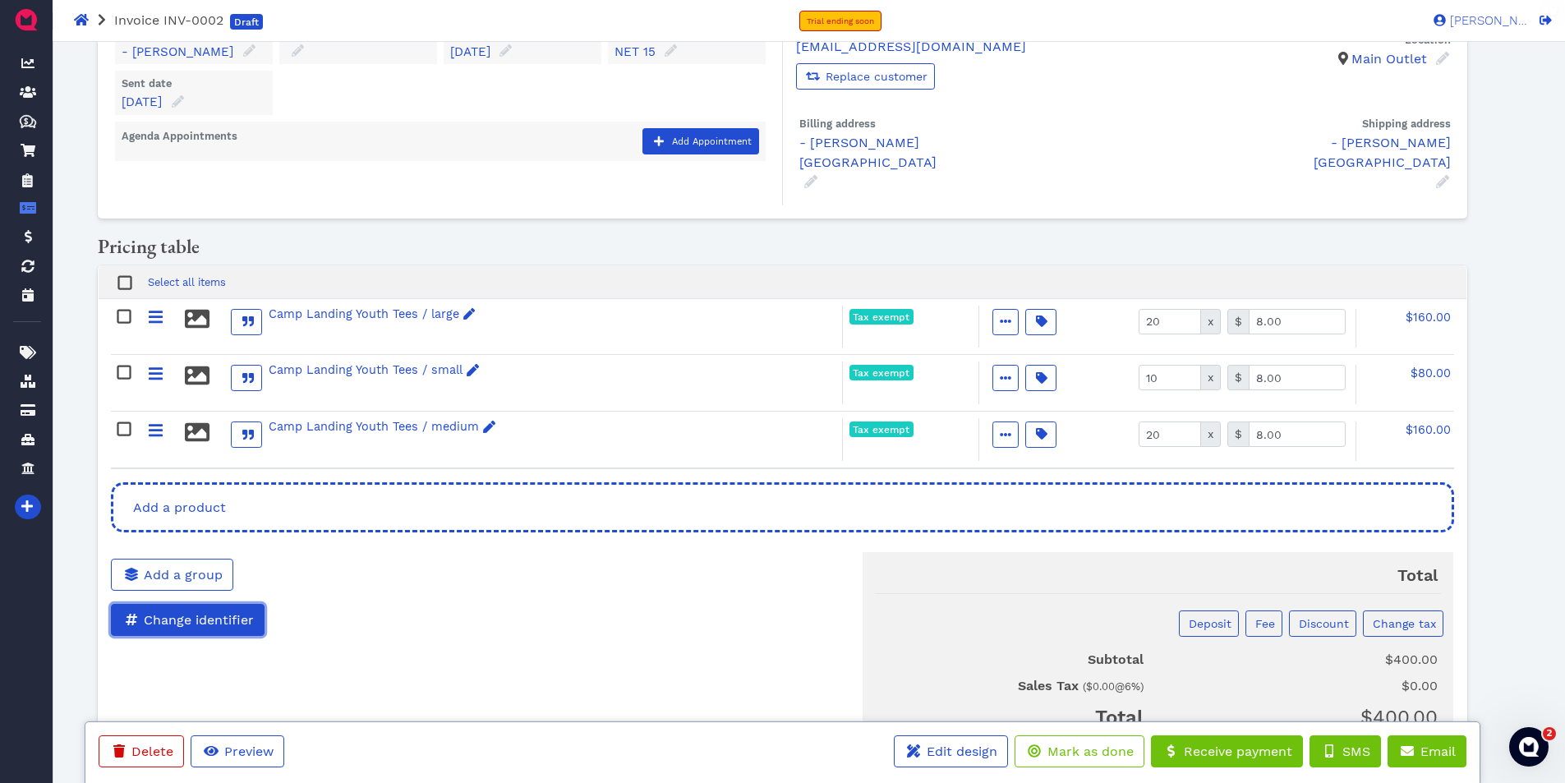
click at [241, 612] on span "Change identifier" at bounding box center [197, 620] width 113 height 16
click at [407, 591] on div "Change identifier INV-0002" at bounding box center [326, 613] width 431 height 45
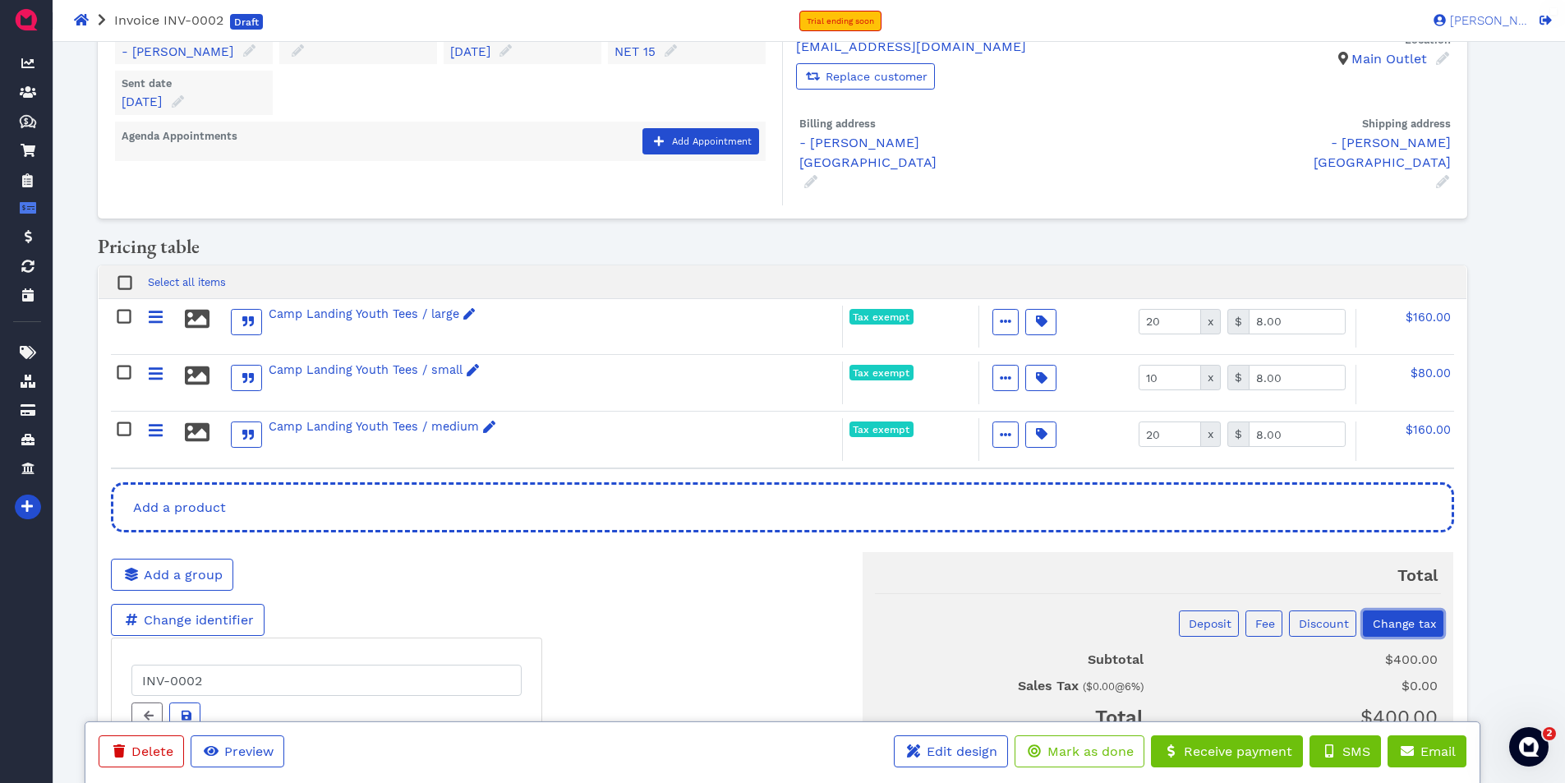
click at [1420, 617] on span "Change tax" at bounding box center [1403, 623] width 66 height 13
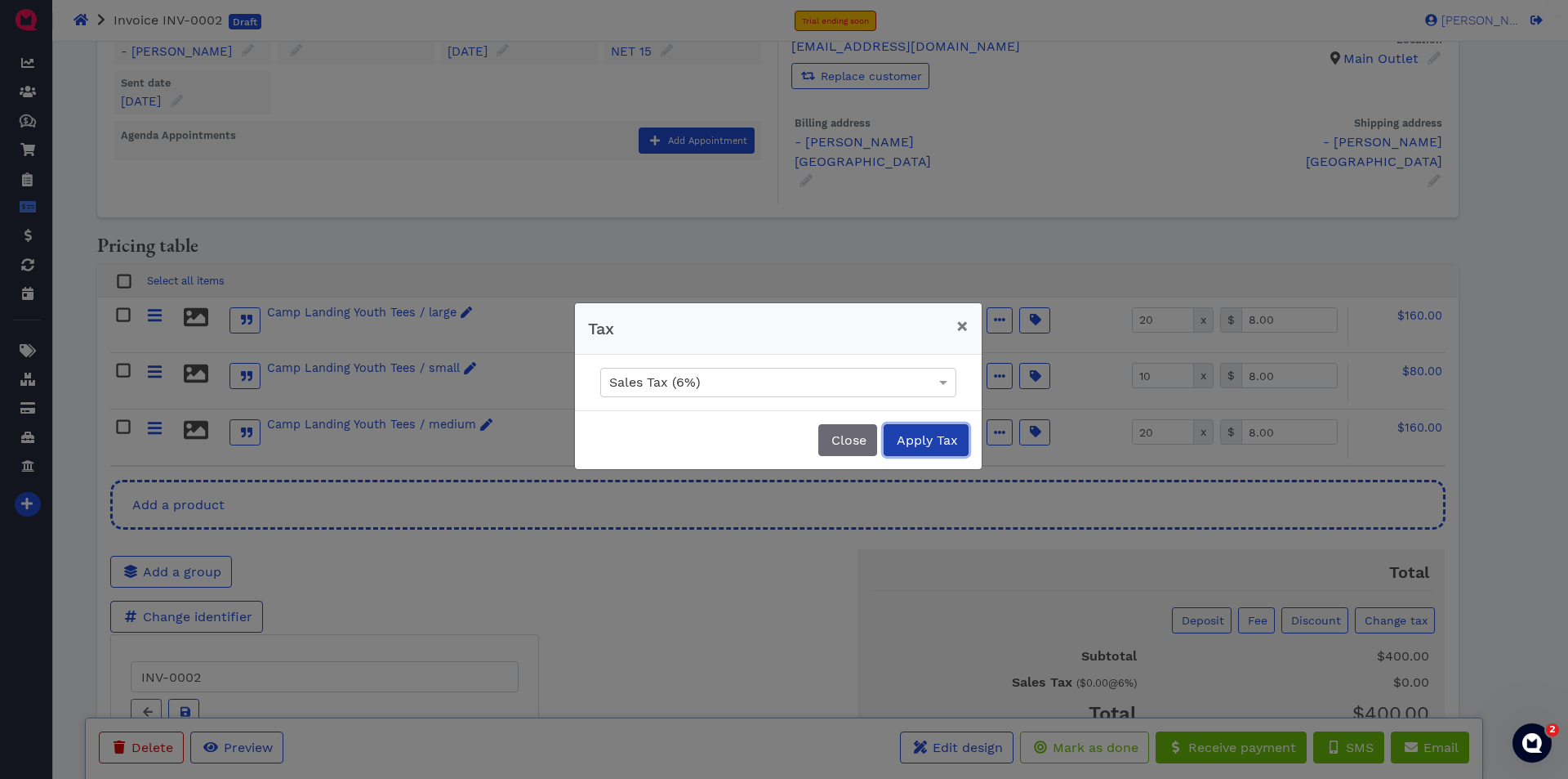
click at [914, 442] on span "Apply Tax" at bounding box center [927, 441] width 64 height 16
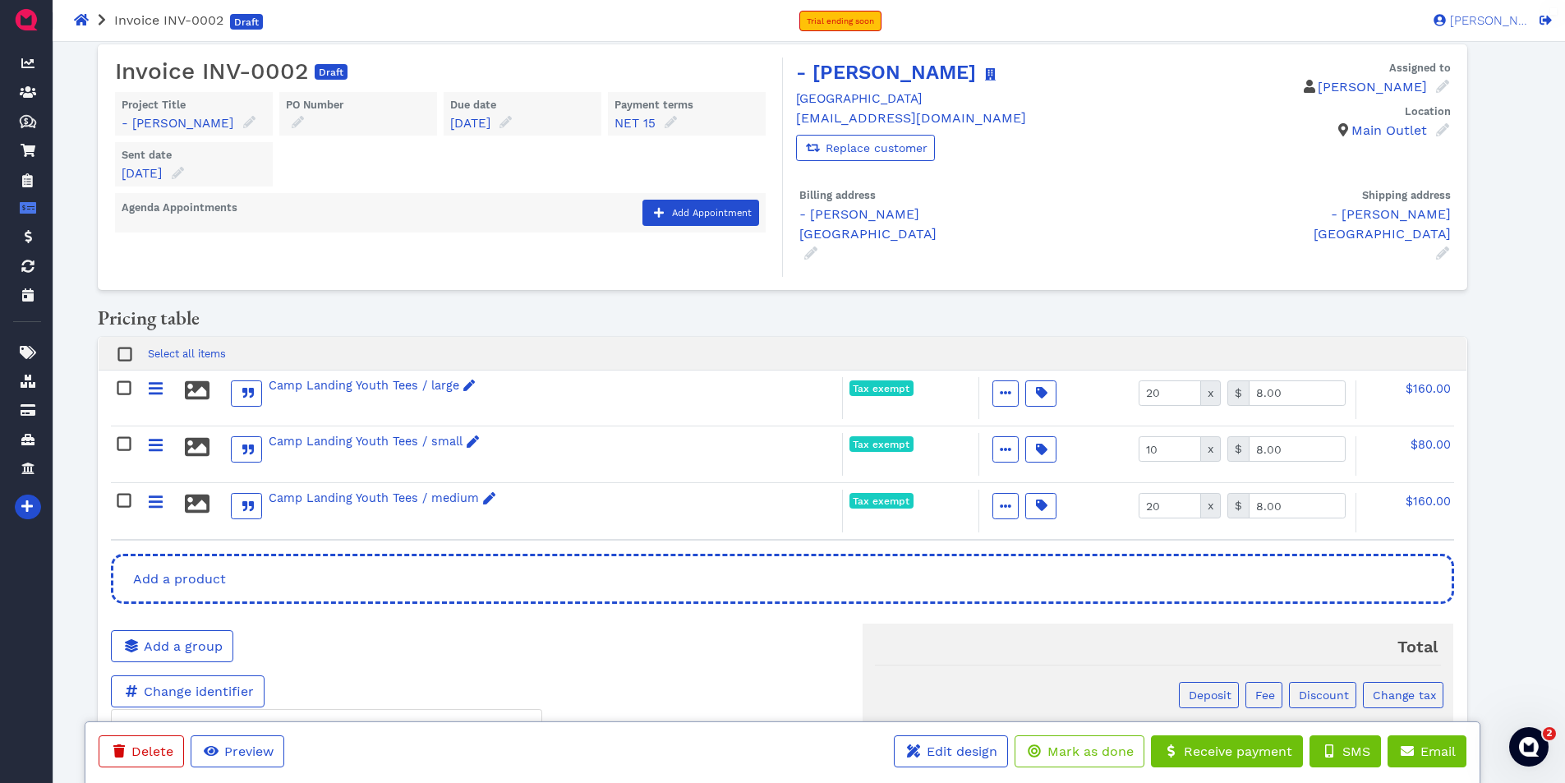
scroll to position [4, 0]
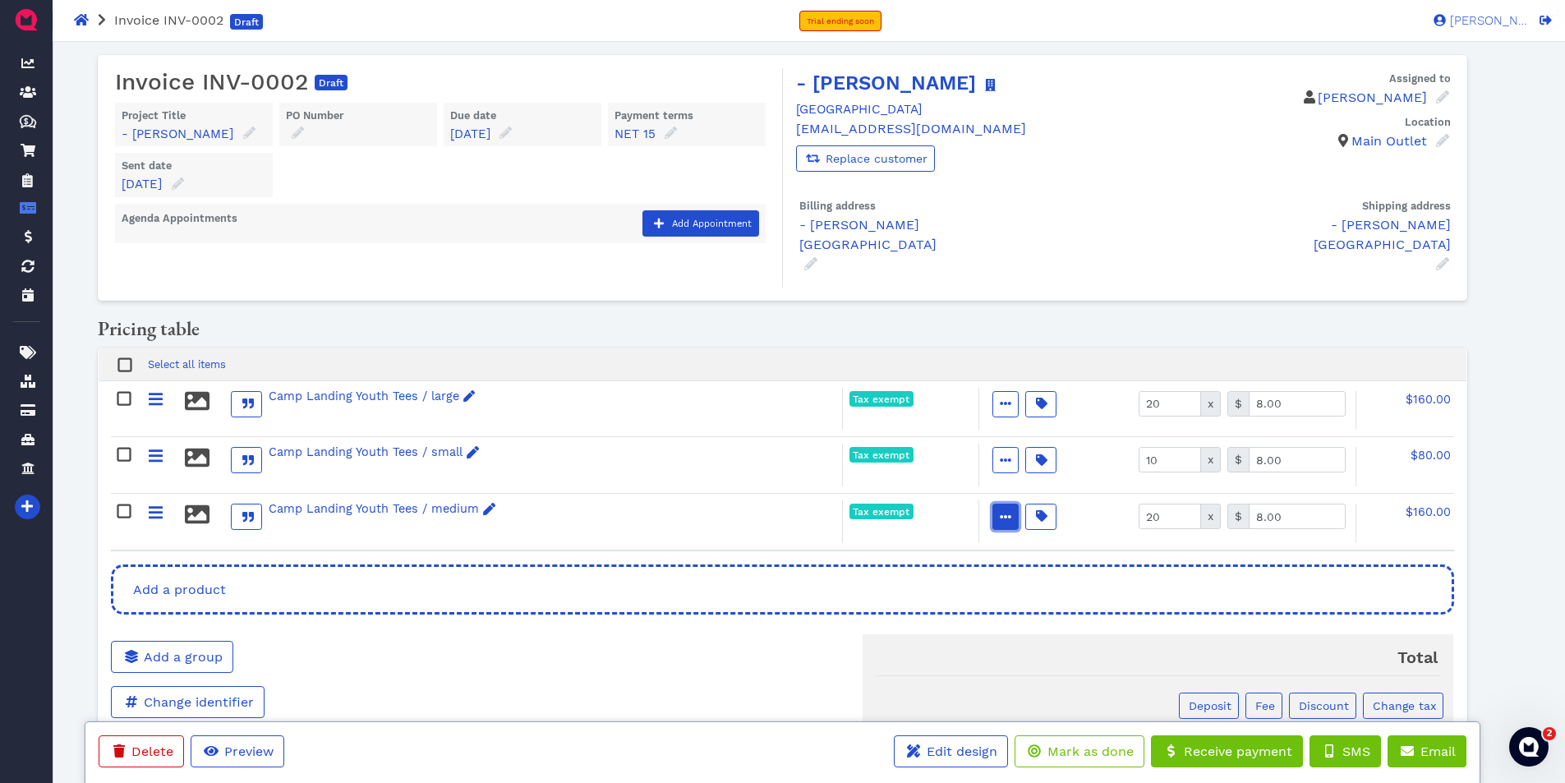
click at [996, 508] on span "button" at bounding box center [1005, 516] width 18 height 17
click at [1055, 600] on span "Taxable" at bounding box center [1050, 594] width 42 height 17
click at [1010, 454] on icon "button" at bounding box center [1006, 460] width 12 height 12
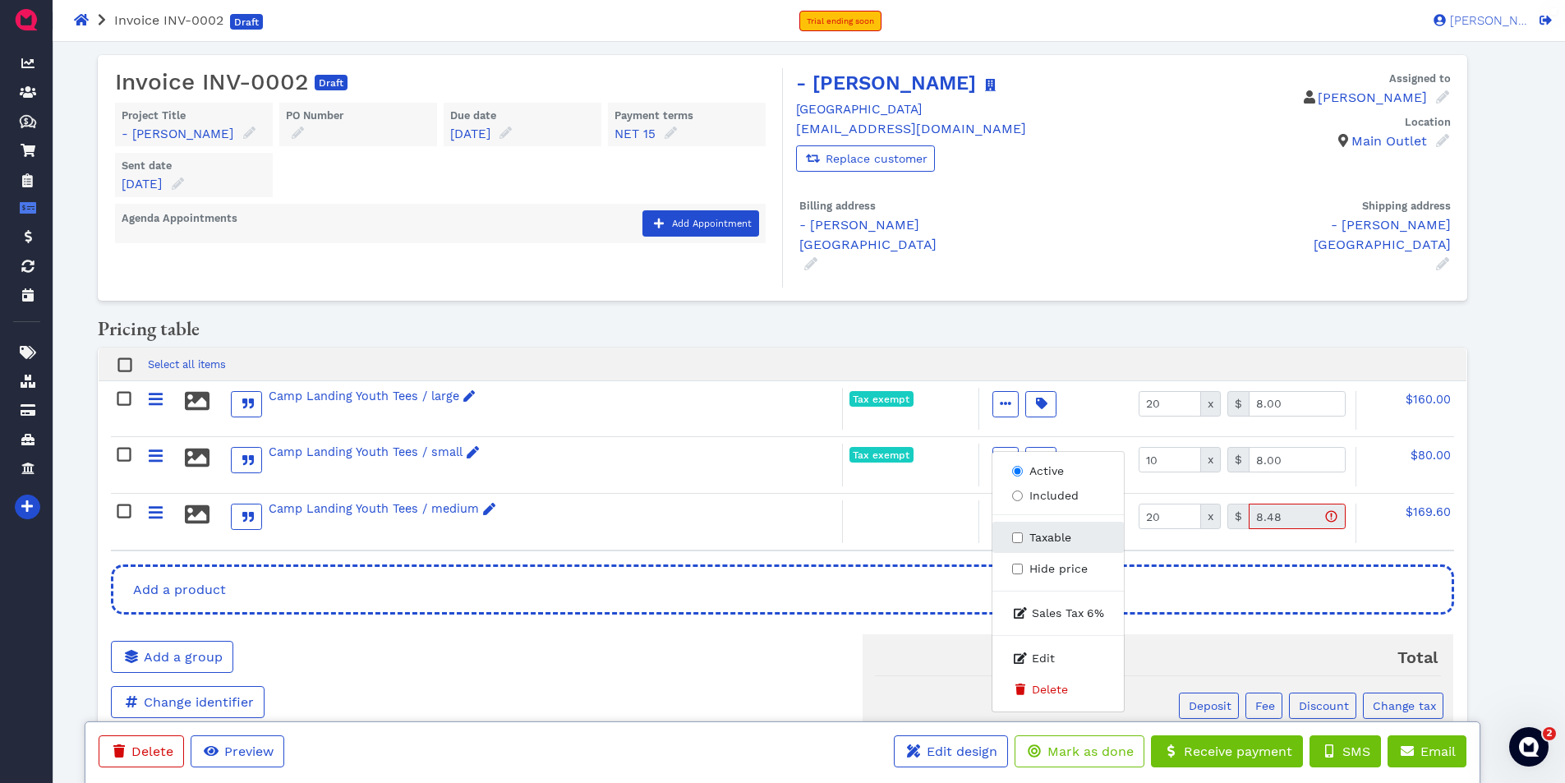
click at [1031, 543] on span "Taxable" at bounding box center [1050, 537] width 42 height 17
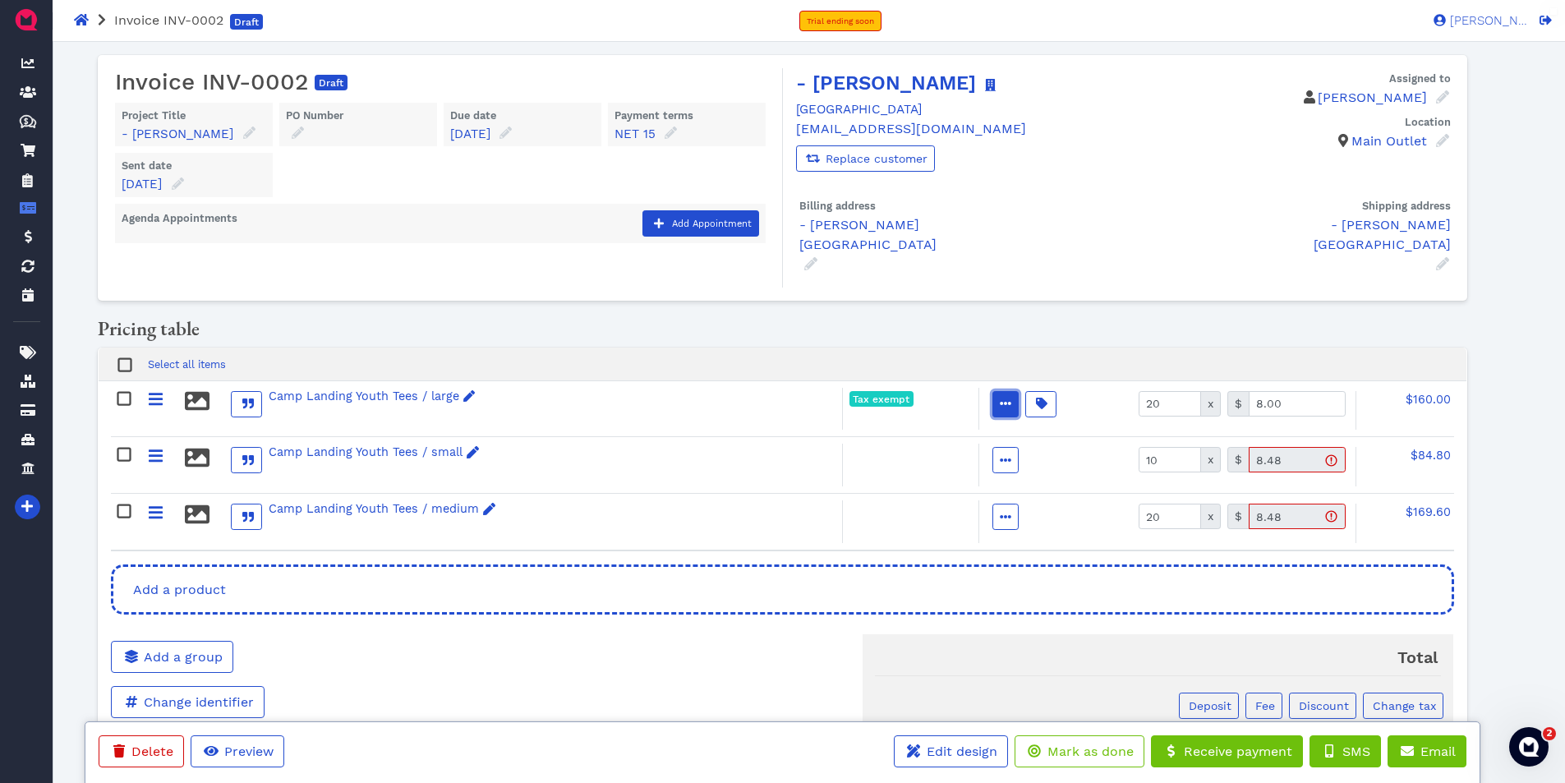
click at [1010, 402] on icon "button" at bounding box center [1006, 403] width 12 height 3
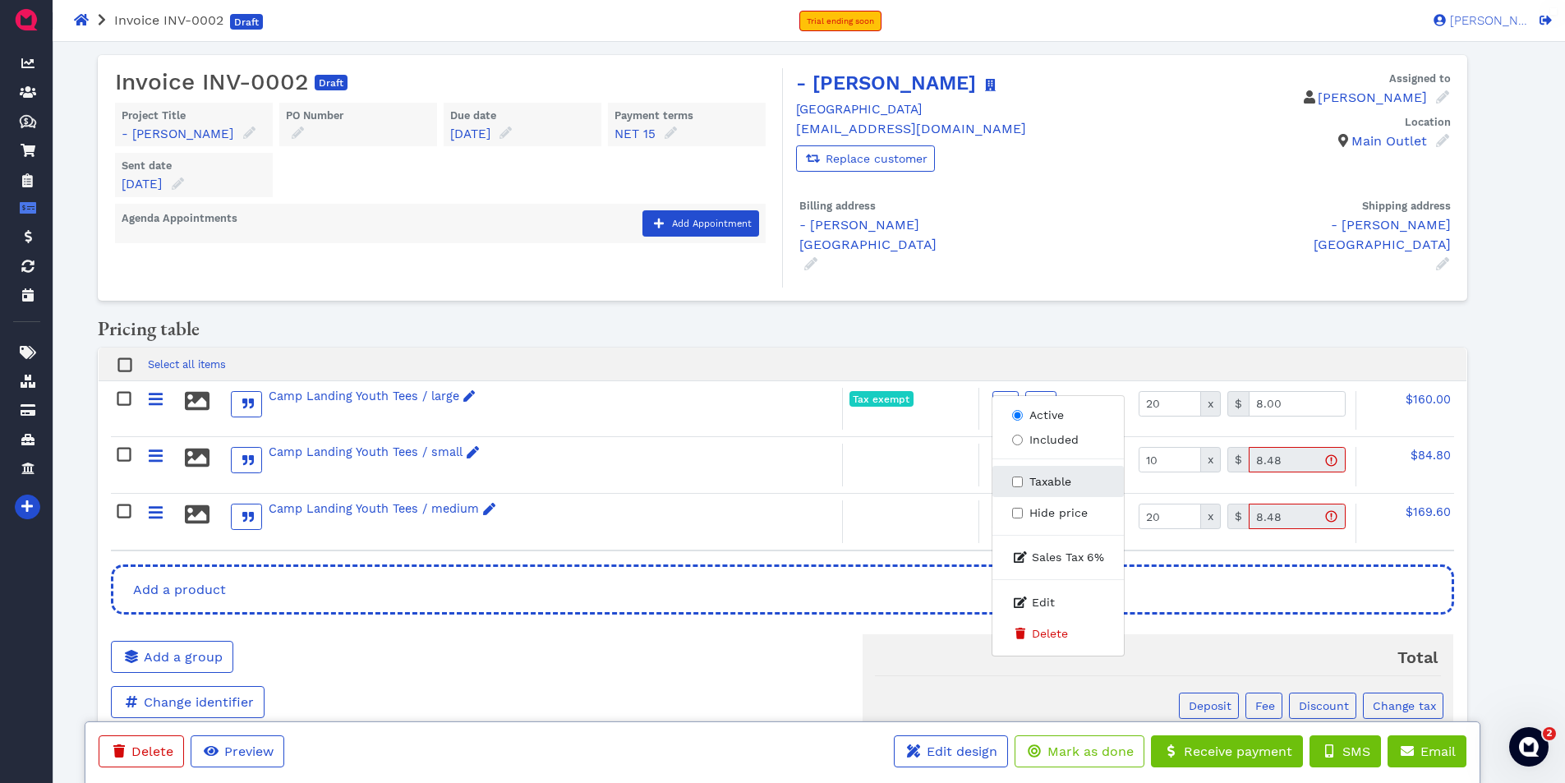
click at [1044, 485] on span "Taxable" at bounding box center [1050, 481] width 42 height 17
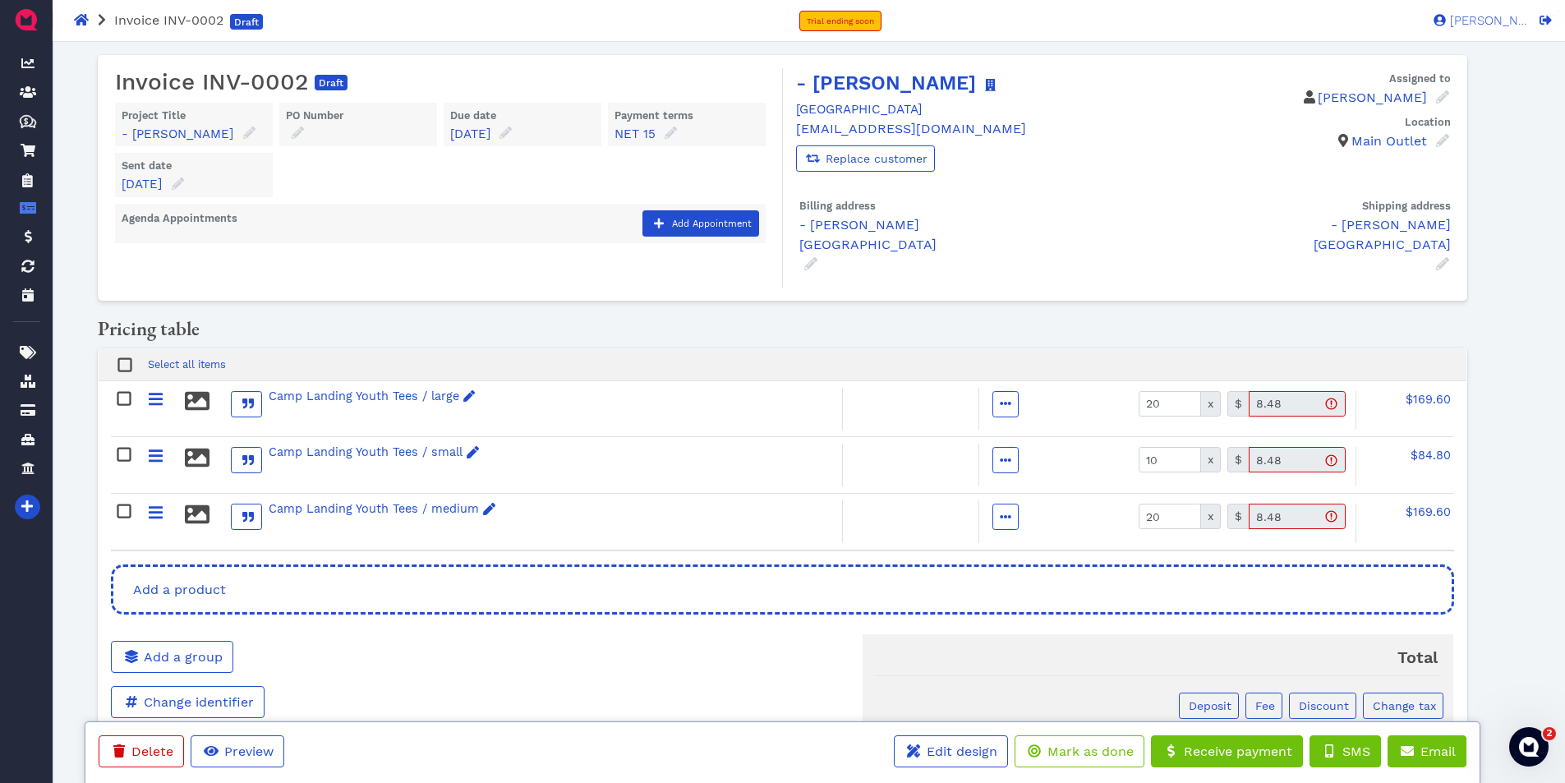
click at [723, 513] on div "Camp Landing Youth Tees / medium" at bounding box center [477, 521] width 727 height 43
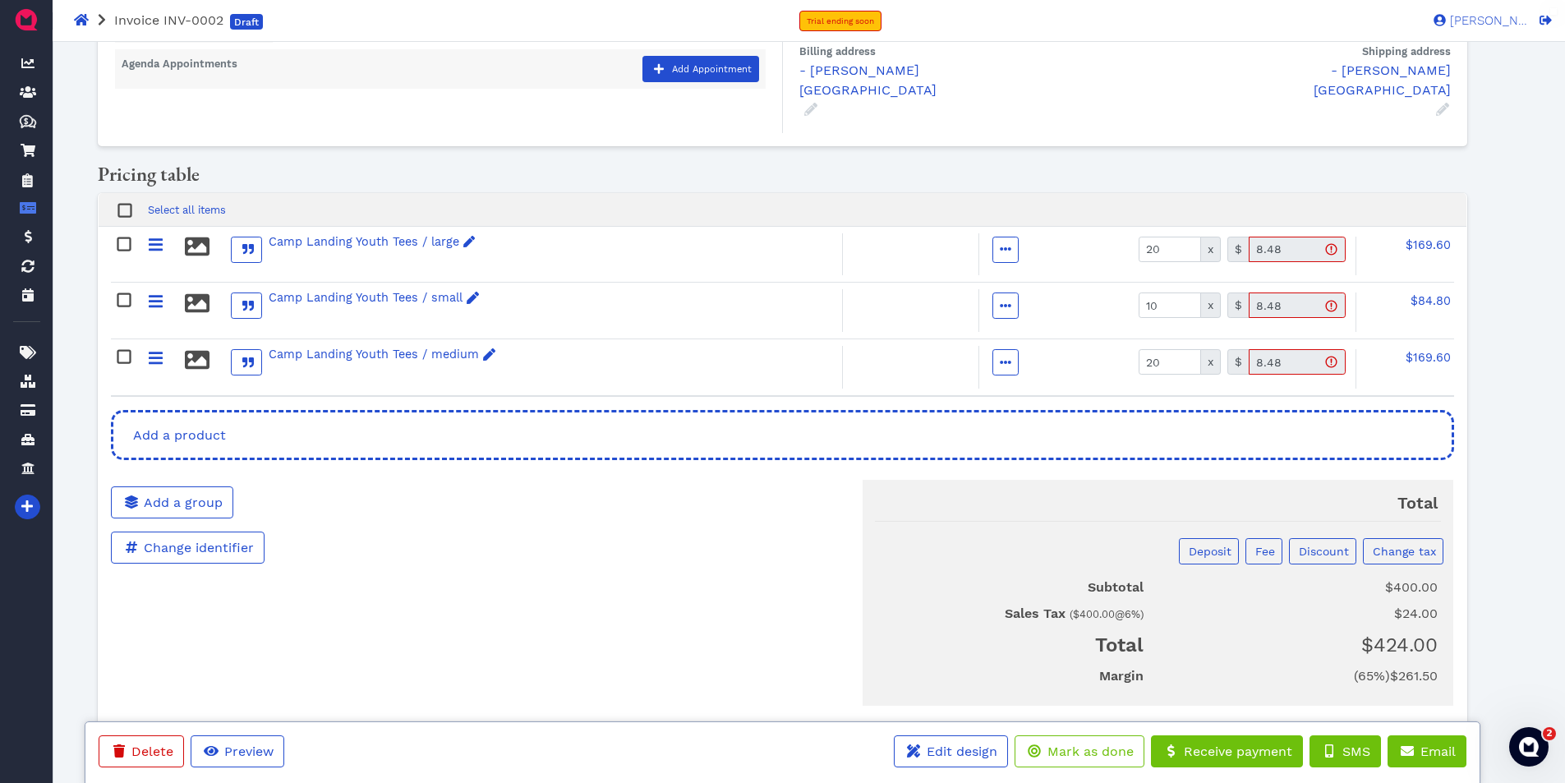
scroll to position [168, 0]
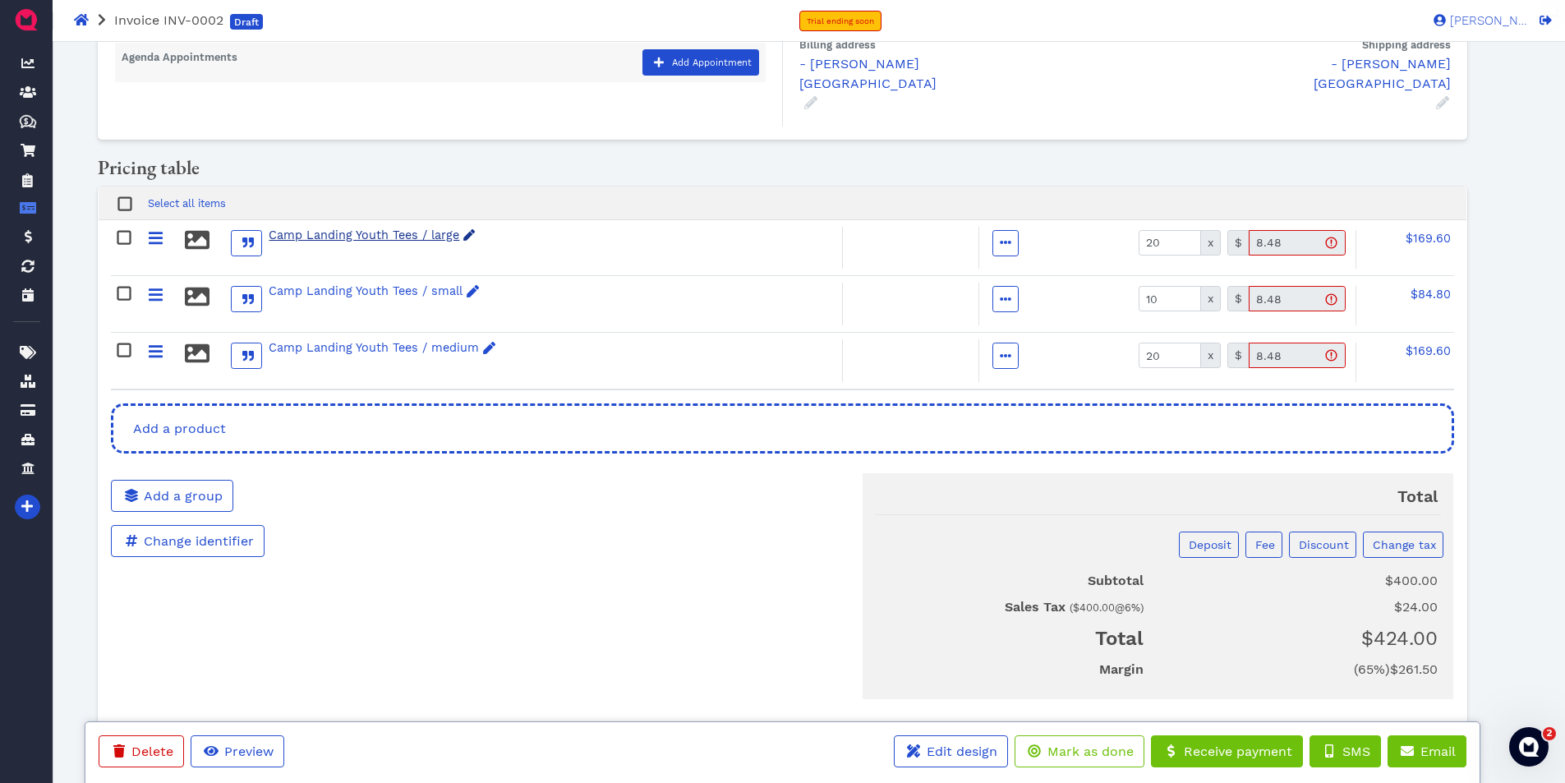
click at [320, 227] on div "Camp Landing Youth Tees / large" at bounding box center [372, 236] width 207 height 18
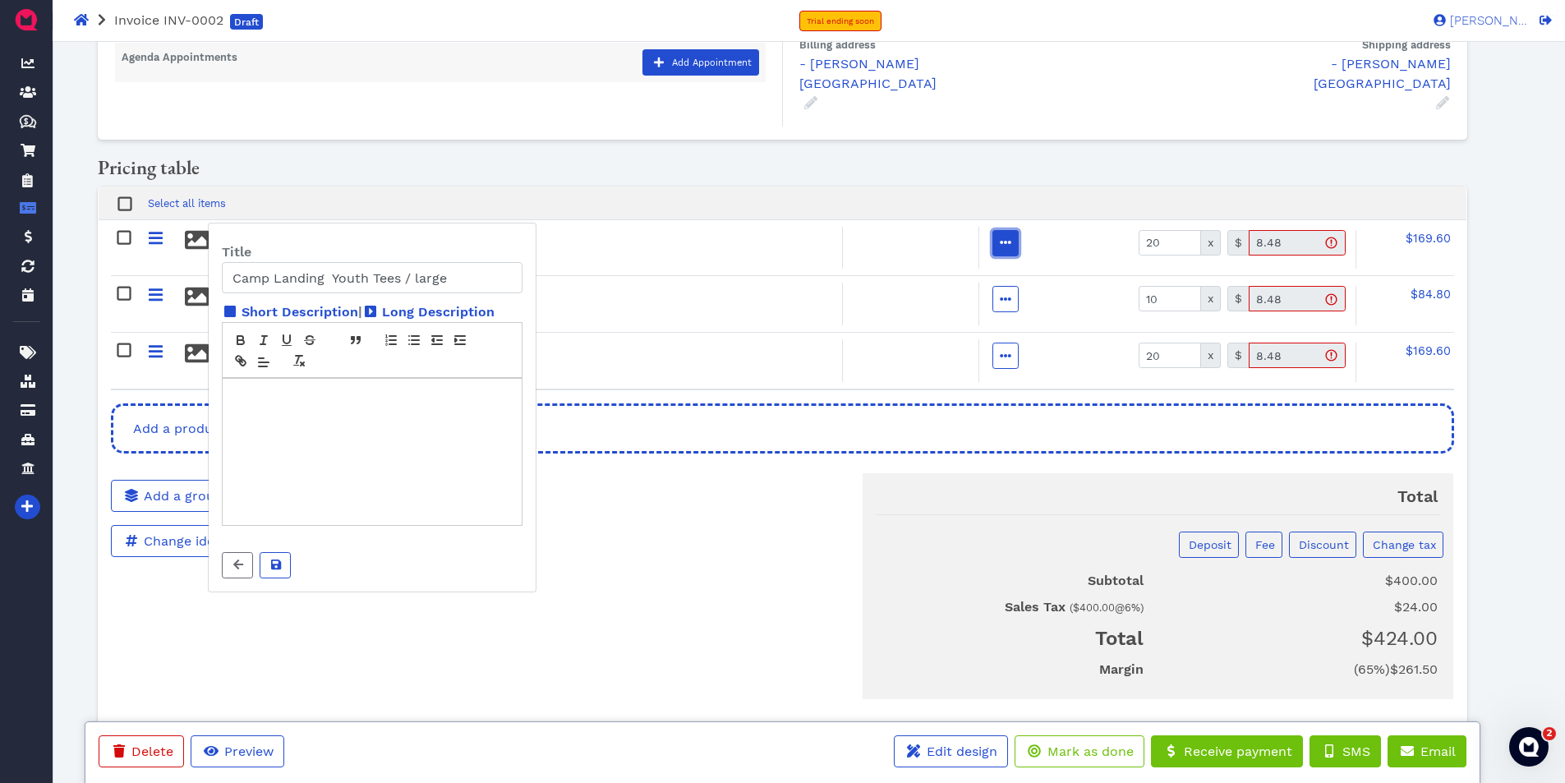
click at [1004, 241] on icon "button" at bounding box center [1006, 242] width 12 height 3
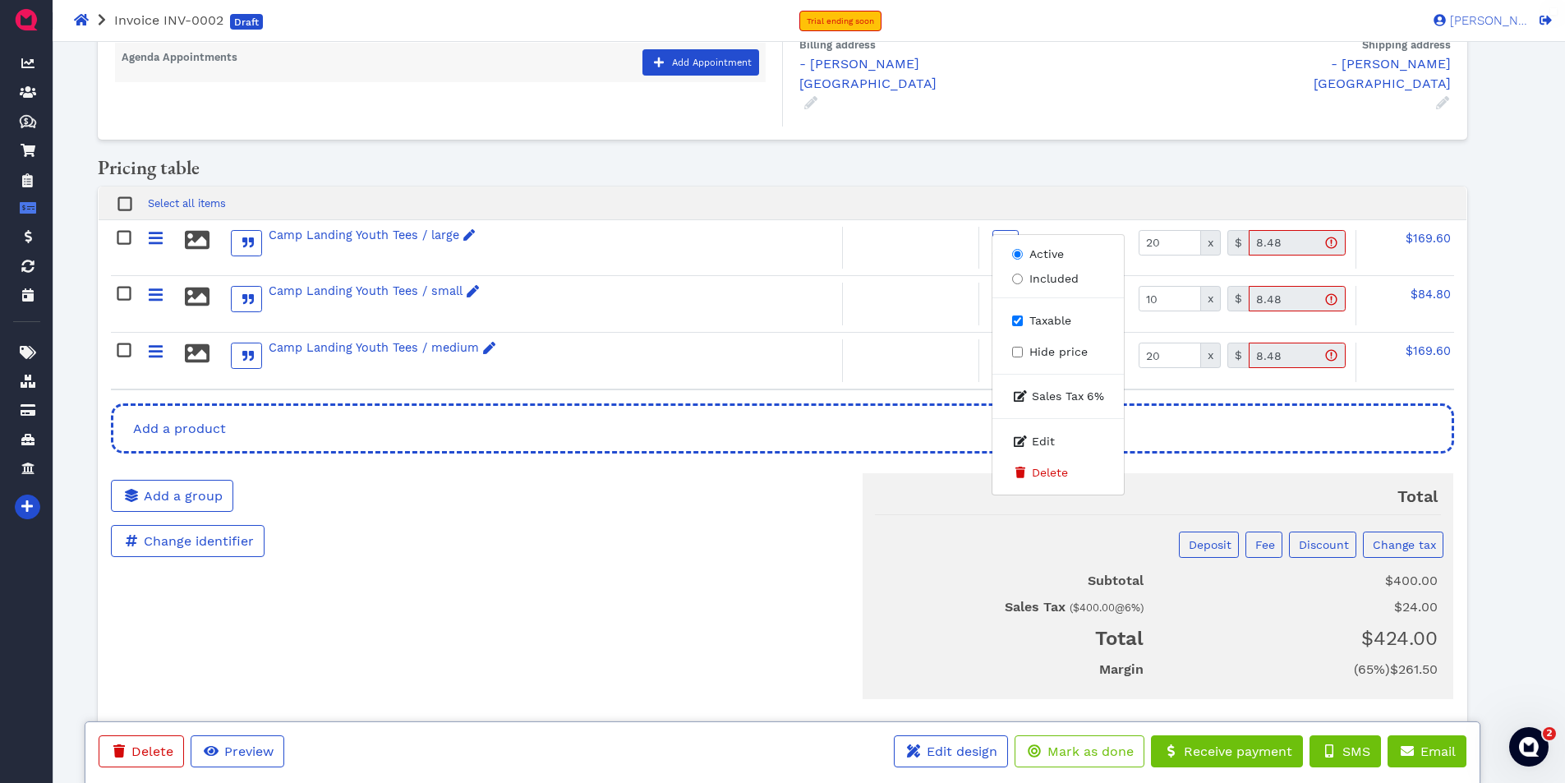
click at [766, 558] on div "Total Deposit Fee Discount Change tax Subtotal $400.00 Sales Tax ( $400.00 @ 6 …" at bounding box center [1010, 576] width 912 height 246
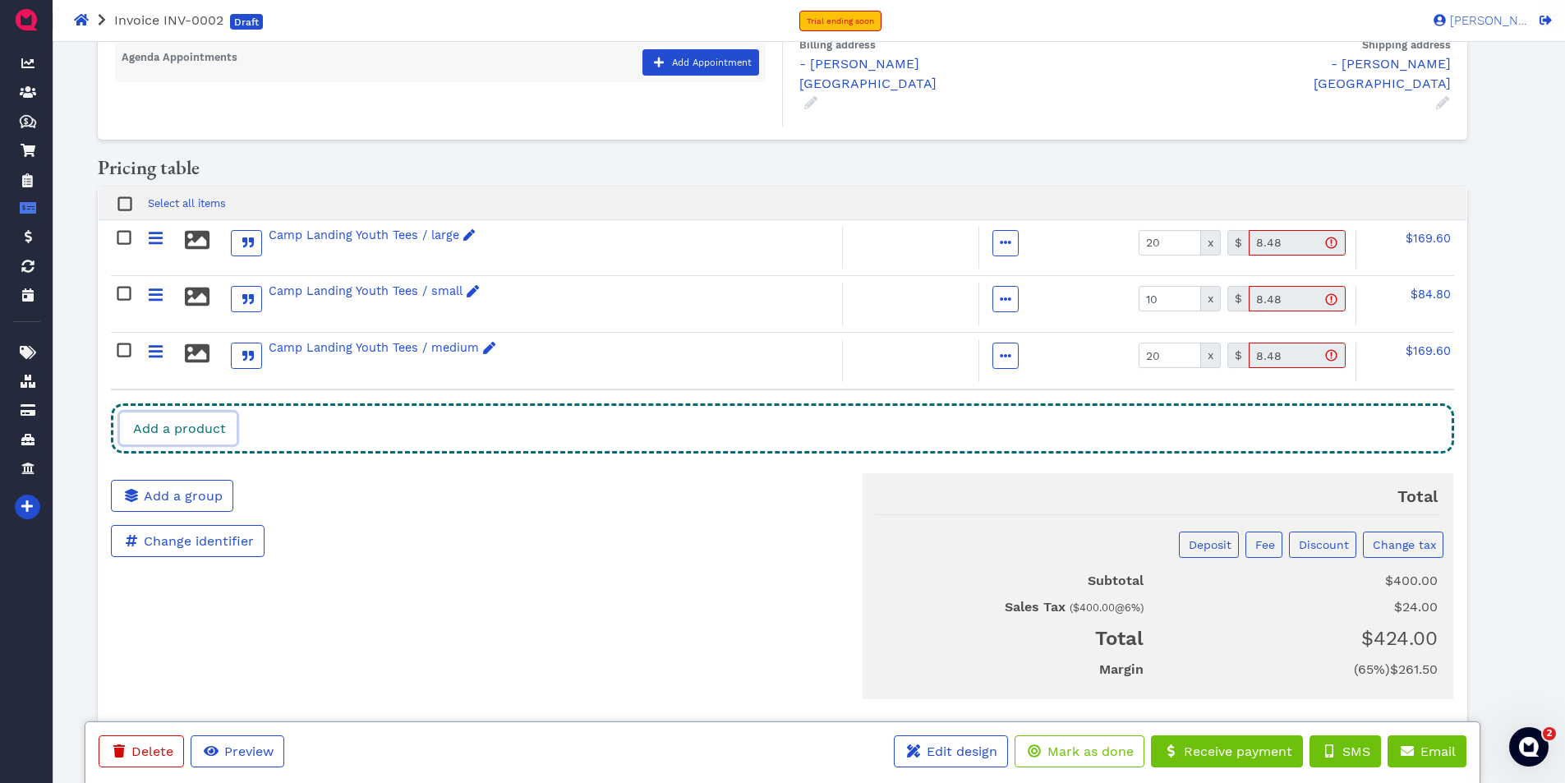
click at [185, 421] on span "Add a product" at bounding box center [178, 429] width 95 height 16
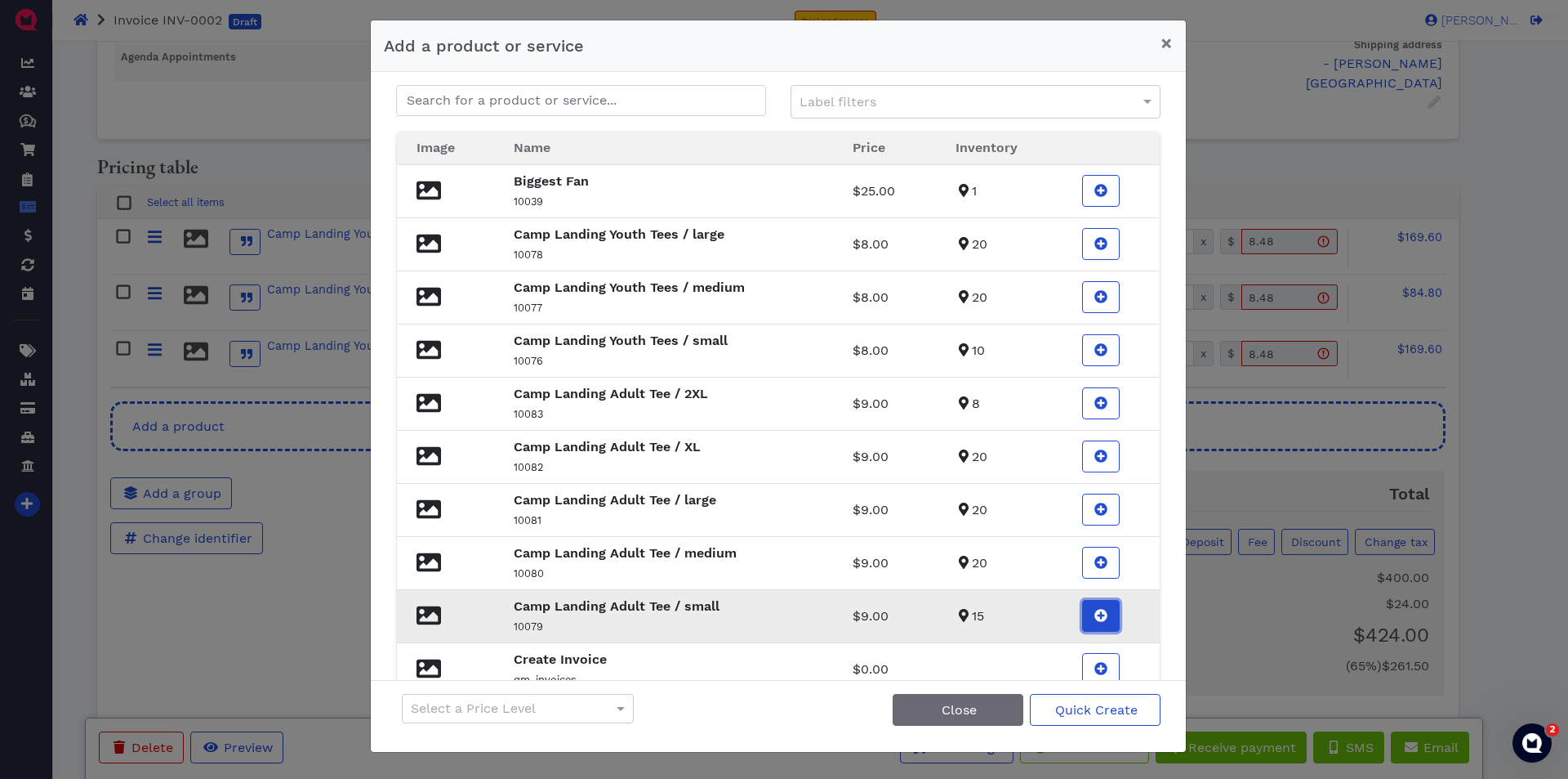
click at [1096, 614] on icon at bounding box center [1102, 616] width 13 height 13
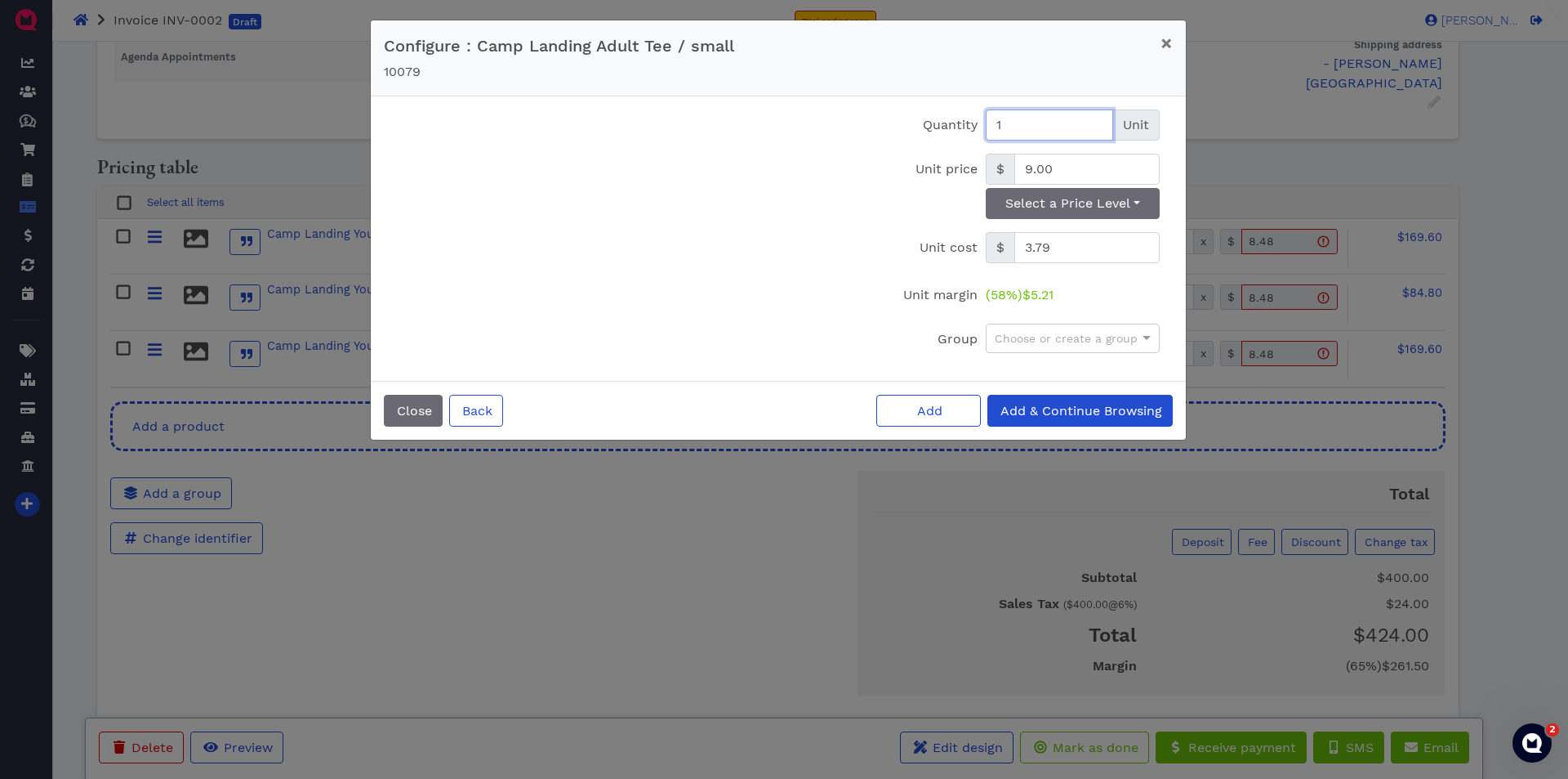
click at [1055, 116] on input "1" at bounding box center [1050, 124] width 127 height 31
type input "15"
click at [1118, 423] on button "Add & Continue Browsing" at bounding box center [1080, 411] width 185 height 32
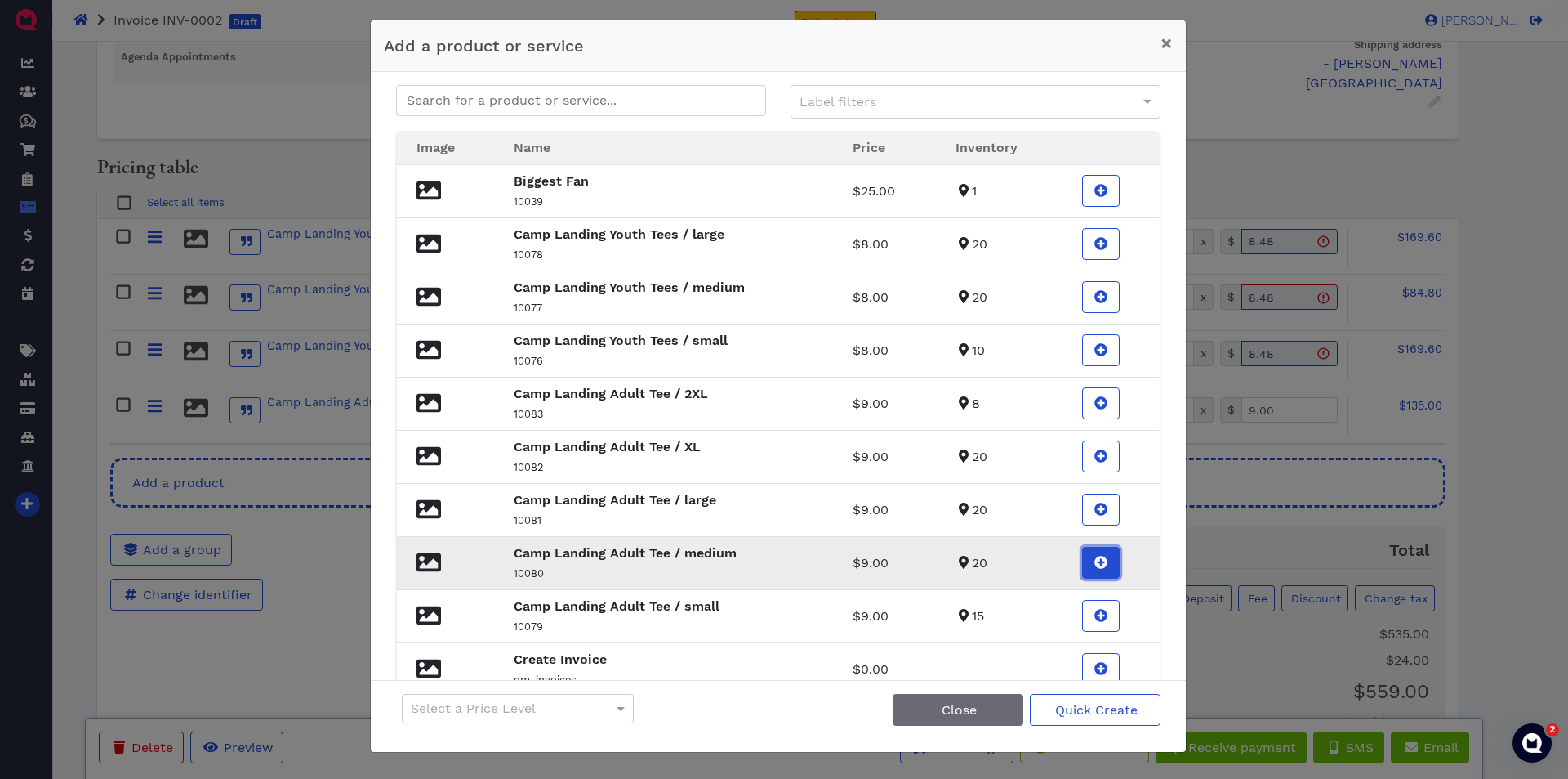
click at [1096, 561] on icon at bounding box center [1102, 562] width 13 height 13
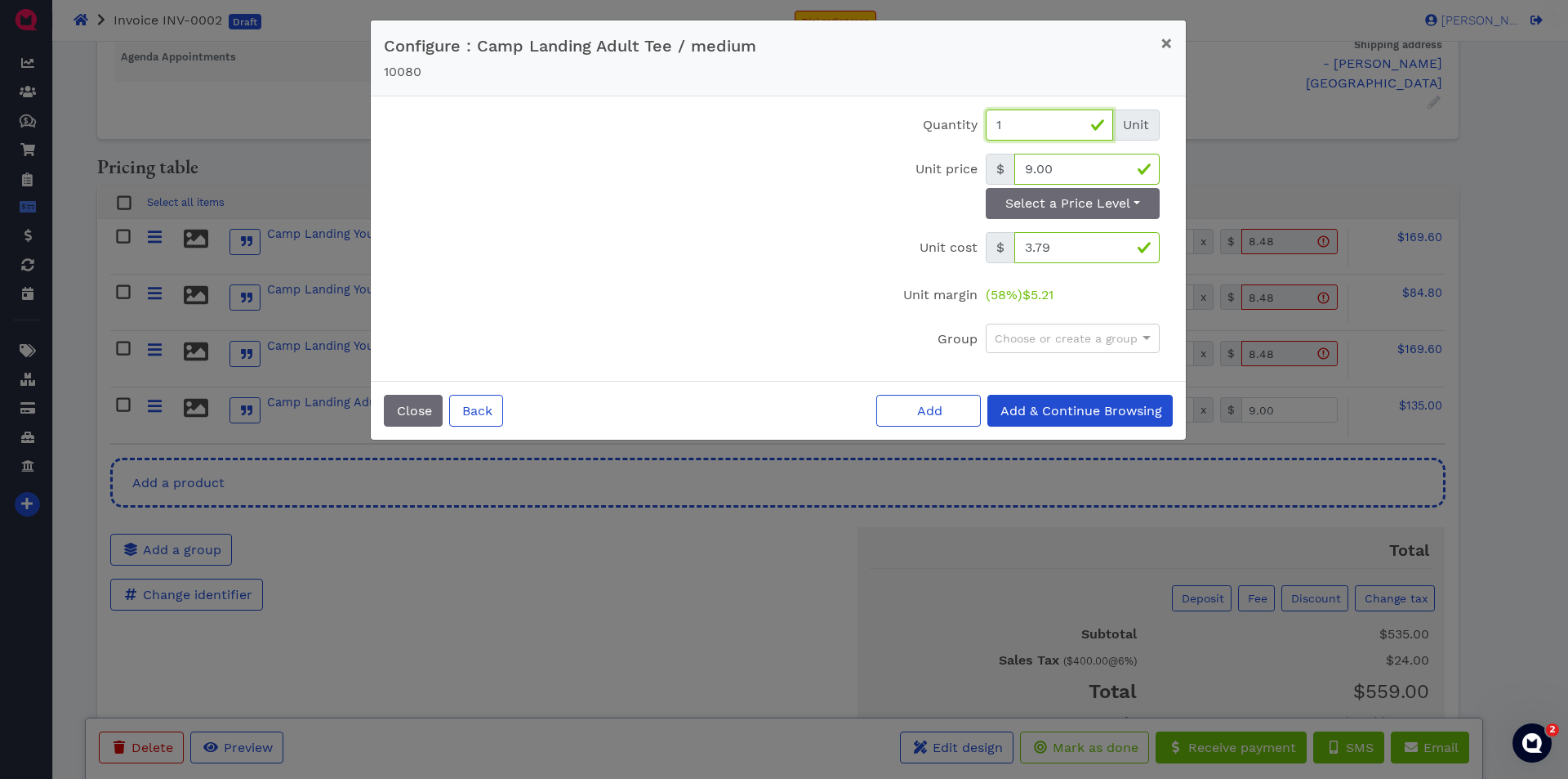
click at [1026, 139] on input "1" at bounding box center [1050, 124] width 127 height 31
type input "20"
click at [876, 395] on button "Add" at bounding box center [928, 411] width 104 height 32
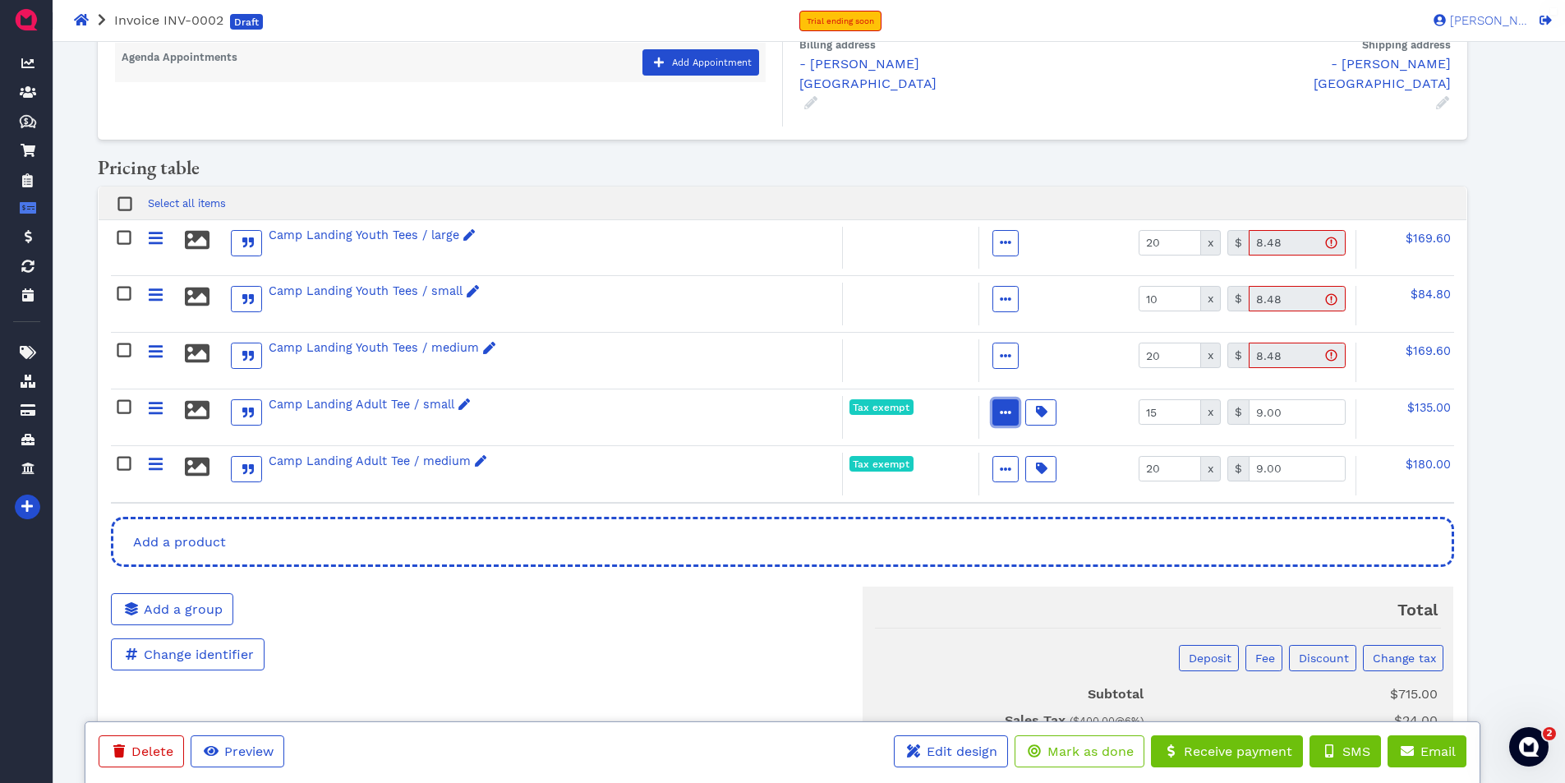
click at [1005, 407] on icon "button" at bounding box center [1006, 413] width 12 height 12
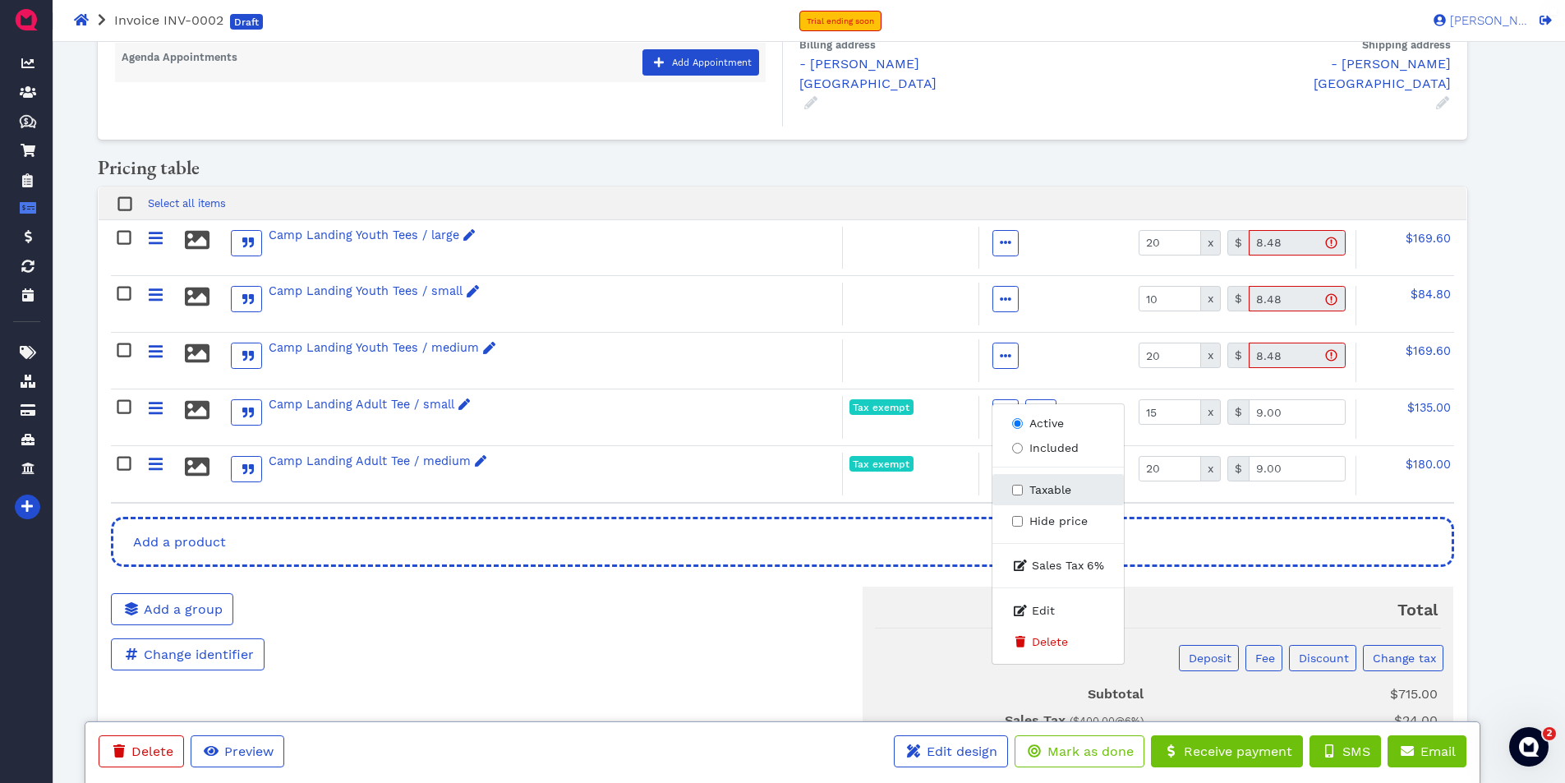
click at [1062, 485] on span "Taxable" at bounding box center [1050, 489] width 42 height 17
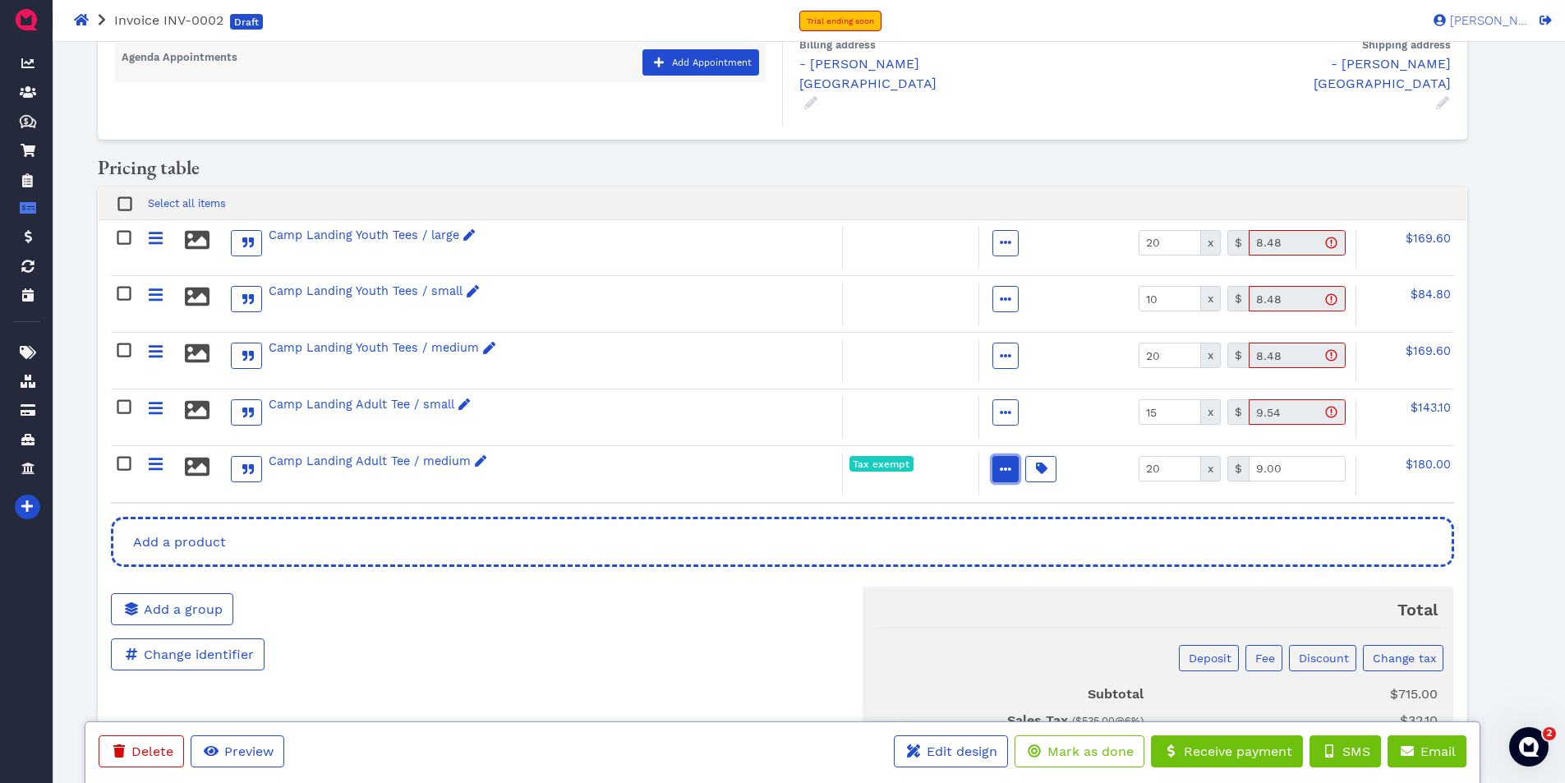
click at [1010, 461] on span "button" at bounding box center [1005, 469] width 18 height 17
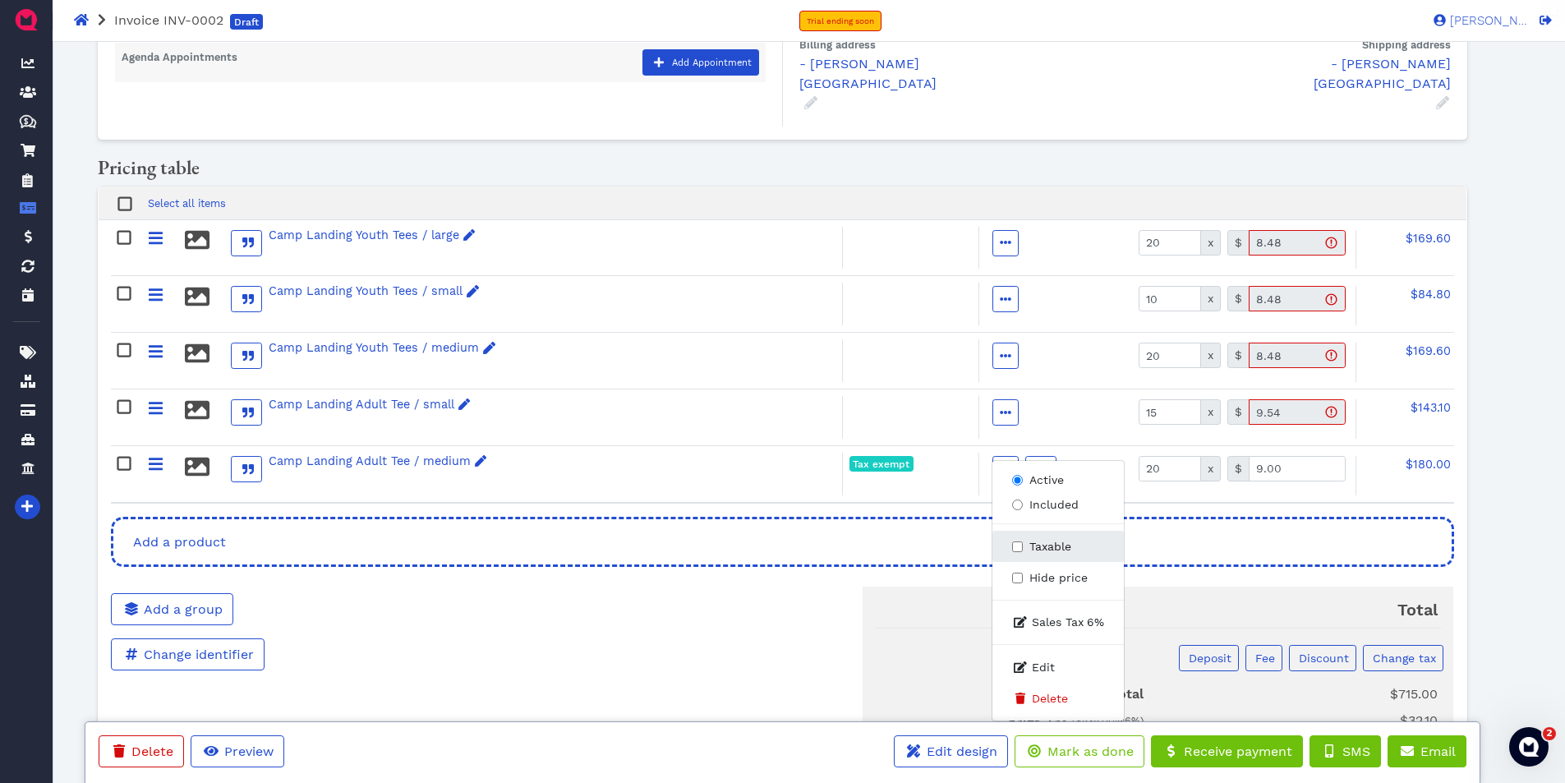
click at [1038, 543] on span "Taxable" at bounding box center [1050, 546] width 42 height 17
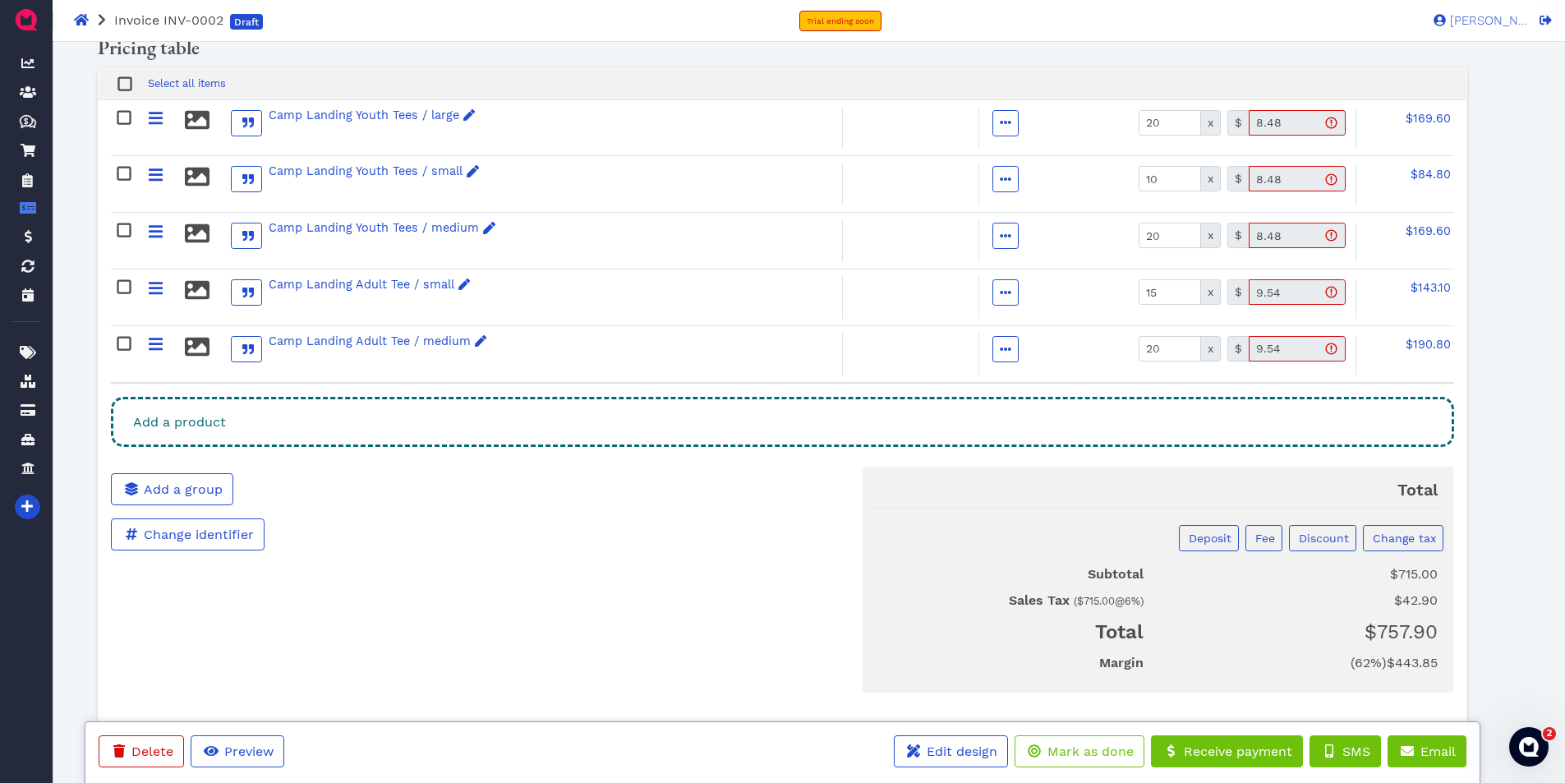
scroll to position [282, 0]
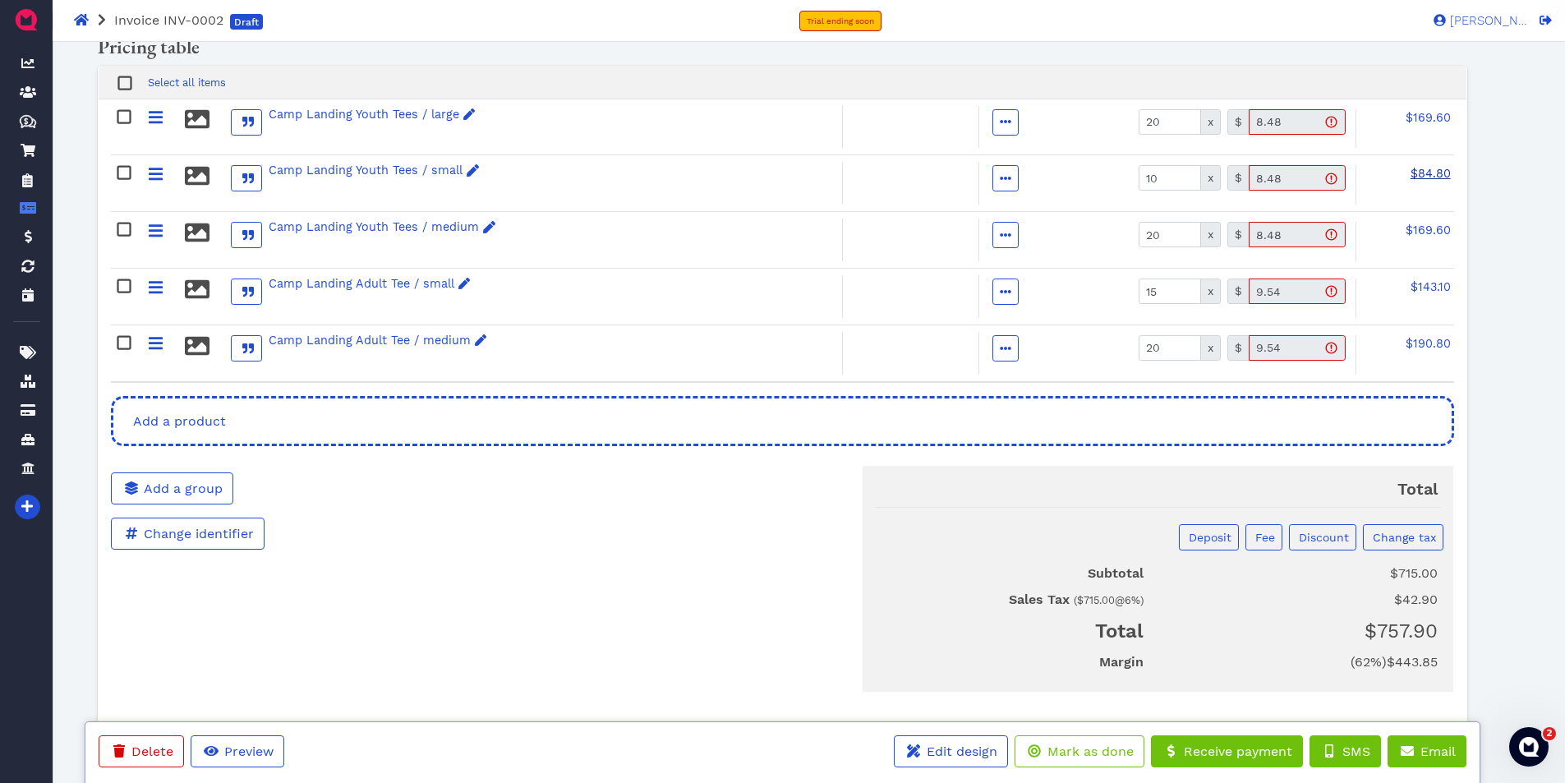
click at [1425, 124] on span "$84.80" at bounding box center [1428, 117] width 45 height 13
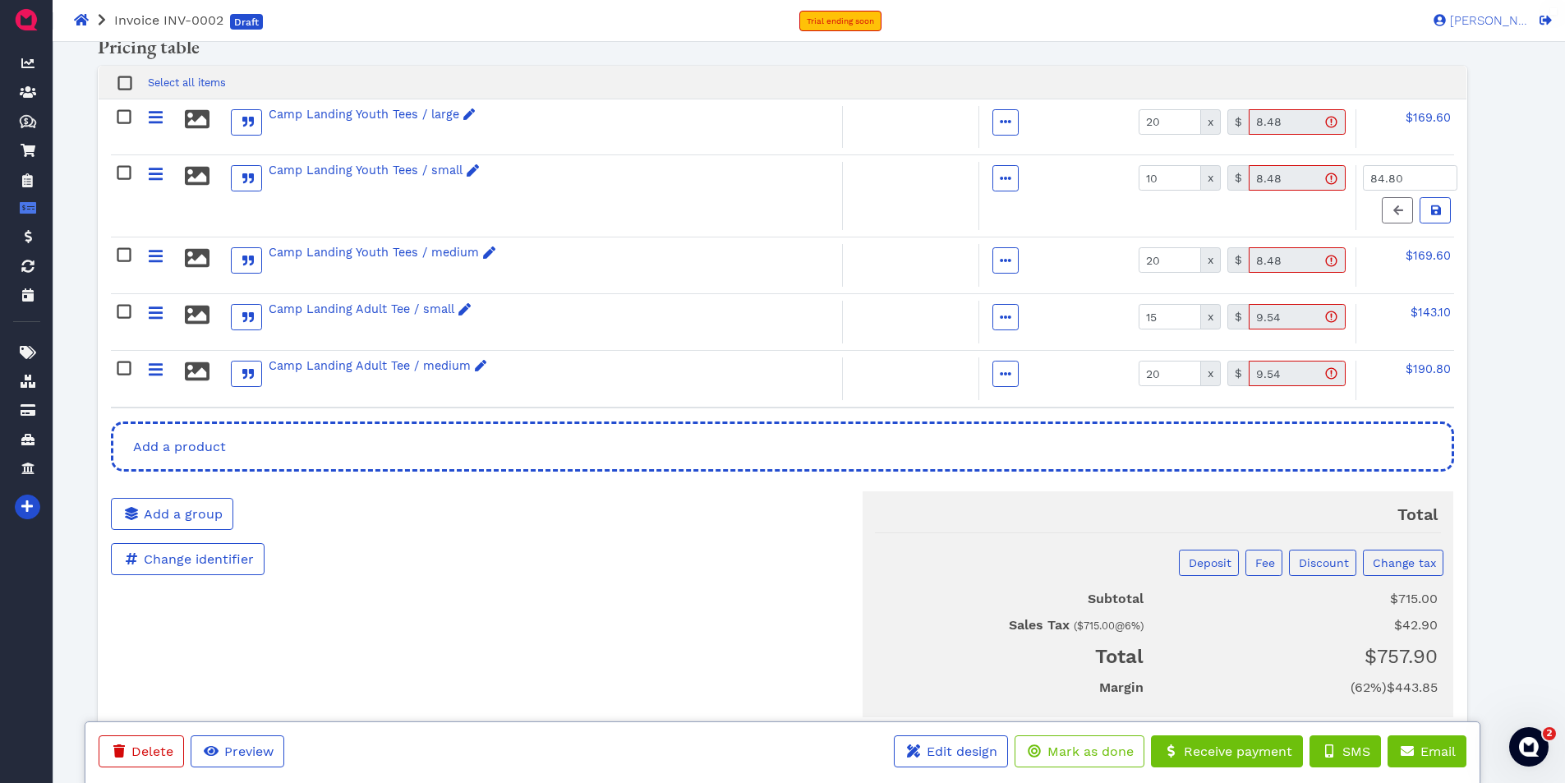
click at [1282, 149] on div "Active Included Taxable Hide price Sales Tax 6 % Edit Delete 10 x $ 8.48" at bounding box center [1165, 127] width 374 height 43
click at [1396, 205] on icon at bounding box center [1398, 210] width 10 height 10
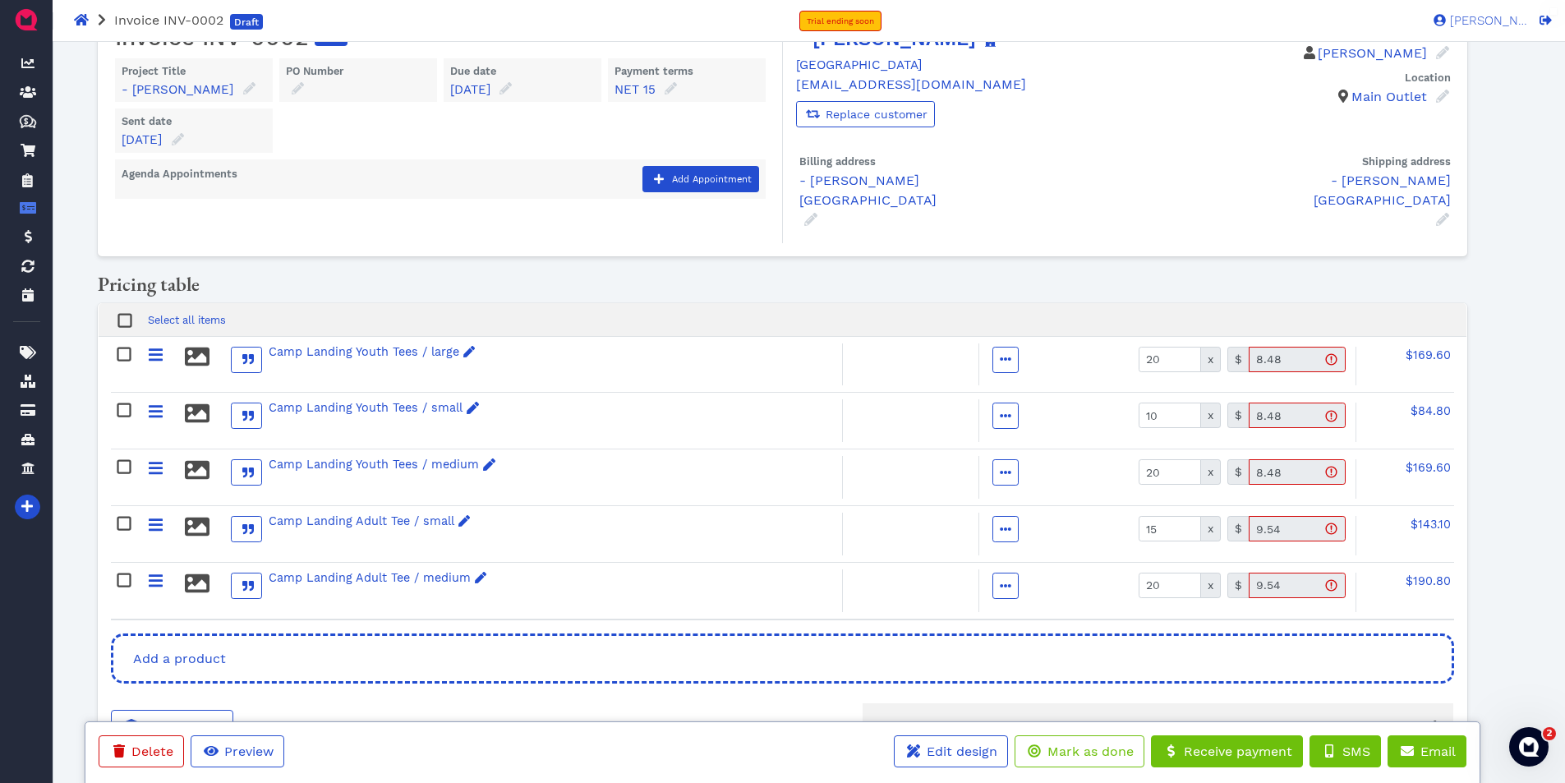
scroll to position [164, 0]
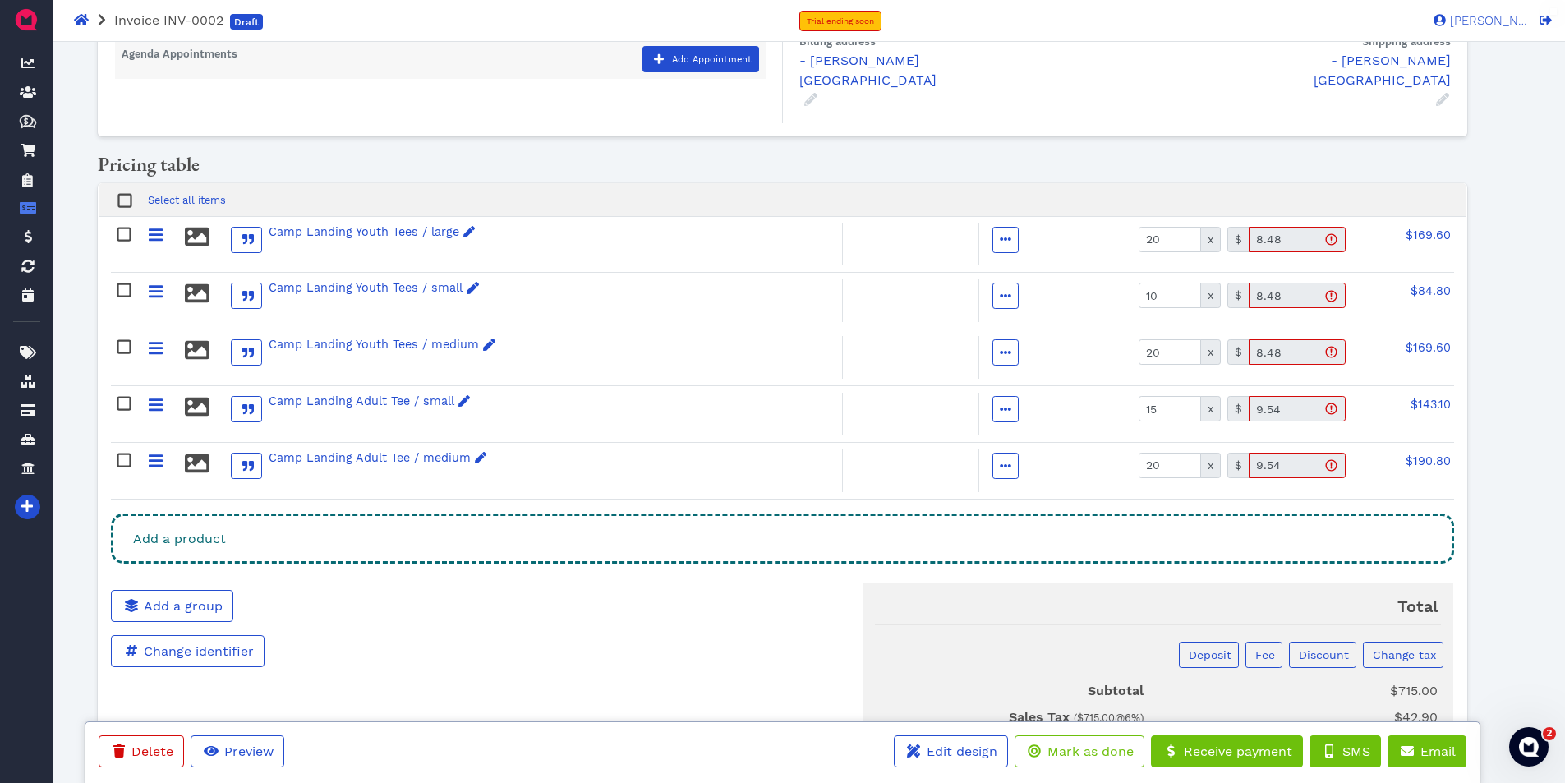
click at [1001, 513] on div "Add a product" at bounding box center [782, 538] width 1342 height 50
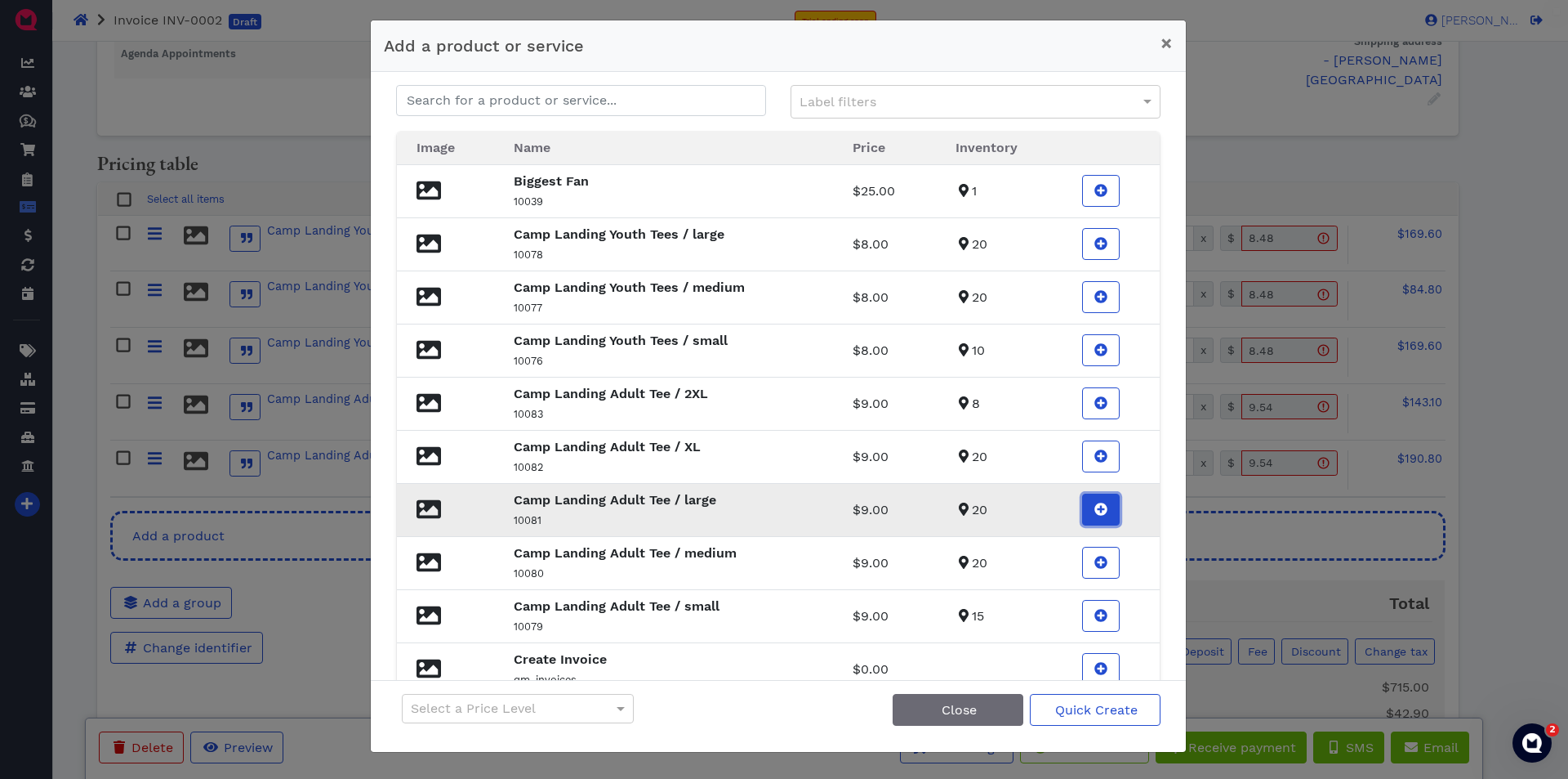
click at [1098, 515] on span at bounding box center [1101, 510] width 16 height 20
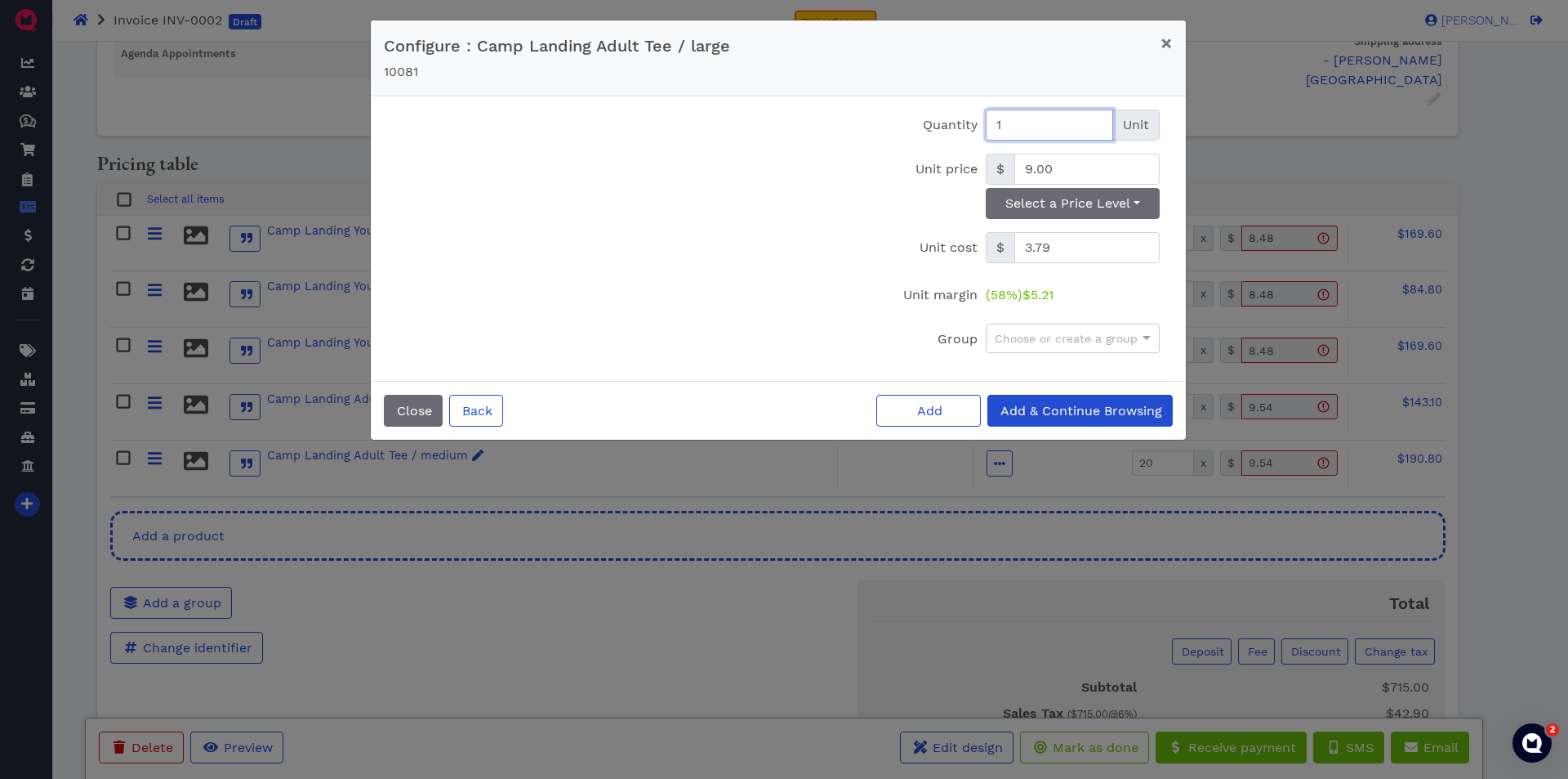
click at [1018, 116] on input "1" at bounding box center [1050, 124] width 127 height 31
type input "20"
click at [1124, 206] on button "Select a Price Level" at bounding box center [1073, 203] width 174 height 31
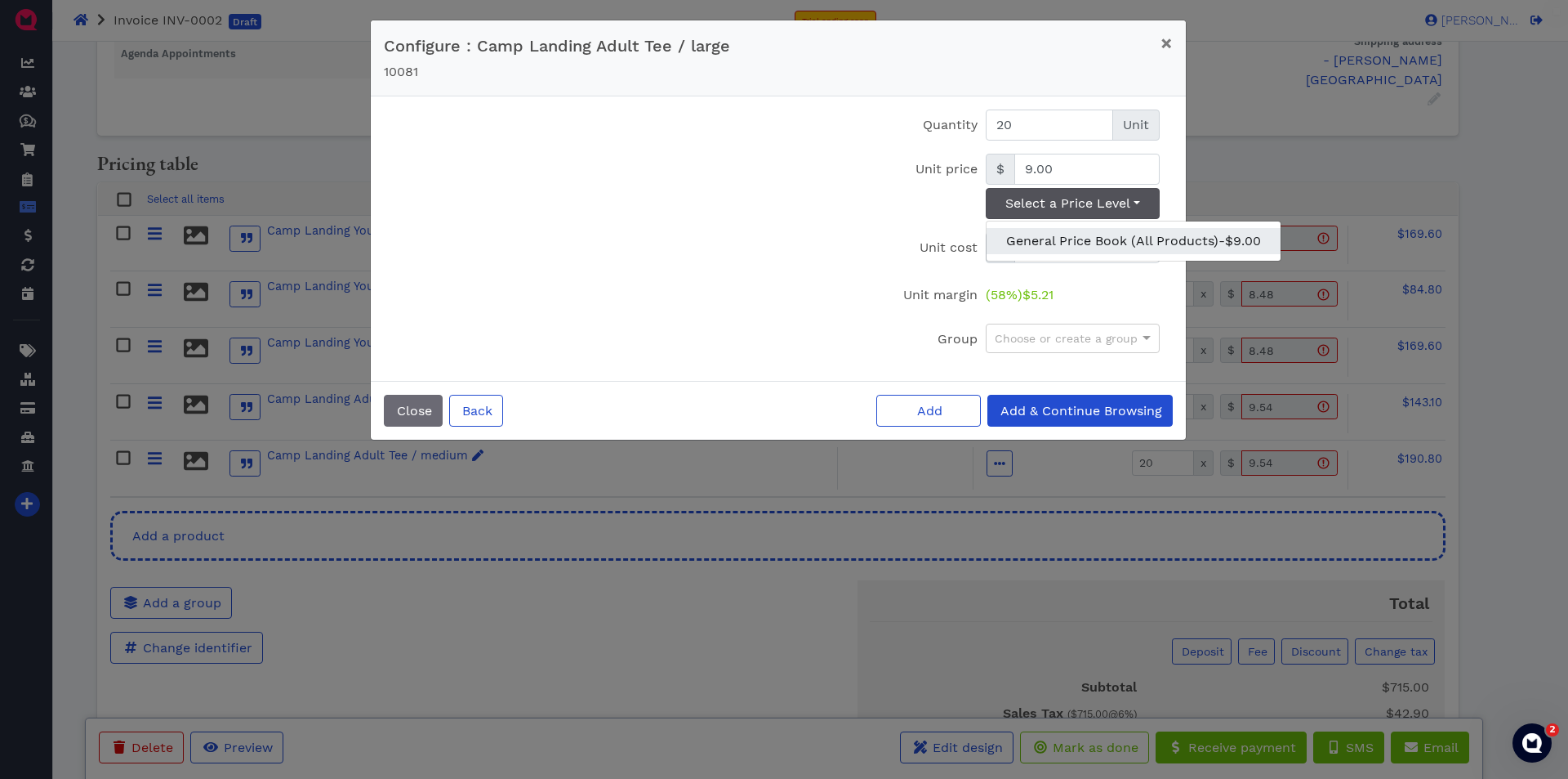
click at [1122, 241] on link "General Price Book (All Products) - $9.00" at bounding box center [1133, 241] width 294 height 26
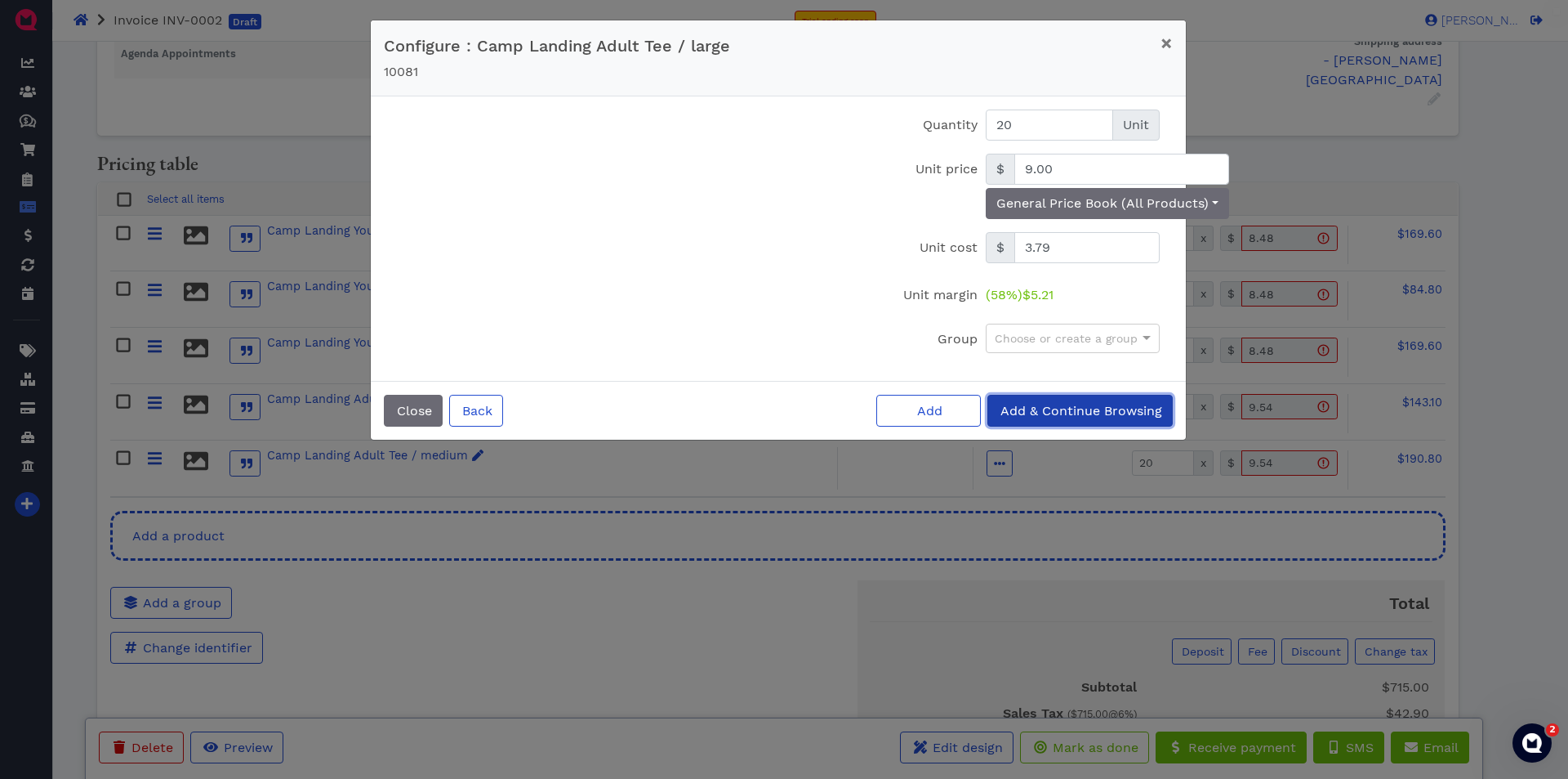
click at [1133, 418] on span "Add & Continue Browsing" at bounding box center [1080, 411] width 164 height 16
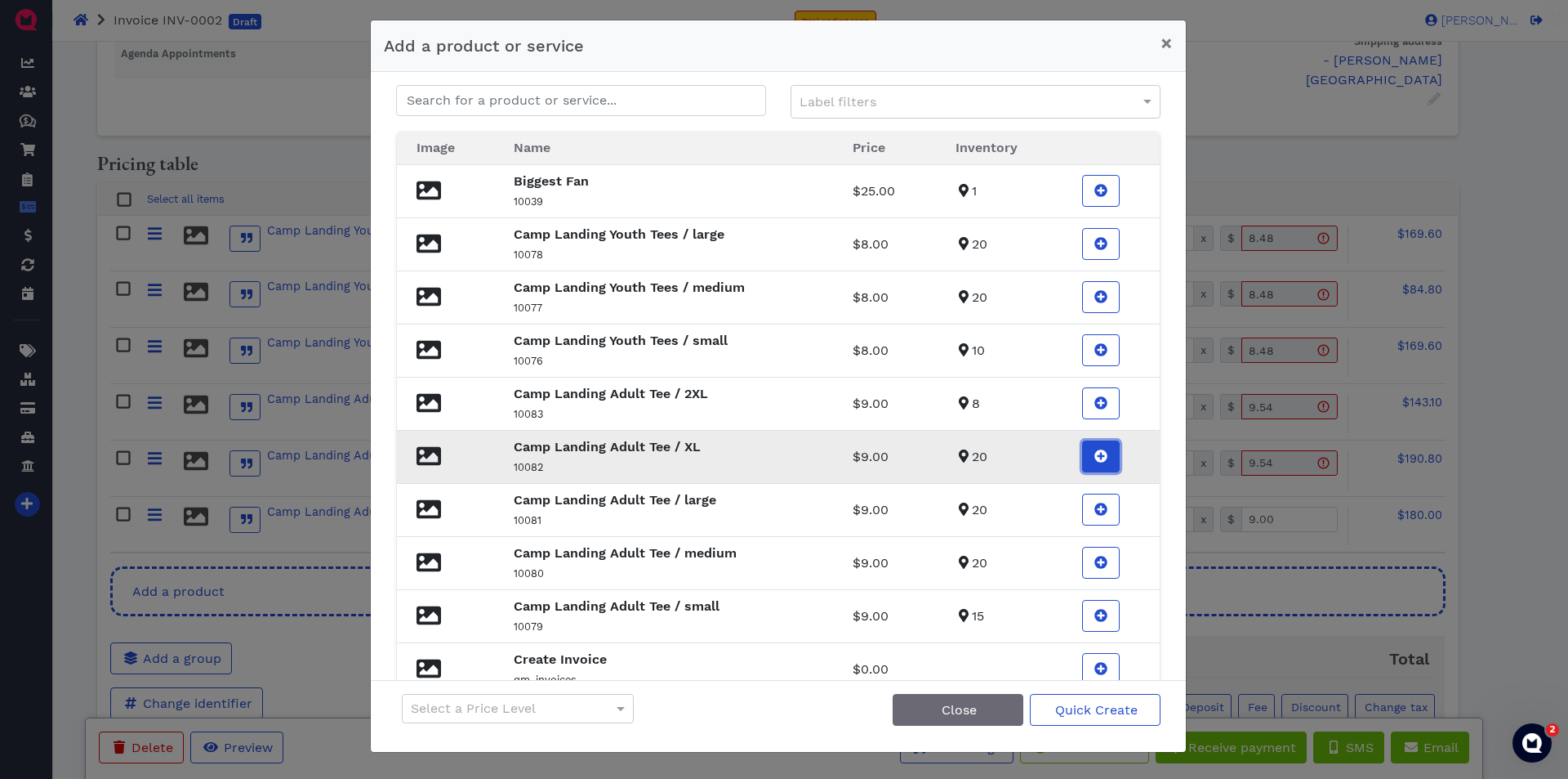
click at [1096, 451] on icon at bounding box center [1102, 457] width 13 height 13
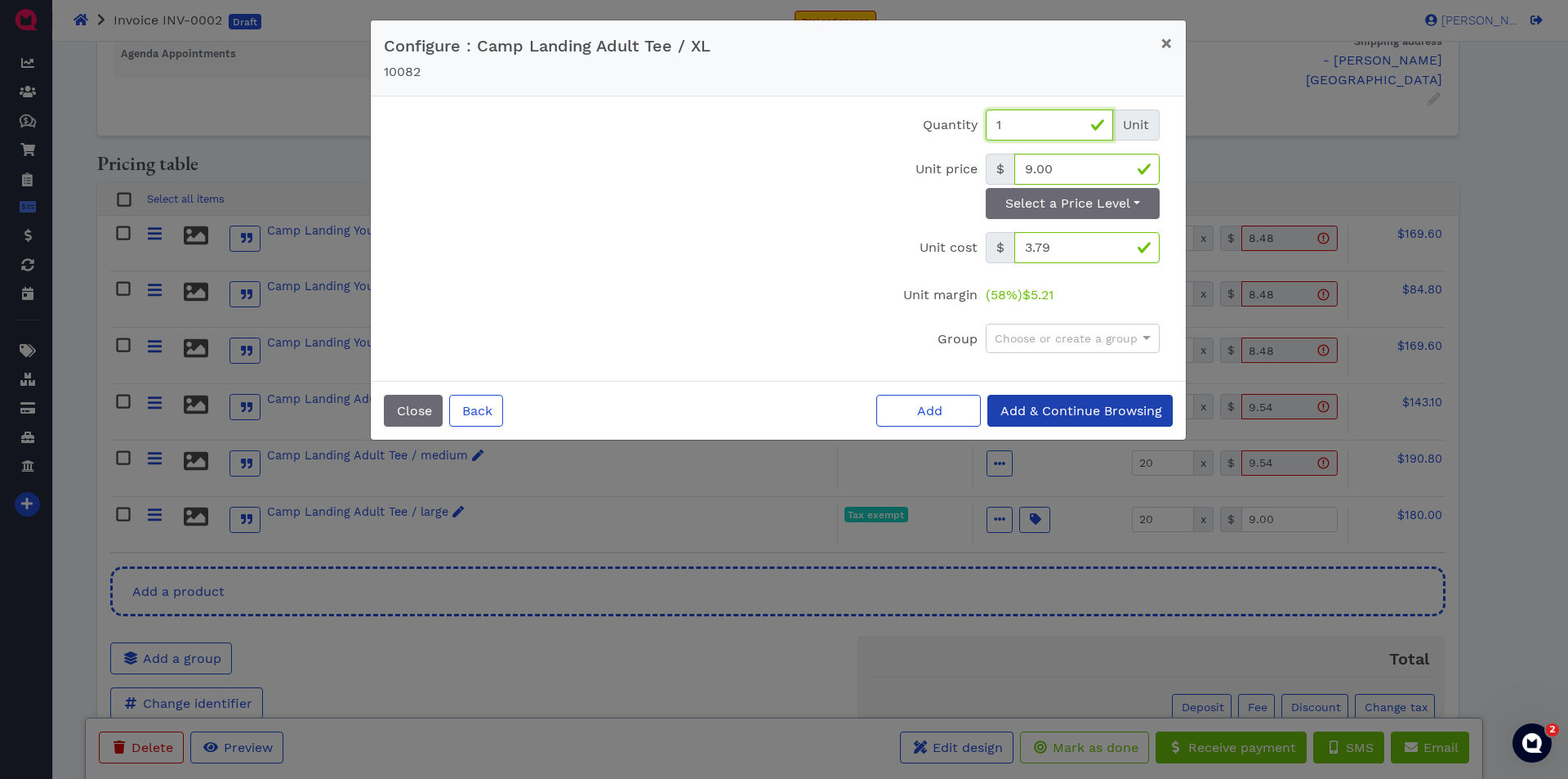
click at [1058, 121] on input "1" at bounding box center [1050, 124] width 127 height 31
type input "20"
click at [1098, 405] on span "Add & Continue Browsing" at bounding box center [1080, 411] width 164 height 16
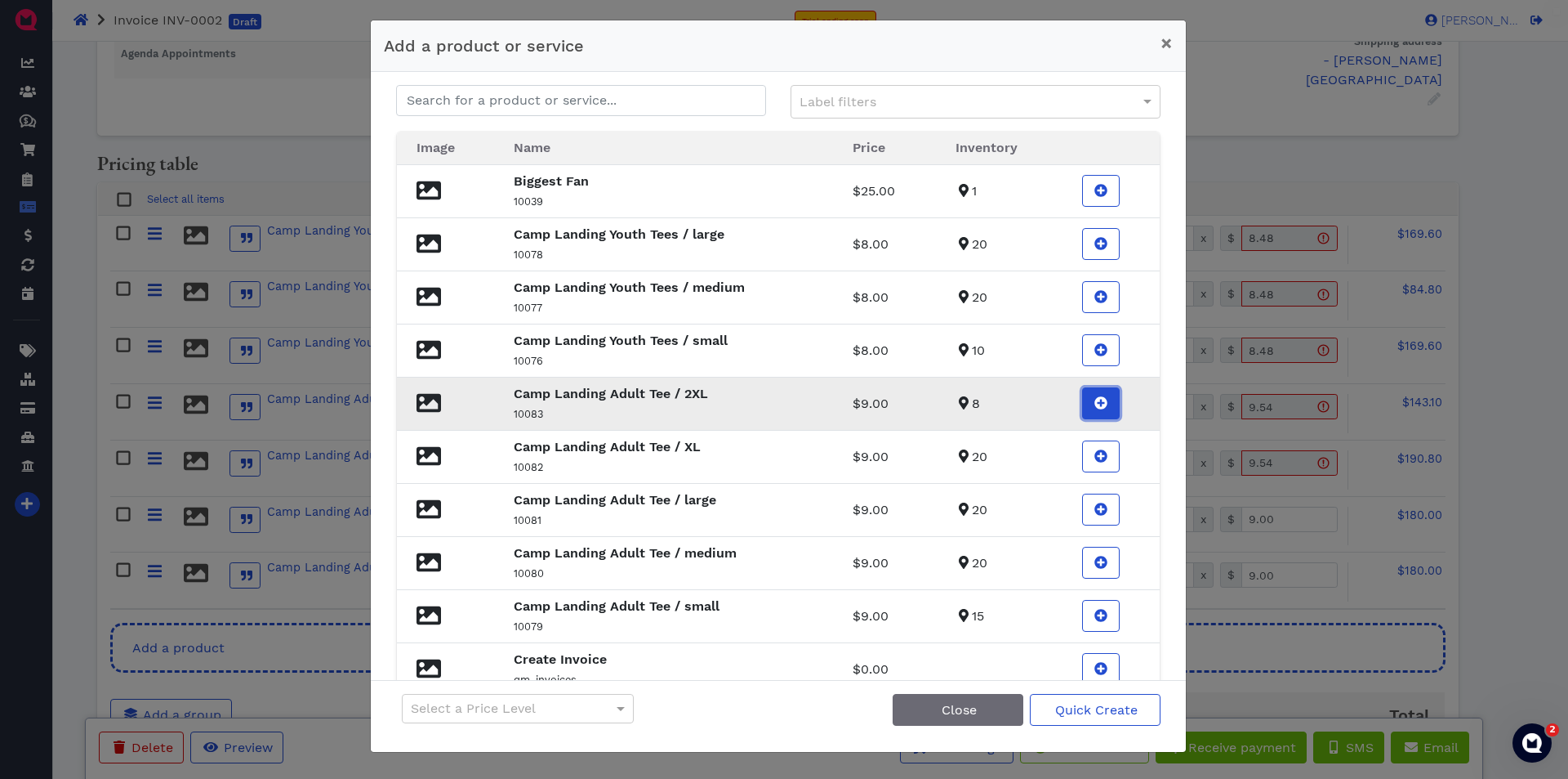
click at [1096, 404] on icon at bounding box center [1102, 403] width 13 height 13
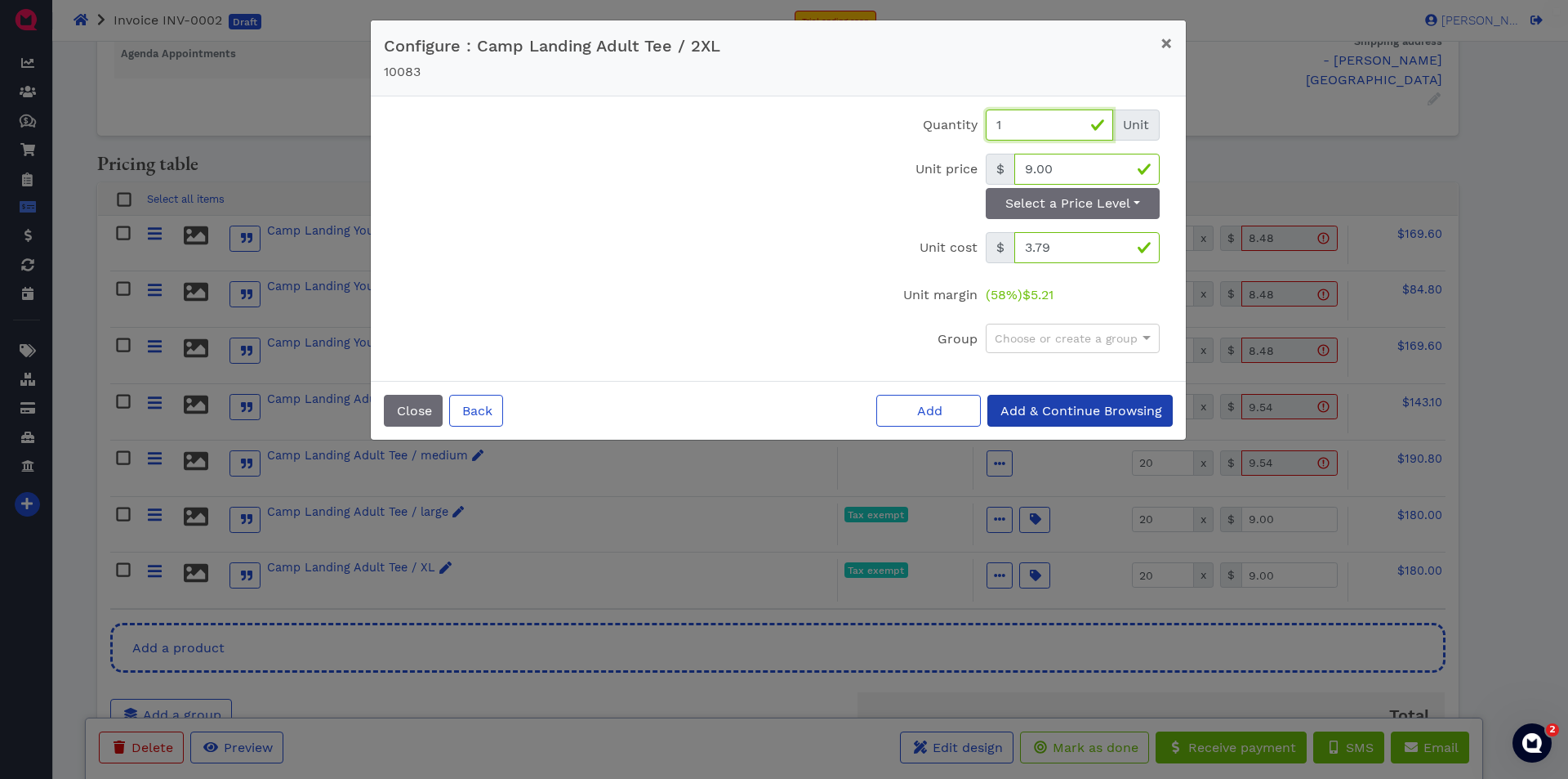
click at [1033, 110] on input "1" at bounding box center [1050, 124] width 127 height 31
type input "8"
click at [1093, 405] on span "Add & Continue Browsing" at bounding box center [1080, 411] width 164 height 16
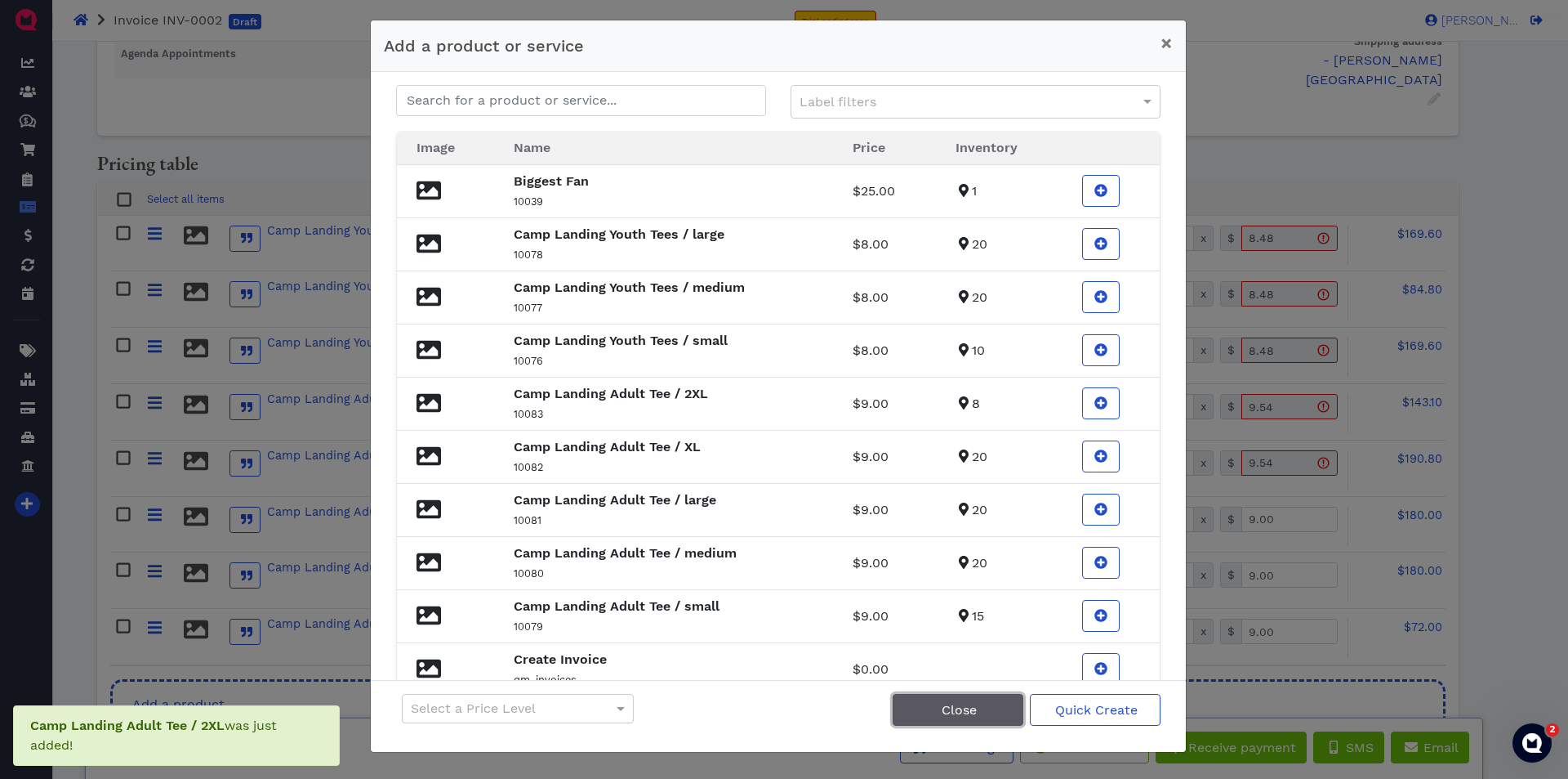
click at [985, 707] on button "Close" at bounding box center [958, 709] width 130 height 32
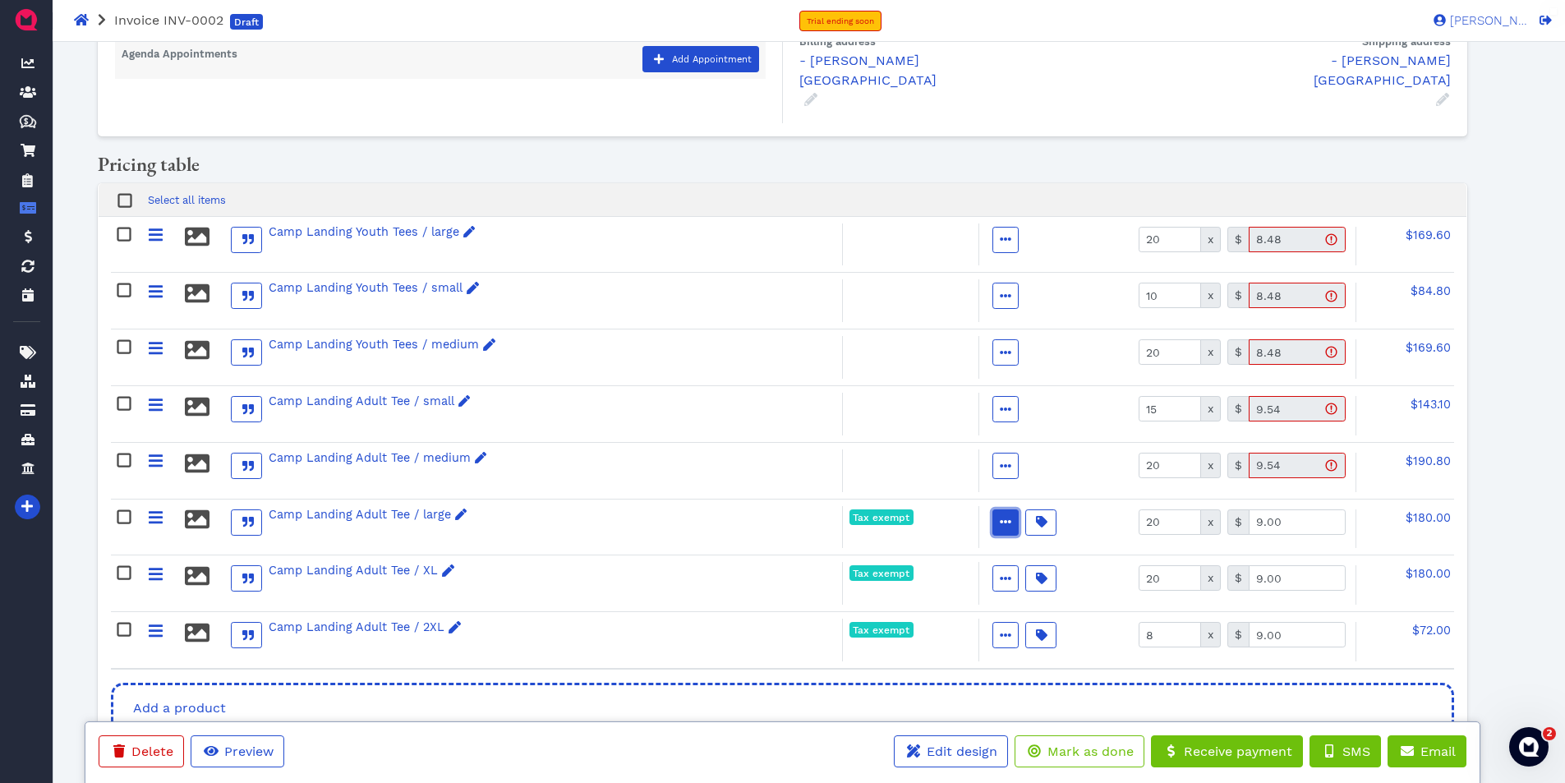
click at [1004, 520] on icon "button" at bounding box center [1006, 521] width 12 height 3
click at [1038, 600] on span "Taxable" at bounding box center [1050, 599] width 42 height 17
click at [1014, 570] on span "button" at bounding box center [1005, 578] width 18 height 17
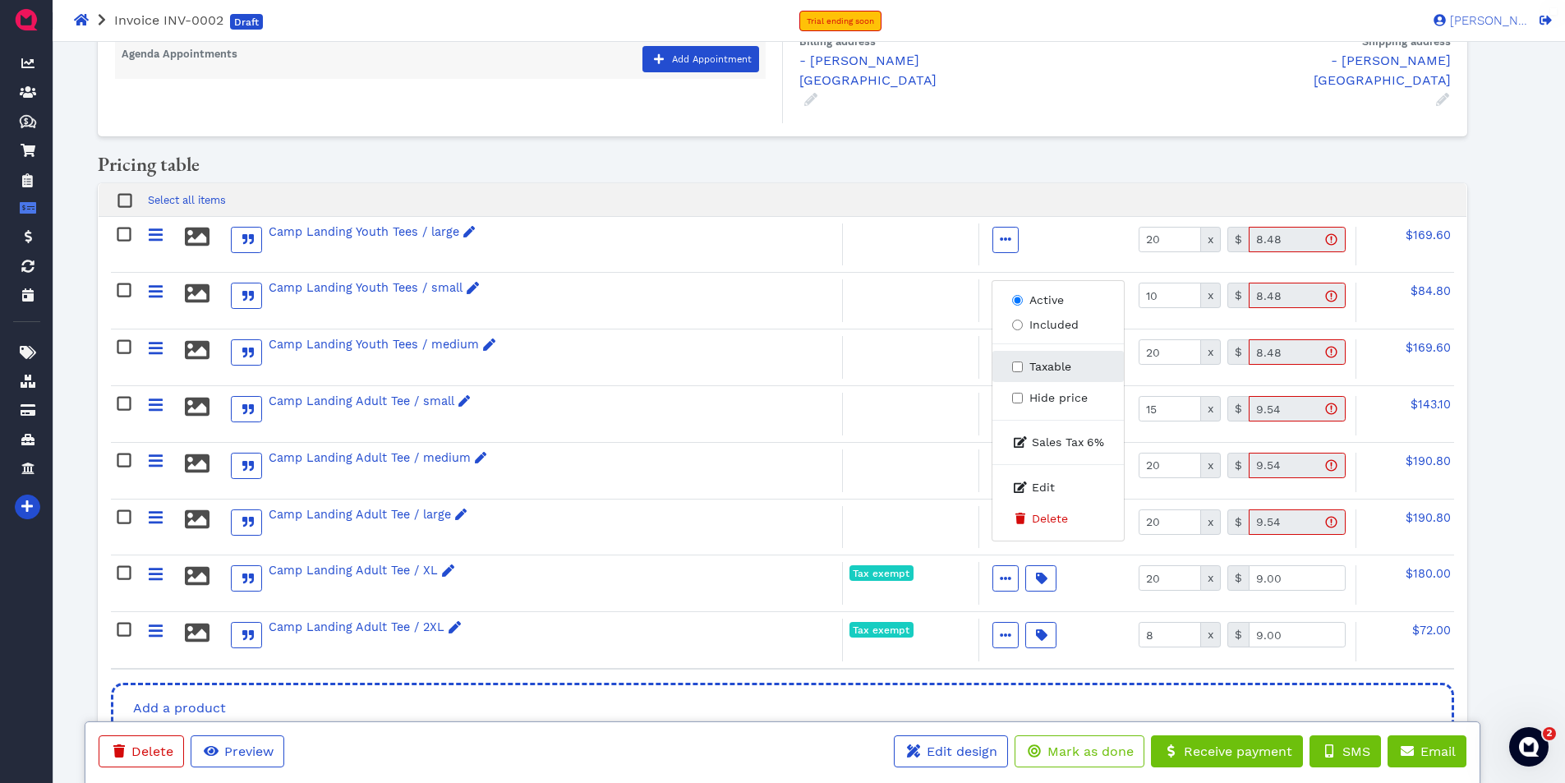
click at [1043, 427] on button "Taxable" at bounding box center [1057, 442] width 131 height 30
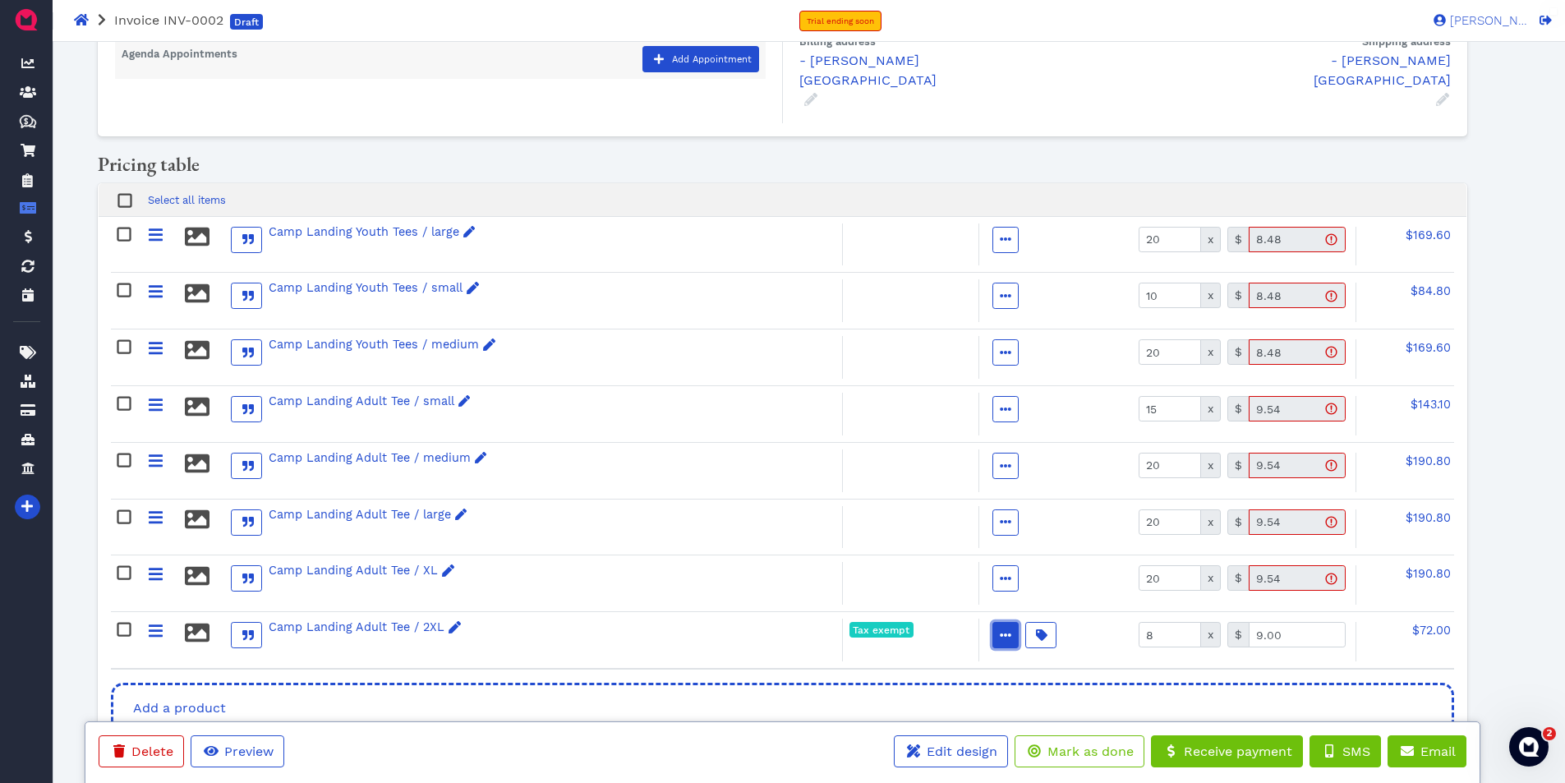
click at [1001, 627] on span "button" at bounding box center [1005, 635] width 18 height 17
click at [1015, 424] on input "Taxable" at bounding box center [1017, 423] width 11 height 11
checkbox input "true"
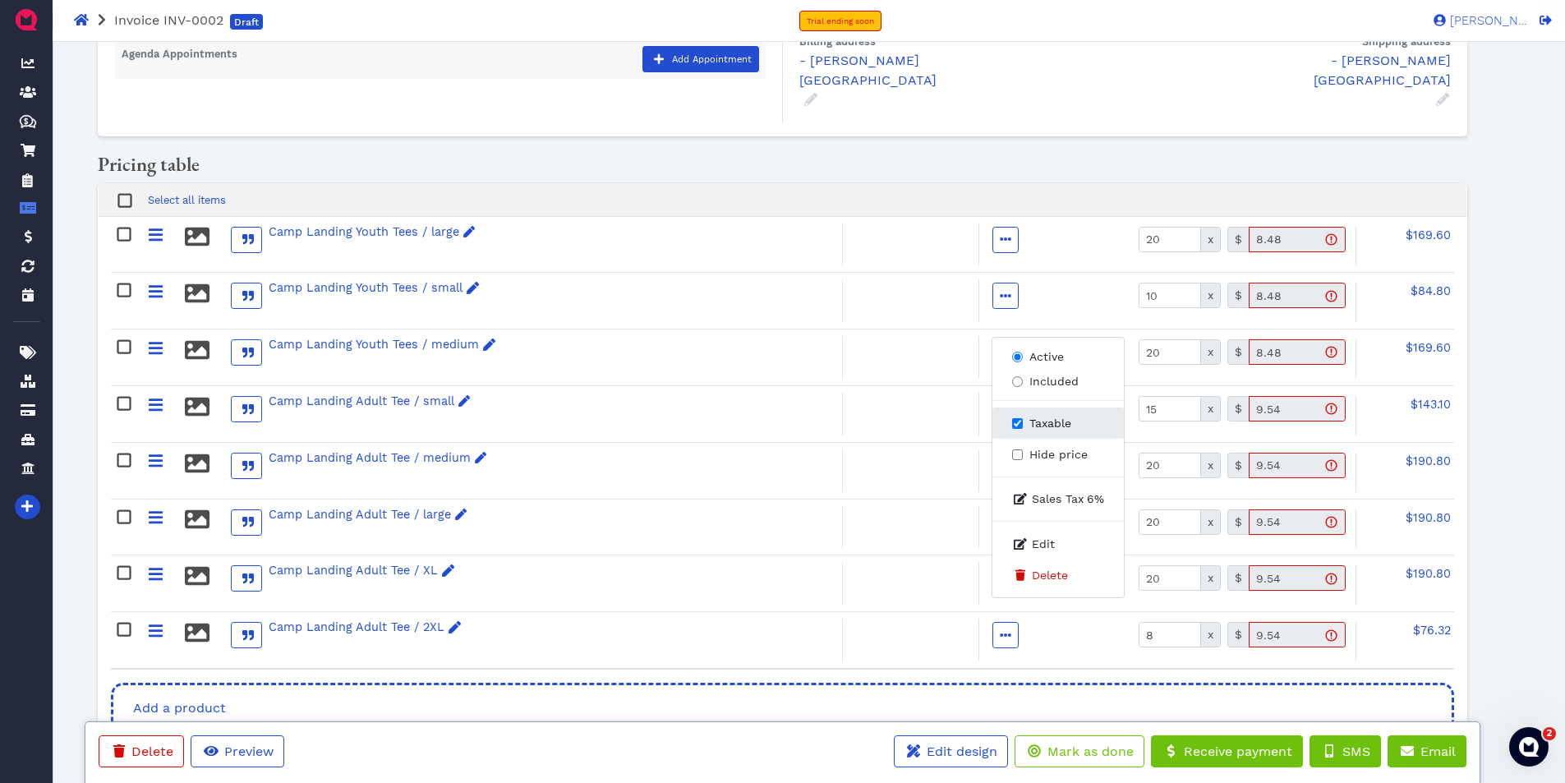
click at [1062, 428] on span "Taxable" at bounding box center [1050, 423] width 42 height 17
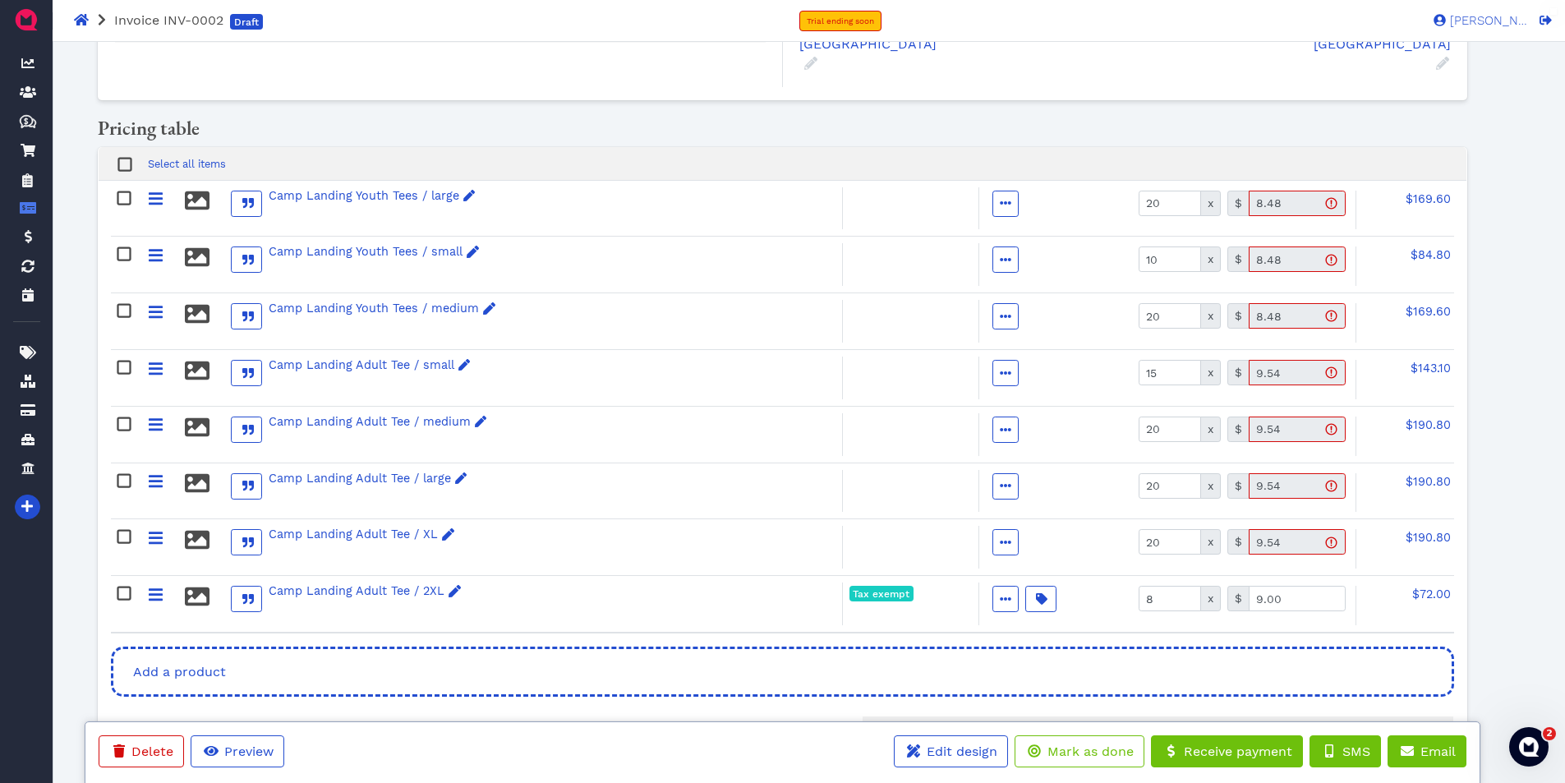
scroll to position [122, 0]
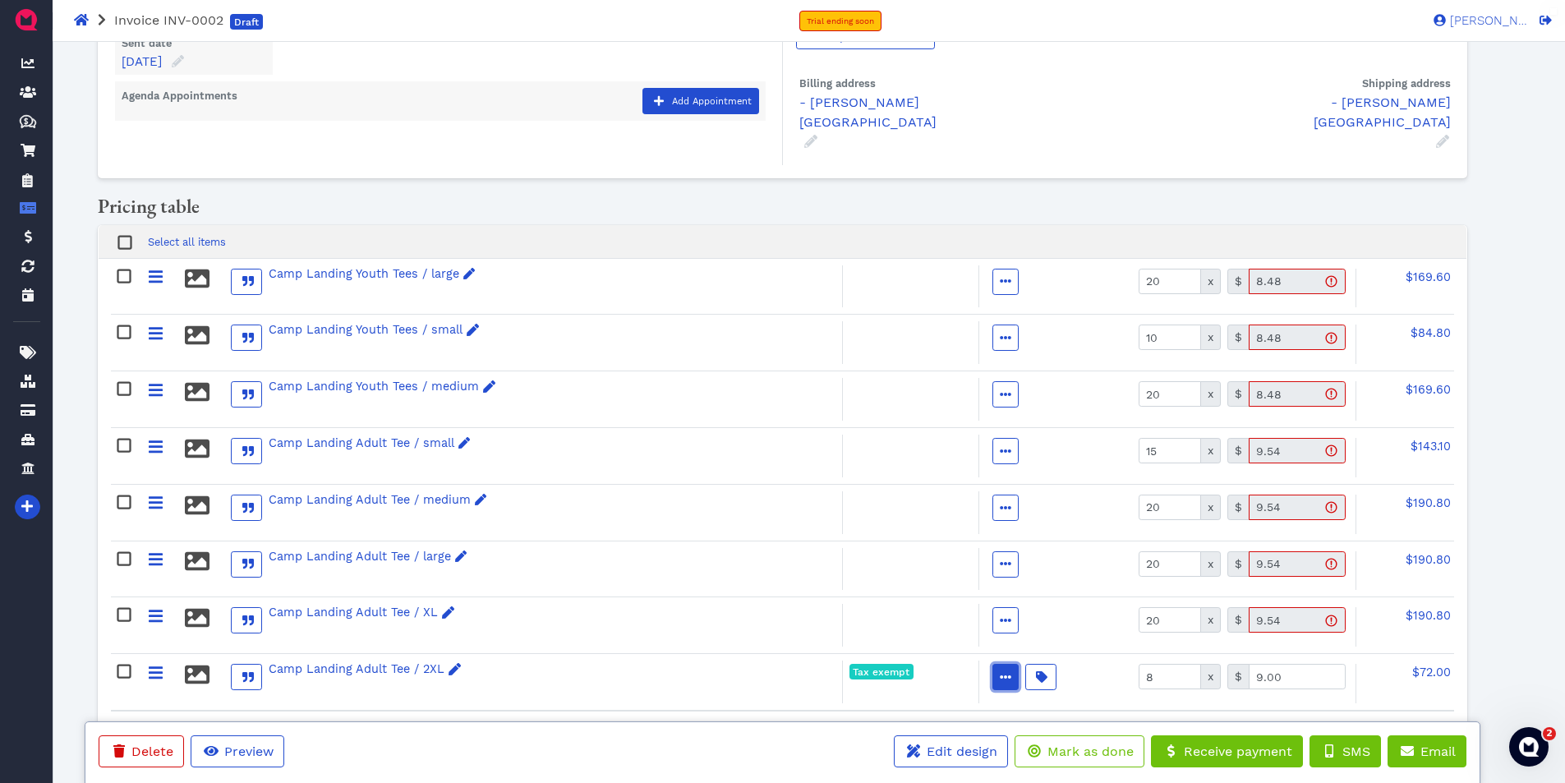
click at [1008, 671] on icon "button" at bounding box center [1006, 677] width 12 height 12
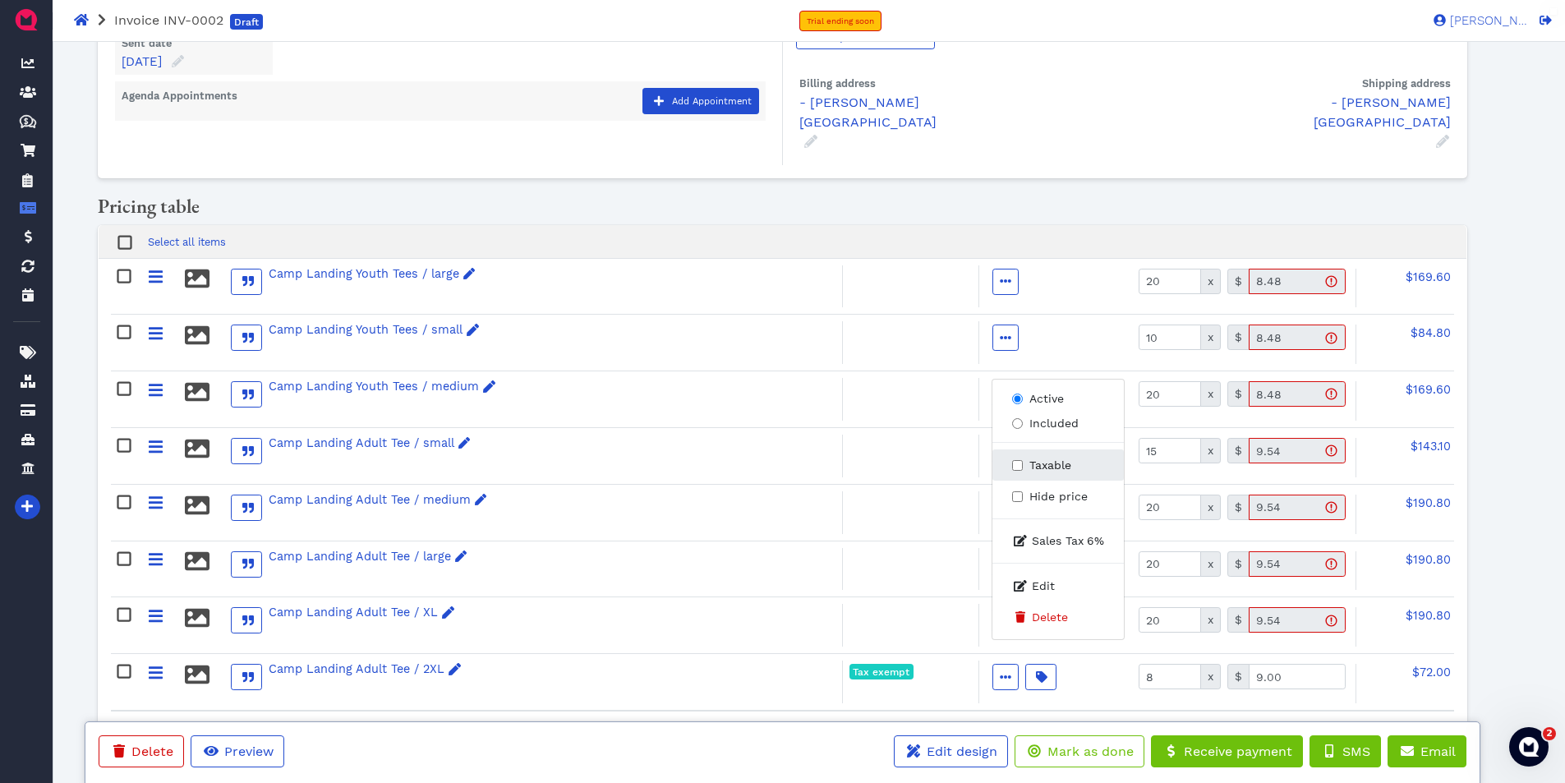
click at [1047, 461] on span "Taxable" at bounding box center [1050, 465] width 42 height 17
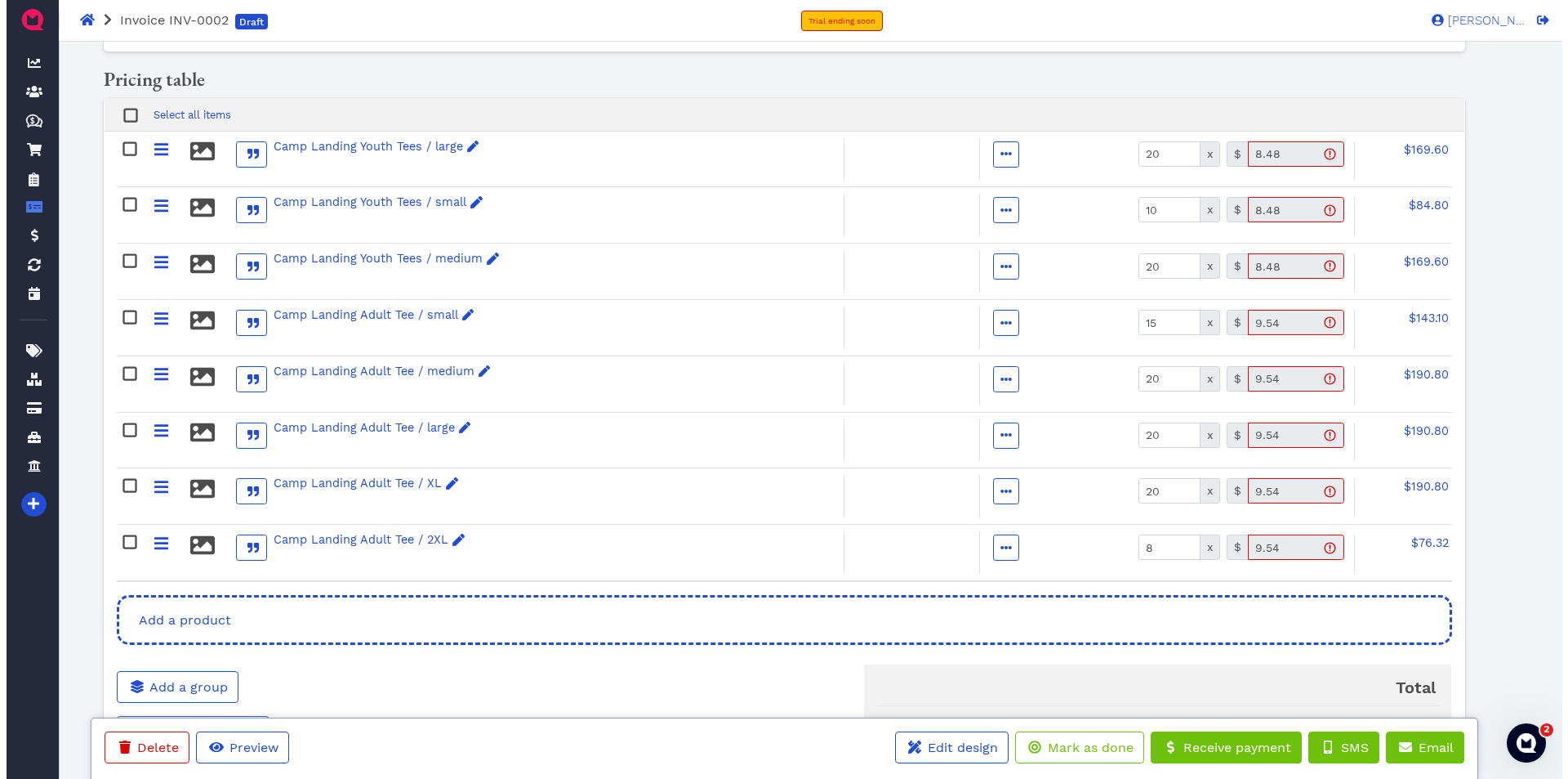
scroll to position [286, 0]
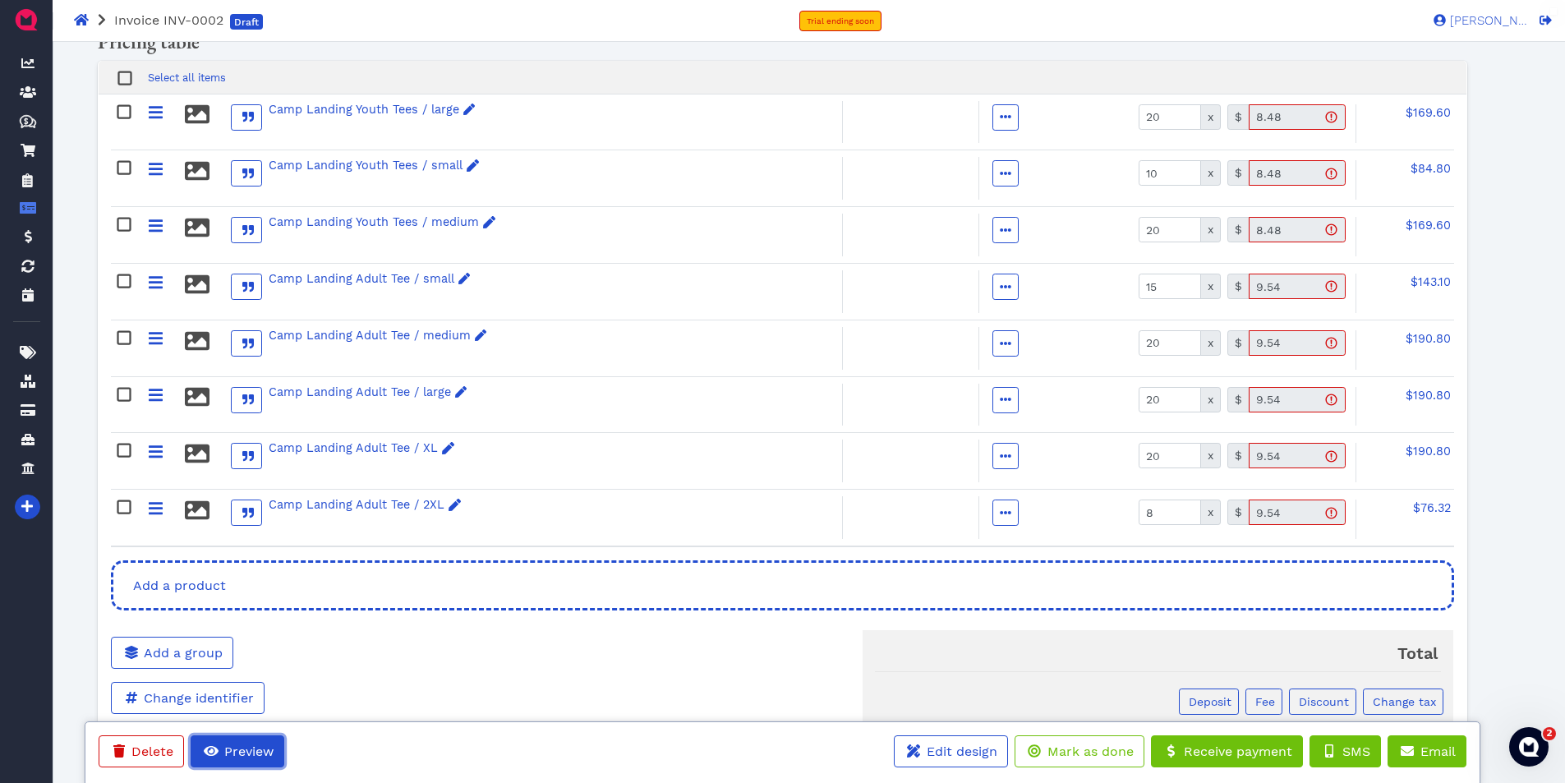
click at [242, 744] on span "Preview" at bounding box center [248, 751] width 52 height 16
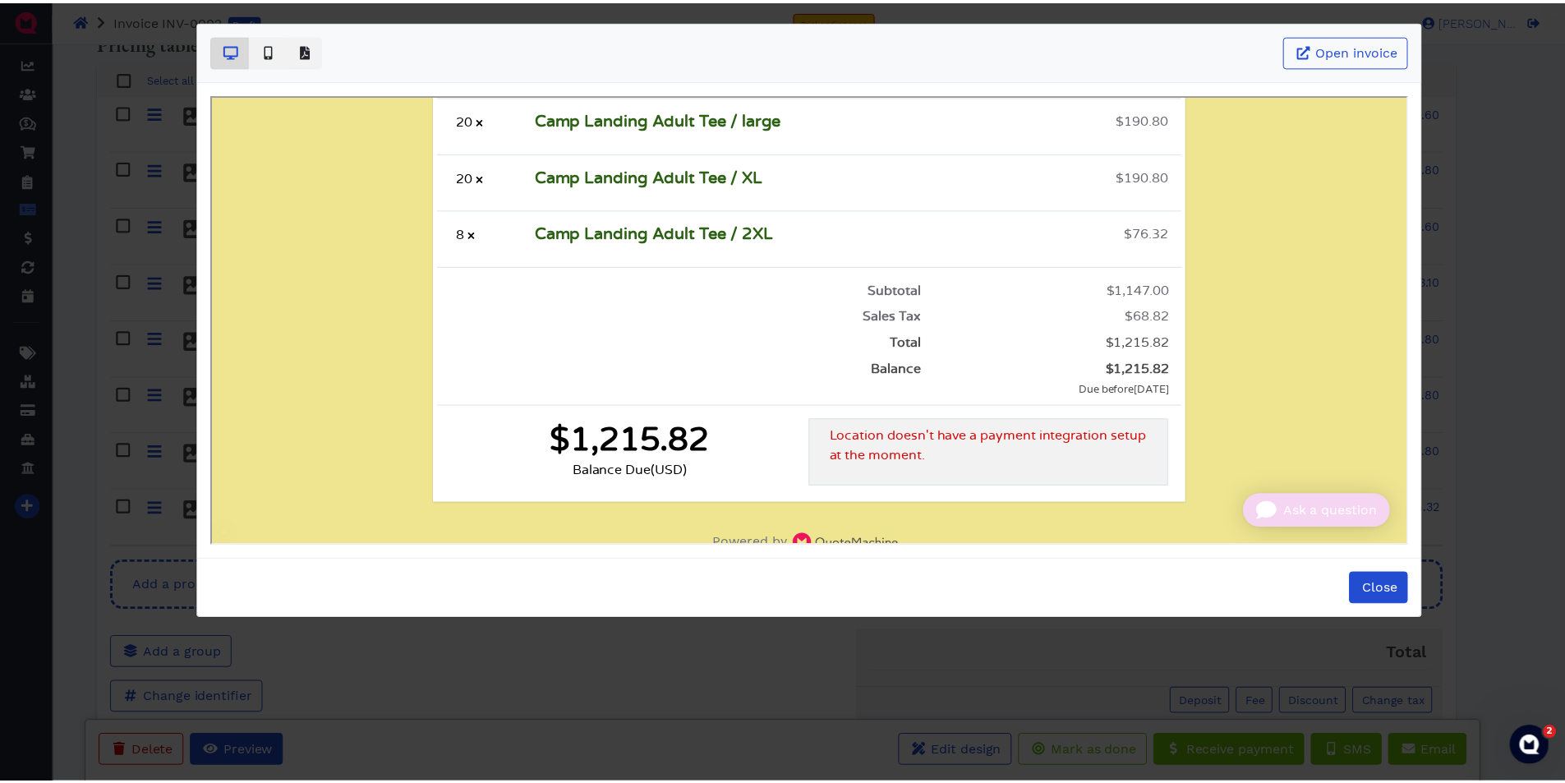
scroll to position [821, 0]
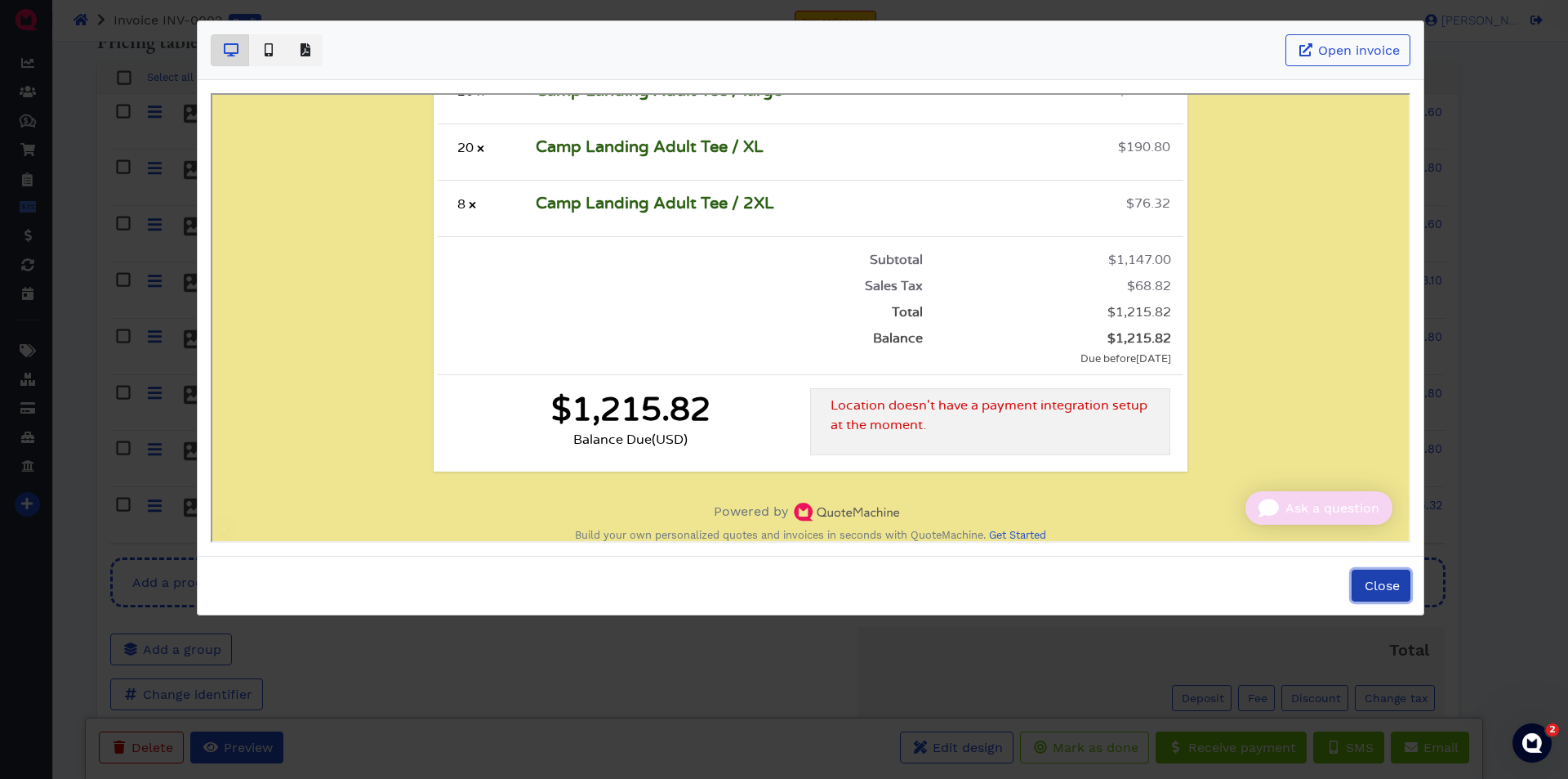
click at [1387, 590] on span "Close" at bounding box center [1381, 586] width 38 height 16
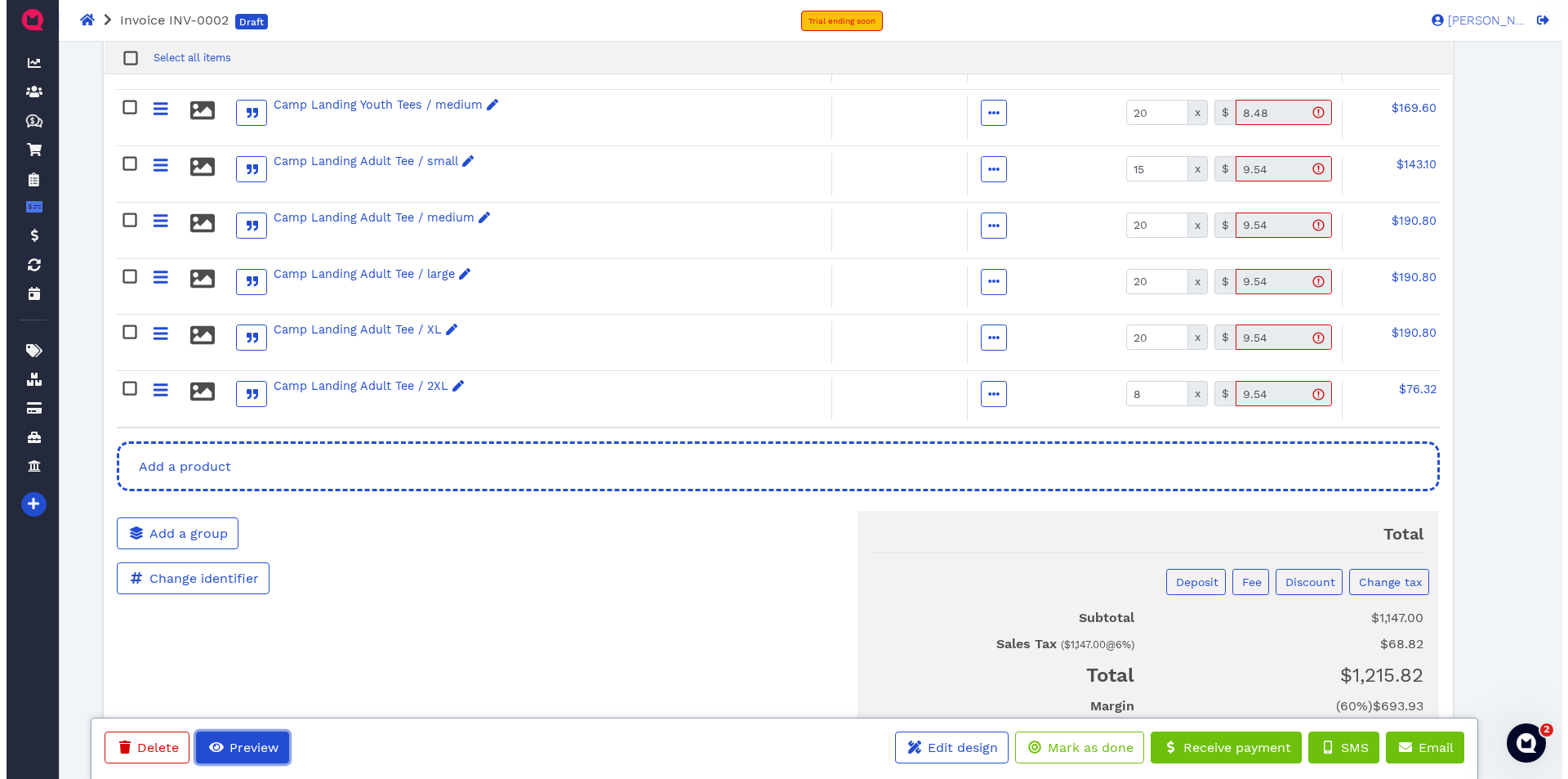
scroll to position [449, 0]
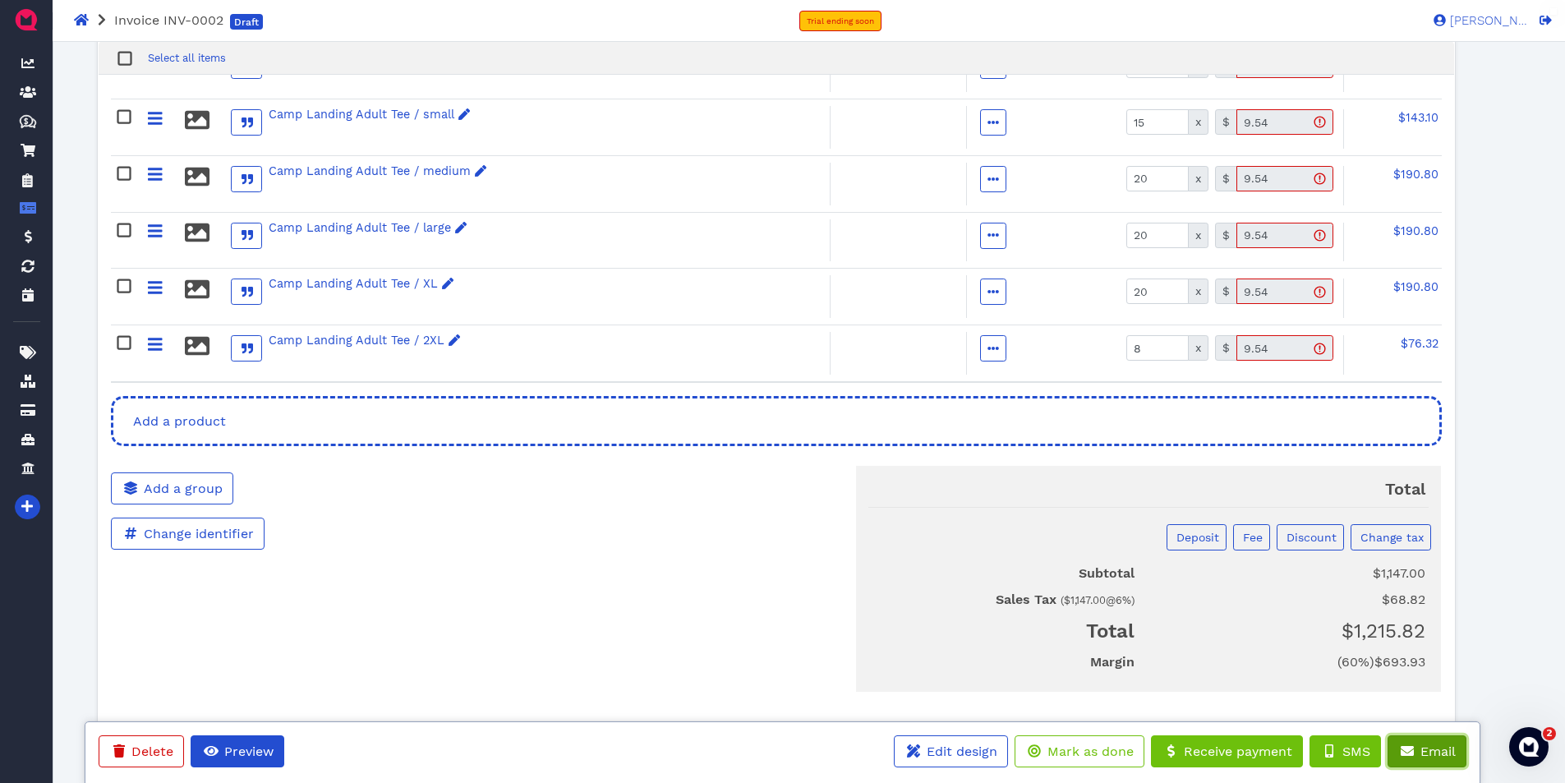
click at [1445, 754] on span "Email" at bounding box center [1437, 751] width 38 height 16
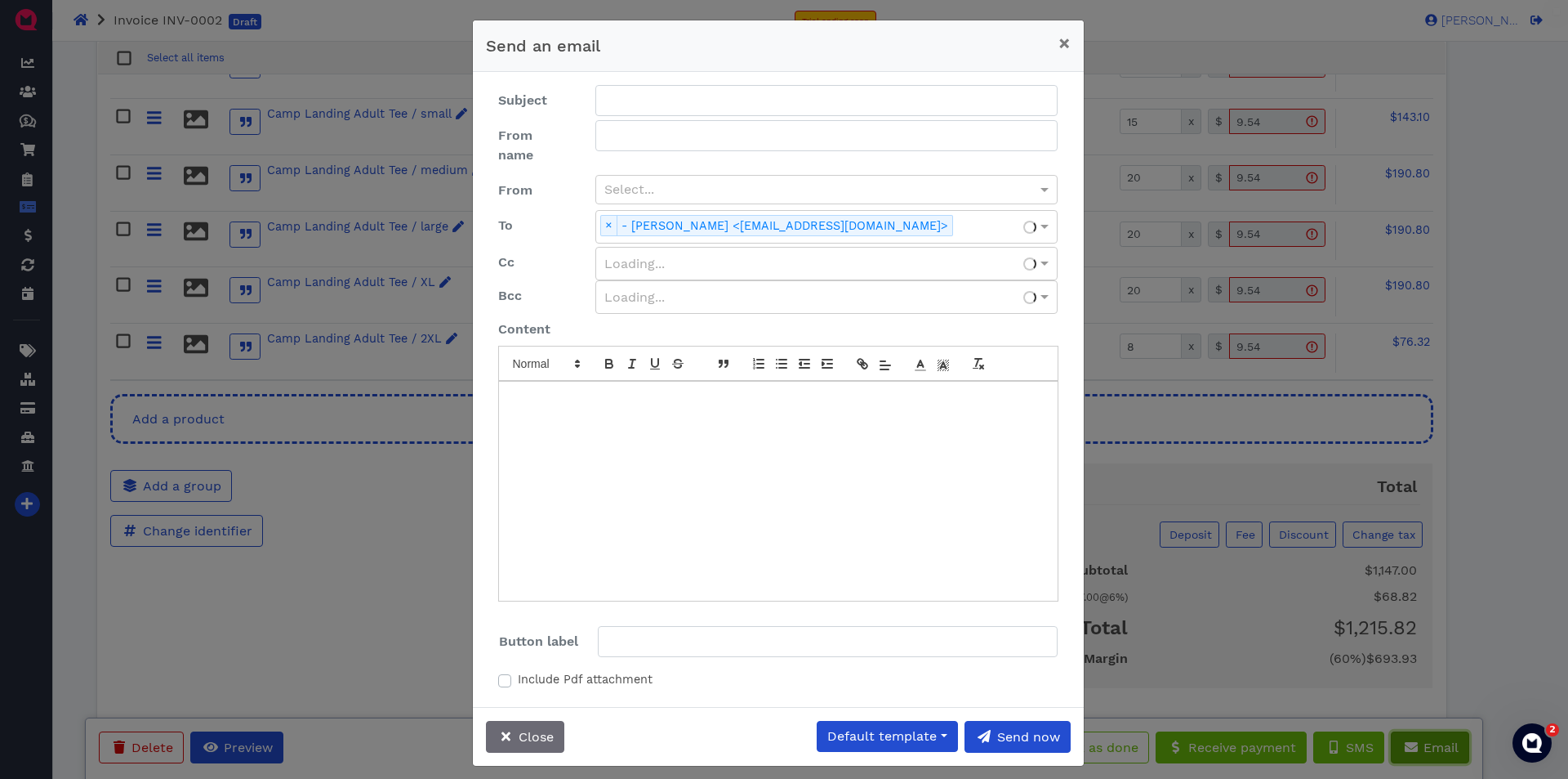
type input "Your invoice {identifier} from Greene Machine Print and Stitch, LLC"
type input "Open invoice"
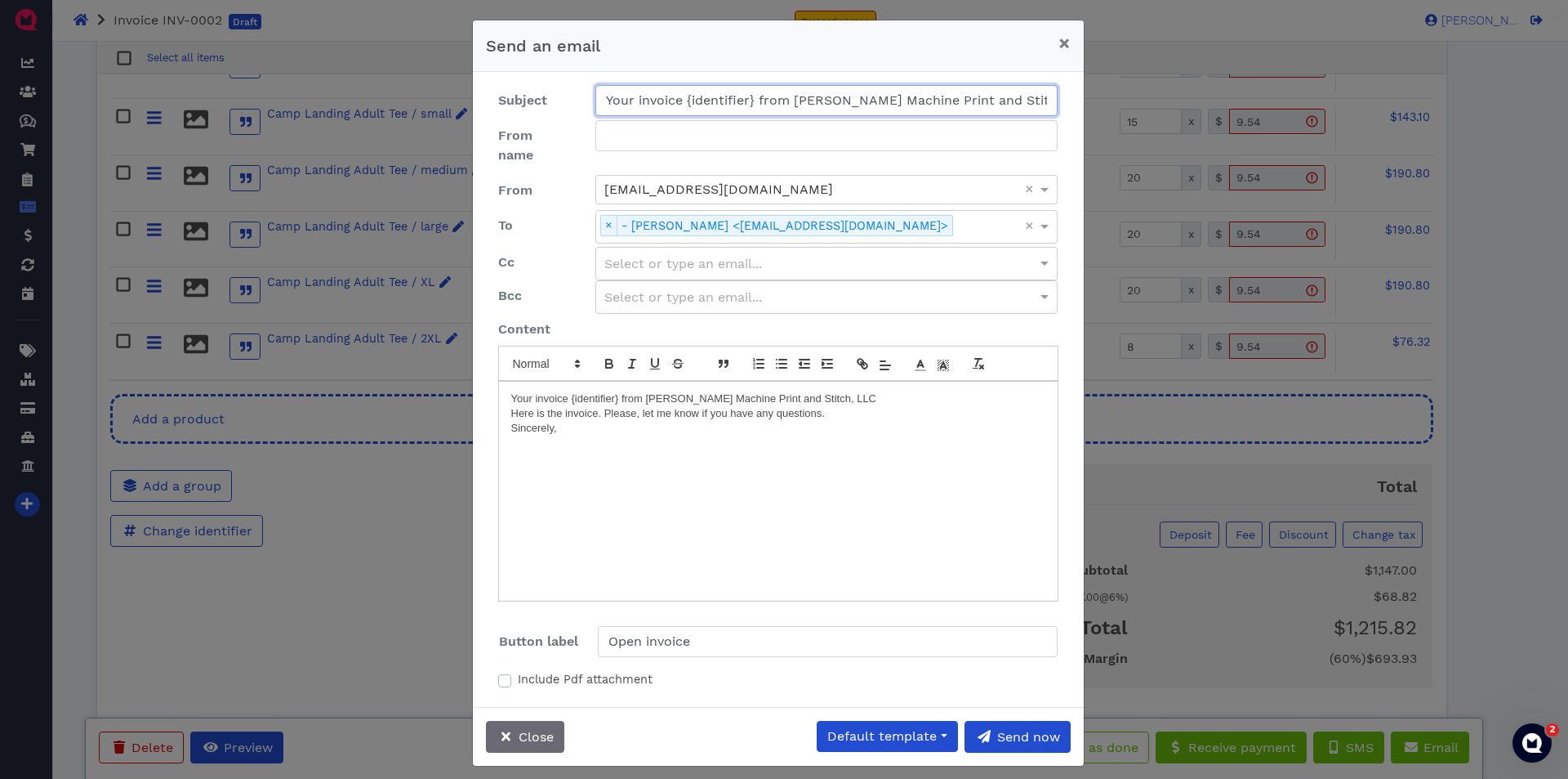
click at [756, 97] on input "Your invoice {identifier} from Greene Machine Print and Stitch, LLC" at bounding box center [827, 99] width 463 height 31
click at [682, 101] on input "Your invoice {identifier} from Greene Machine Print and Stitch, LLC" at bounding box center [827, 99] width 463 height 31
drag, startPoint x: 682, startPoint y: 101, endPoint x: 758, endPoint y: 97, distance: 76.1
click at [758, 97] on input "Your invoice {identifier} from Greene Machine Print and Stitch, LLC" at bounding box center [827, 99] width 463 height 31
click at [518, 671] on label "Include Pdf attachment" at bounding box center [586, 680] width 135 height 18
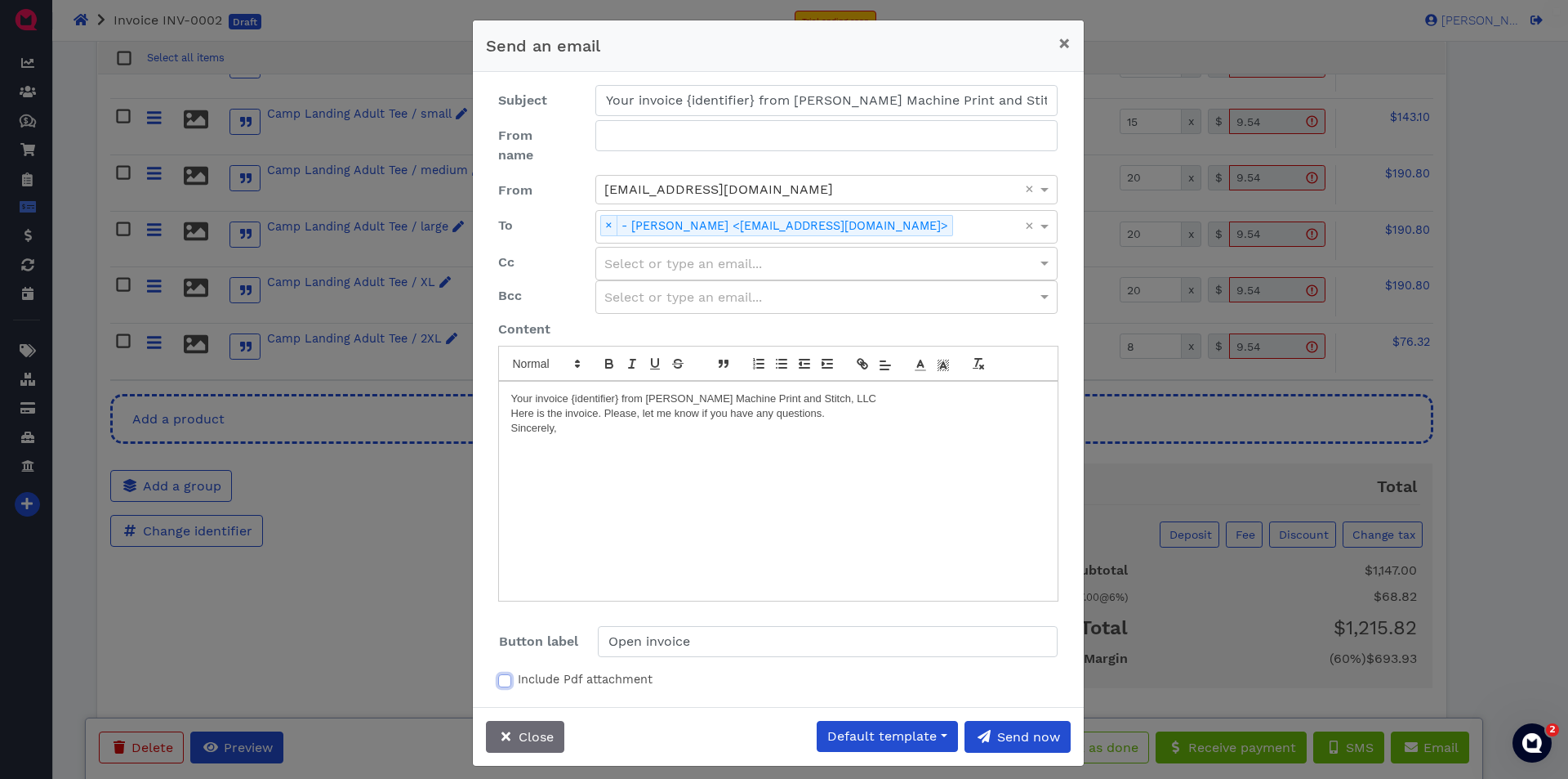
click at [509, 671] on input "Include Pdf attachment" at bounding box center [504, 679] width 13 height 16
checkbox input "true"
drag, startPoint x: 567, startPoint y: 379, endPoint x: 624, endPoint y: 374, distance: 57.2
click at [624, 391] on p "Your invoice {identifier} from Greene Machine Print and Stitch, LLC" at bounding box center [778, 398] width 534 height 15
click at [774, 391] on p "Your invoice from Greene Machine Print and Stitch, LLC" at bounding box center [778, 398] width 534 height 15
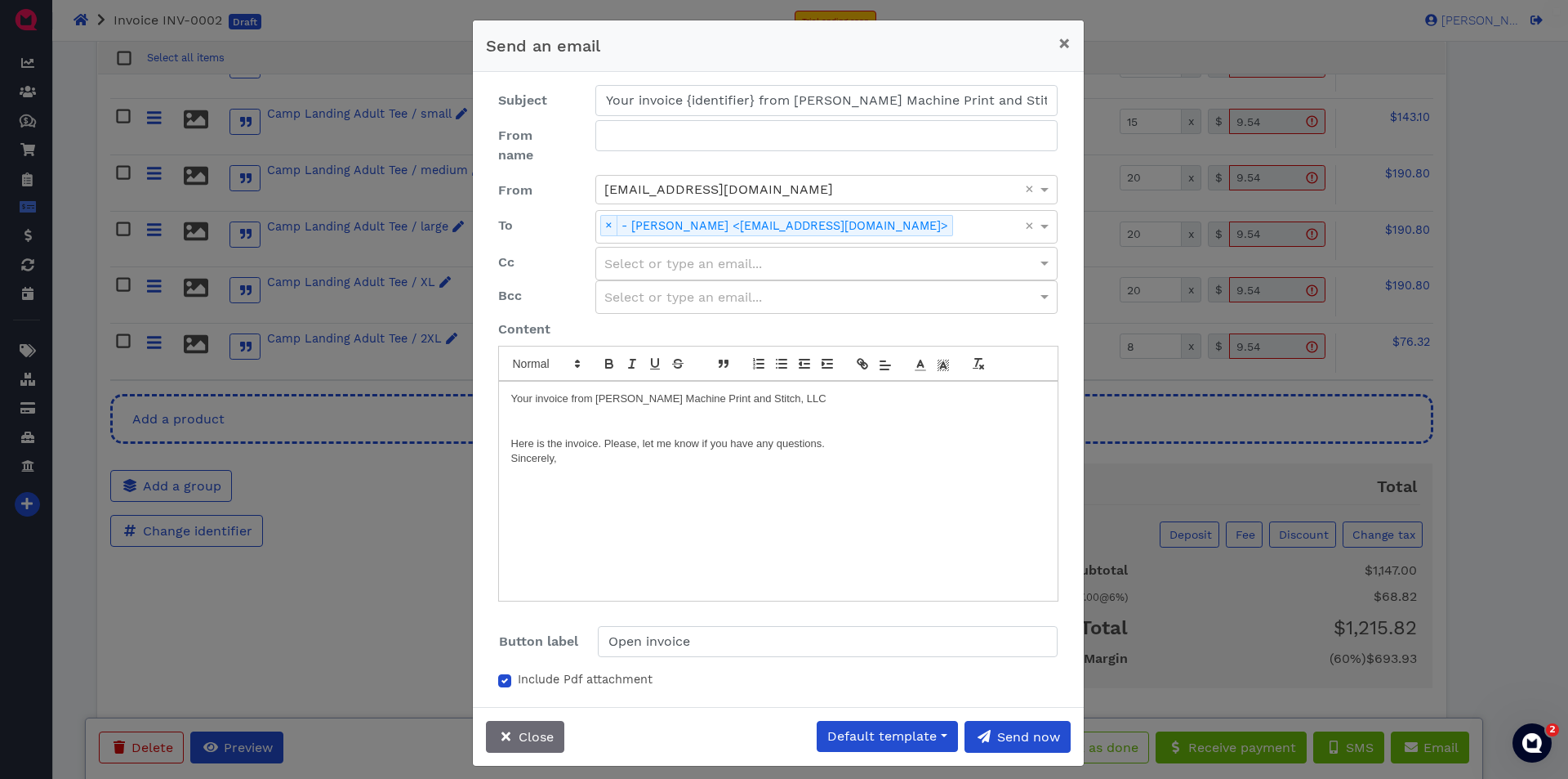
click at [608, 451] on p "Sincerely," at bounding box center [778, 458] width 534 height 15
click at [606, 482] on p "Melissa Blanch" at bounding box center [778, 488] width 534 height 15
click at [605, 496] on p "Greene Machine" at bounding box center [778, 503] width 534 height 15
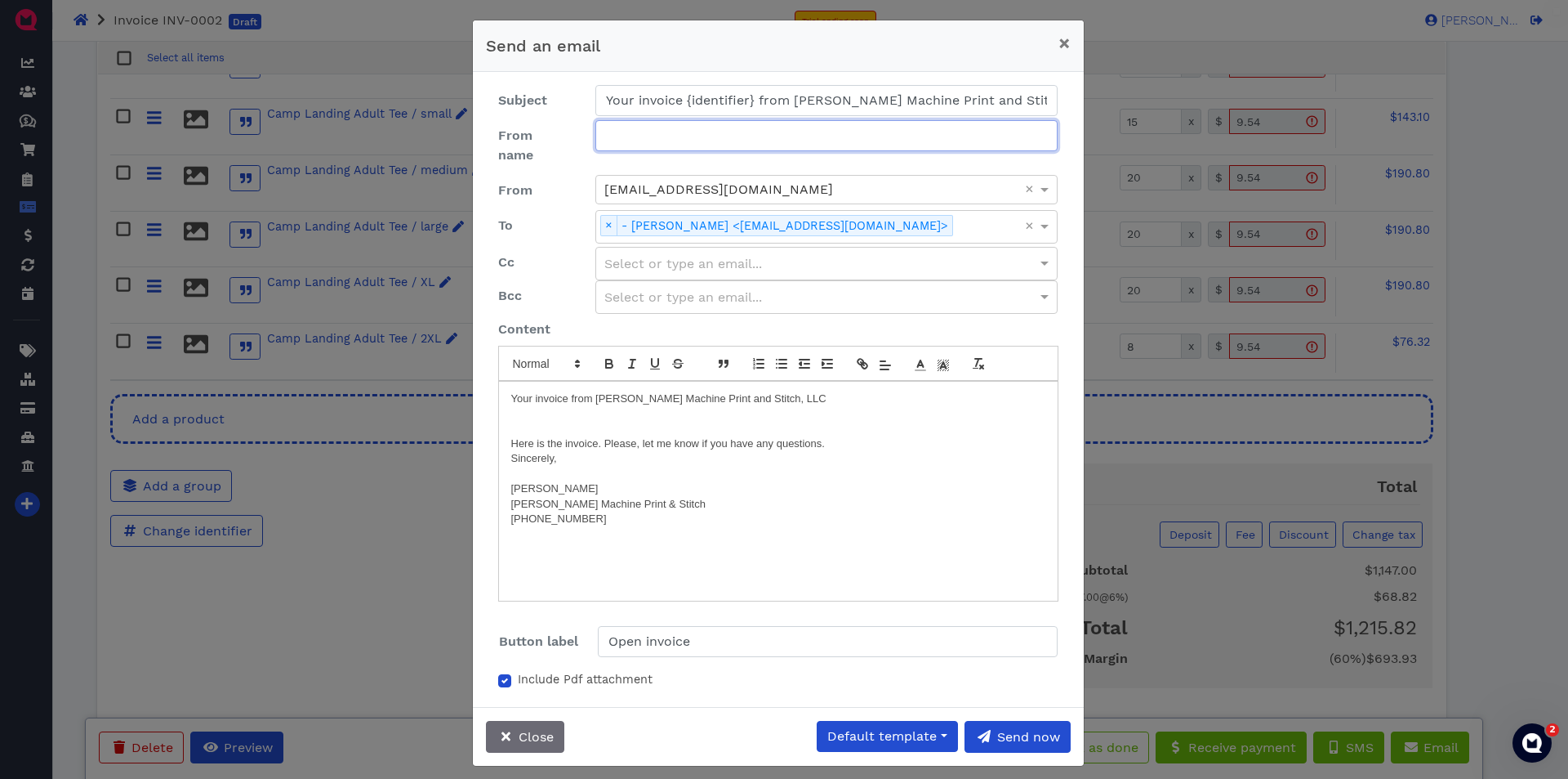
click at [838, 126] on input "From name" at bounding box center [827, 135] width 463 height 31
type input "Melissa Blanch"
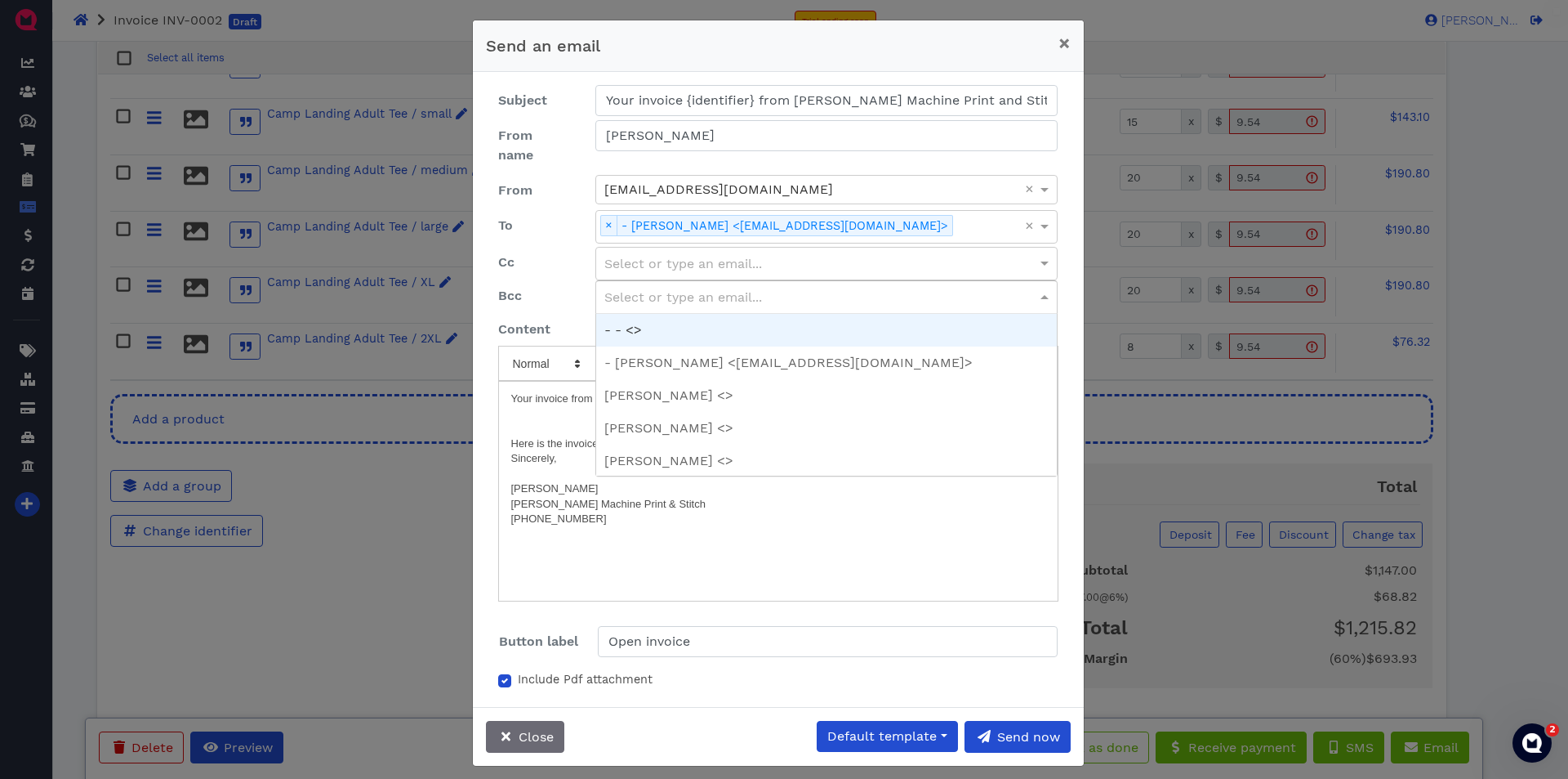
click at [720, 282] on div "Select or type an email..." at bounding box center [827, 297] width 461 height 32
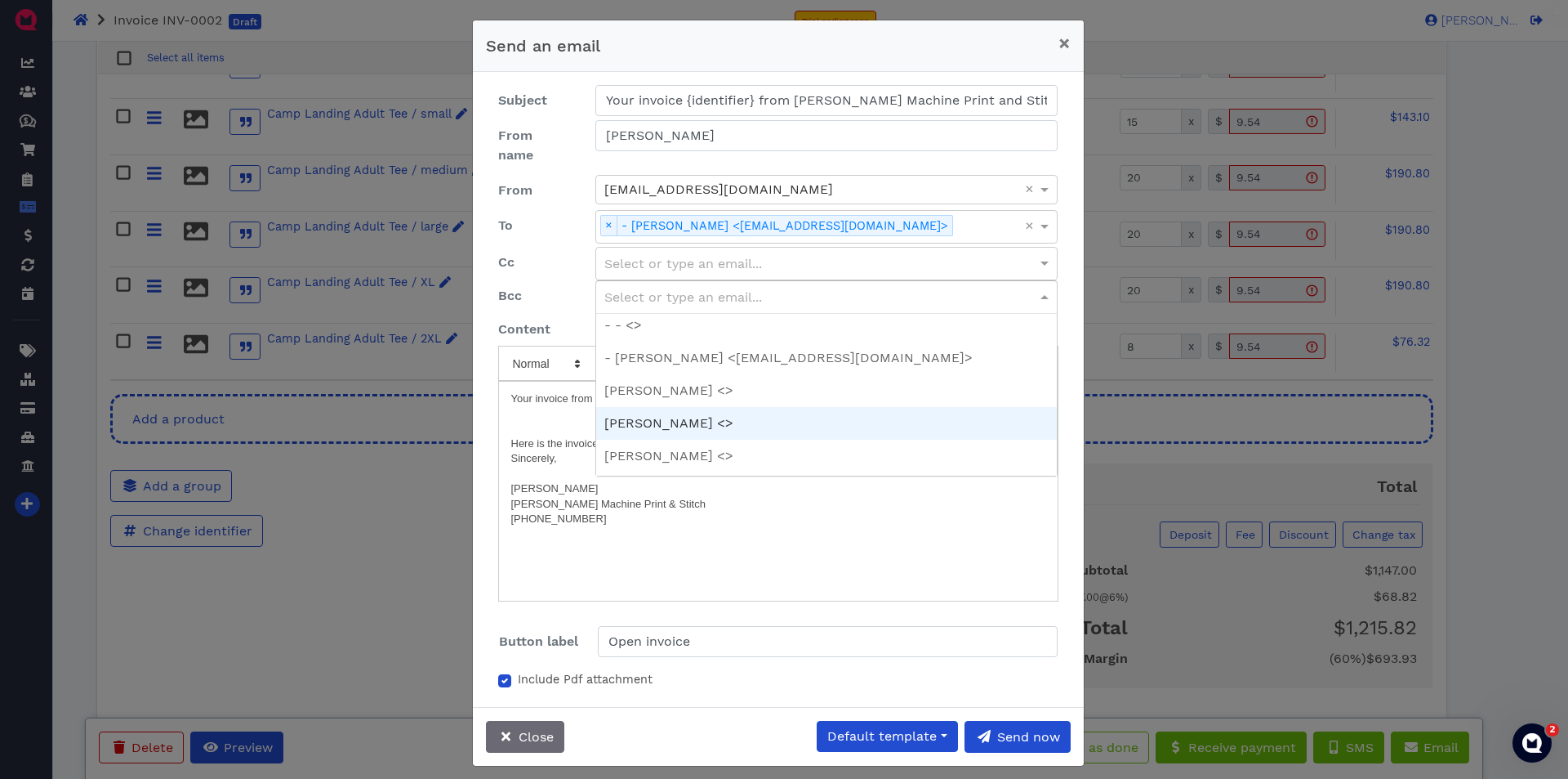
scroll to position [0, 0]
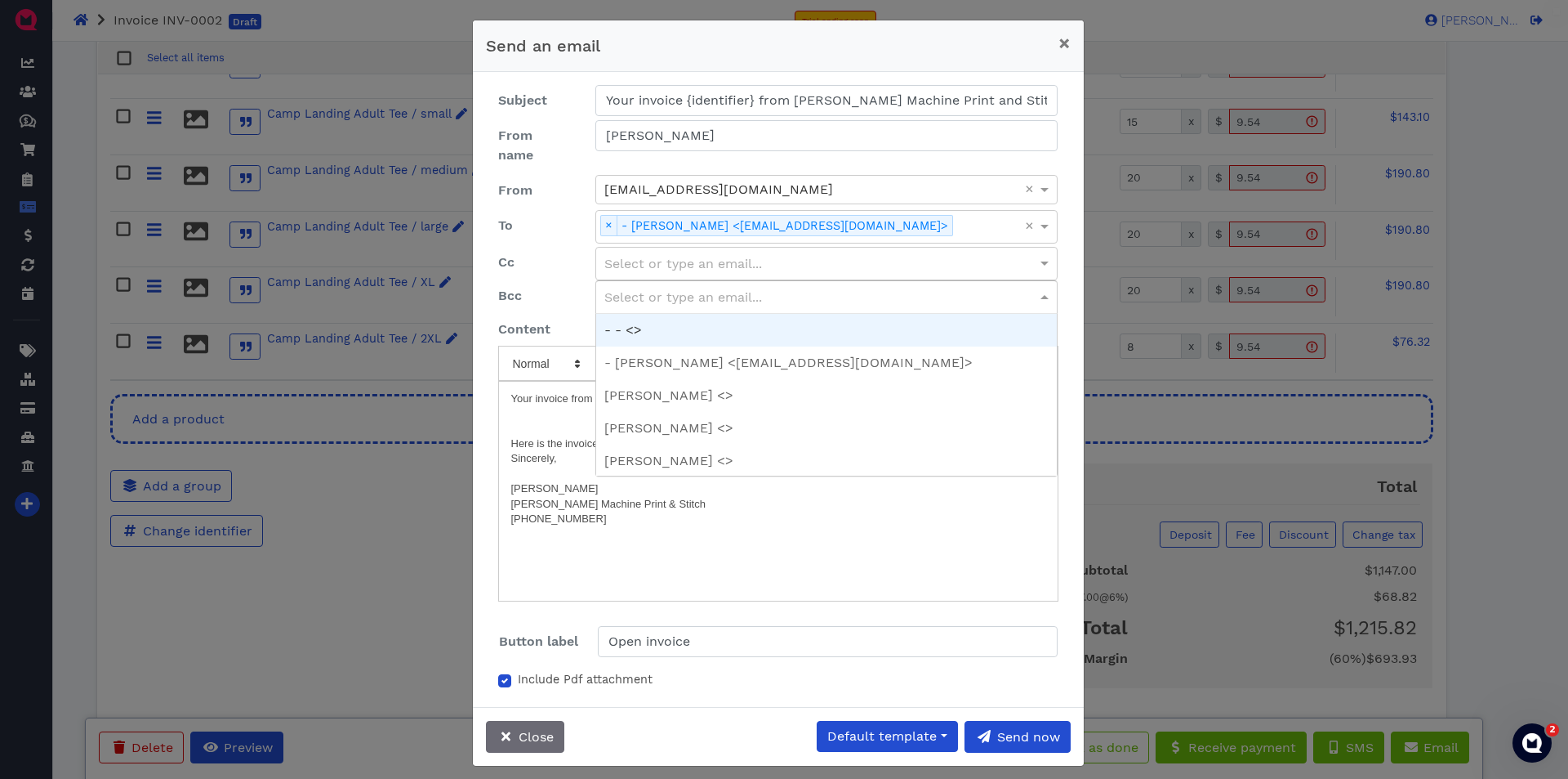
click at [575, 247] on label "Cc" at bounding box center [535, 264] width 97 height 34
click at [651, 282] on div "Select or type an email..." at bounding box center [827, 297] width 461 height 32
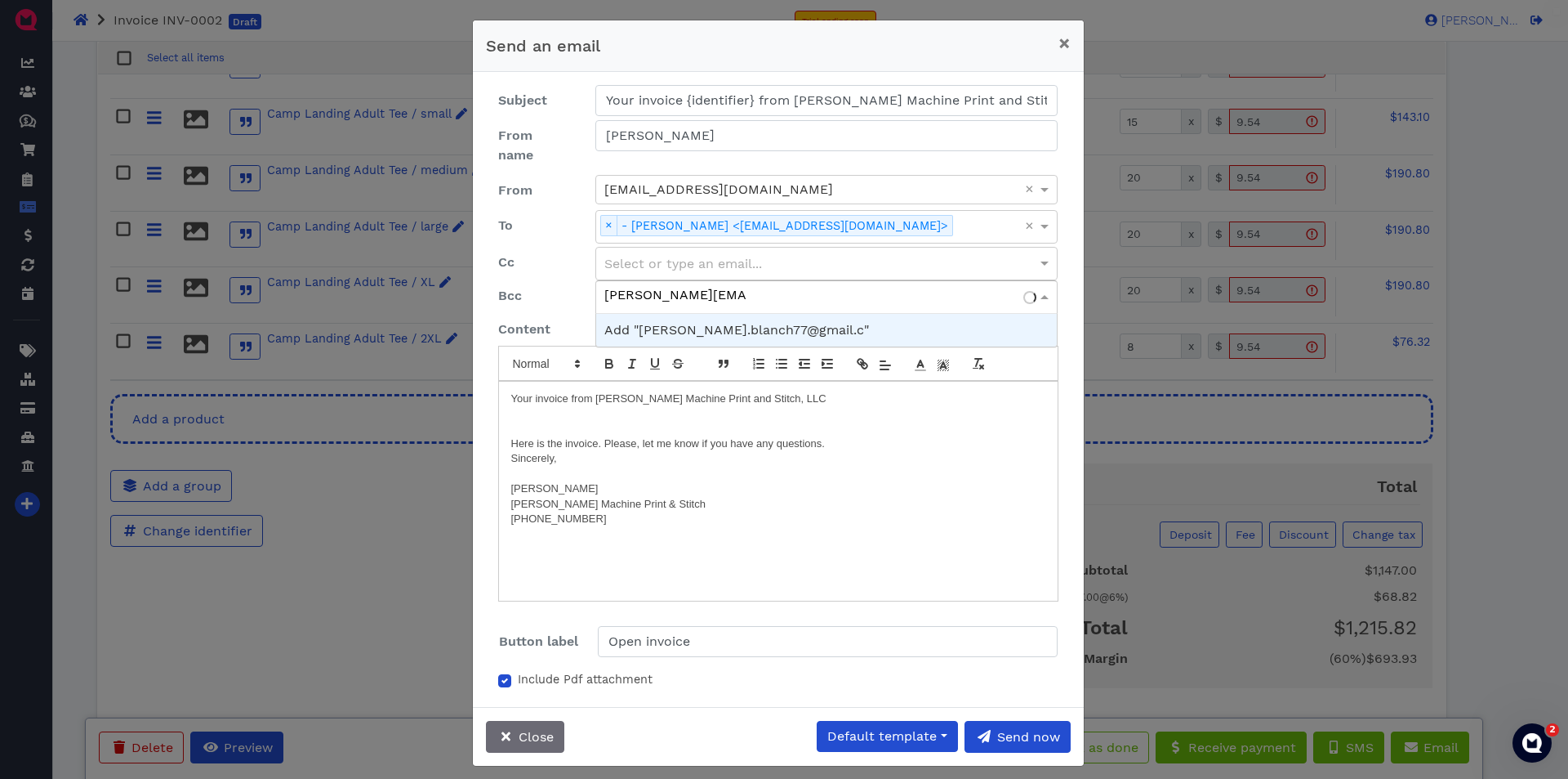
type input "mel.blanch77@gmail.com"
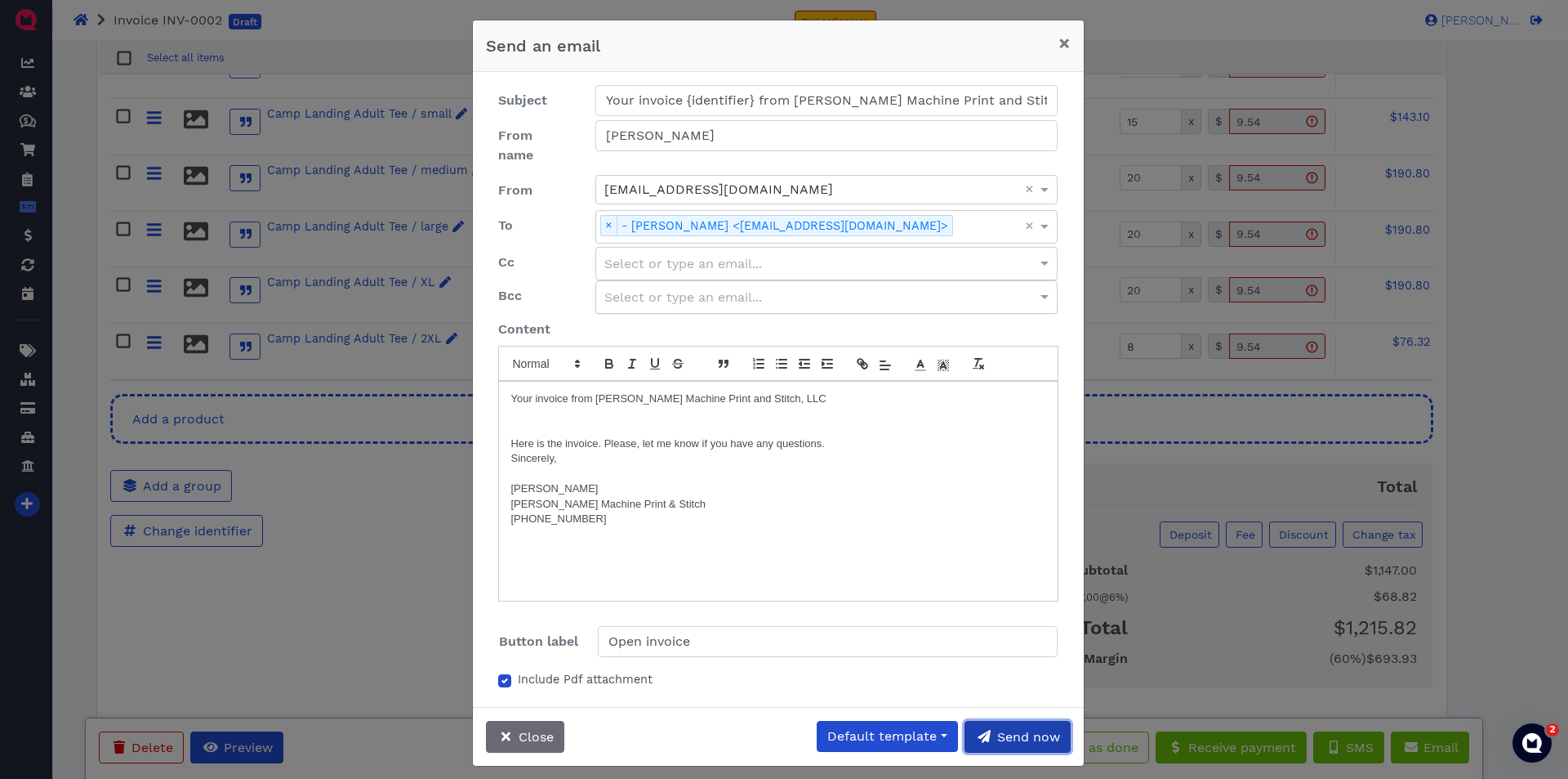
click at [1024, 729] on span "Send now" at bounding box center [1028, 737] width 66 height 16
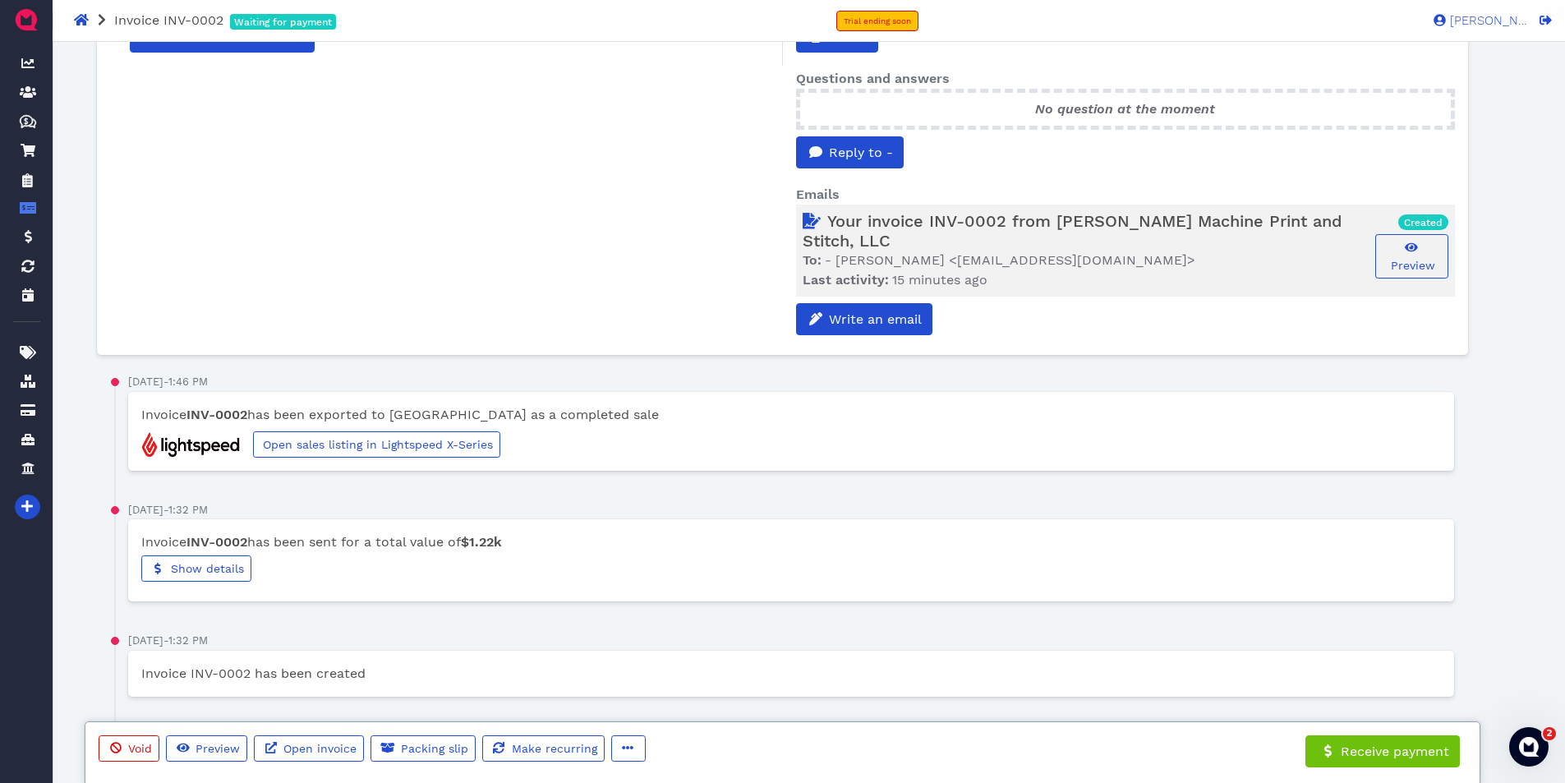
scroll to position [642, 0]
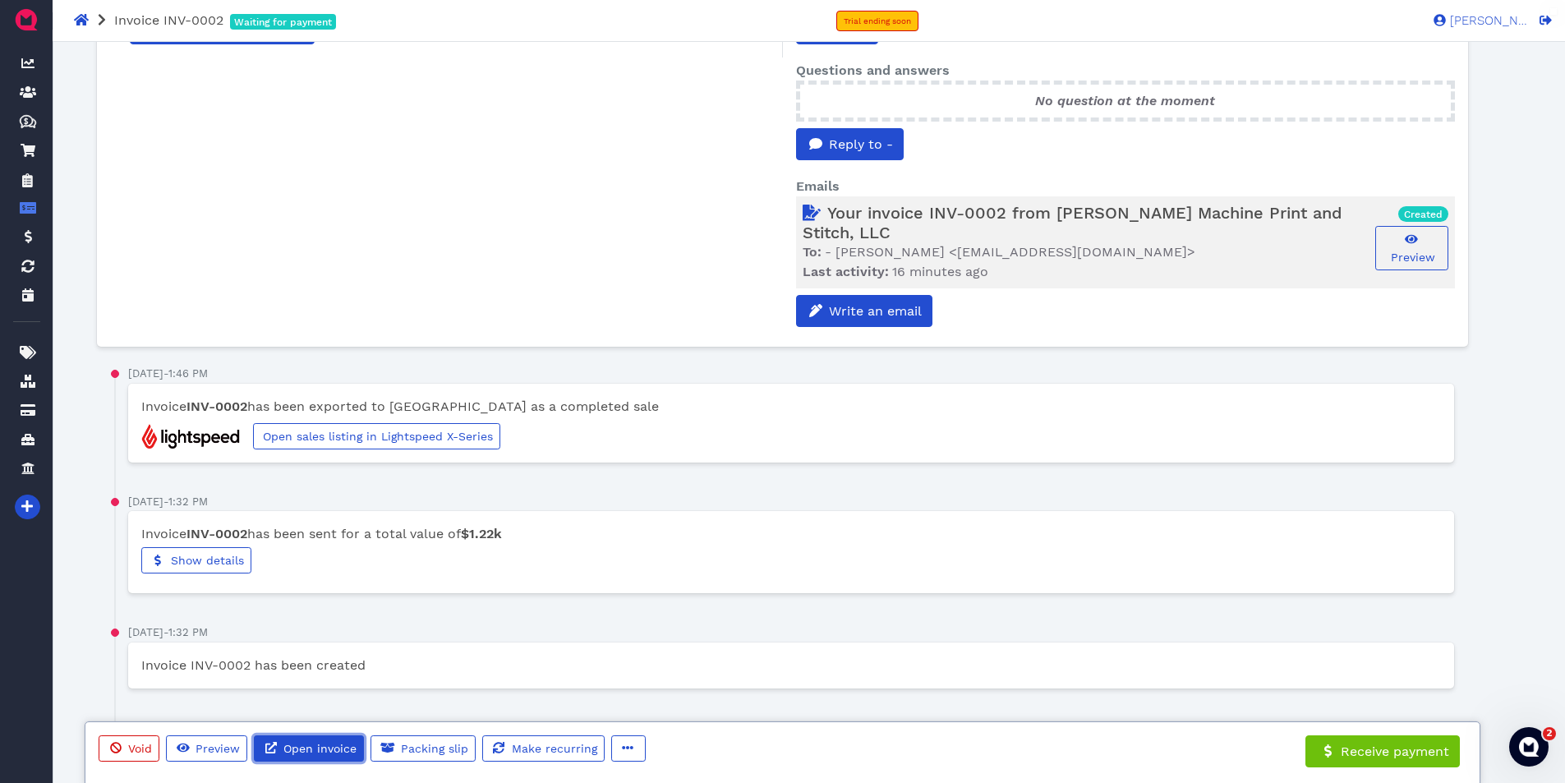
click at [311, 750] on span "Open invoice" at bounding box center [319, 748] width 76 height 13
click at [622, 745] on icon "button" at bounding box center [628, 748] width 12 height 12
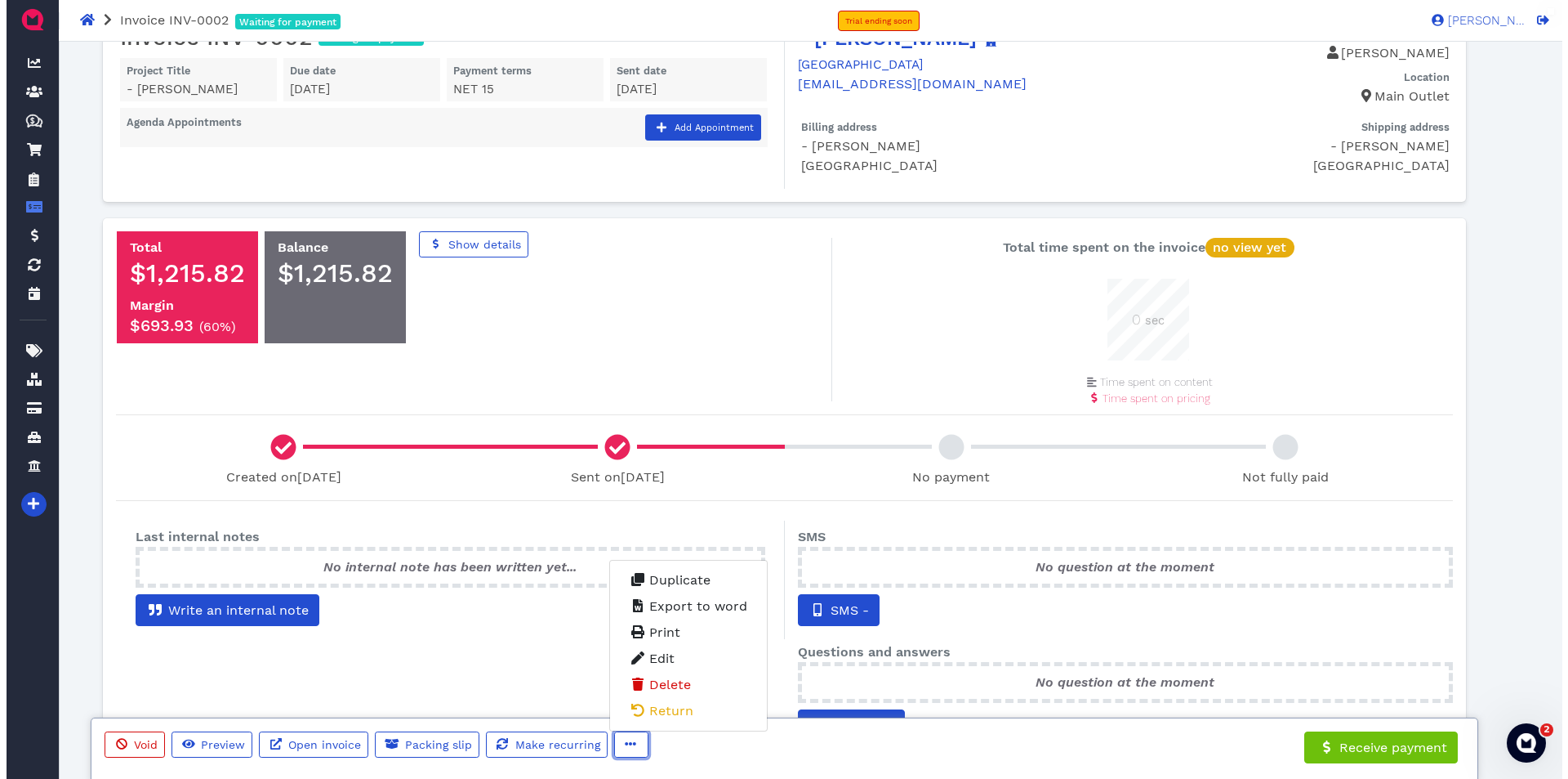
scroll to position [0, 0]
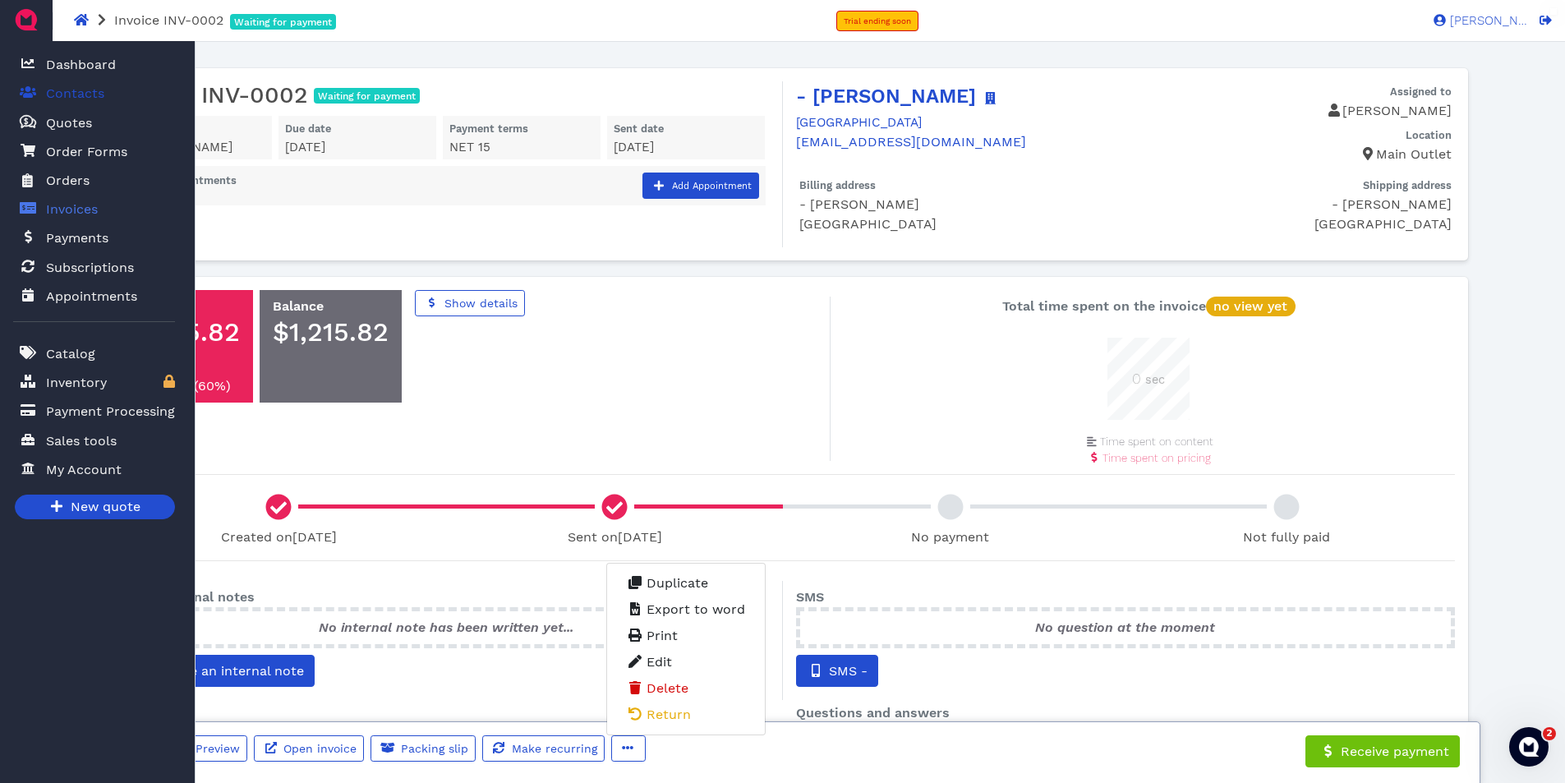
click at [67, 94] on span "Contacts" at bounding box center [75, 94] width 58 height 20
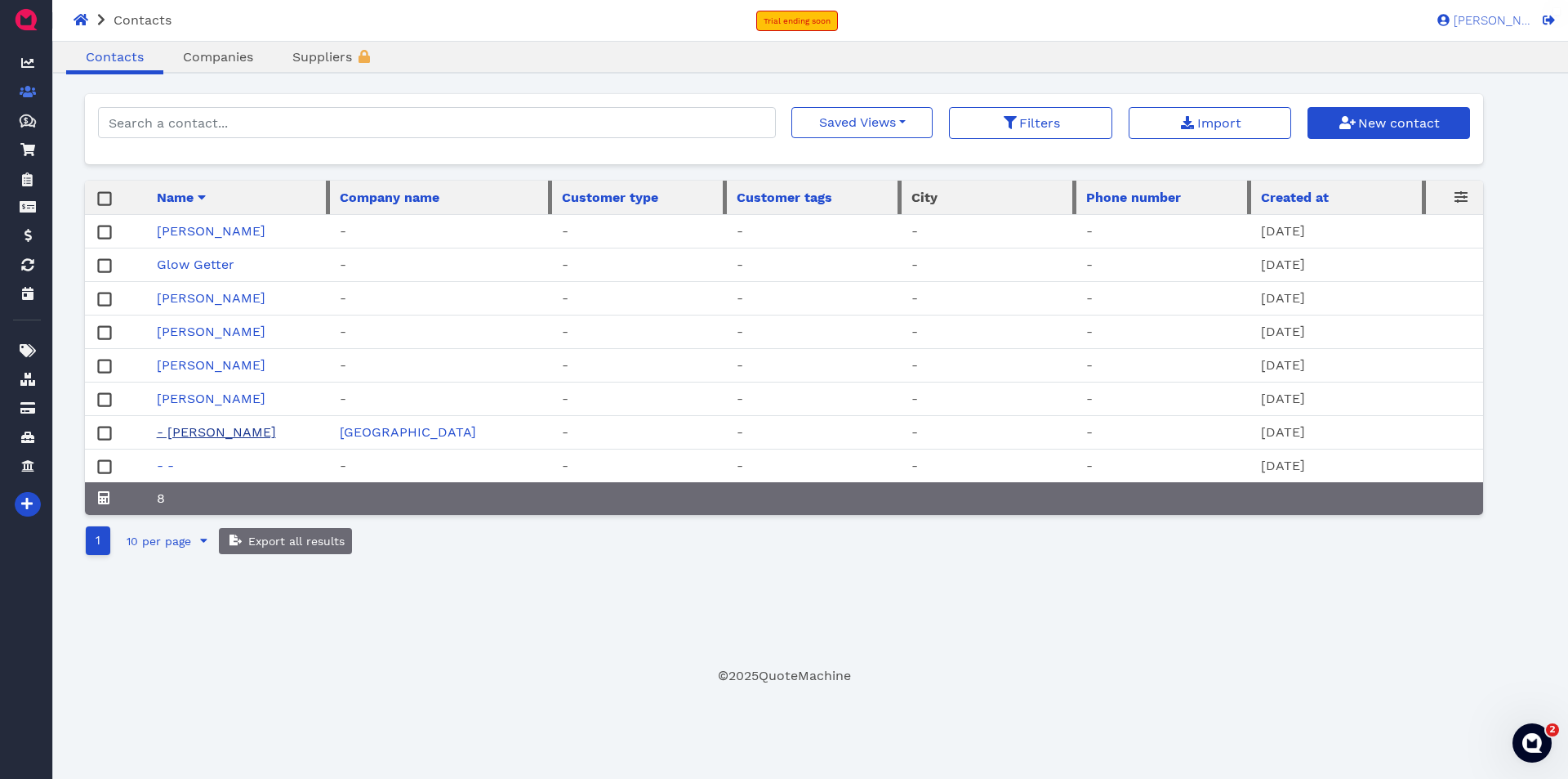
click at [193, 436] on link "- [PERSON_NAME]" at bounding box center [217, 432] width 119 height 16
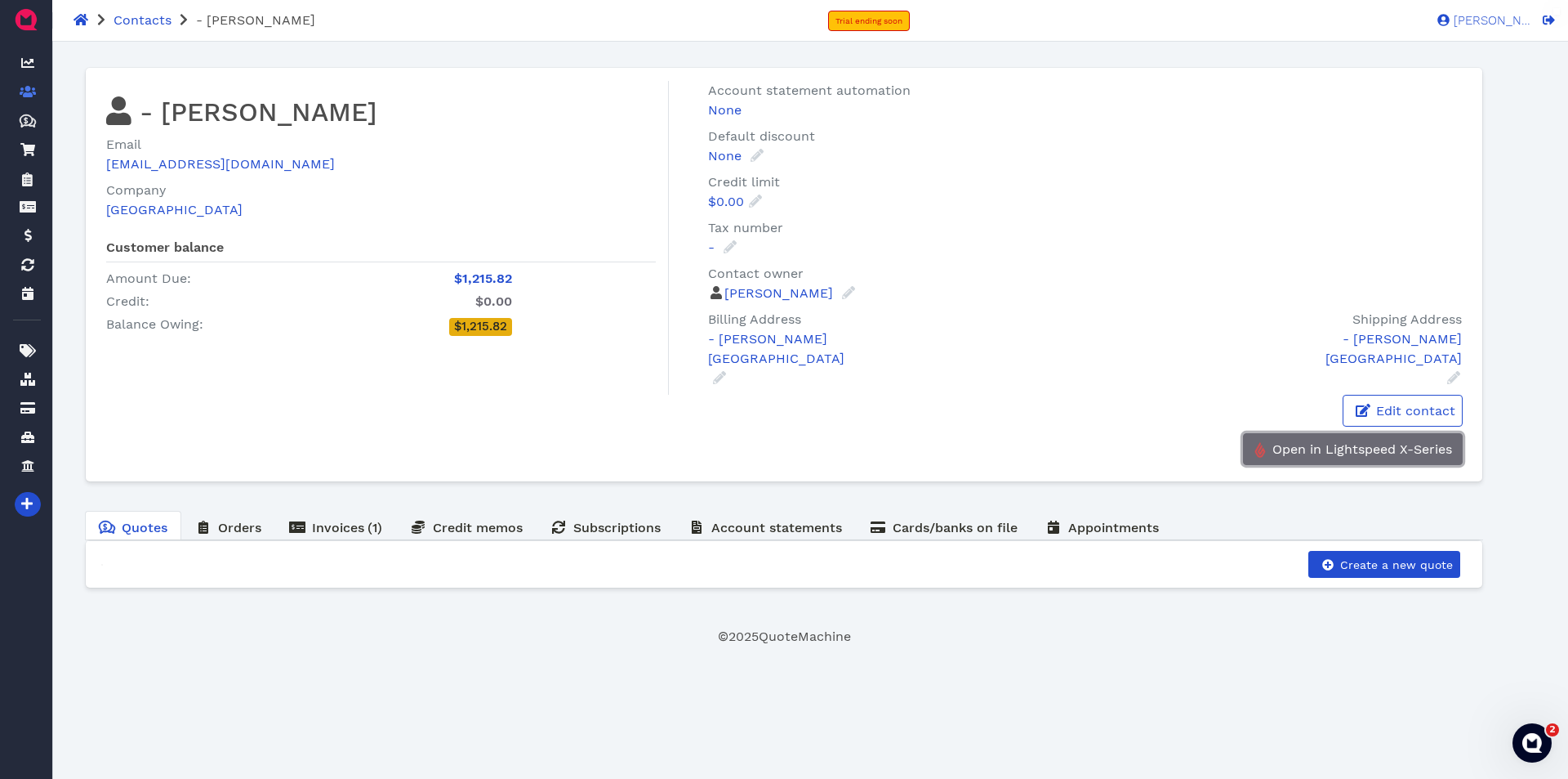
click at [1320, 449] on span "Open in Lightspeed X-Series" at bounding box center [1360, 450] width 182 height 16
